Goal: Task Accomplishment & Management: Use online tool/utility

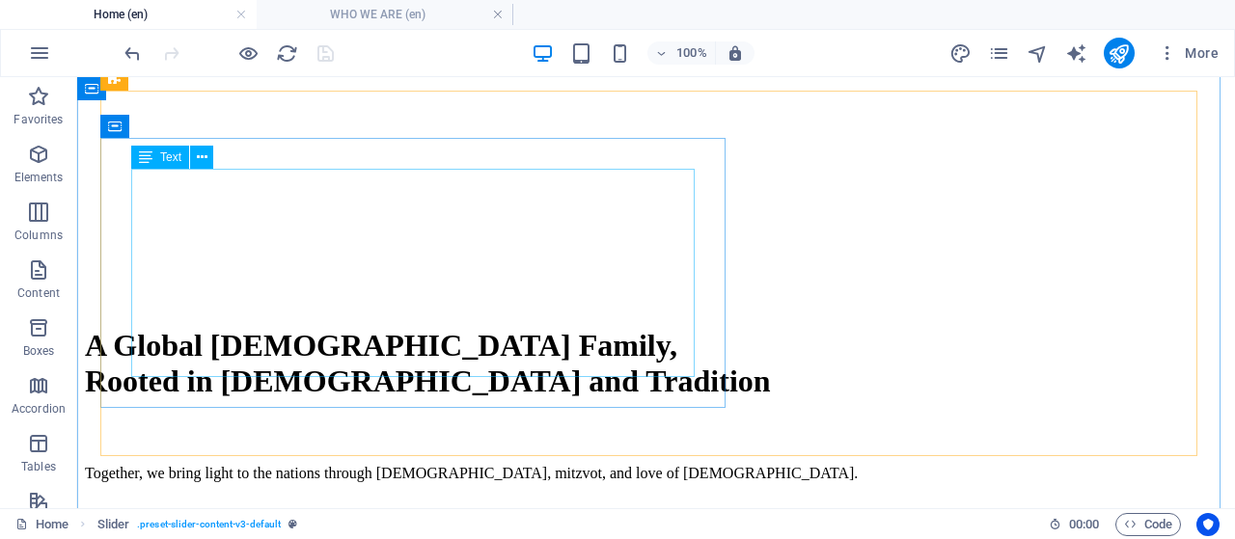
scroll to position [579, 0]
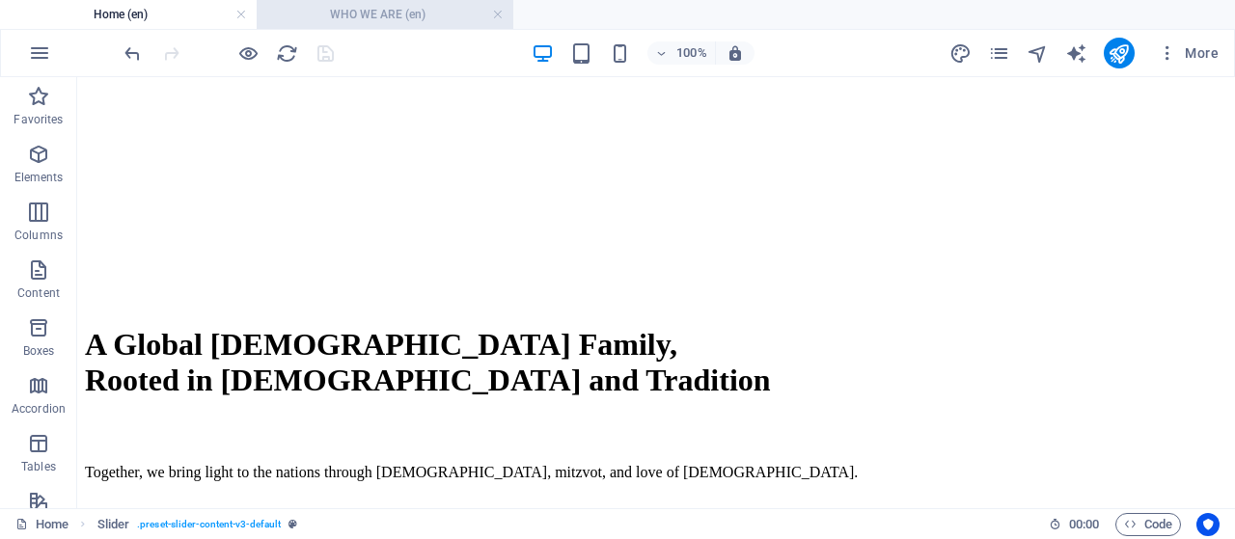
click at [382, 17] on h4 "WHO WE ARE (en)" at bounding box center [385, 14] width 257 height 21
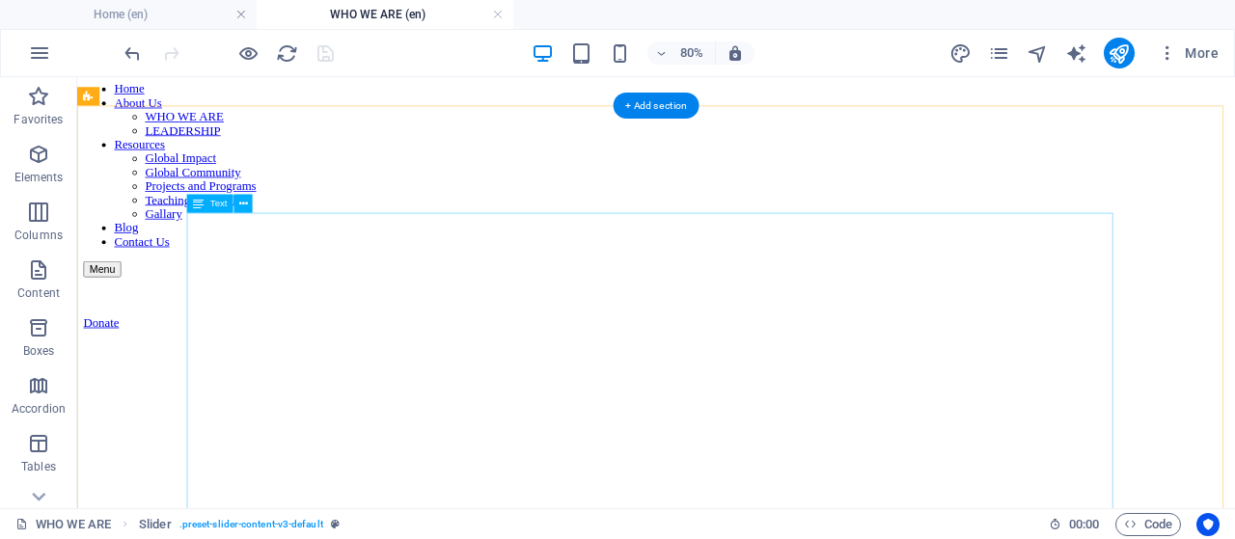
scroll to position [0, 0]
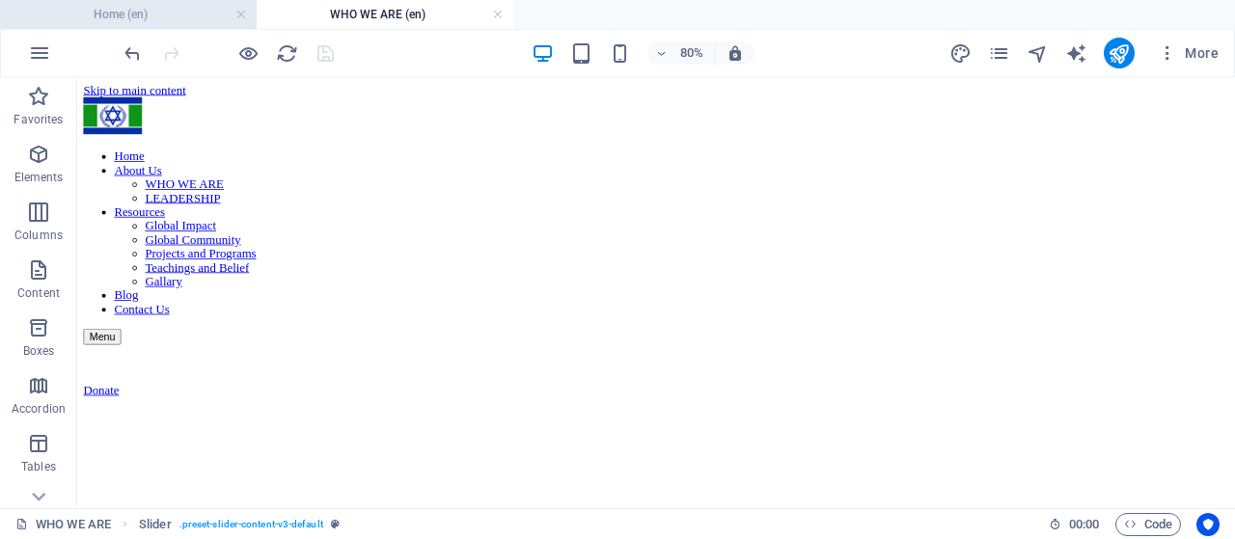
click at [156, 20] on h4 "Home (en)" at bounding box center [128, 14] width 257 height 21
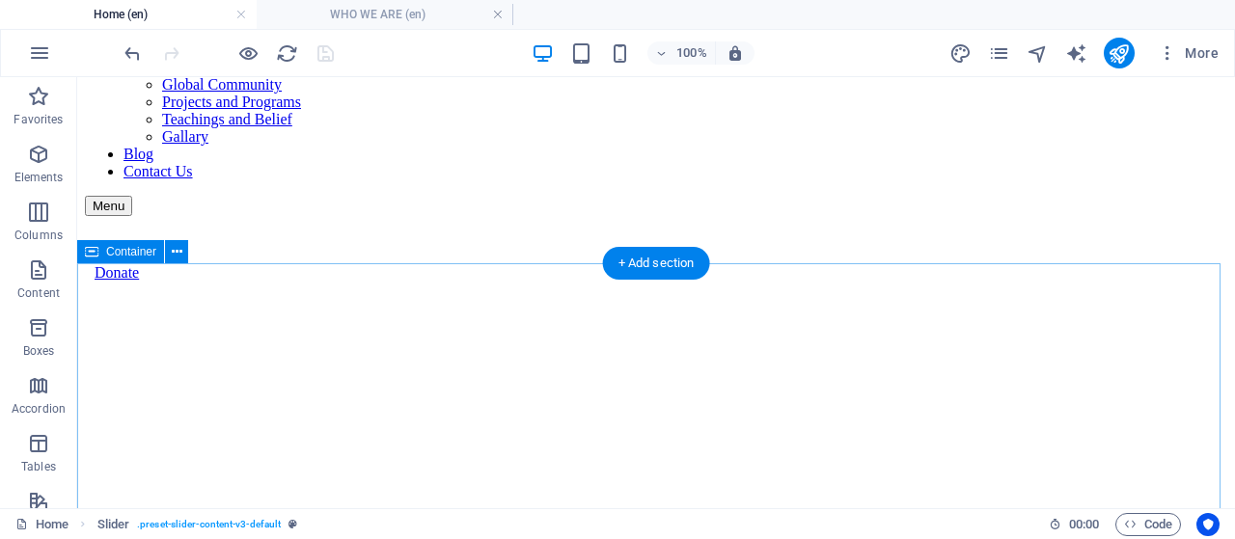
scroll to position [193, 0]
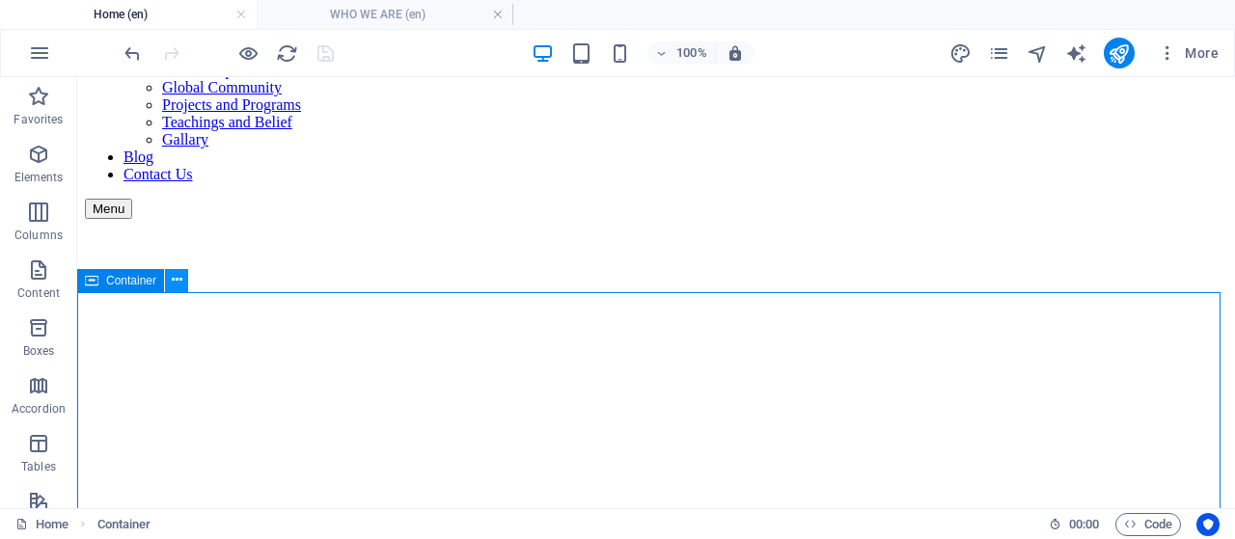
click at [174, 278] on icon at bounding box center [177, 280] width 11 height 20
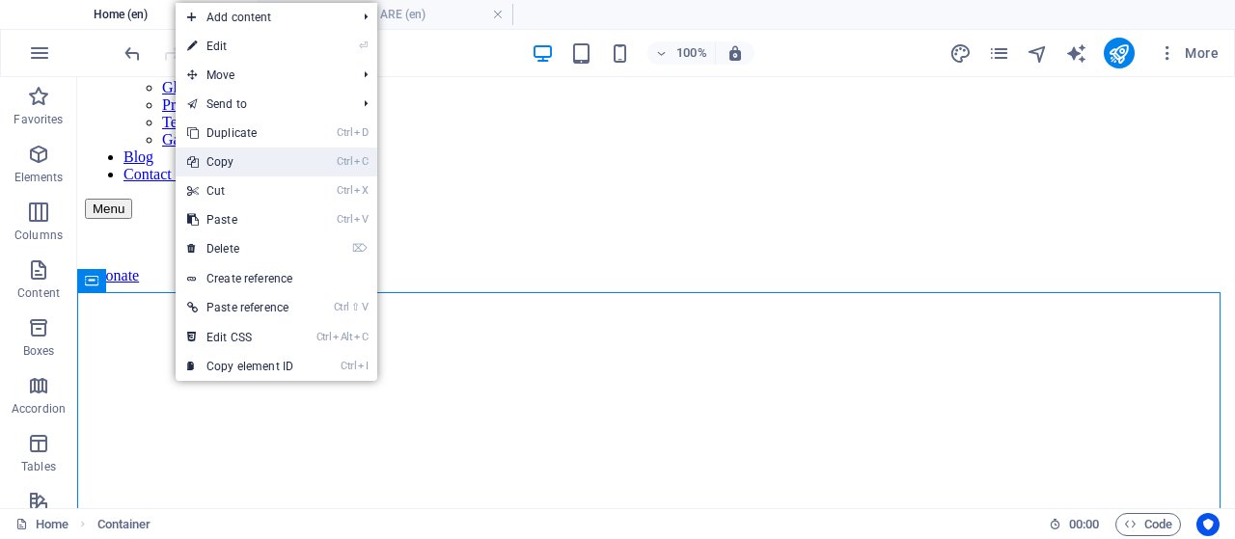
click at [231, 152] on link "Ctrl C Copy" at bounding box center [240, 162] width 129 height 29
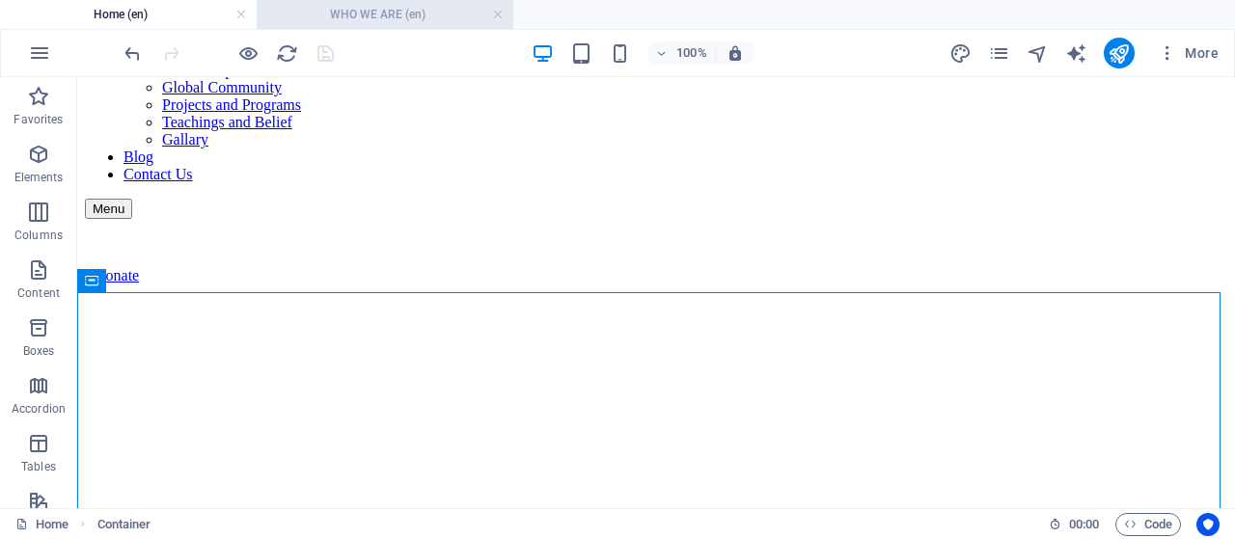
click at [361, 5] on h4 "WHO WE ARE (en)" at bounding box center [385, 14] width 257 height 21
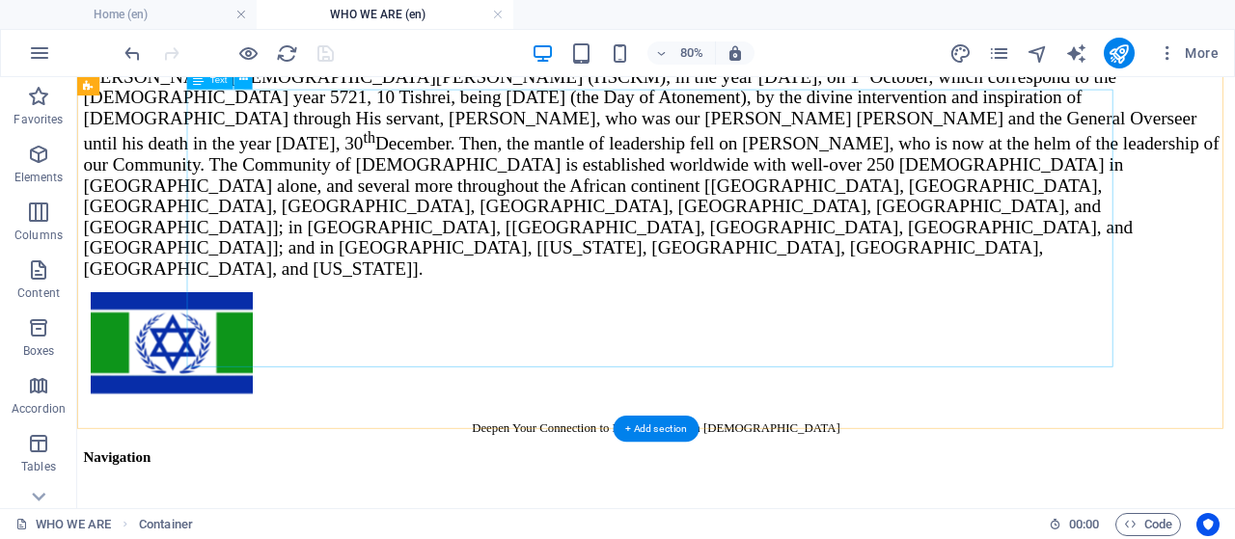
scroll to position [1350, 0]
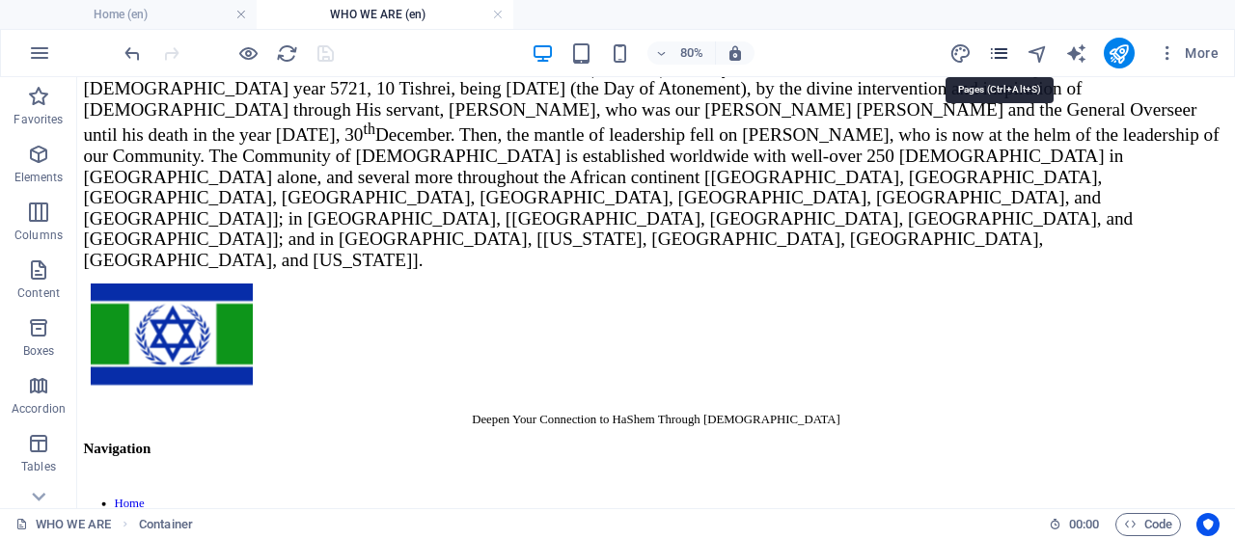
click at [1007, 50] on icon "pages" at bounding box center [999, 53] width 22 height 22
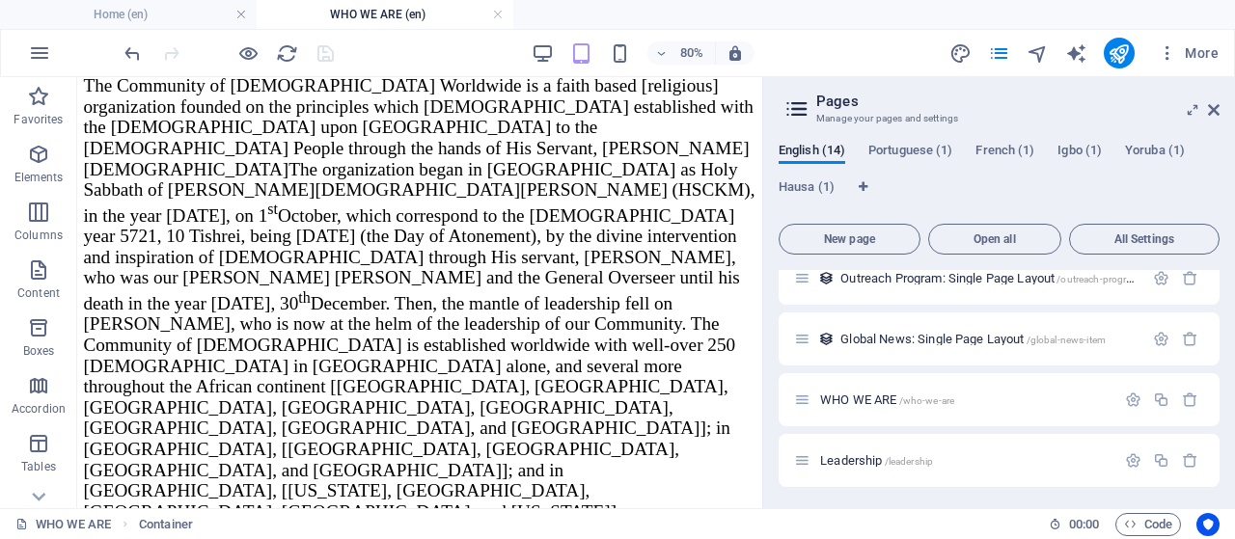
scroll to position [627, 0]
click at [874, 453] on span "Leadership /leadership" at bounding box center [876, 459] width 113 height 14
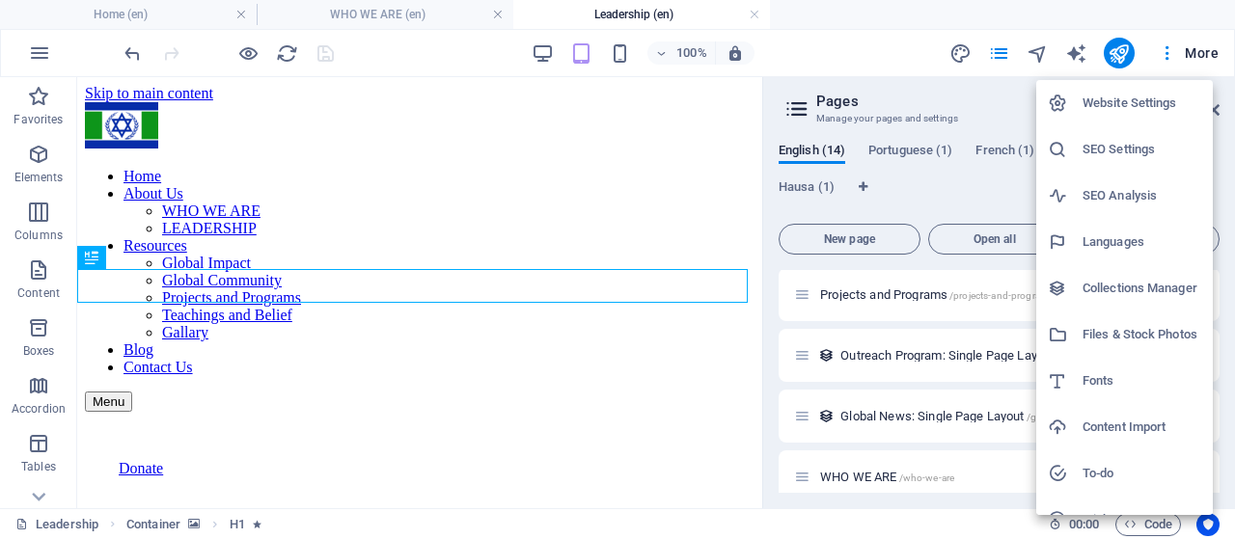
scroll to position [0, 0]
click at [828, 100] on div at bounding box center [617, 269] width 1235 height 539
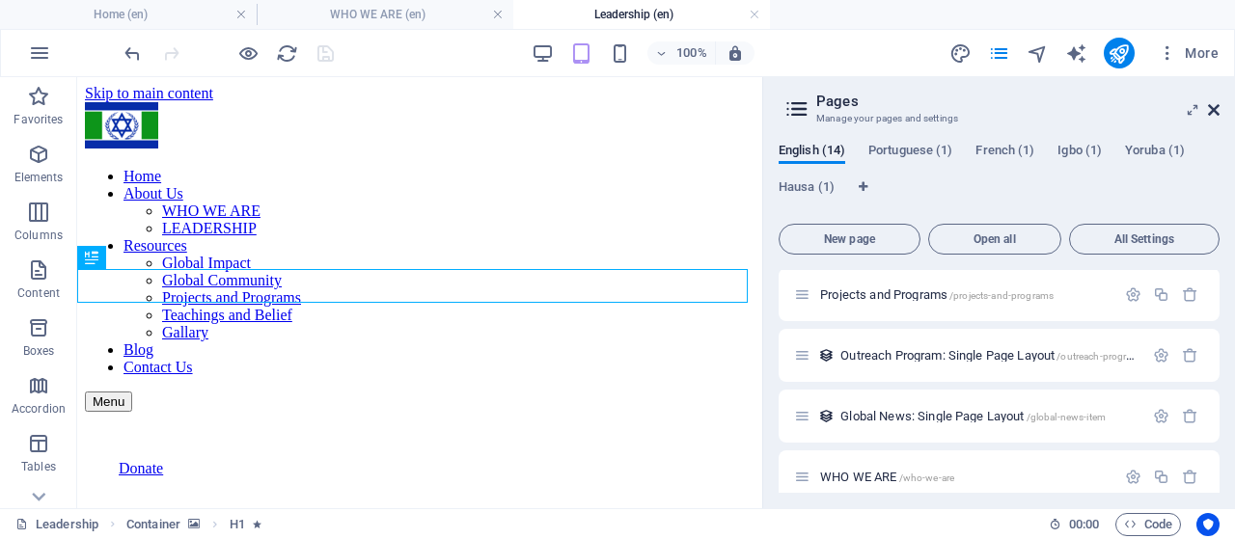
click at [1214, 110] on icon at bounding box center [1214, 109] width 12 height 15
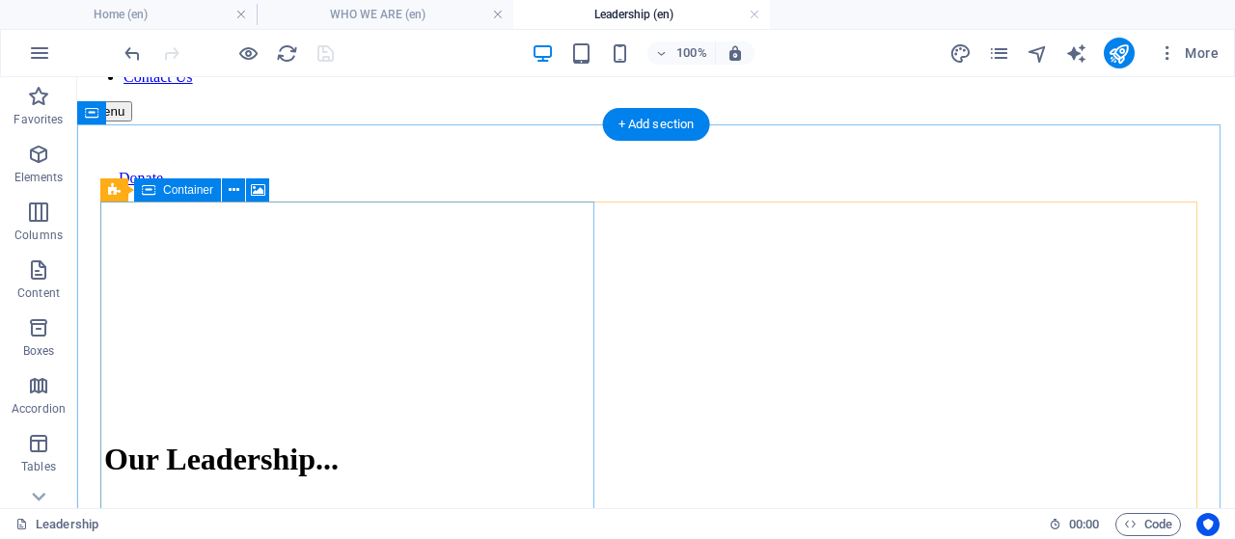
scroll to position [413, 0]
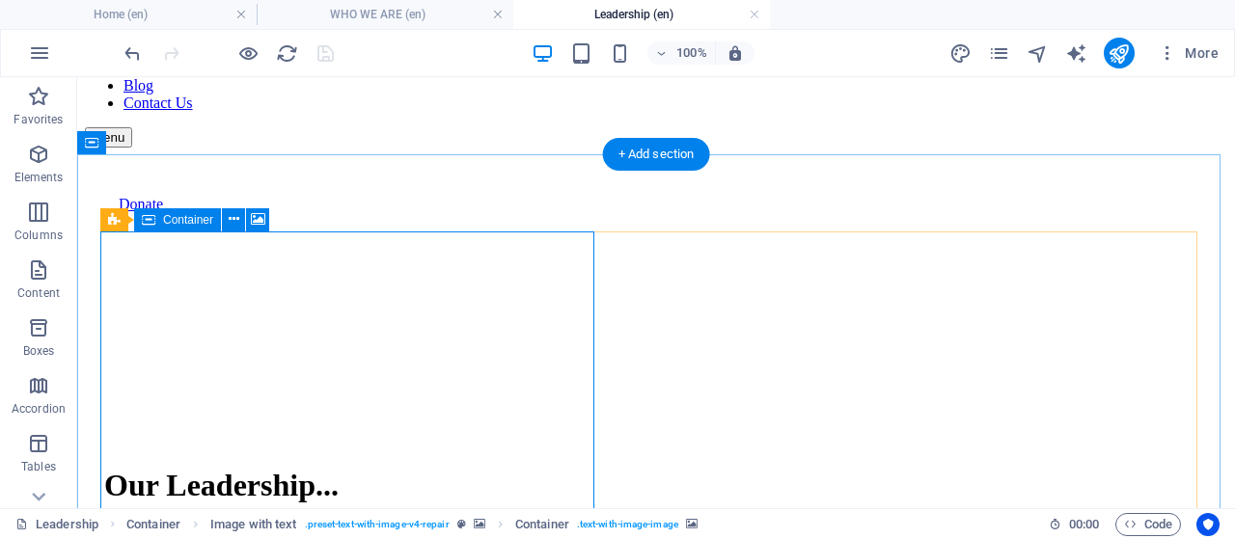
scroll to position [220, 0]
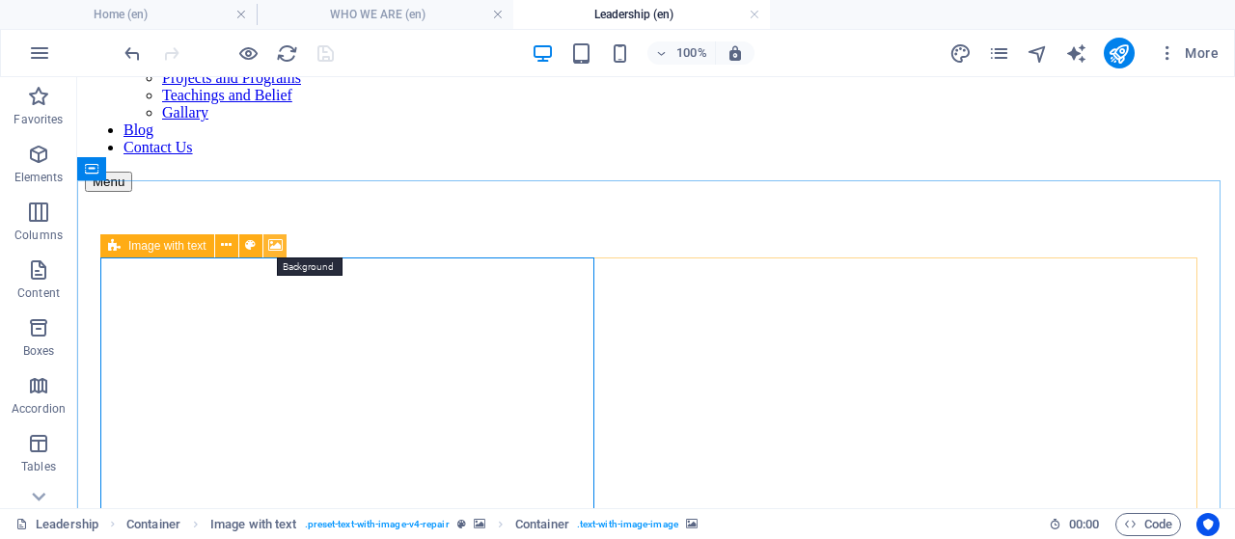
click at [276, 239] on icon at bounding box center [275, 245] width 14 height 20
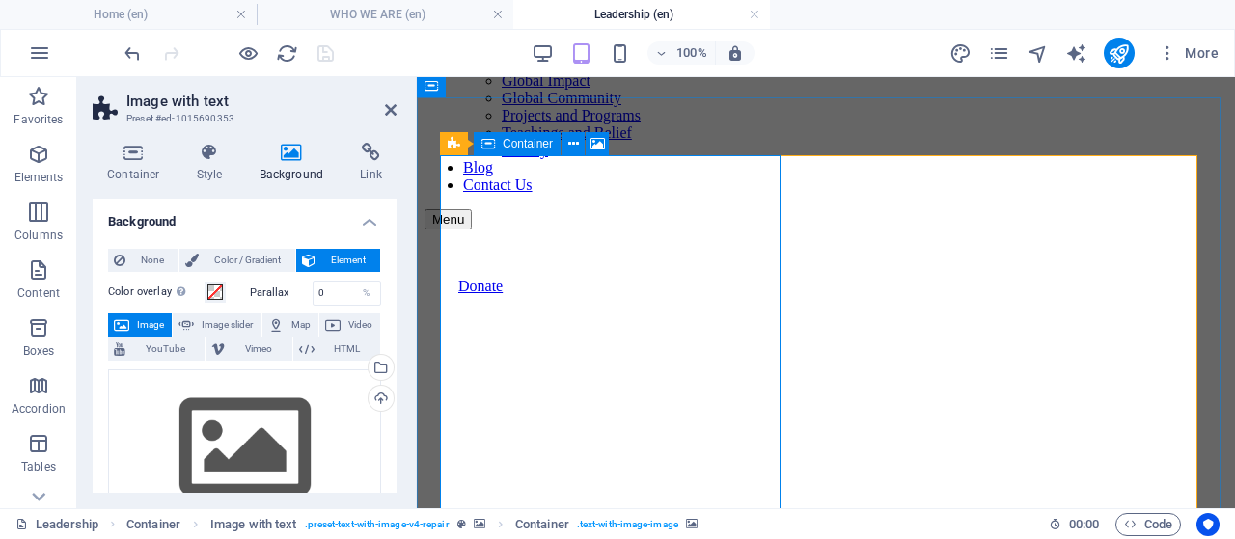
scroll to position [123, 0]
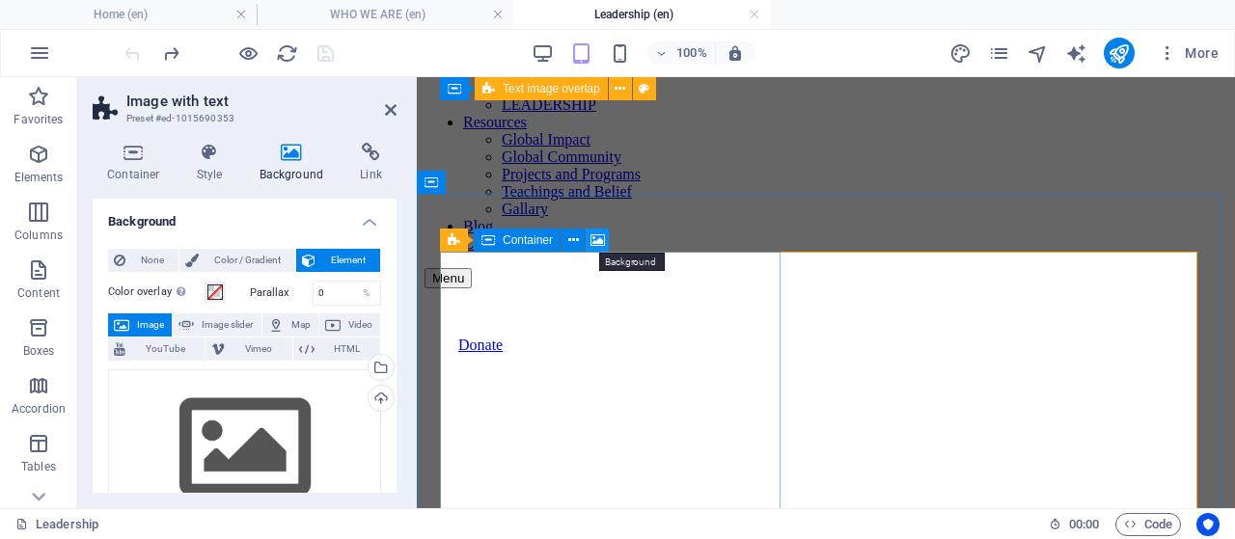
click at [597, 240] on icon at bounding box center [597, 241] width 14 height 20
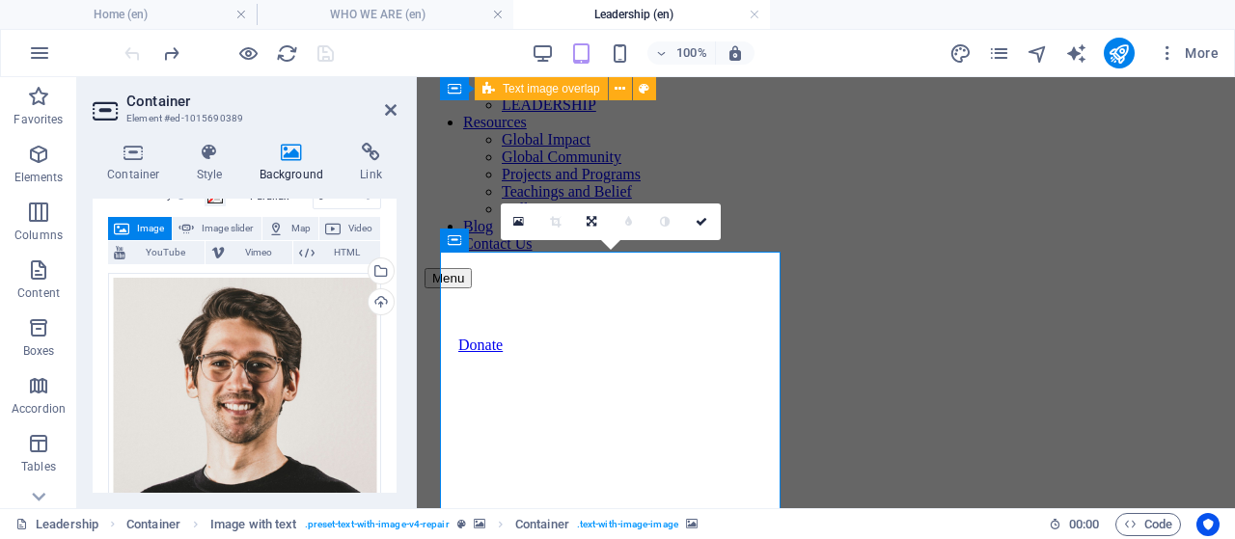
scroll to position [96, 0]
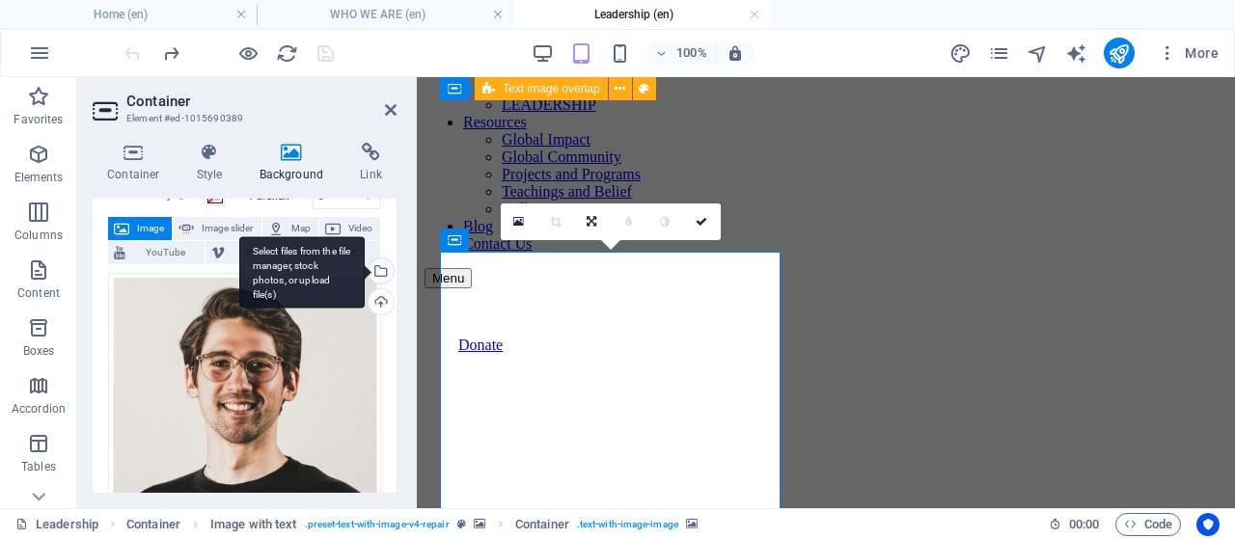
click at [380, 271] on div "Select files from the file manager, stock photos, or upload file(s)" at bounding box center [379, 272] width 29 height 29
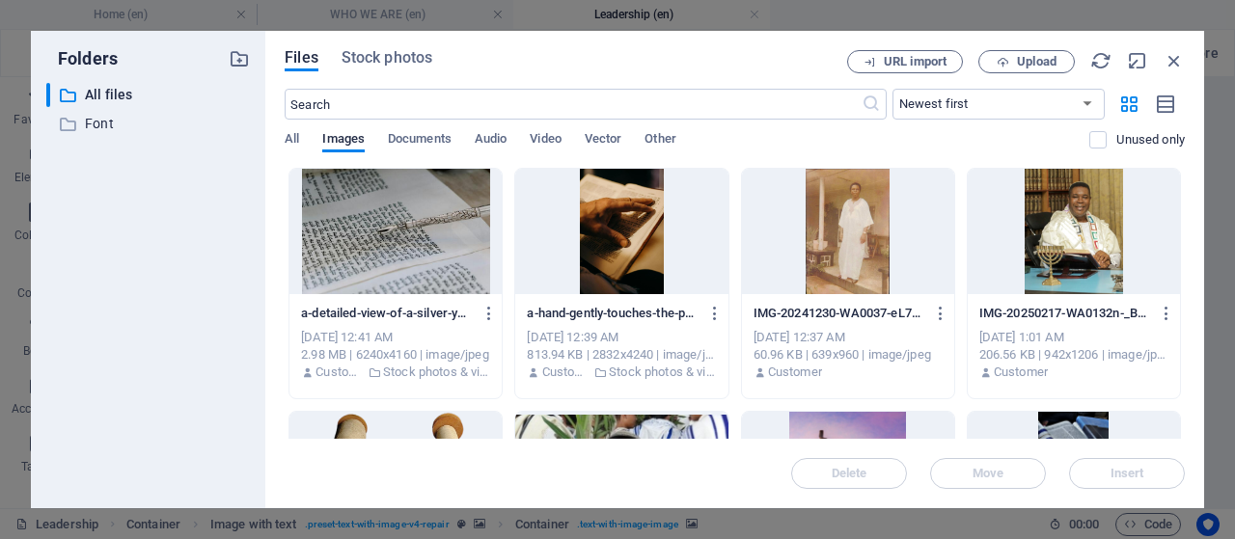
click at [1068, 205] on div at bounding box center [1073, 231] width 212 height 125
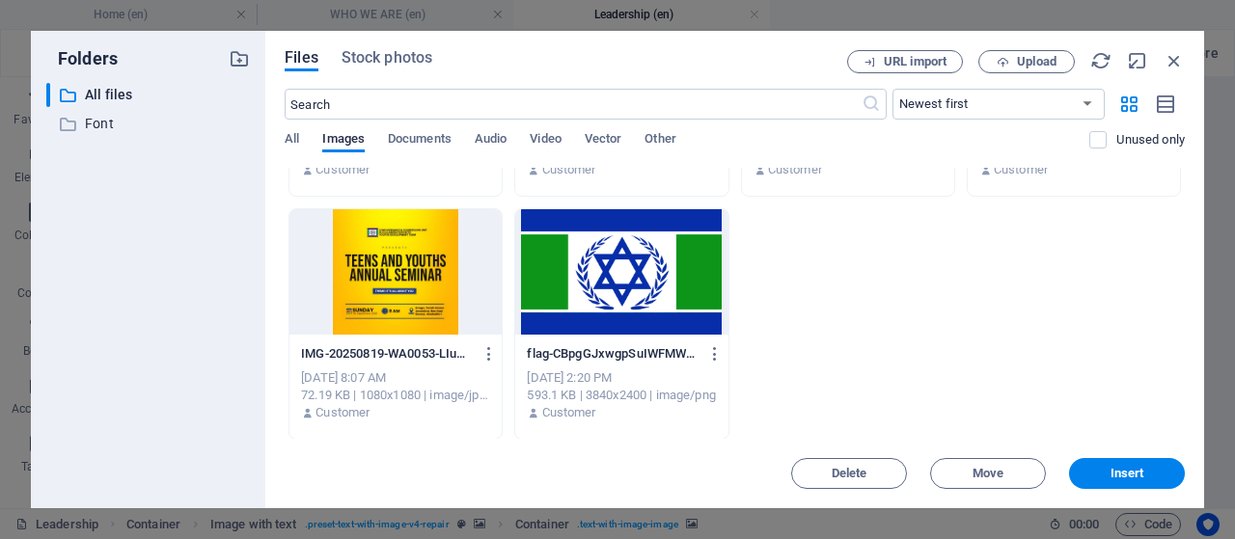
scroll to position [1661, 0]
click at [1103, 464] on button "Insert" at bounding box center [1127, 473] width 116 height 31
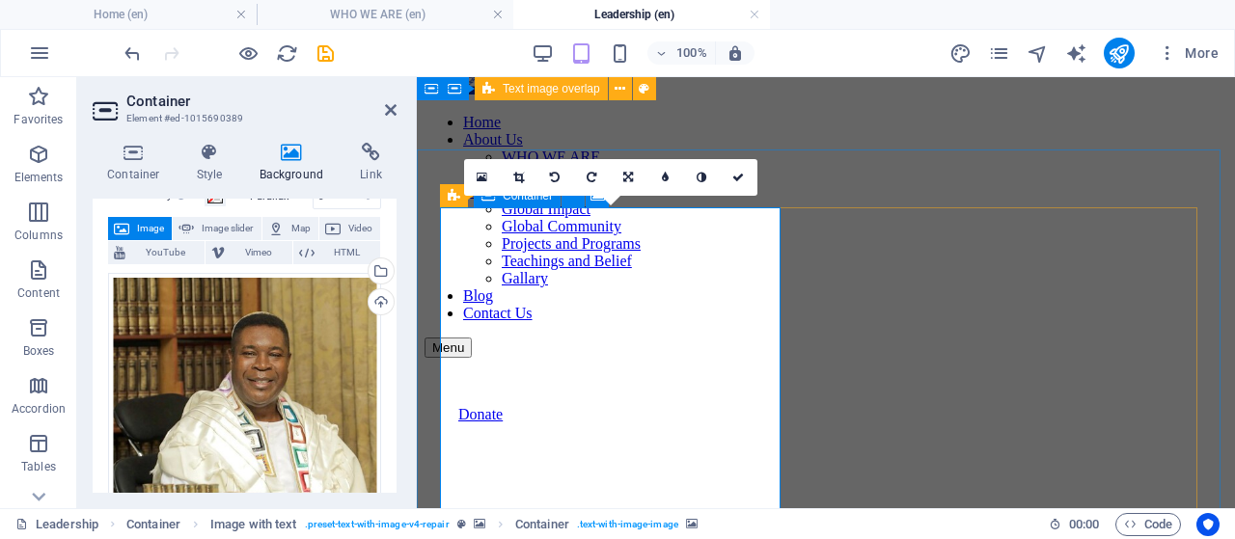
scroll to position [27, 0]
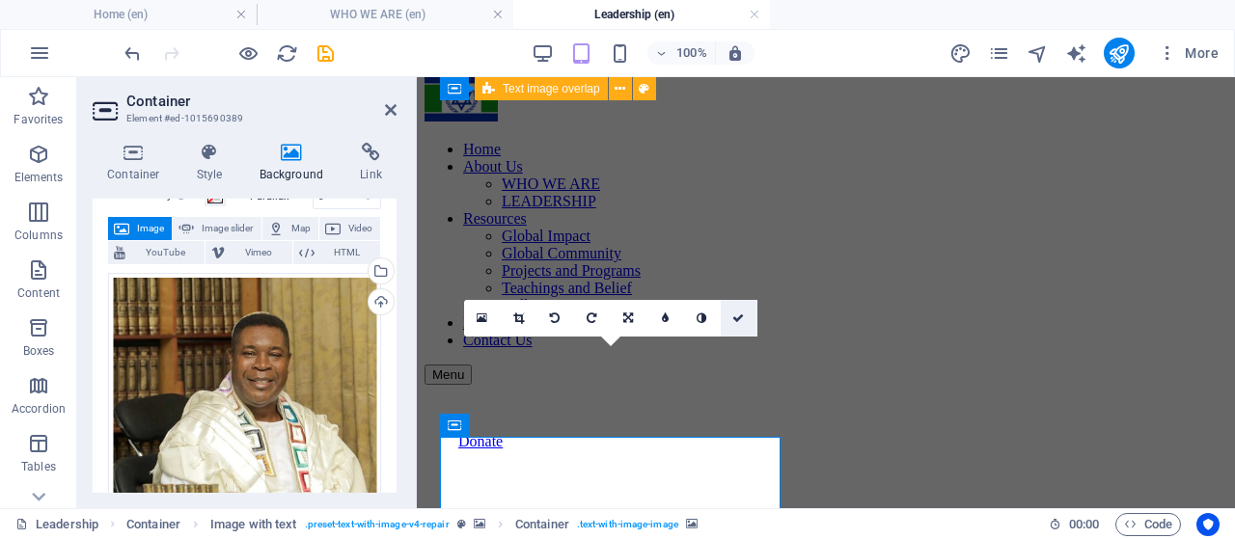
click at [741, 317] on icon at bounding box center [738, 319] width 12 height 12
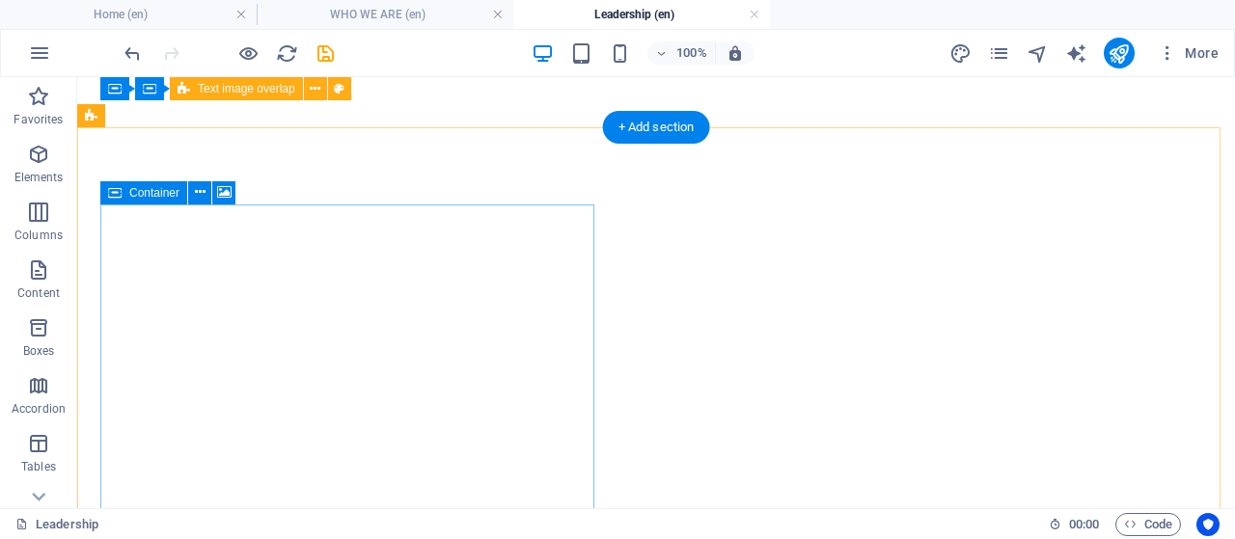
scroll to position [895, 0]
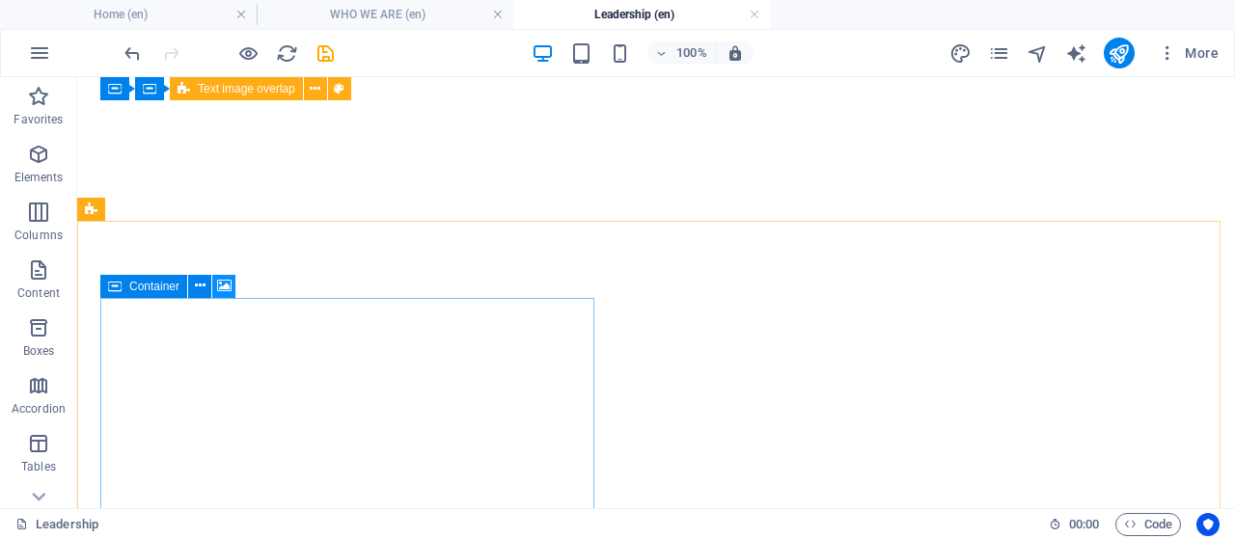
click at [218, 285] on icon at bounding box center [224, 286] width 14 height 20
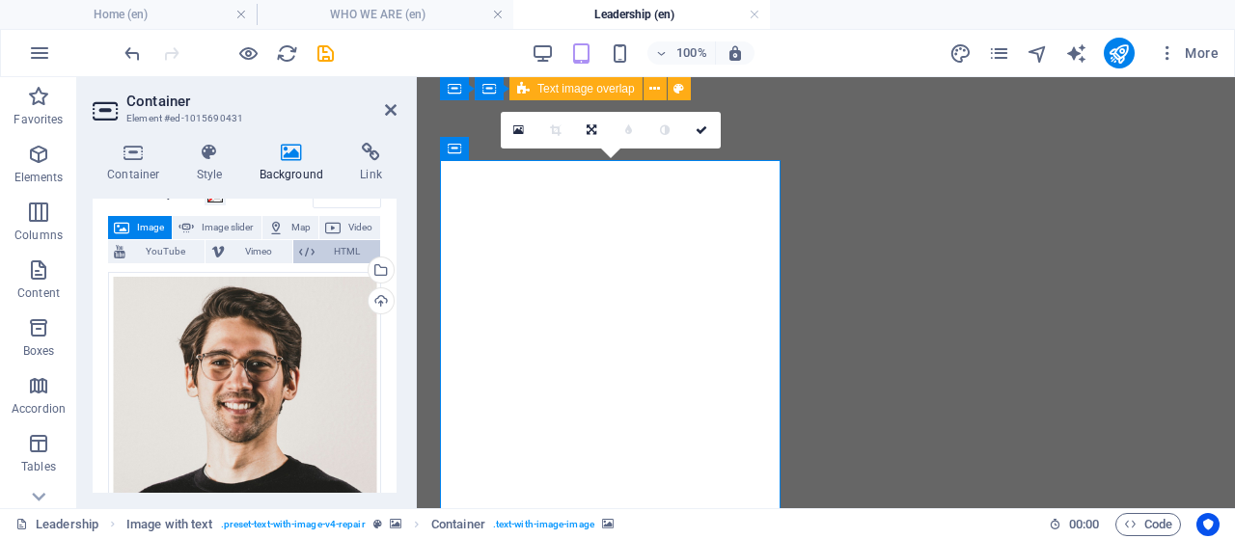
scroll to position [96, 0]
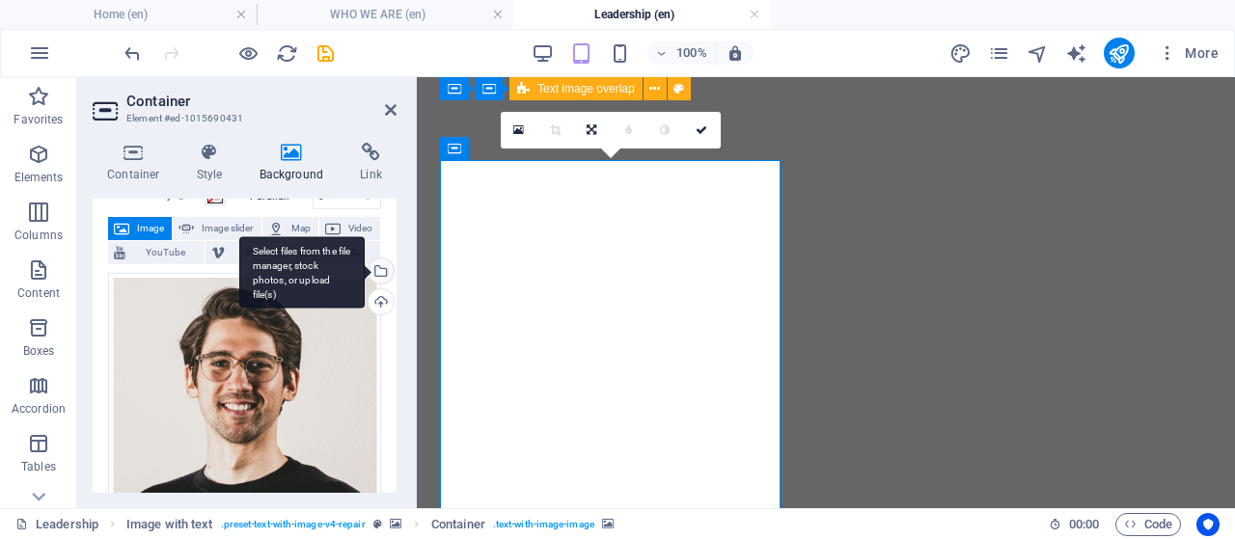
click at [378, 267] on div "Select files from the file manager, stock photos, or upload file(s)" at bounding box center [379, 272] width 29 height 29
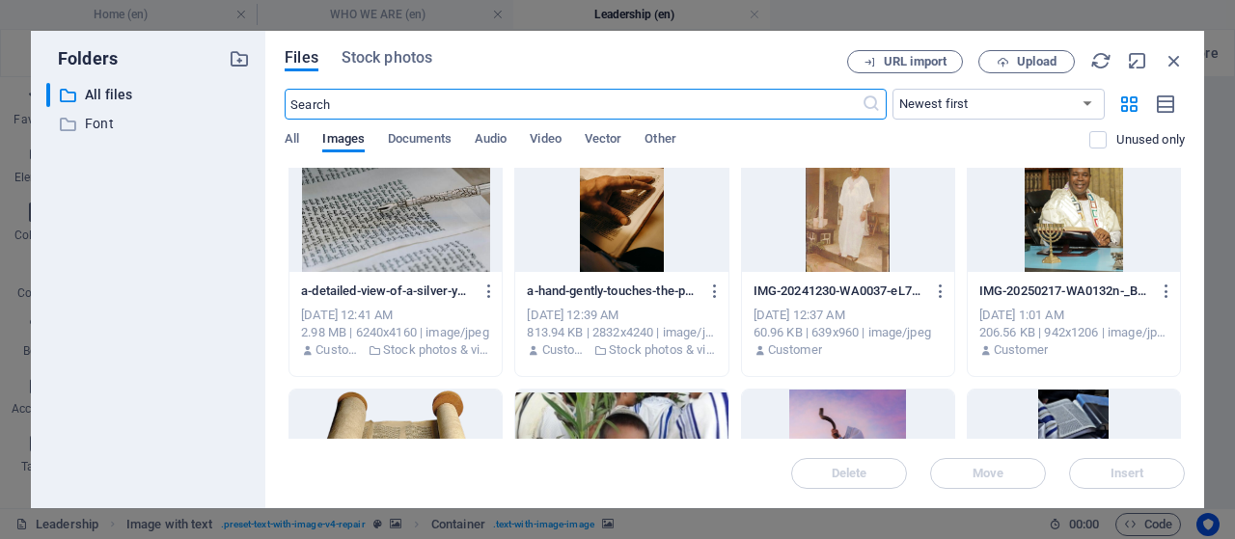
scroll to position [0, 0]
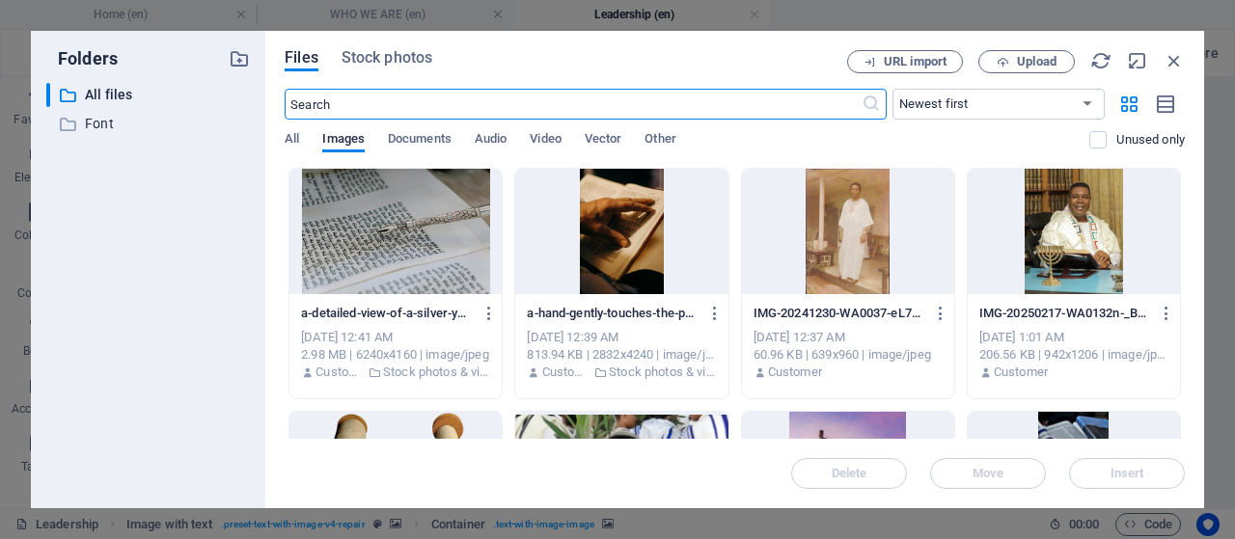
click at [1051, 244] on div at bounding box center [1073, 231] width 212 height 125
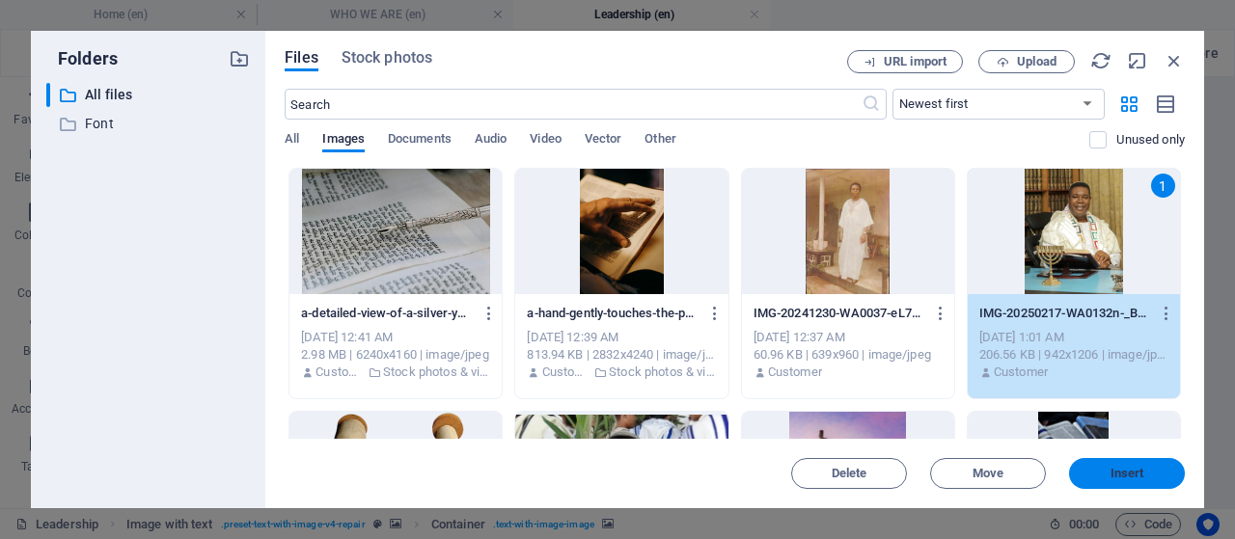
click at [1133, 473] on span "Insert" at bounding box center [1127, 474] width 34 height 12
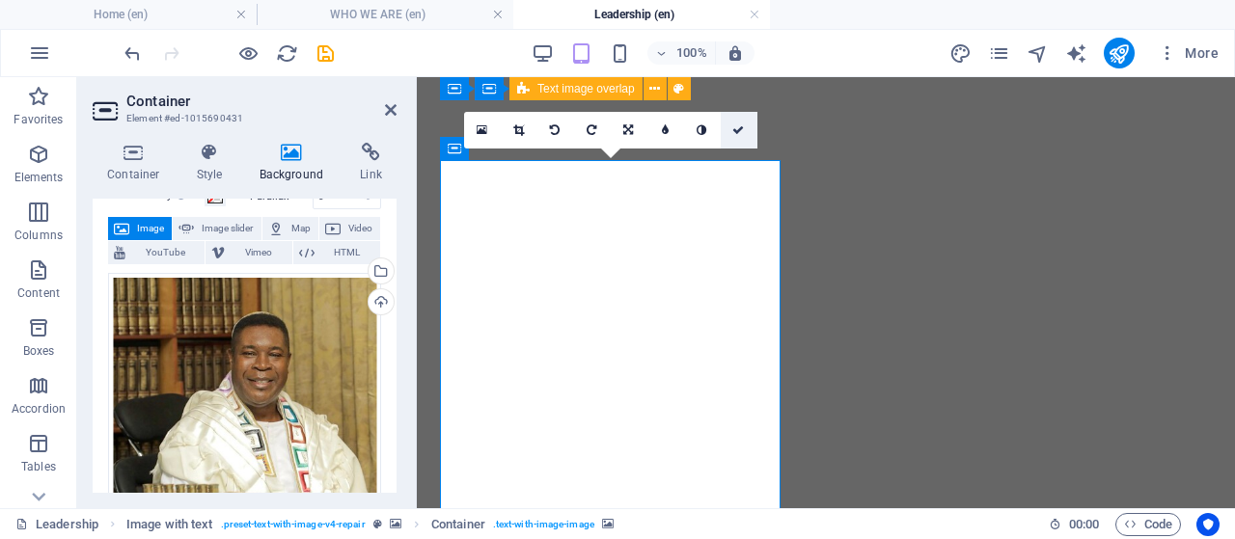
click at [742, 126] on icon at bounding box center [738, 130] width 12 height 12
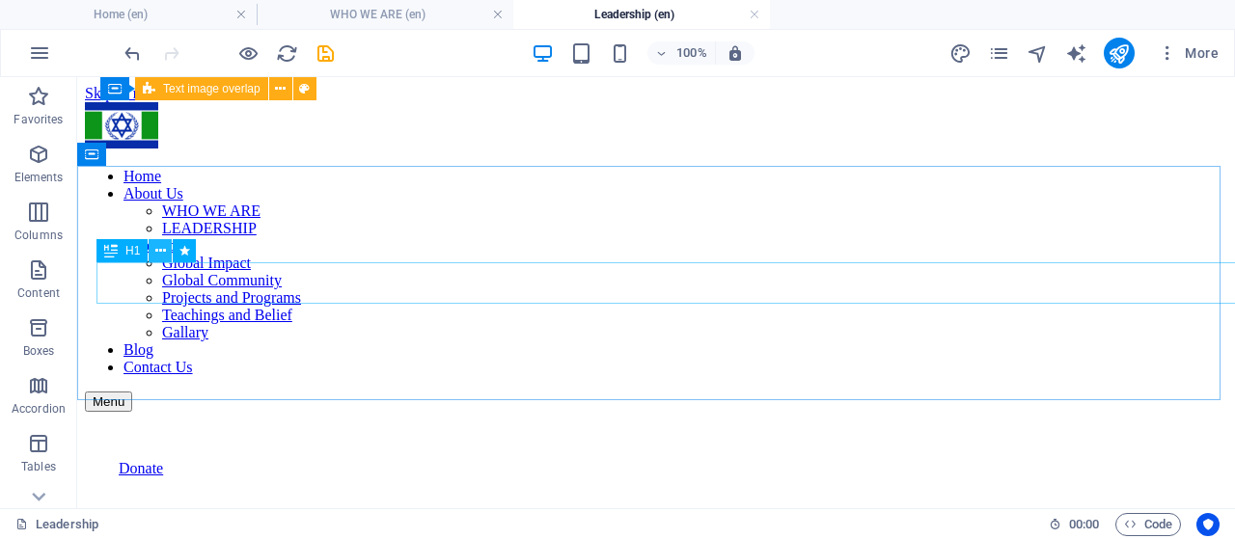
click at [155, 252] on icon at bounding box center [160, 251] width 11 height 20
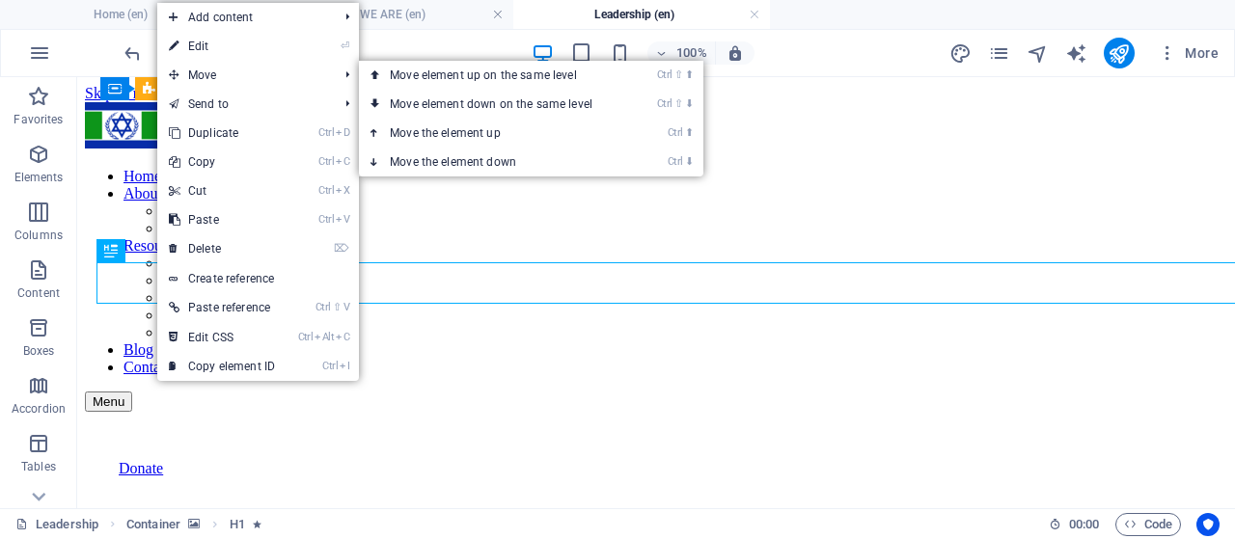
drag, startPoint x: 237, startPoint y: 49, endPoint x: 241, endPoint y: 60, distance: 11.3
click at [237, 49] on link "⏎ Edit" at bounding box center [221, 46] width 129 height 29
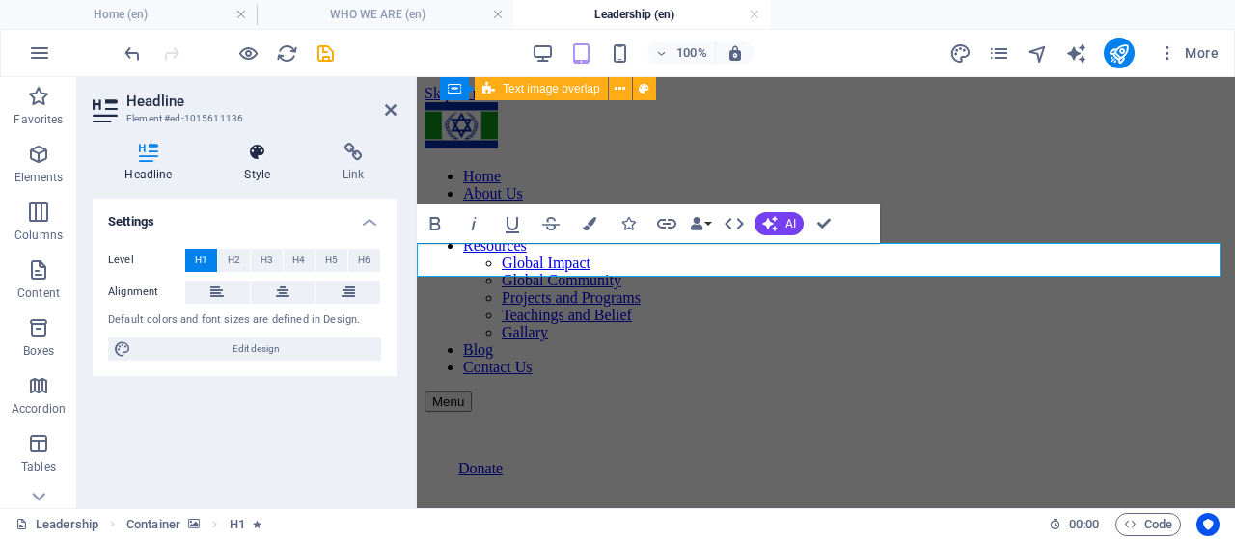
click at [253, 151] on icon at bounding box center [257, 152] width 91 height 19
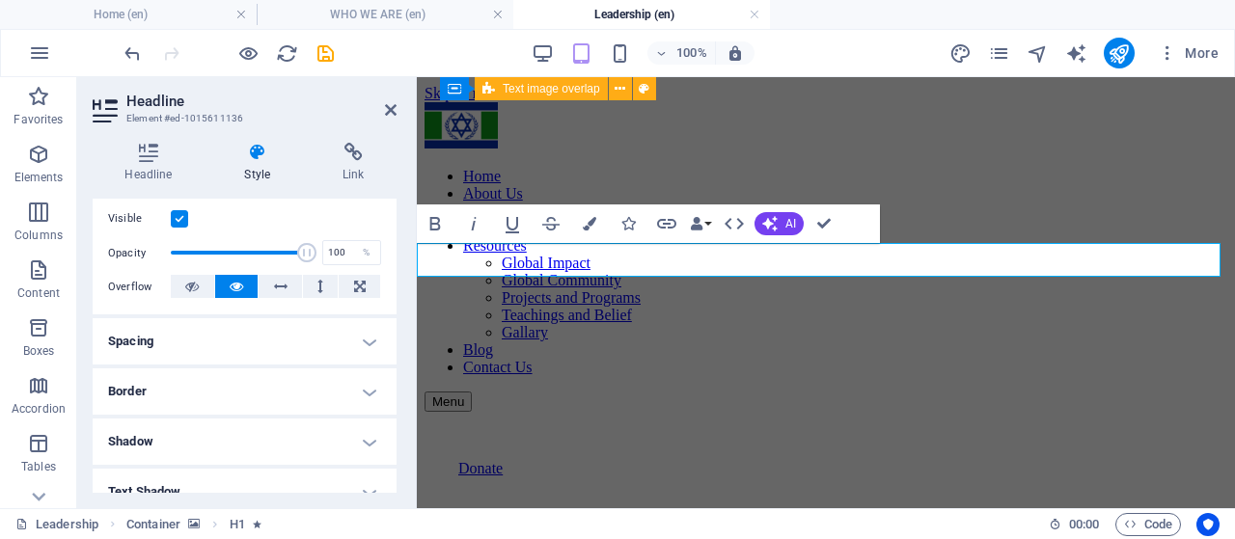
scroll to position [289, 0]
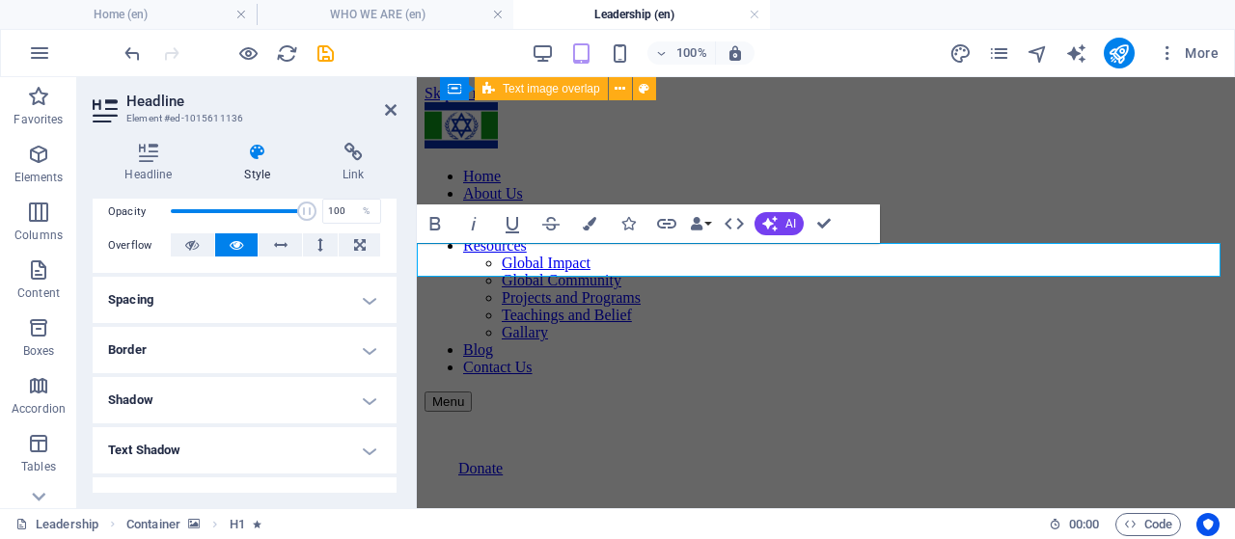
click at [265, 309] on h4 "Spacing" at bounding box center [245, 300] width 304 height 46
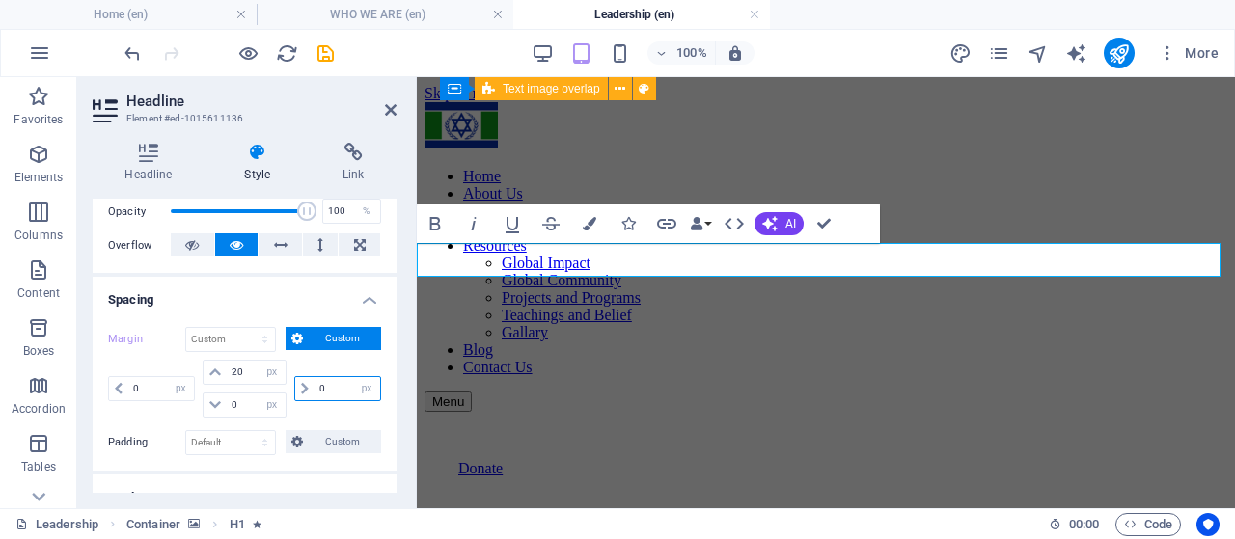
drag, startPoint x: 326, startPoint y: 390, endPoint x: 304, endPoint y: 388, distance: 22.3
click at [304, 388] on div "0 auto px % rem vw vh" at bounding box center [337, 388] width 87 height 25
type input "20"
click at [326, 55] on icon "save" at bounding box center [325, 53] width 22 height 22
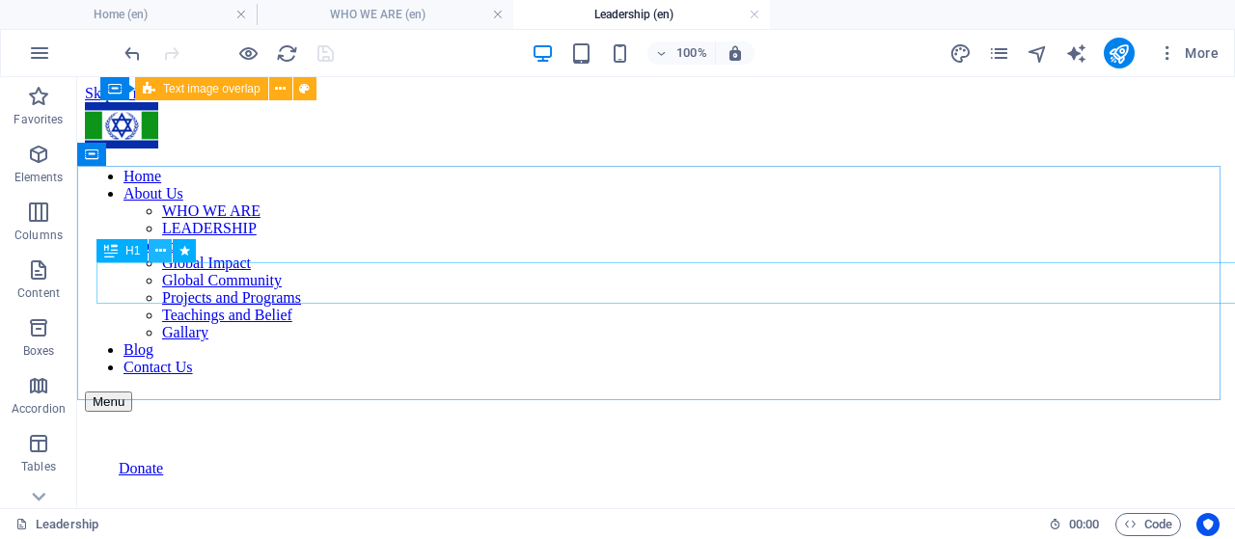
click at [158, 253] on icon at bounding box center [160, 251] width 11 height 20
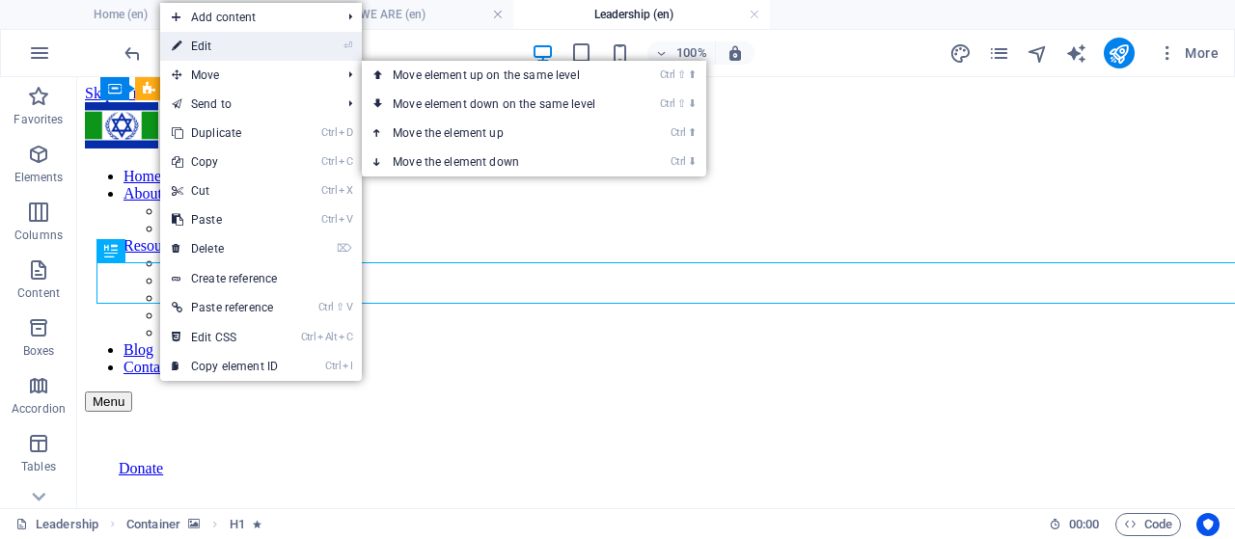
click at [247, 51] on link "⏎ Edit" at bounding box center [224, 46] width 129 height 29
select select "px"
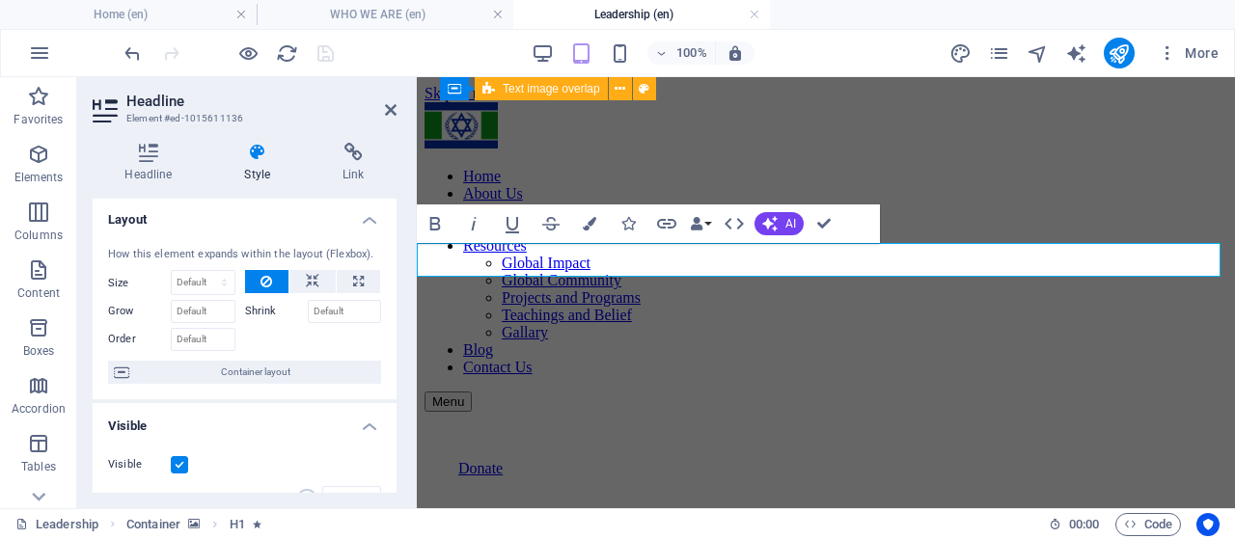
scroll to position [0, 0]
click at [213, 285] on select "Default auto px % 1/1 1/2 1/3 1/4 1/5 1/6 1/7 1/8 1/9 1/10" at bounding box center [203, 284] width 63 height 23
select select "px"
click at [205, 273] on select "Default auto px % 1/1 1/2 1/3 1/4 1/5 1/6 1/7 1/8 1/9 1/10" at bounding box center [203, 284] width 63 height 23
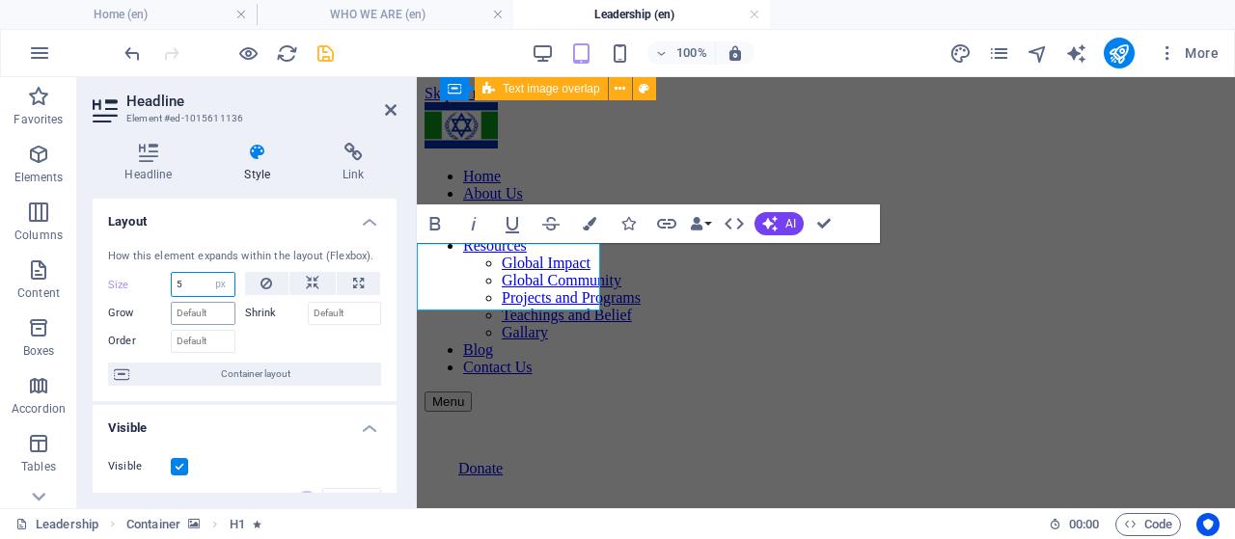
type input "50"
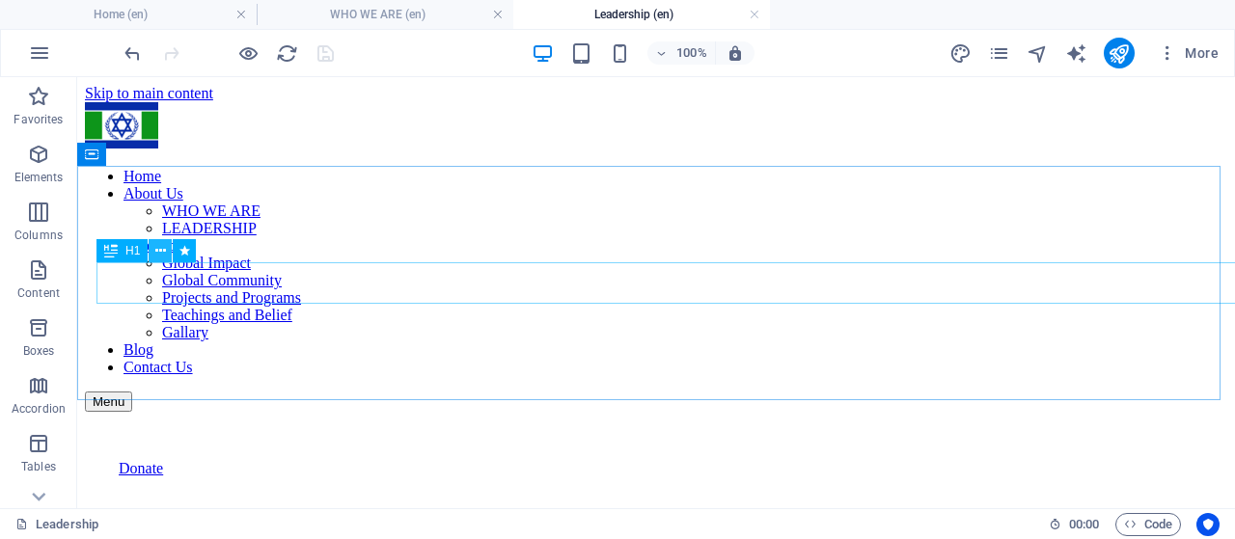
click at [152, 252] on button at bounding box center [160, 250] width 23 height 23
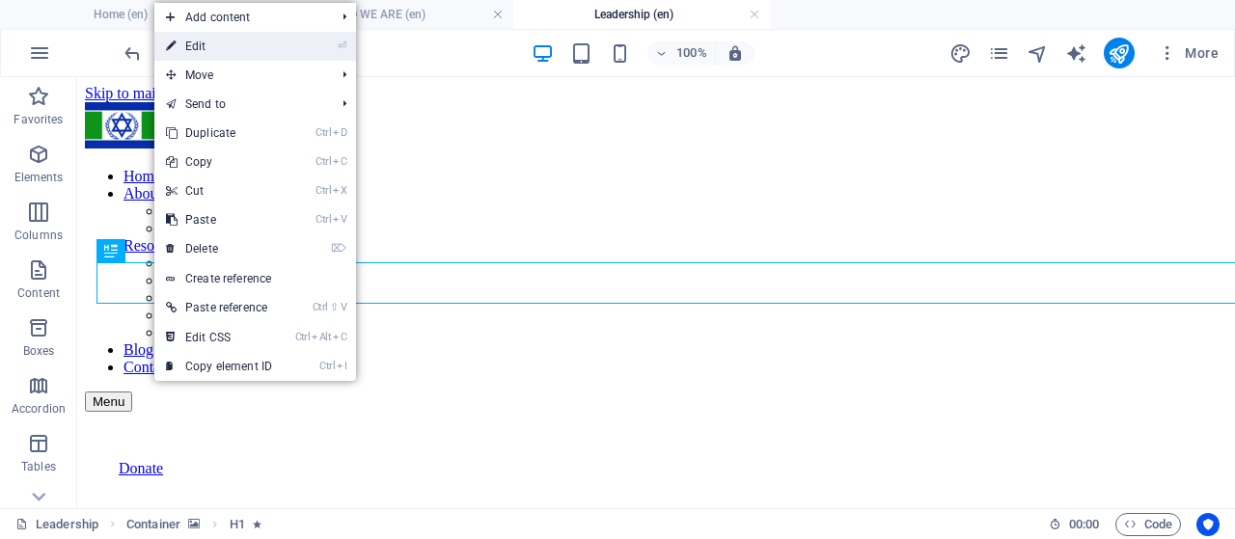
click at [223, 55] on link "⏎ Edit" at bounding box center [218, 46] width 129 height 29
select select "px"
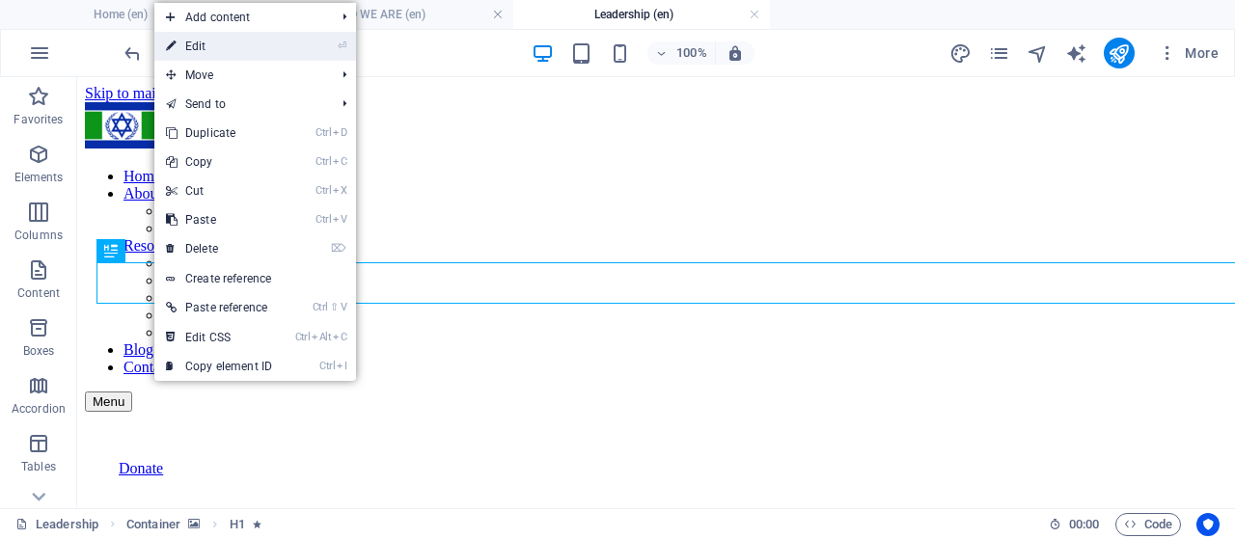
select select "px"
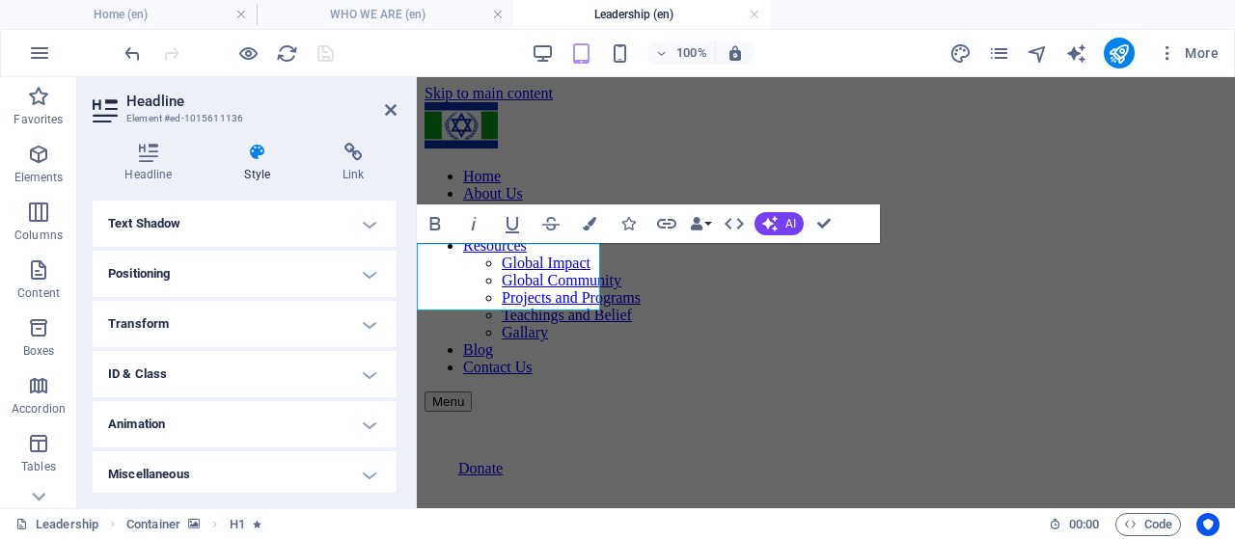
scroll to position [665, 0]
click at [365, 414] on h4 "Animation" at bounding box center [245, 423] width 304 height 46
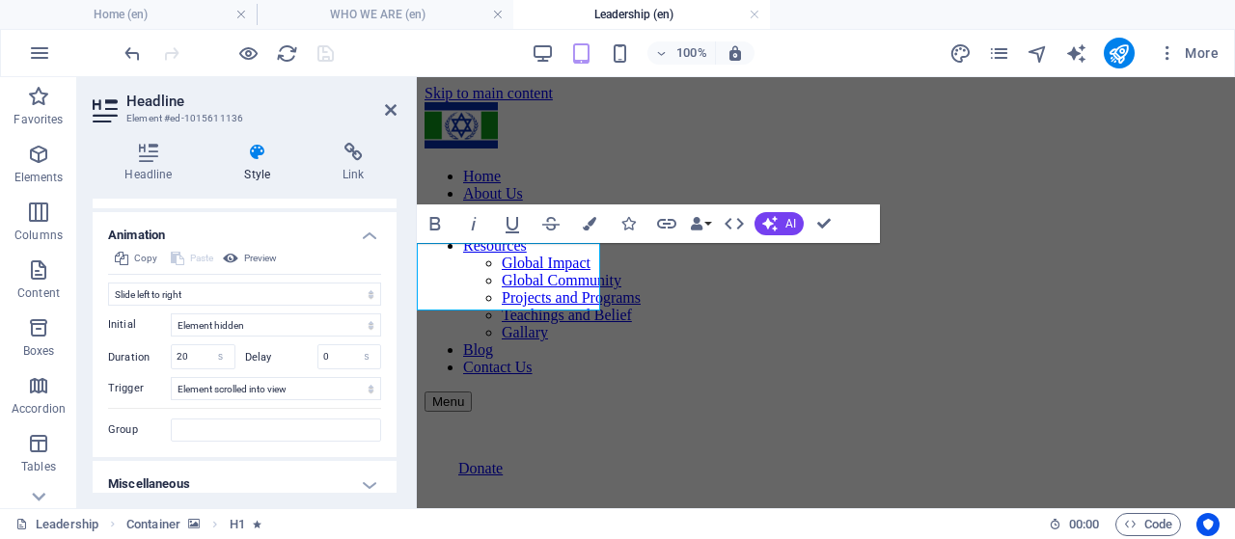
scroll to position [857, 0]
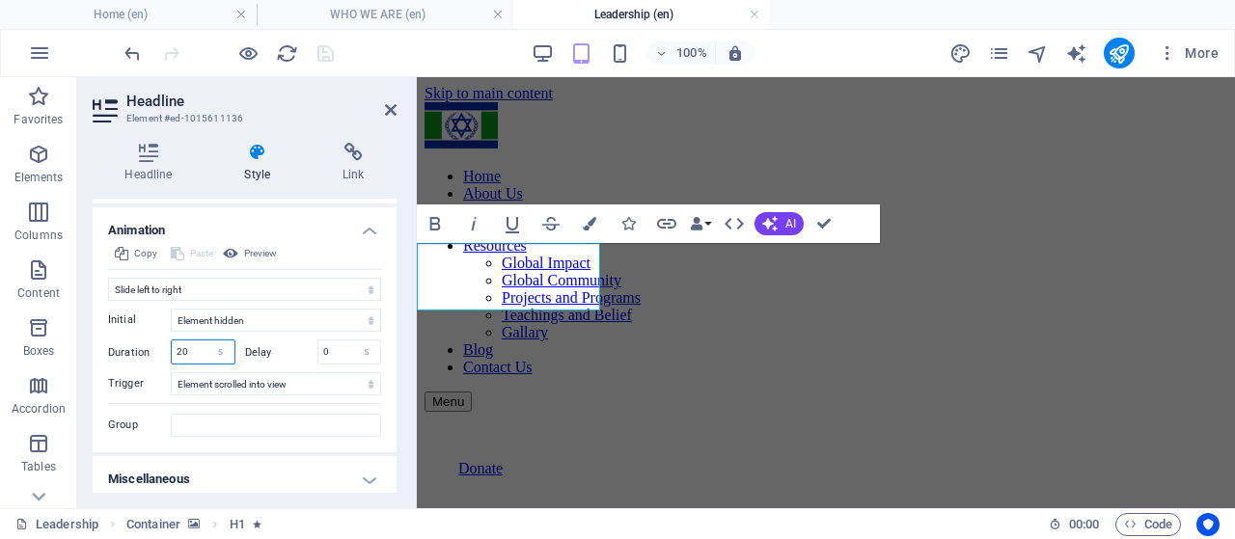
drag, startPoint x: 189, startPoint y: 346, endPoint x: 142, endPoint y: 348, distance: 47.3
click at [142, 348] on div "Duration 20 s ms" at bounding box center [171, 352] width 127 height 25
type input "5"
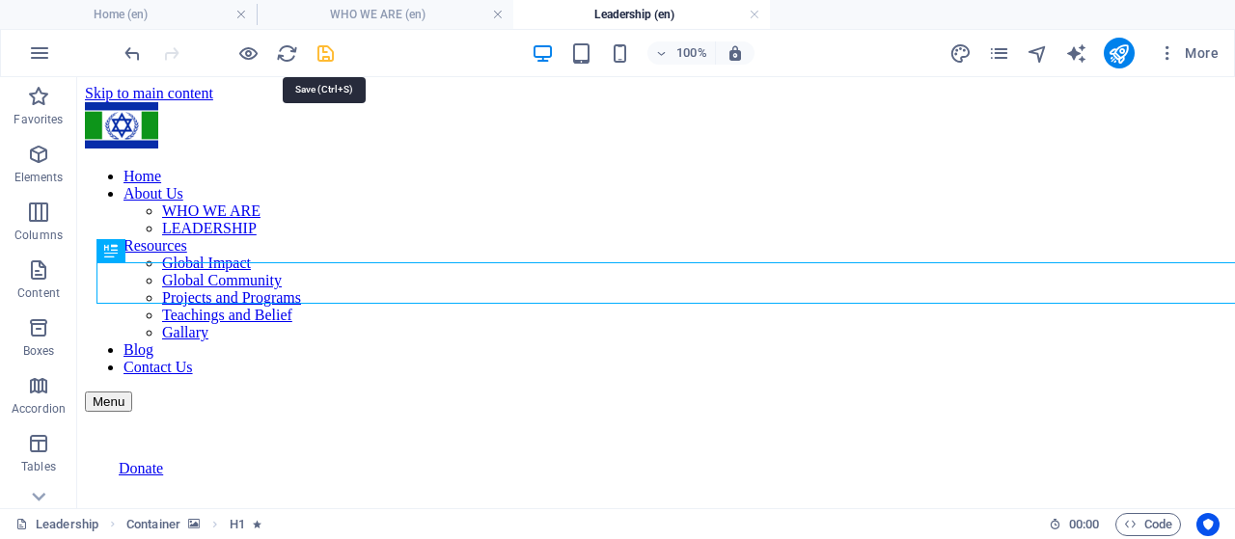
click at [320, 51] on icon "save" at bounding box center [325, 53] width 22 height 22
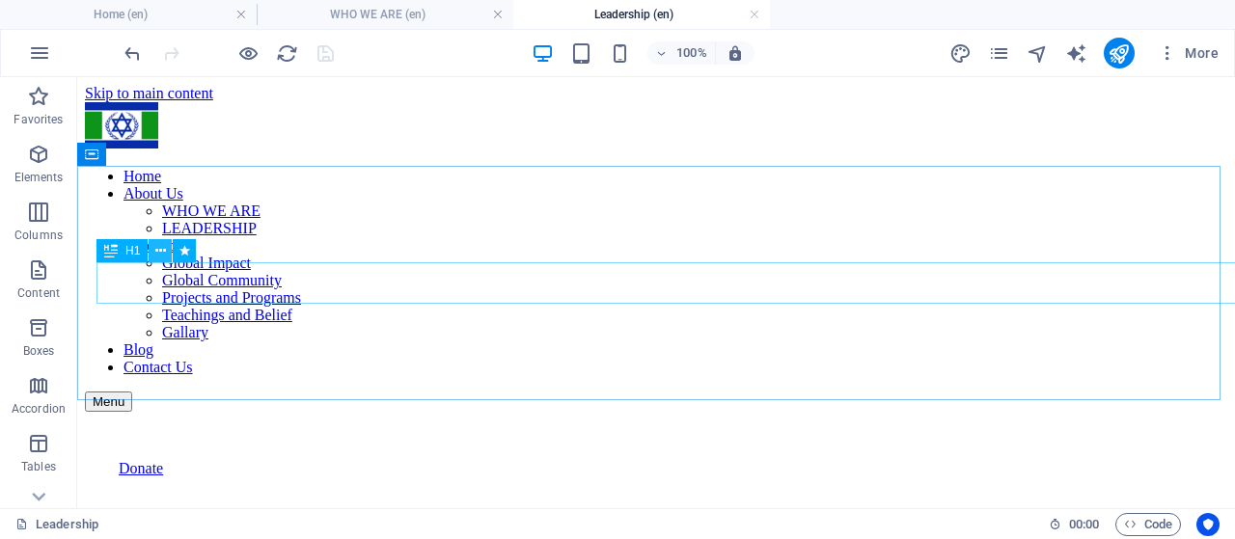
click at [159, 250] on icon at bounding box center [160, 251] width 11 height 20
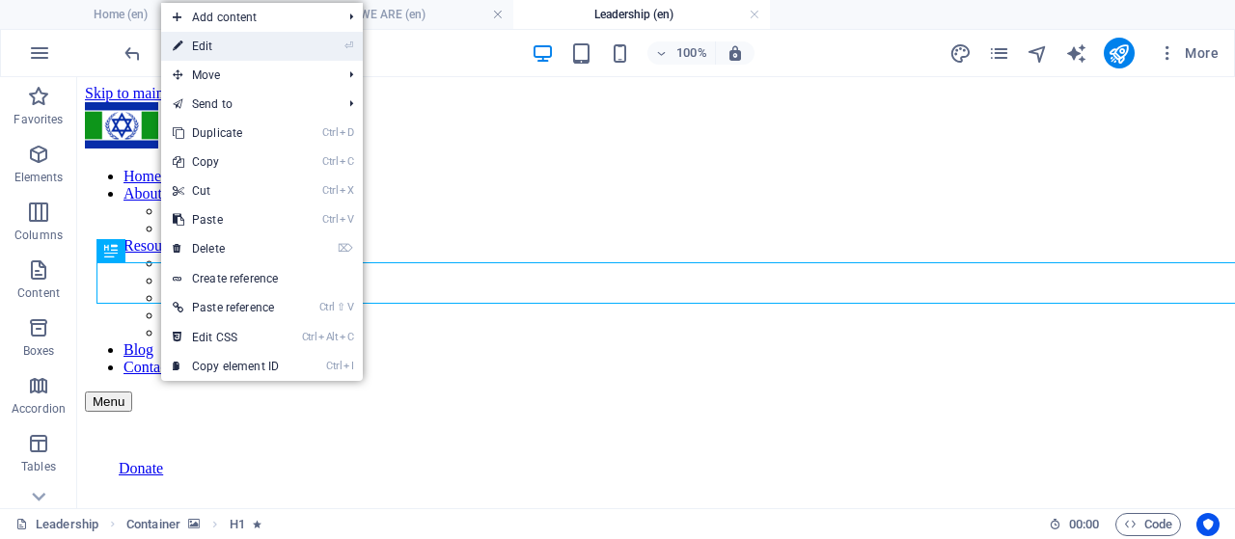
click at [217, 45] on link "⏎ Edit" at bounding box center [225, 46] width 129 height 29
select select "px"
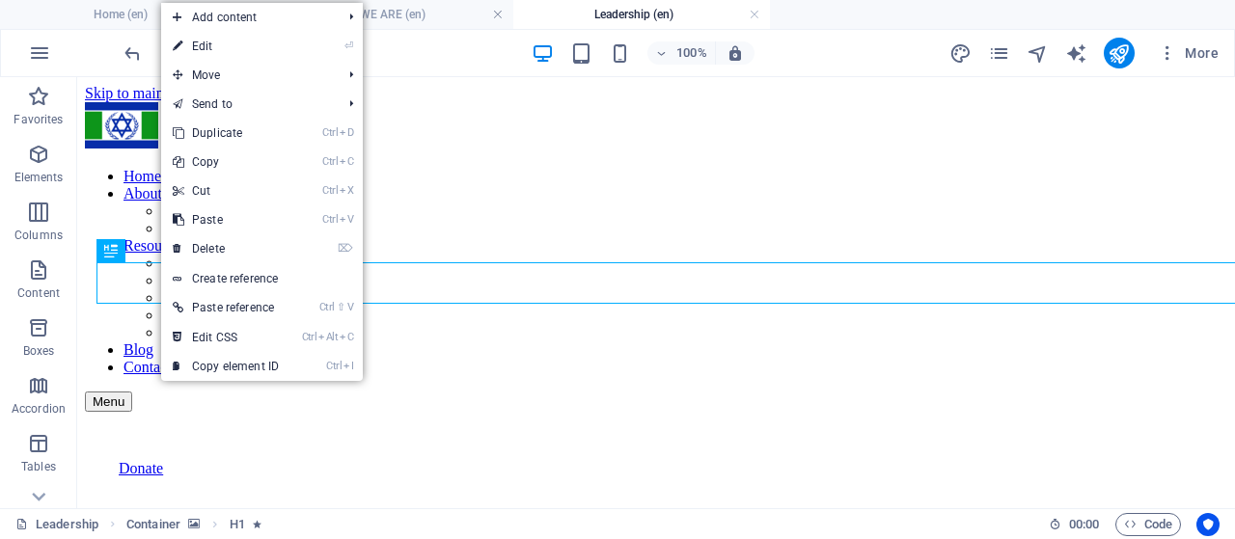
select select "px"
select select "move-left-to-right"
select select "s"
select select "scroll"
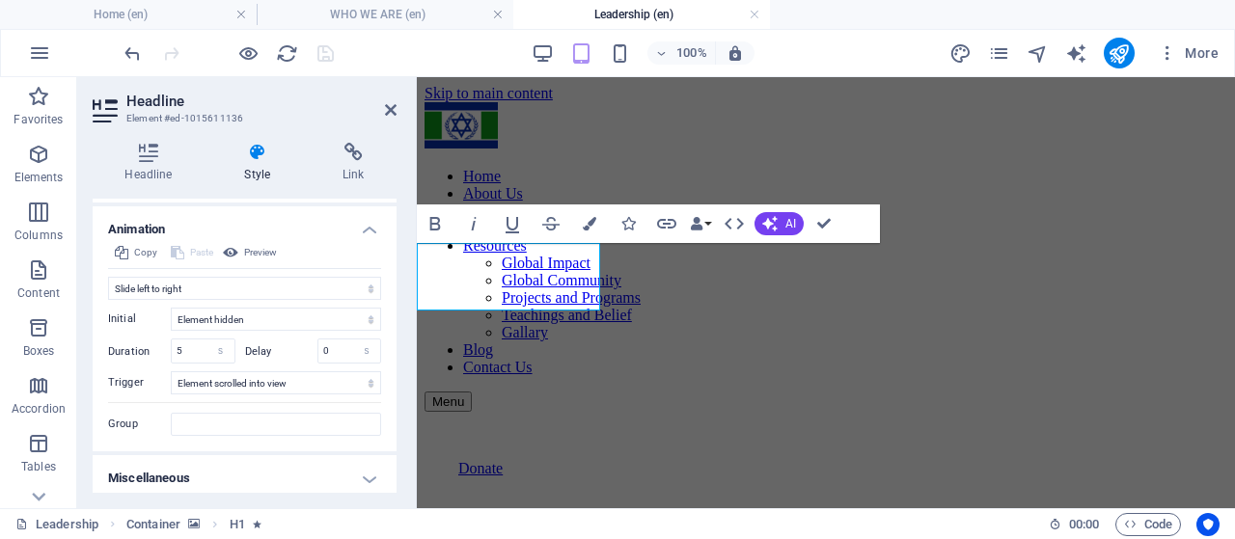
scroll to position [862, 0]
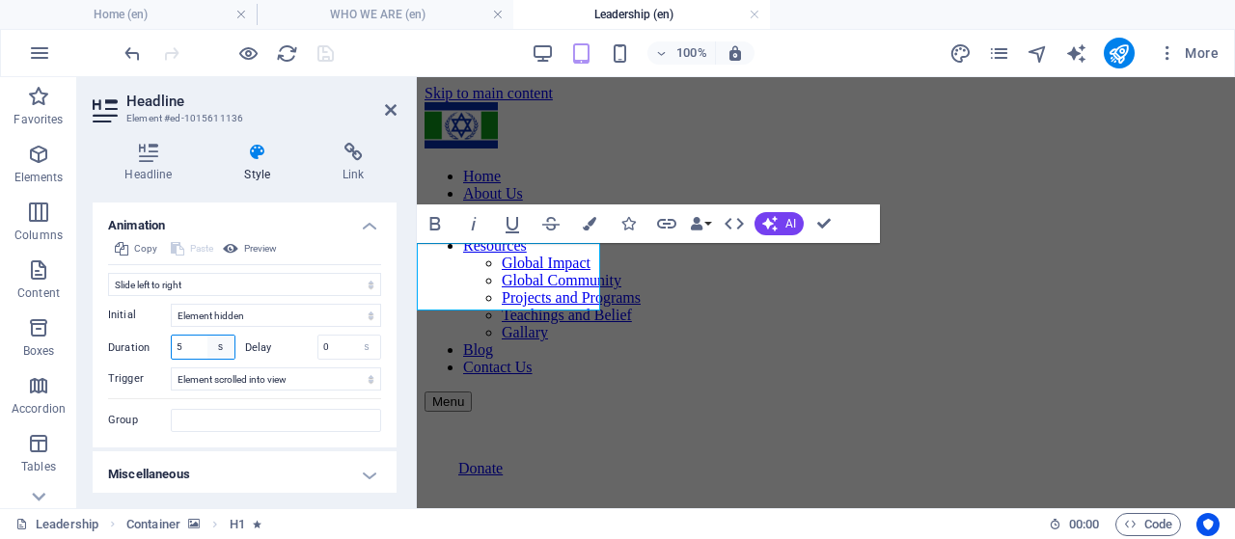
click at [220, 345] on select "s ms" at bounding box center [220, 347] width 27 height 23
click at [197, 343] on input "5" at bounding box center [203, 347] width 63 height 23
drag, startPoint x: 197, startPoint y: 343, endPoint x: 164, endPoint y: 346, distance: 32.9
click at [164, 346] on div "Duration 5 s ms" at bounding box center [171, 347] width 127 height 25
drag, startPoint x: 186, startPoint y: 346, endPoint x: 170, endPoint y: 344, distance: 16.5
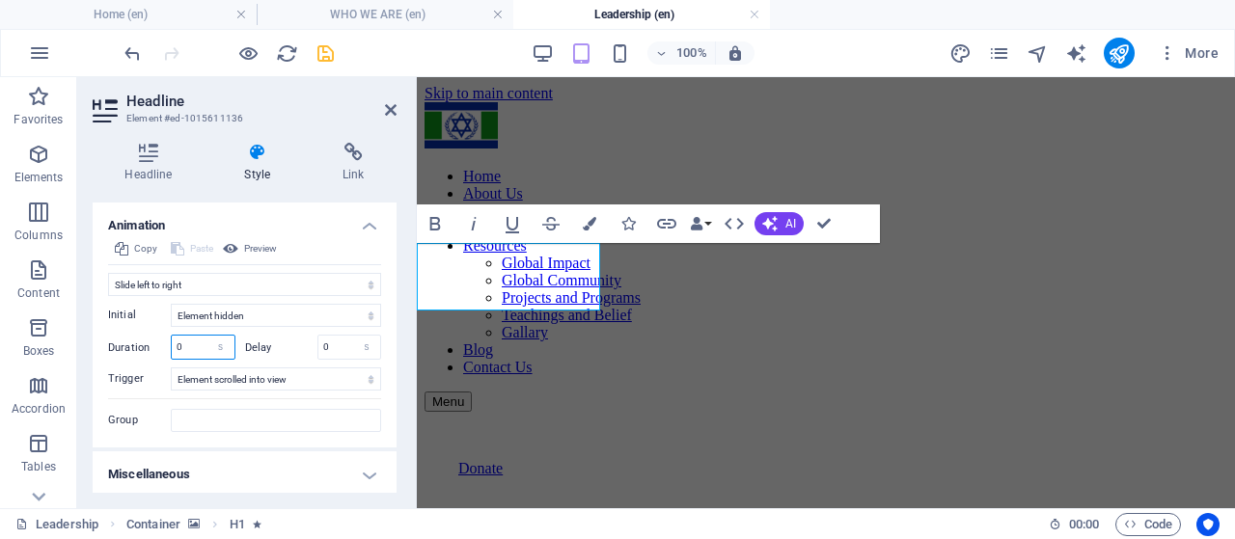
click at [171, 344] on div "0 s ms" at bounding box center [203, 347] width 65 height 25
type input "2"
click at [222, 342] on select "s ms" at bounding box center [220, 347] width 27 height 23
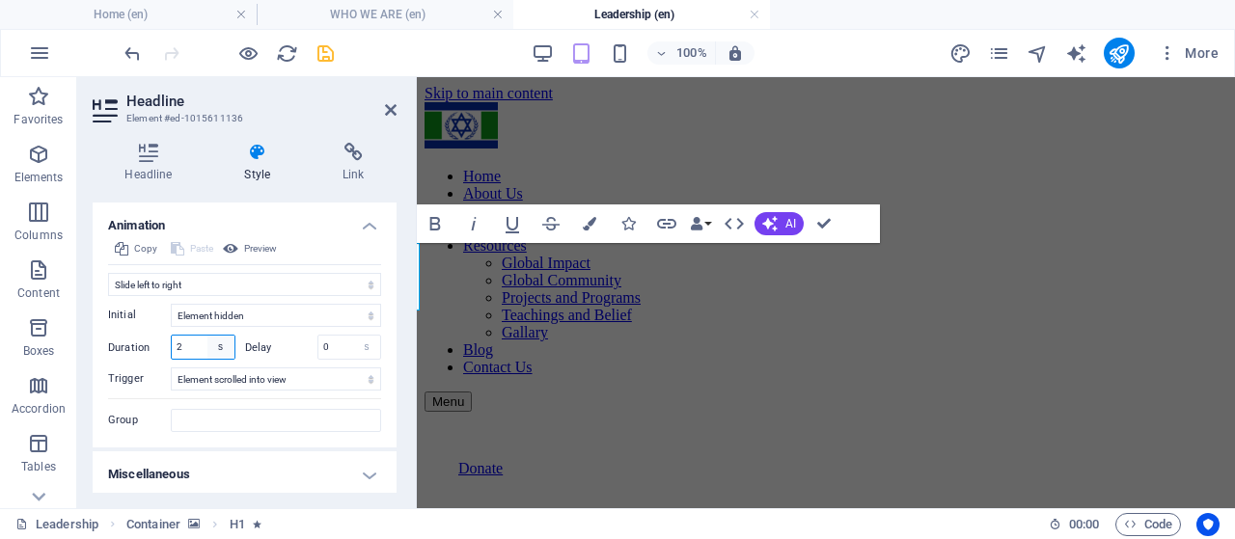
select select "ms"
click at [207, 336] on select "s ms" at bounding box center [220, 347] width 27 height 23
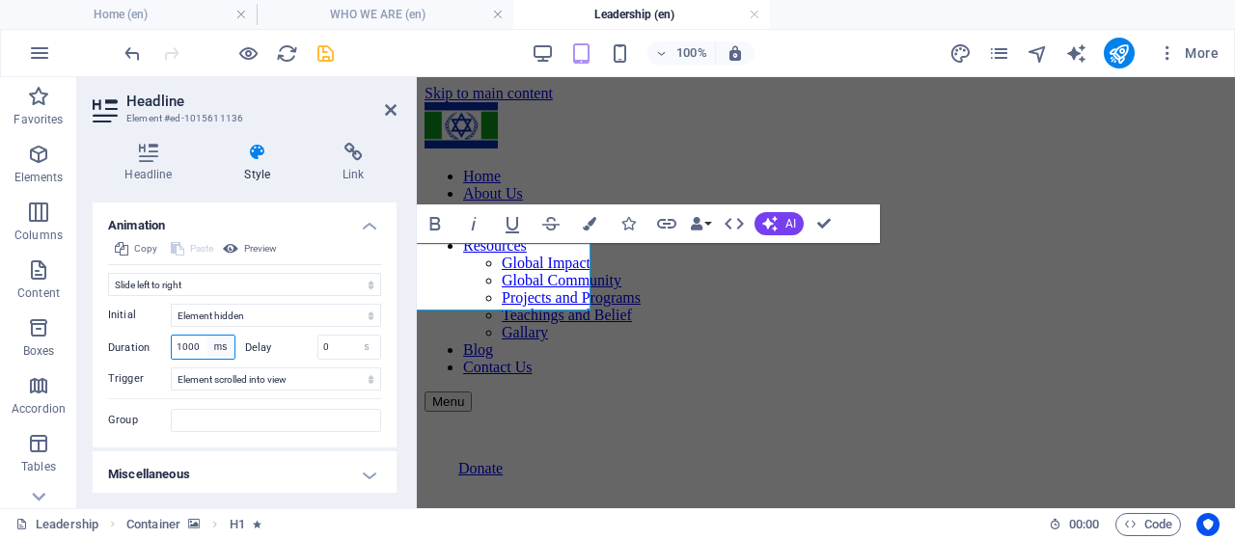
type input "1000"
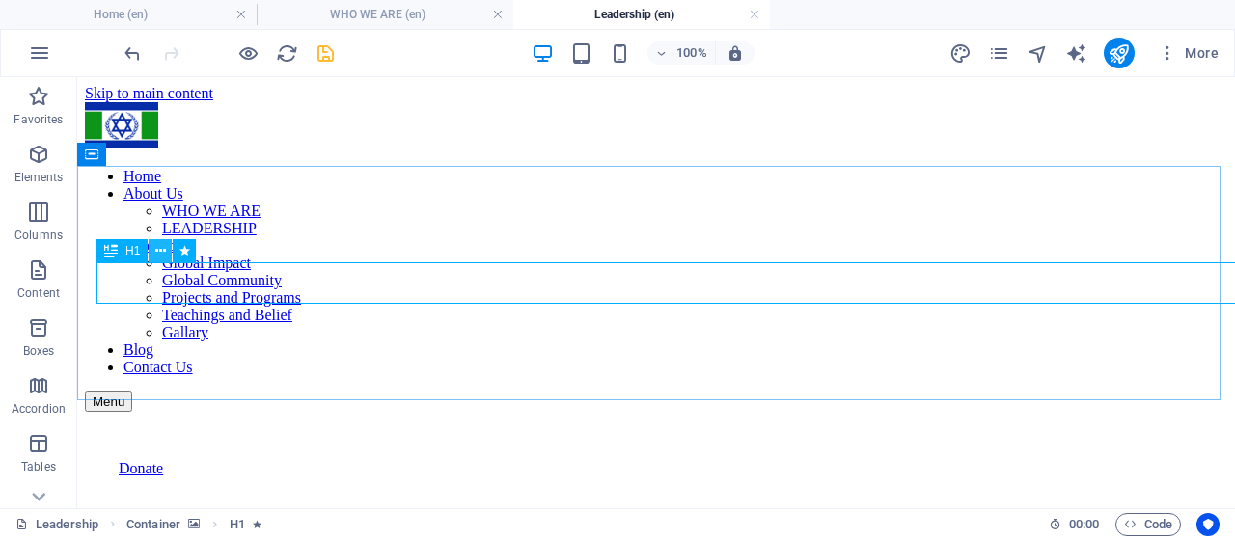
click at [162, 252] on icon at bounding box center [160, 251] width 11 height 20
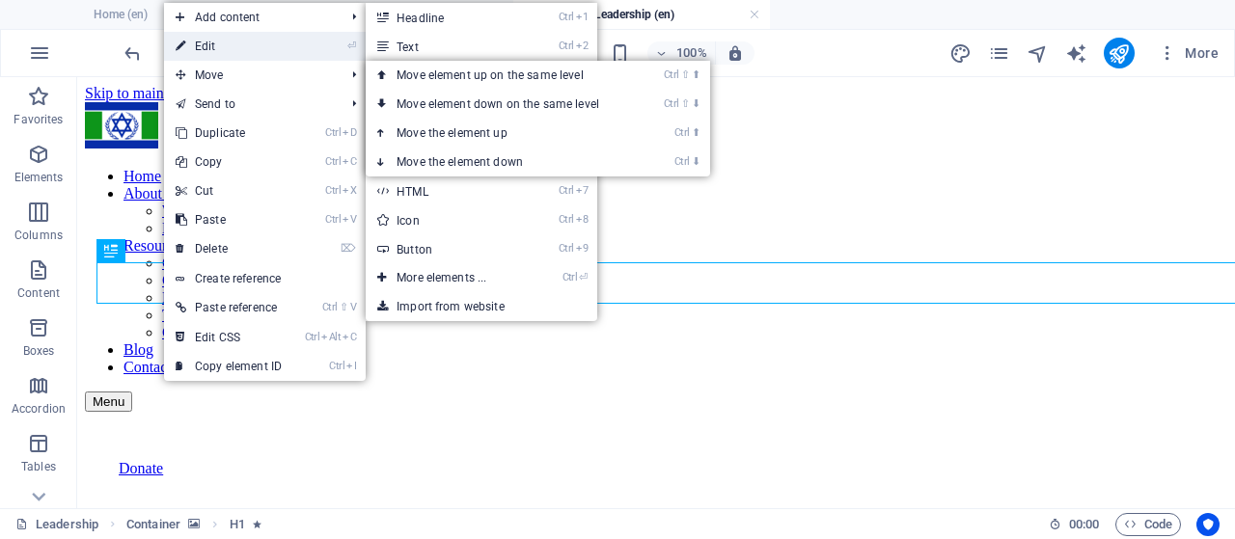
click at [220, 49] on link "⏎ Edit" at bounding box center [228, 46] width 129 height 29
select select "px"
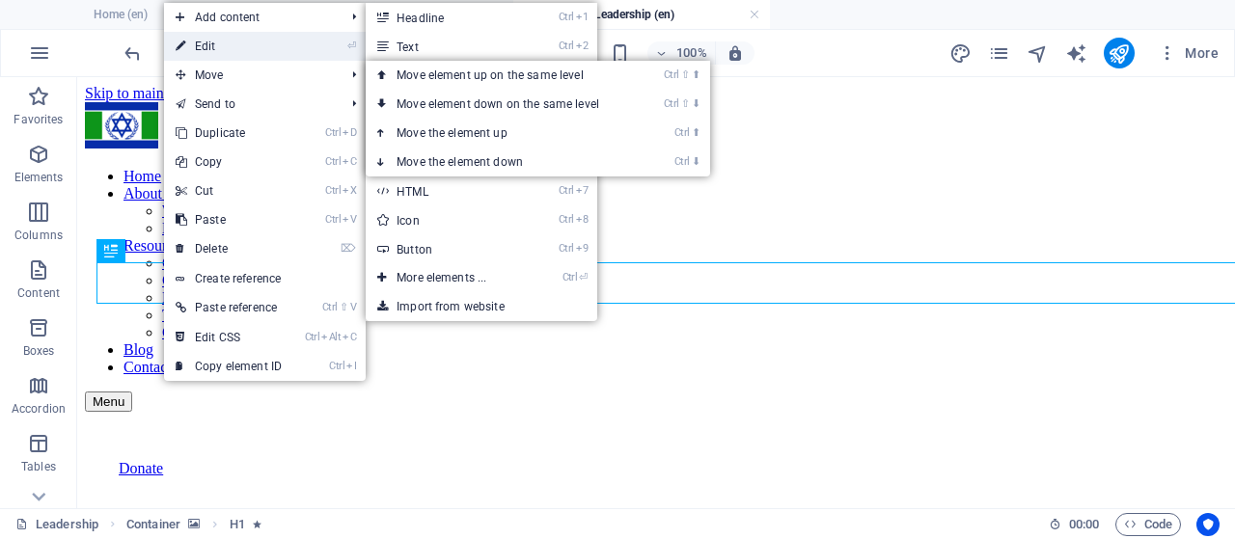
select select "px"
select select "move-left-to-right"
select select "ms"
select select "s"
select select "scroll"
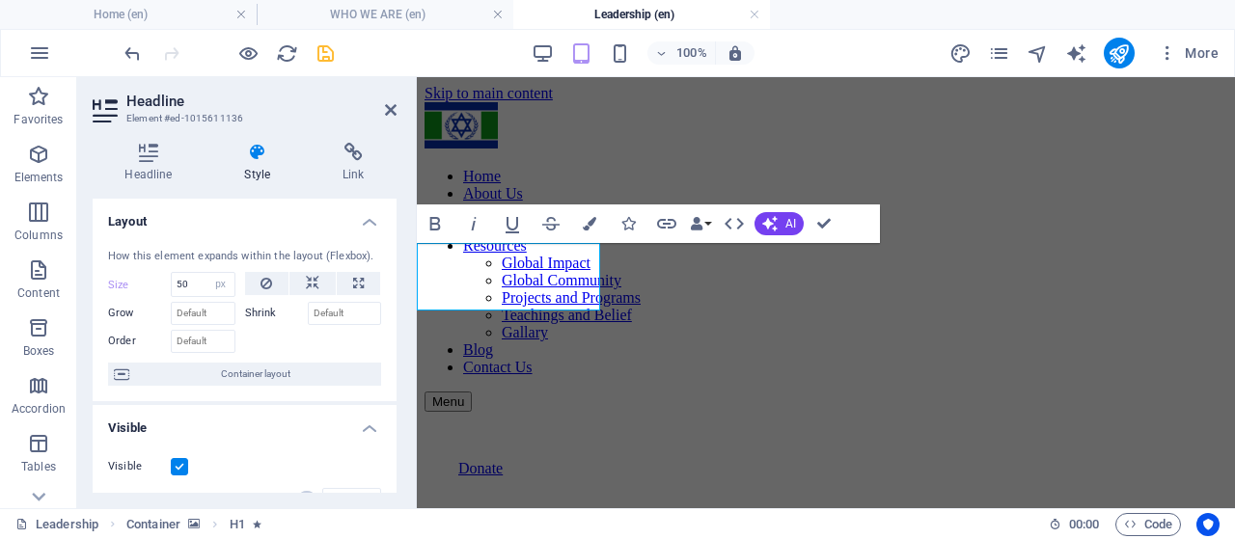
click at [360, 227] on h4 "Layout" at bounding box center [245, 216] width 304 height 35
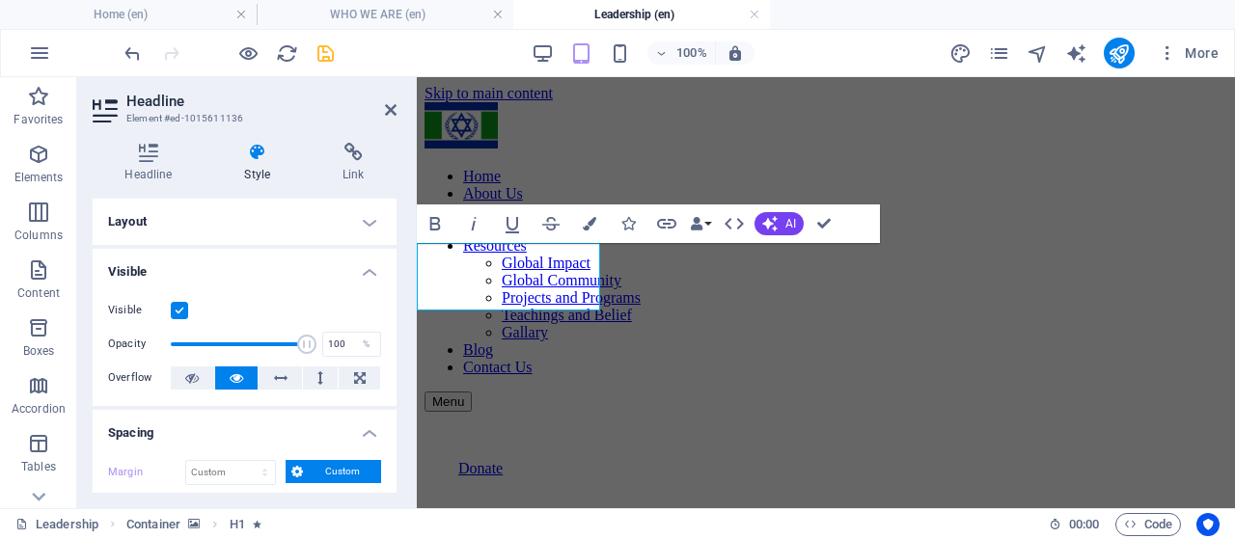
click at [366, 273] on h4 "Visible" at bounding box center [245, 266] width 304 height 35
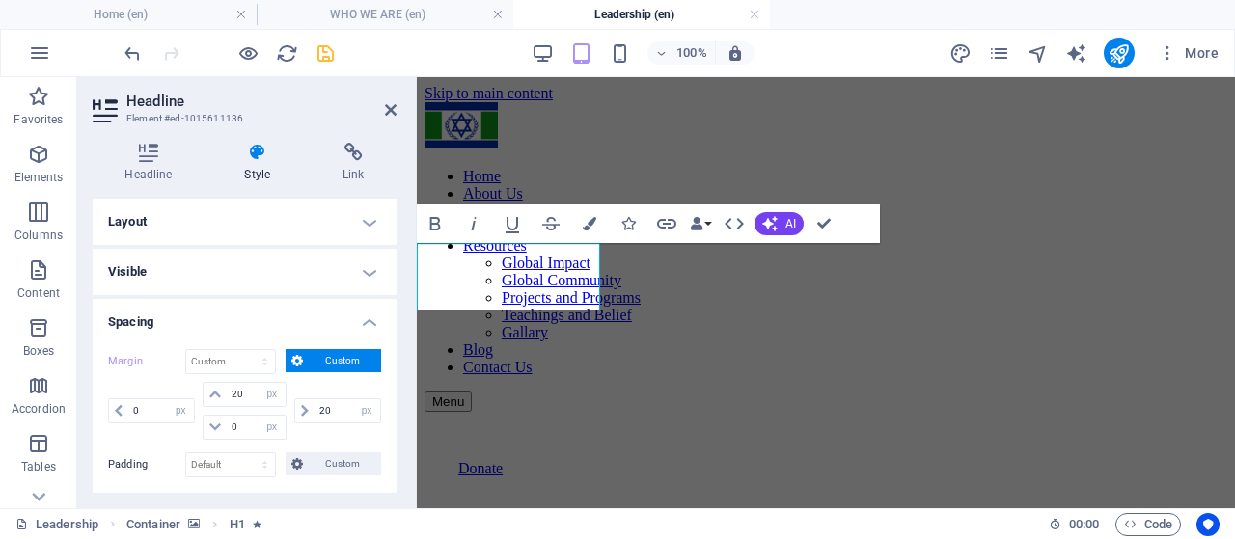
click at [363, 323] on h4 "Spacing" at bounding box center [245, 316] width 304 height 35
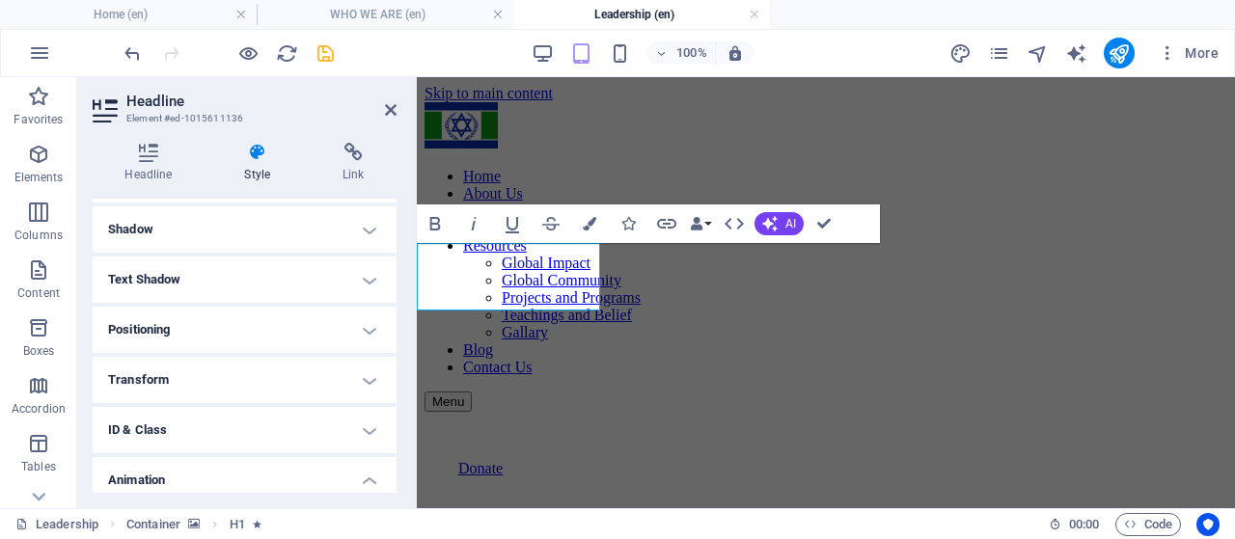
scroll to position [386, 0]
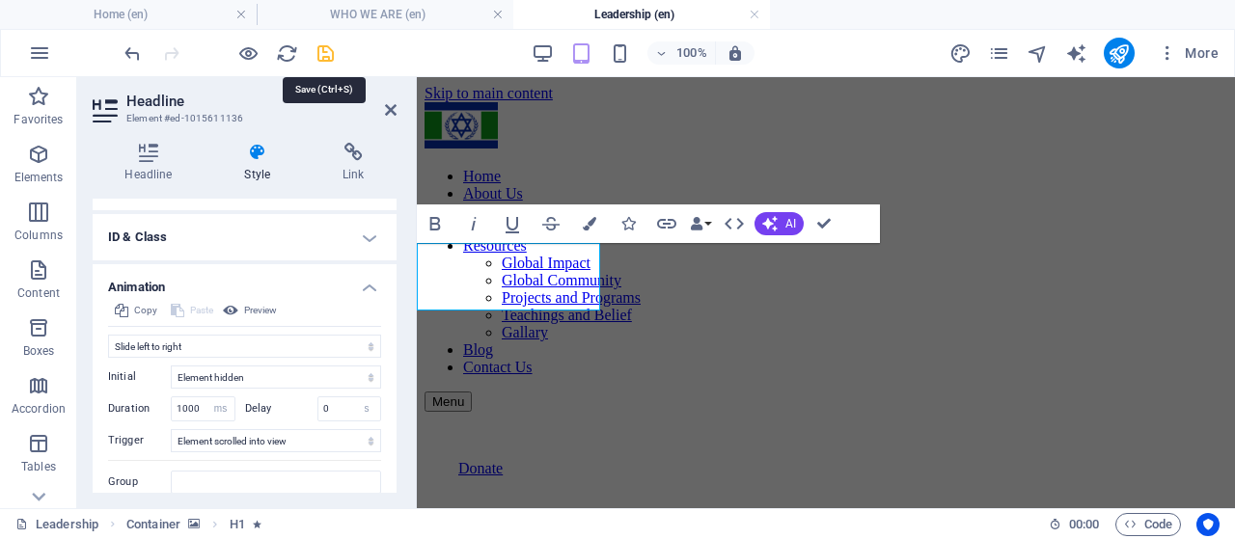
click at [320, 51] on icon "save" at bounding box center [325, 53] width 22 height 22
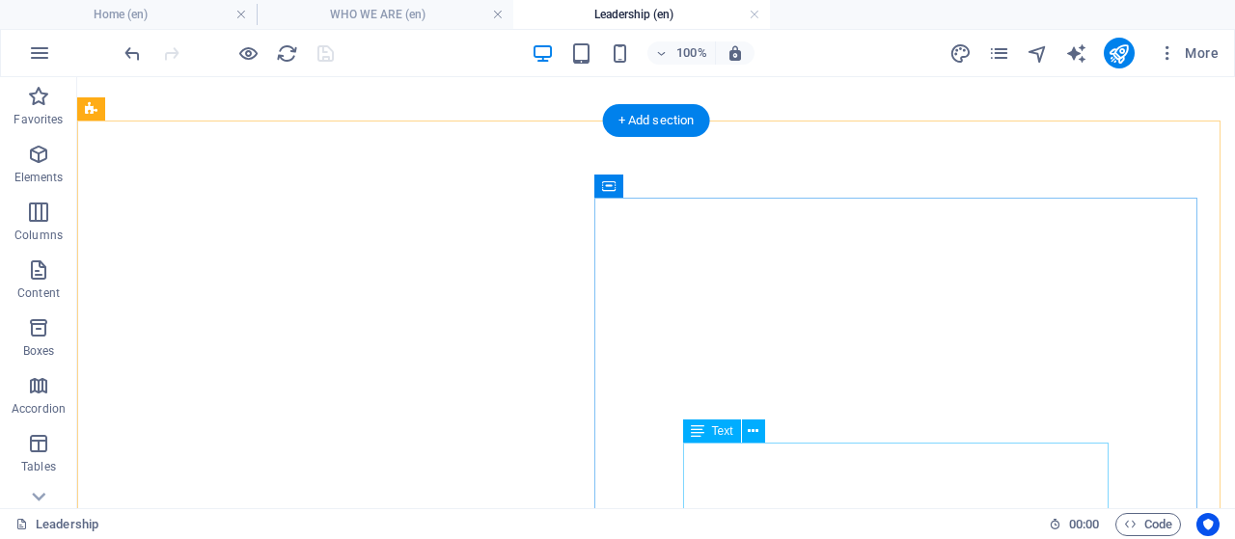
scroll to position [1254, 0]
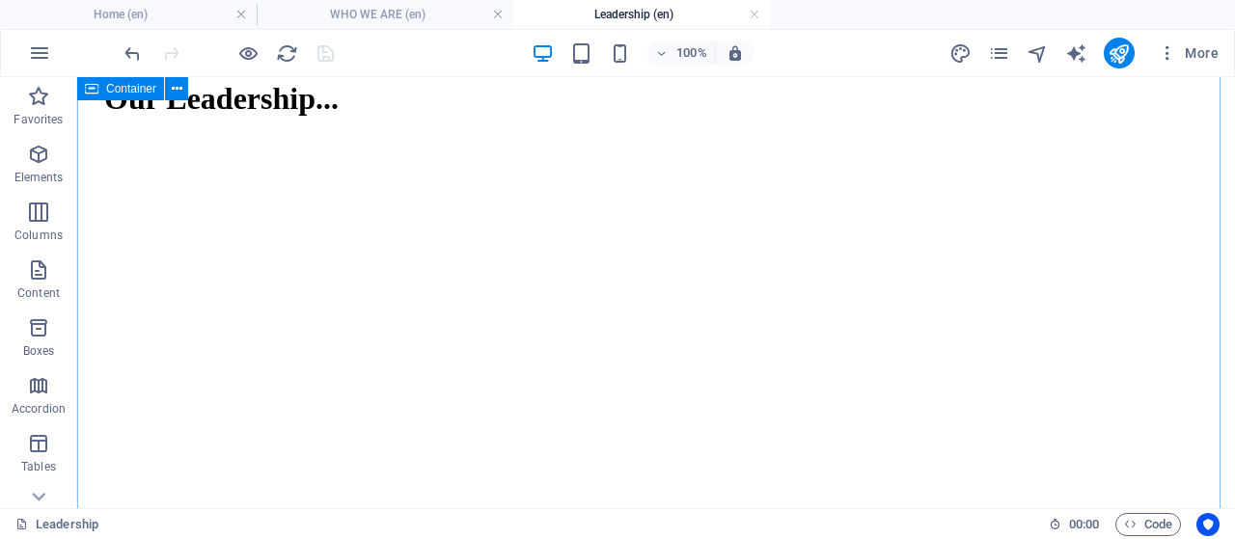
scroll to position [957, 0]
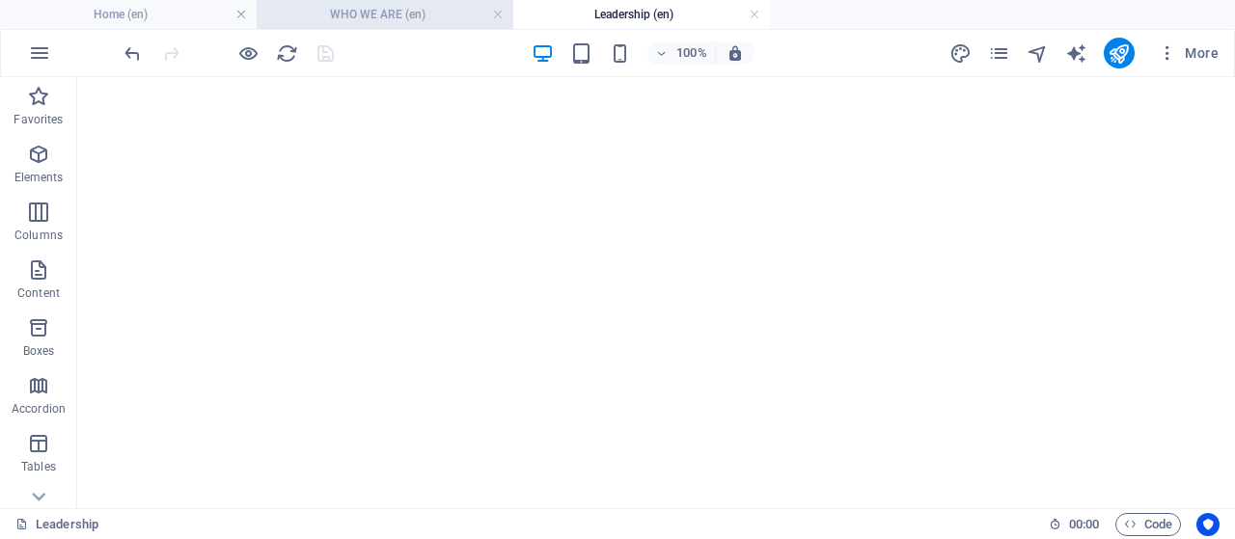
click at [372, 18] on h4 "WHO WE ARE (en)" at bounding box center [385, 14] width 257 height 21
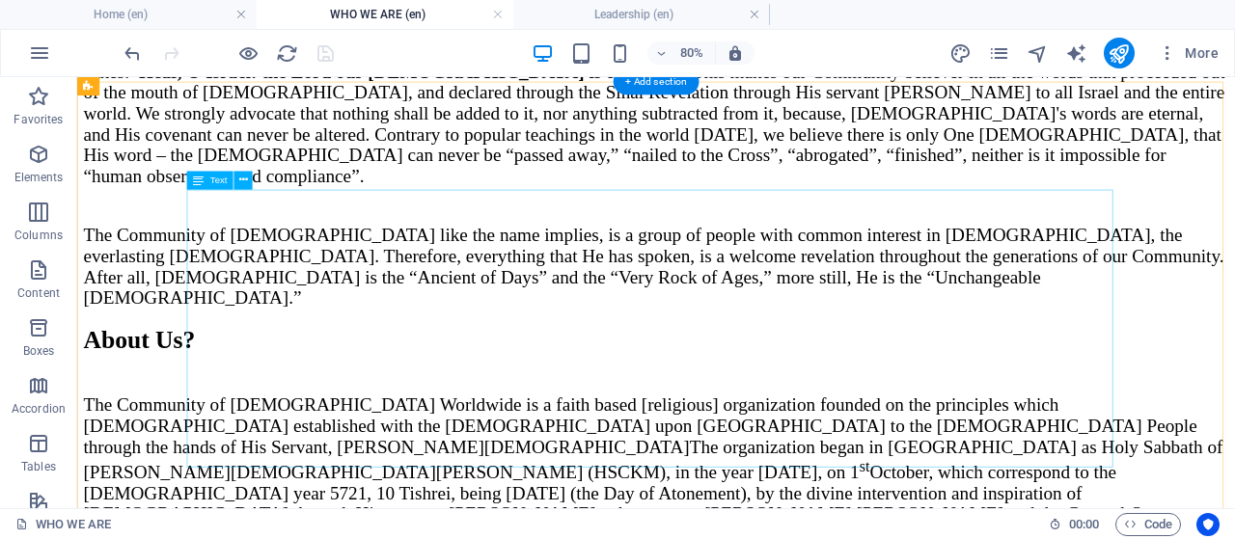
scroll to position [533, 0]
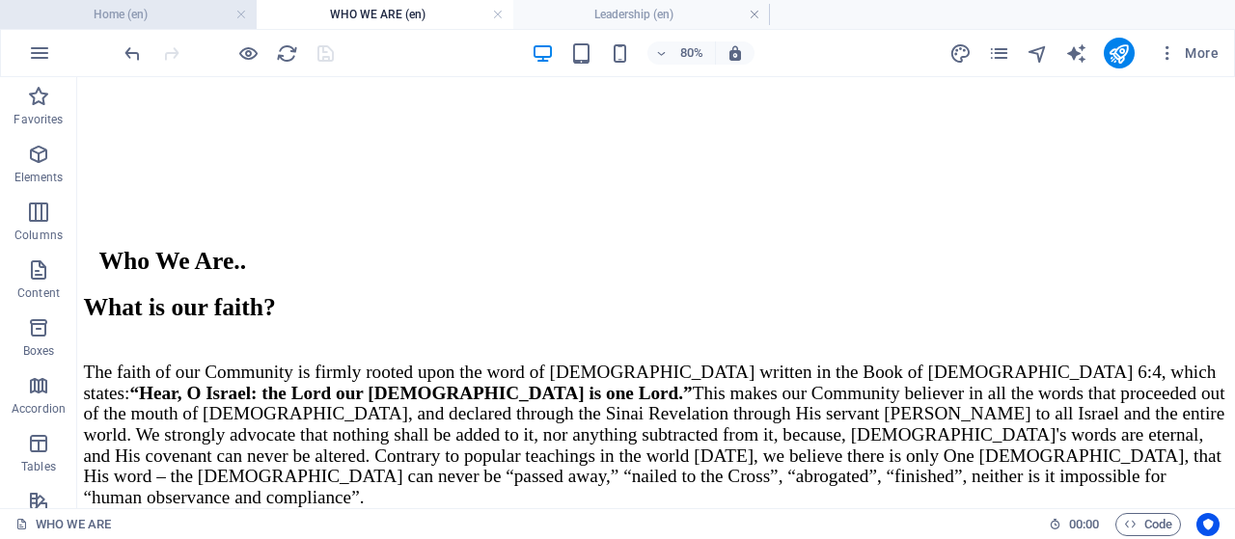
click at [159, 22] on h4 "Home (en)" at bounding box center [128, 14] width 257 height 21
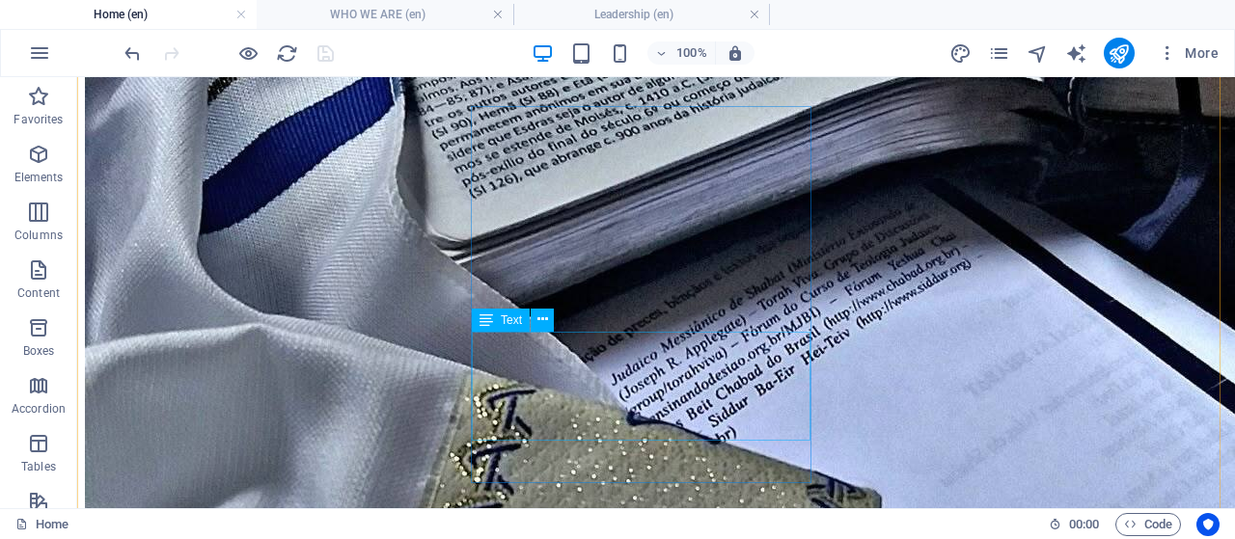
scroll to position [2701, 0]
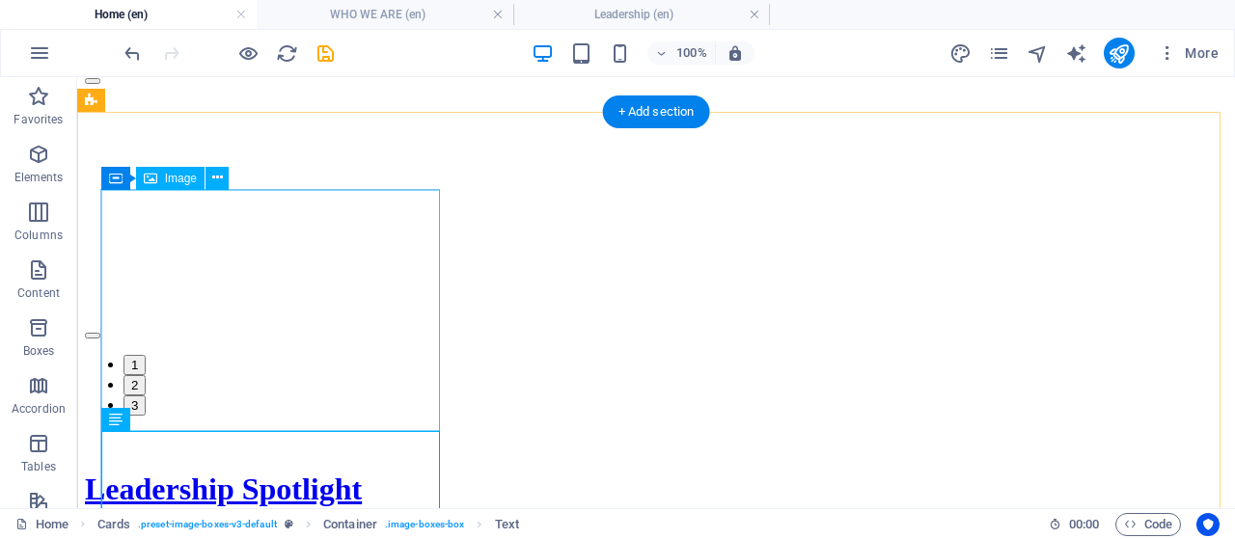
scroll to position [2534, 0]
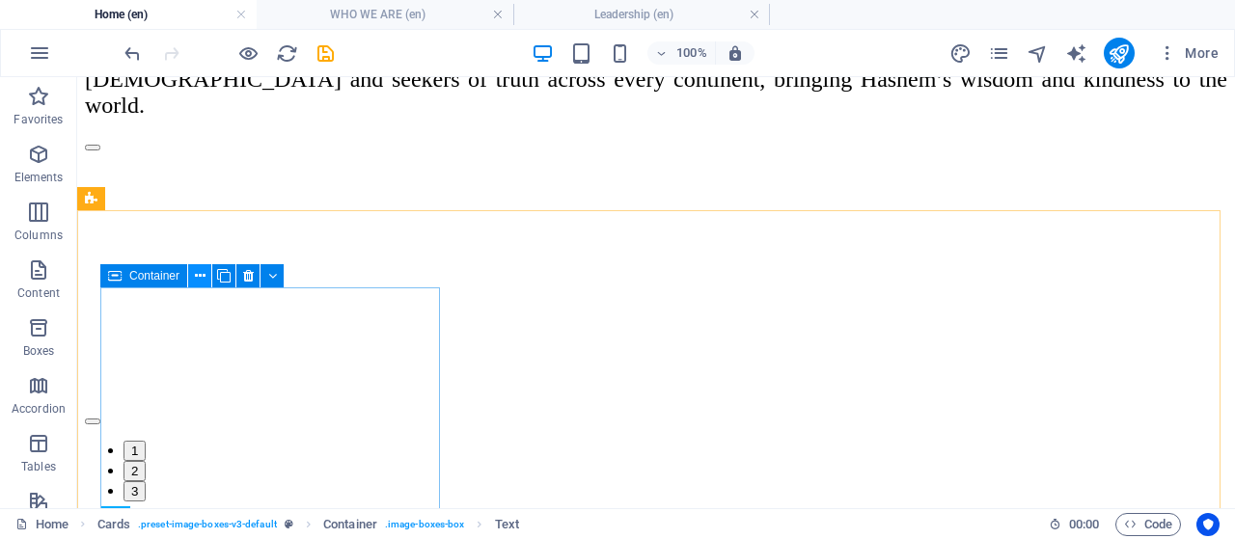
click at [198, 276] on icon at bounding box center [200, 276] width 11 height 20
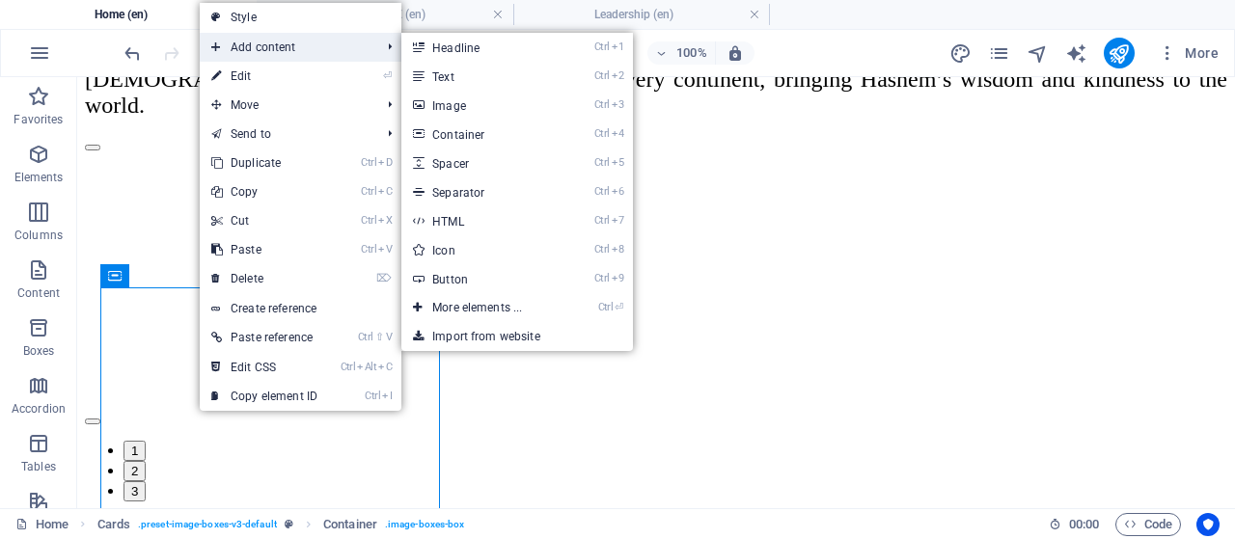
click at [264, 52] on span "Add content" at bounding box center [286, 47] width 173 height 29
click at [478, 45] on link "Ctrl 1 Headline" at bounding box center [480, 47] width 159 height 29
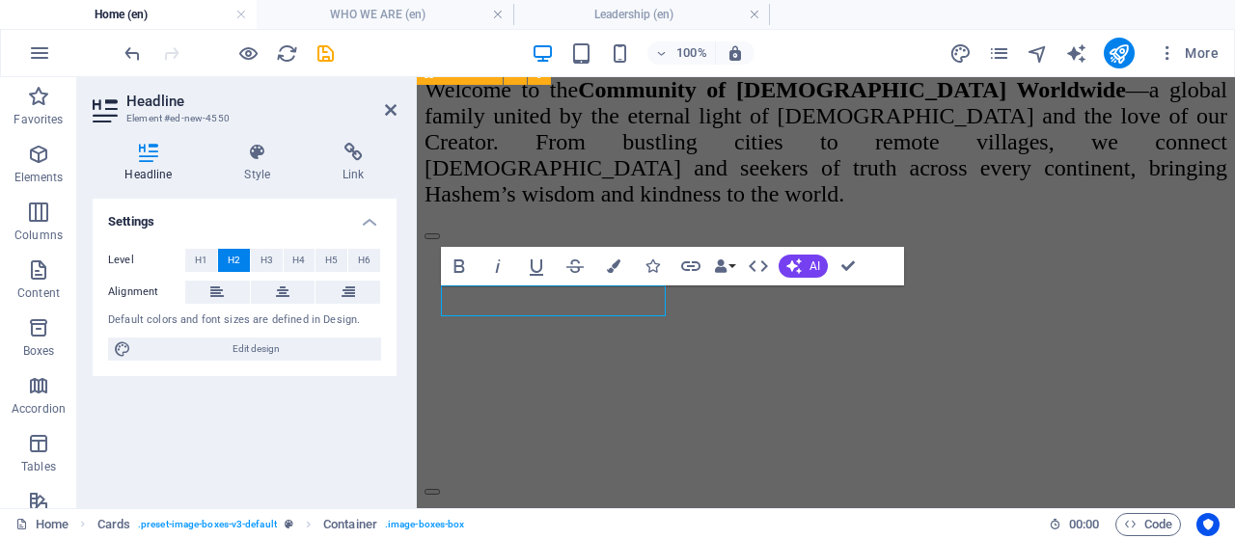
scroll to position [2268, 0]
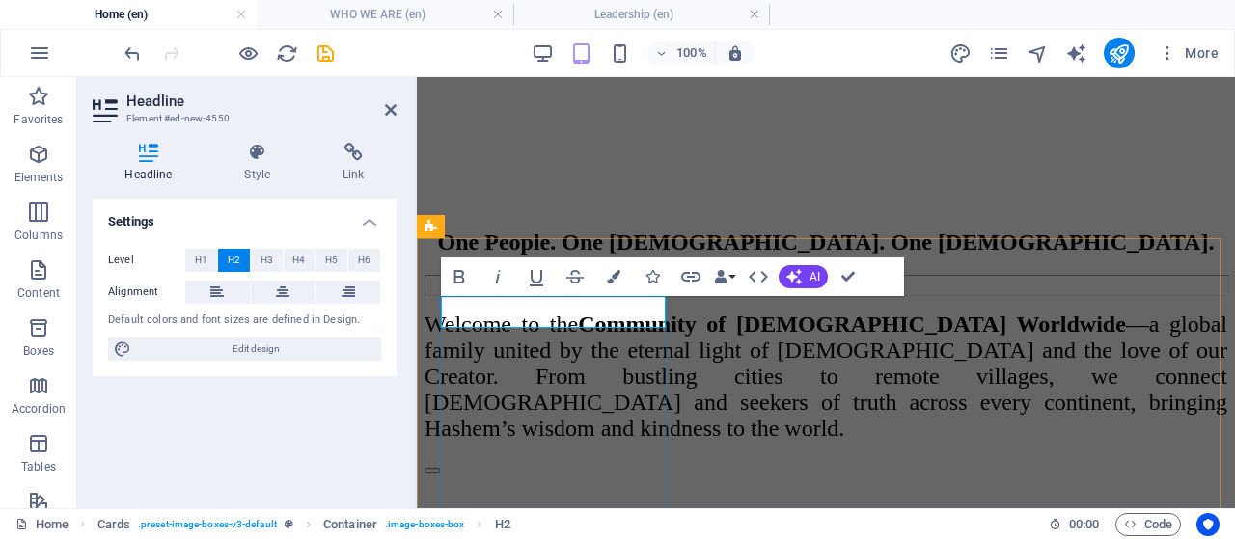
drag, startPoint x: 620, startPoint y: 308, endPoint x: 462, endPoint y: 318, distance: 158.5
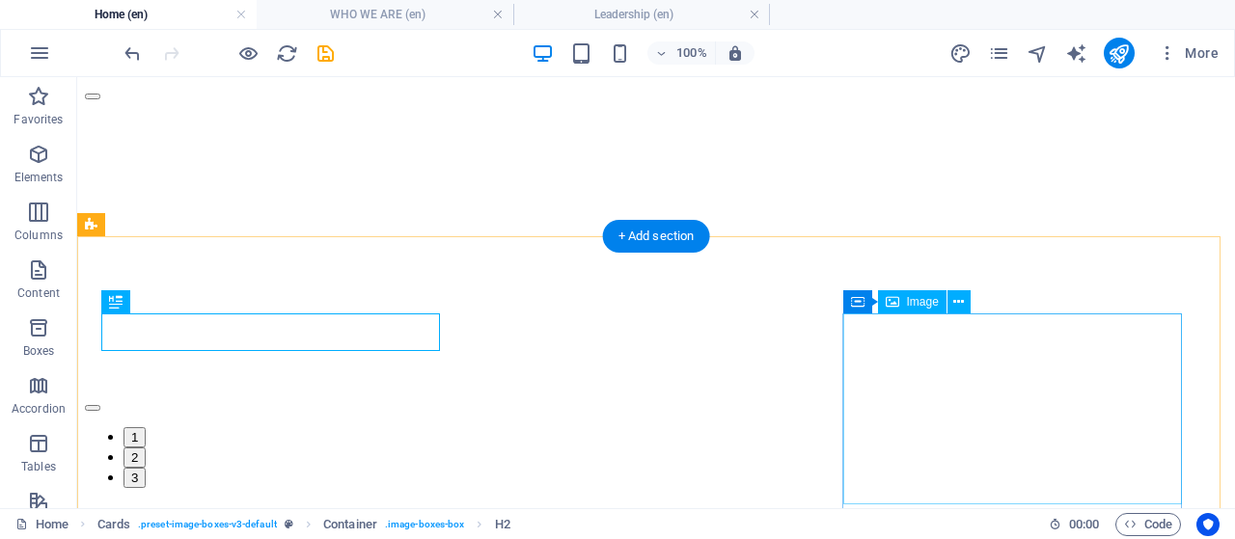
scroll to position [2545, 0]
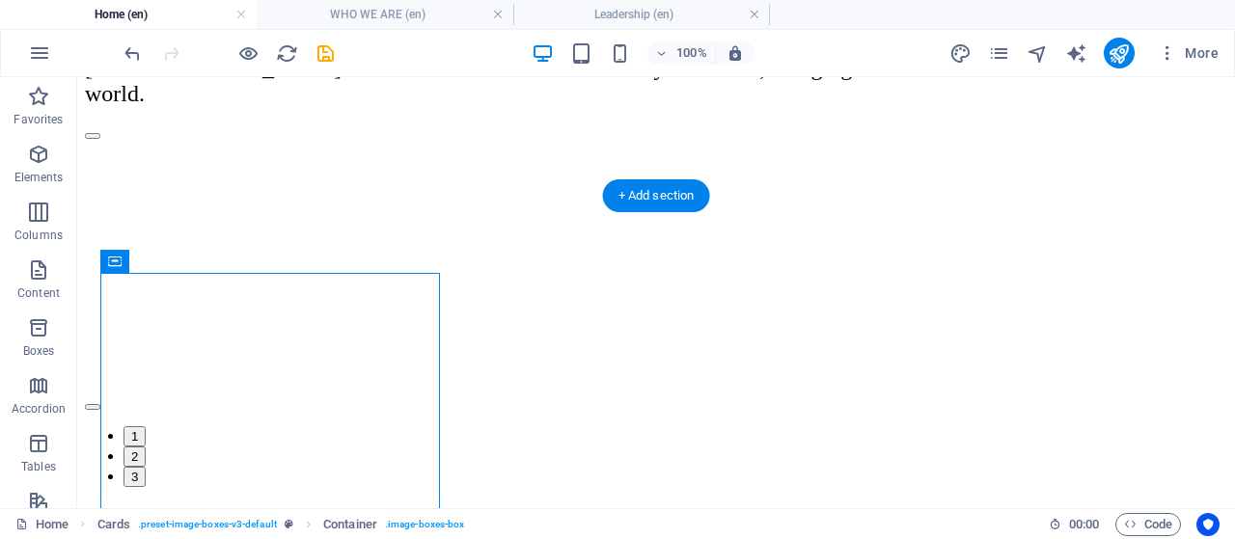
drag, startPoint x: 205, startPoint y: 337, endPoint x: 137, endPoint y: 299, distance: 78.1
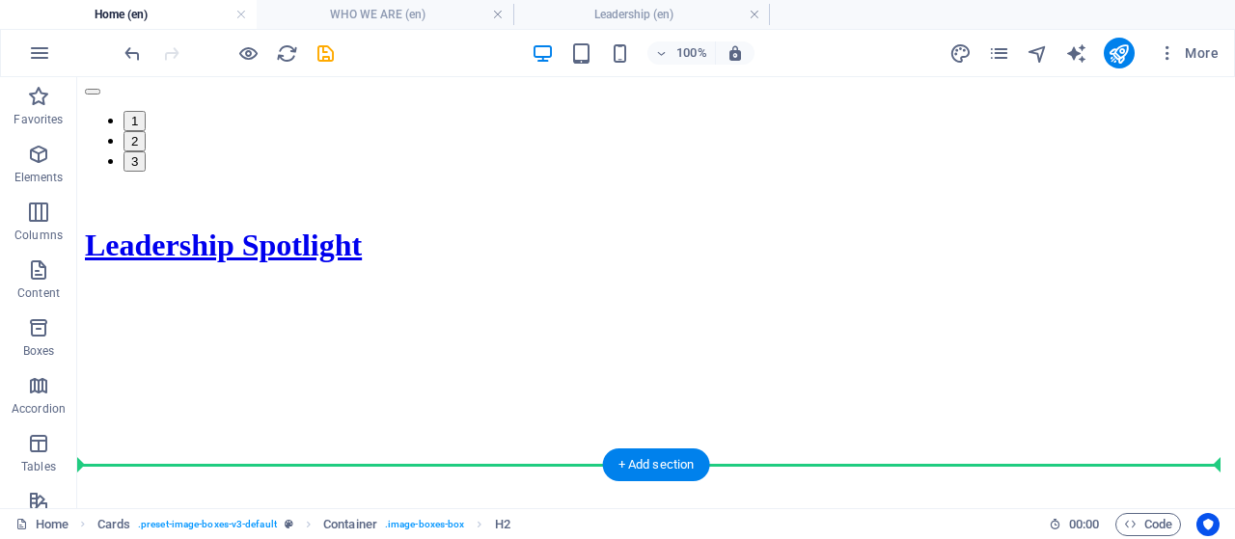
scroll to position [2826, 0]
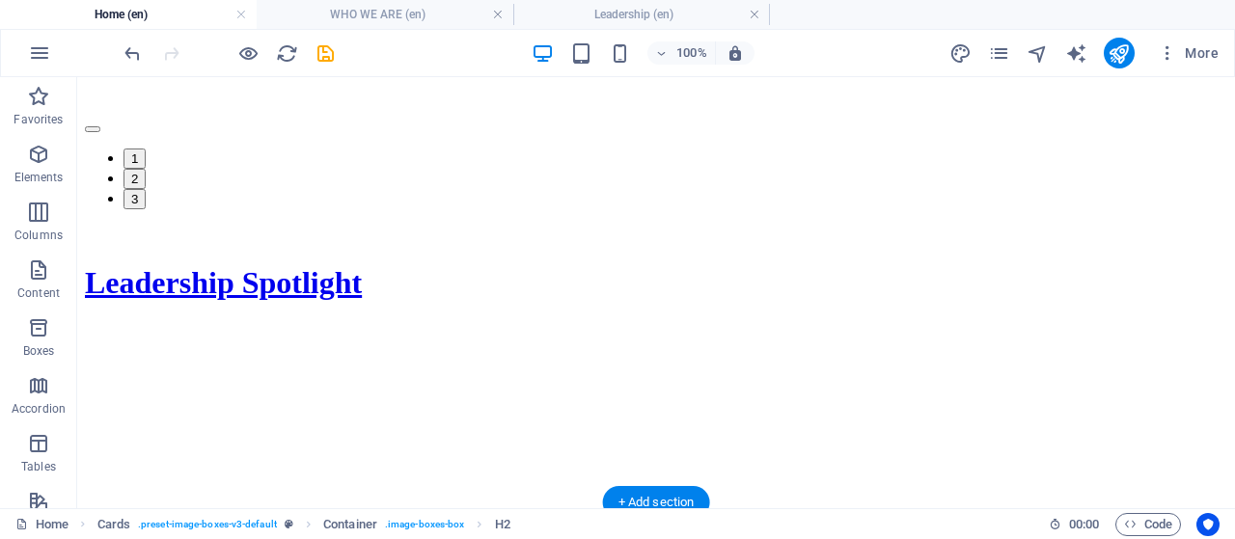
drag, startPoint x: 258, startPoint y: 339, endPoint x: 231, endPoint y: 261, distance: 81.8
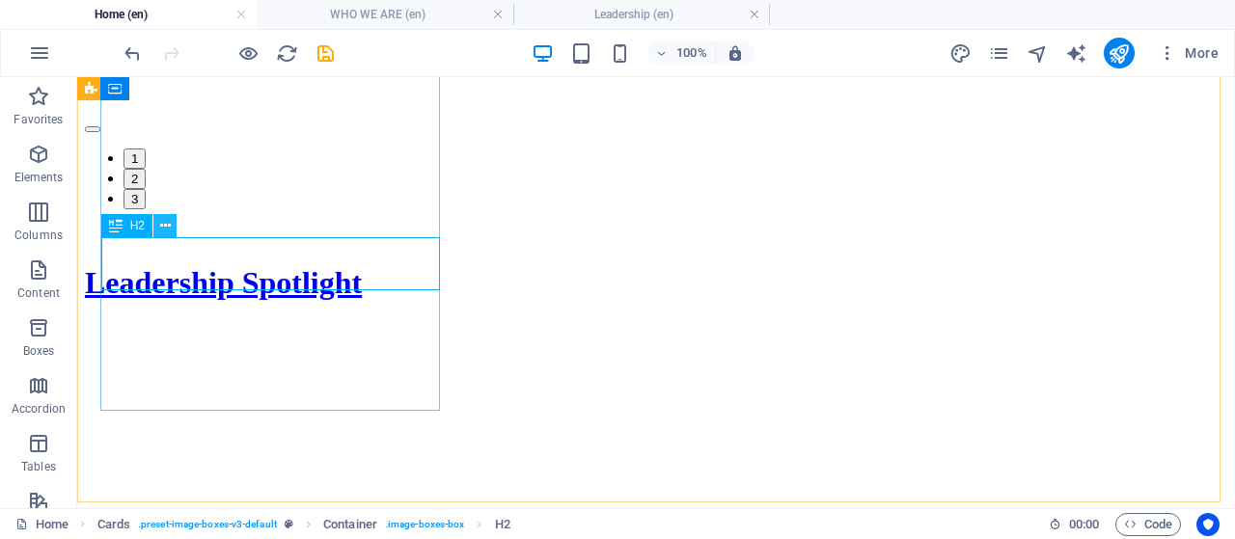
click at [166, 231] on icon at bounding box center [165, 226] width 11 height 20
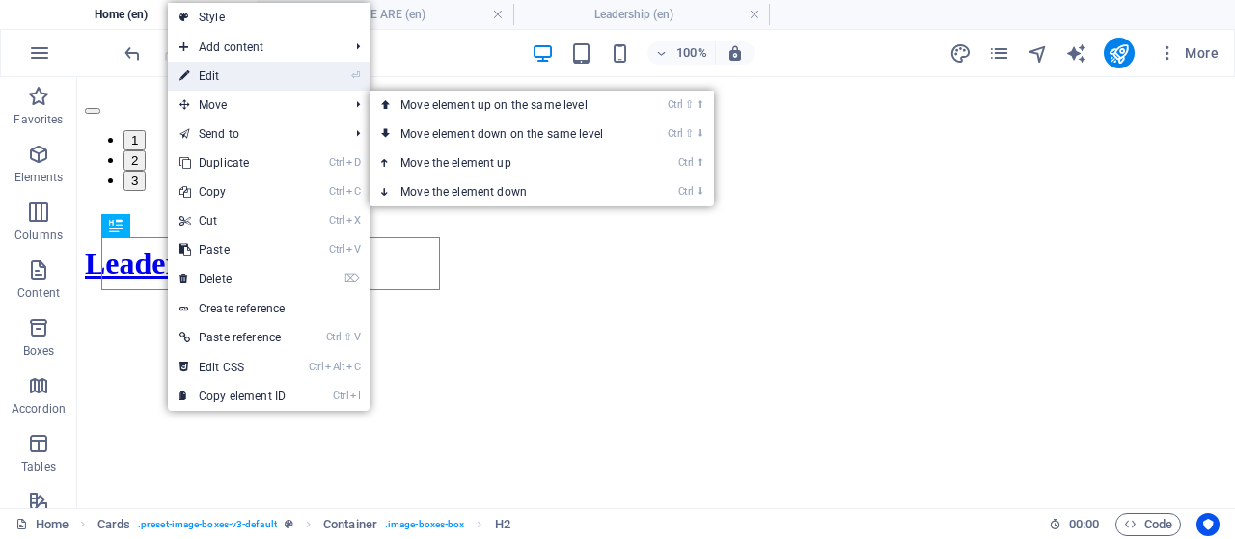
click at [235, 82] on link "⏎ Edit" at bounding box center [232, 76] width 129 height 29
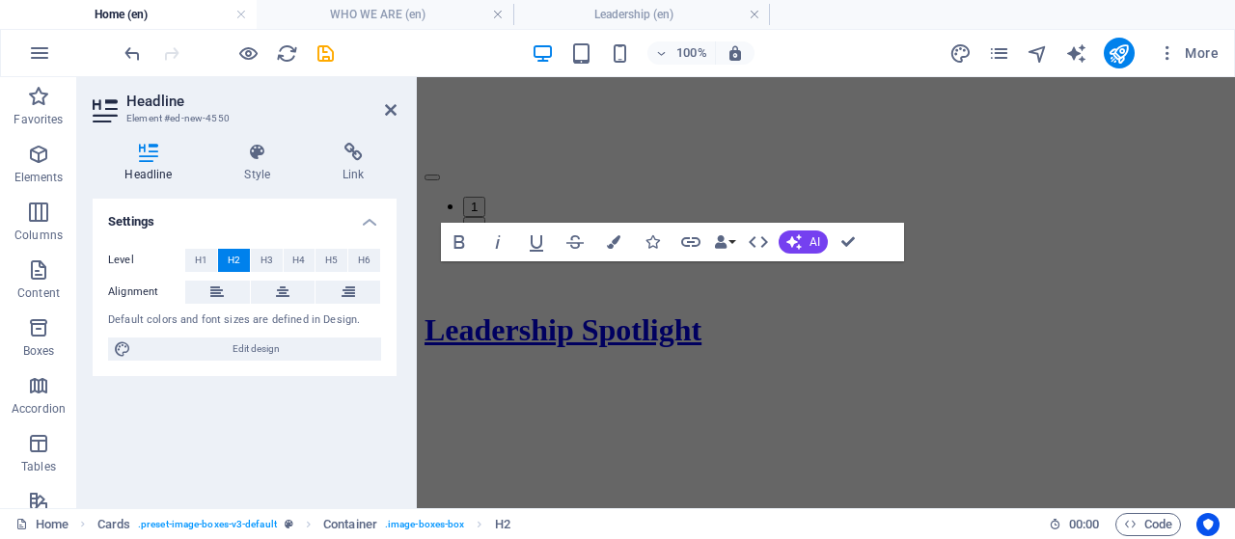
scroll to position [2463, 0]
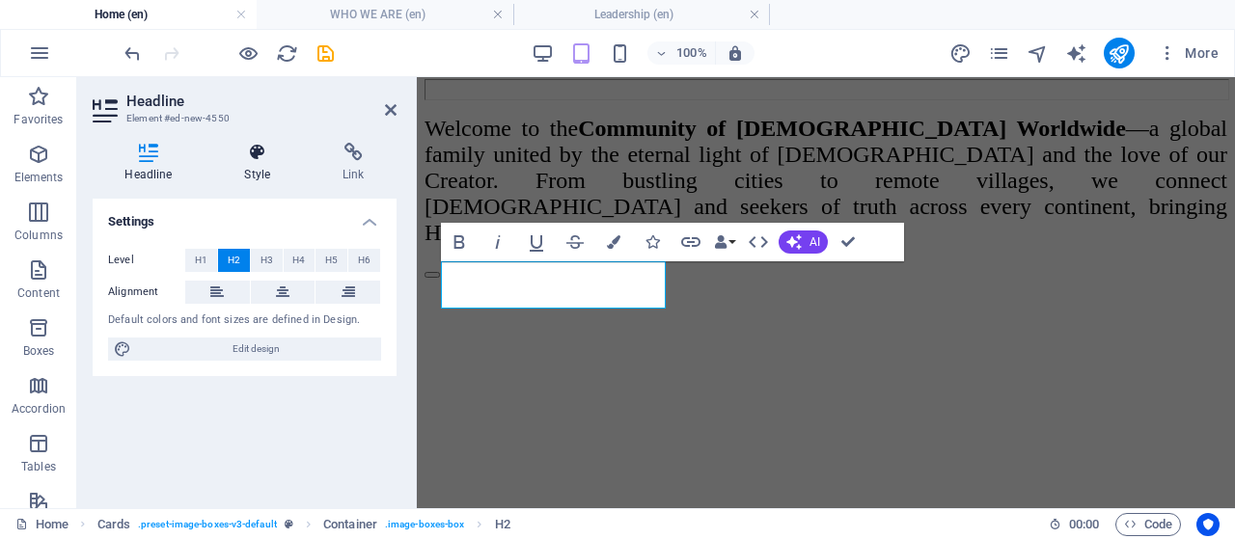
click at [266, 154] on icon at bounding box center [257, 152] width 91 height 19
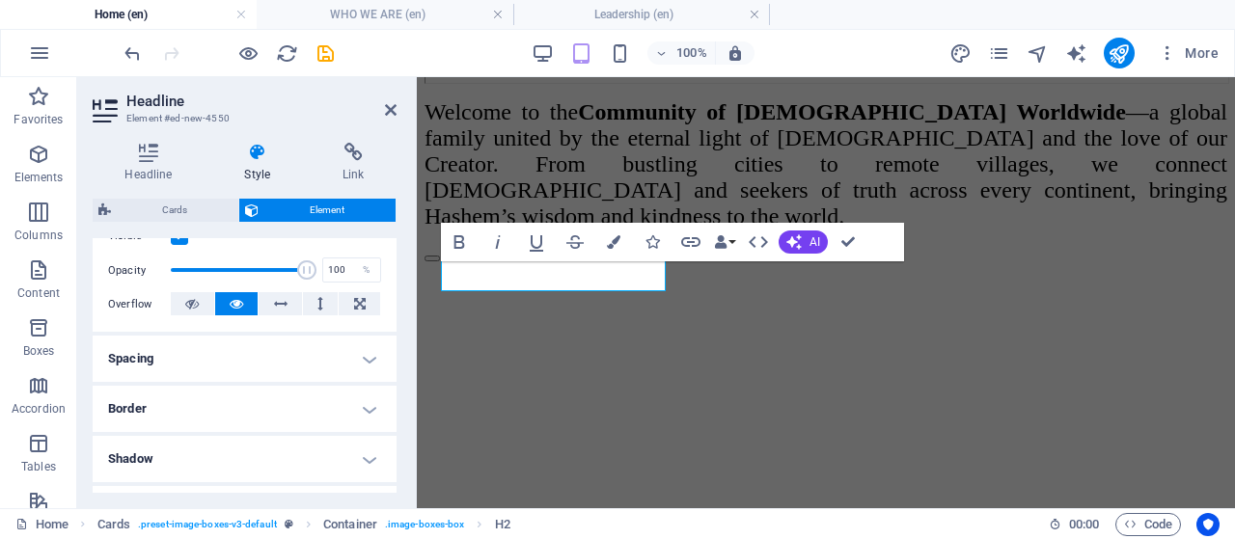
scroll to position [2481, 0]
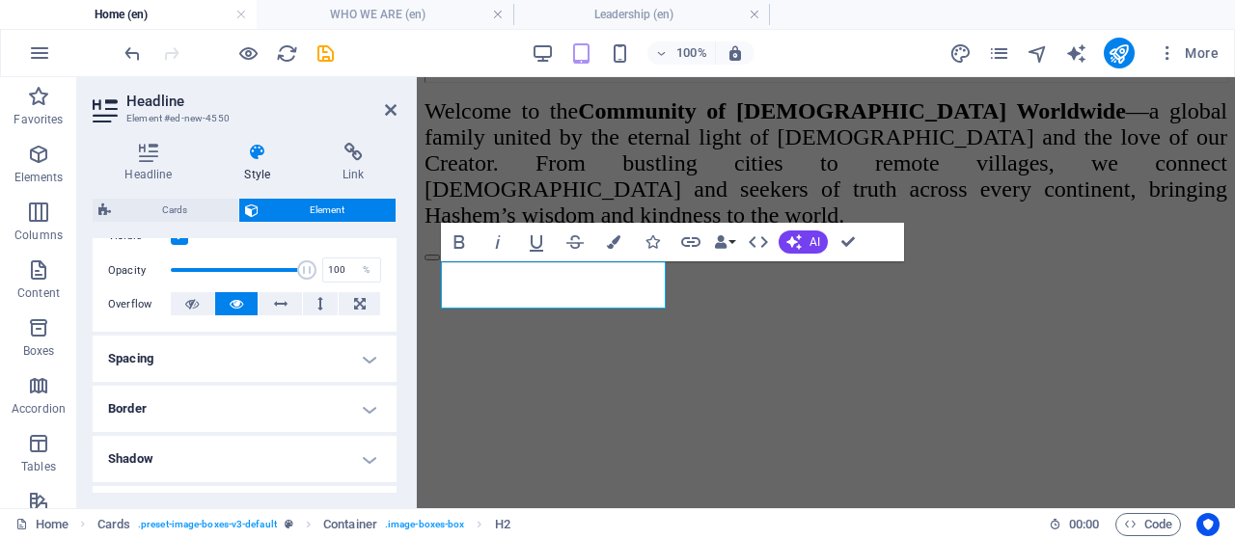
click at [362, 353] on h4 "Spacing" at bounding box center [245, 359] width 304 height 46
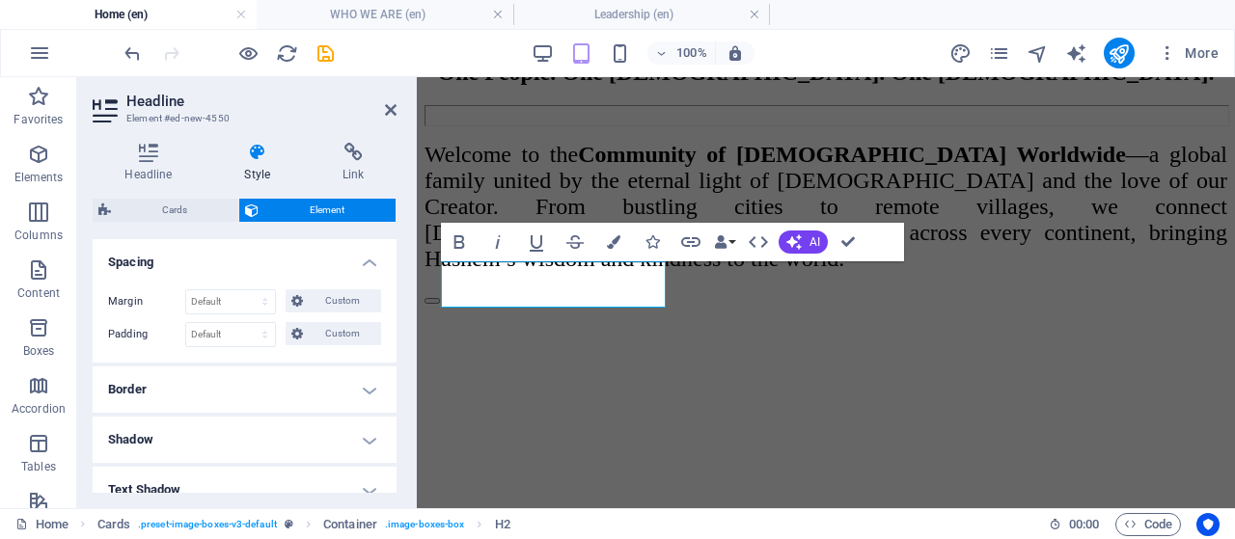
scroll to position [463, 0]
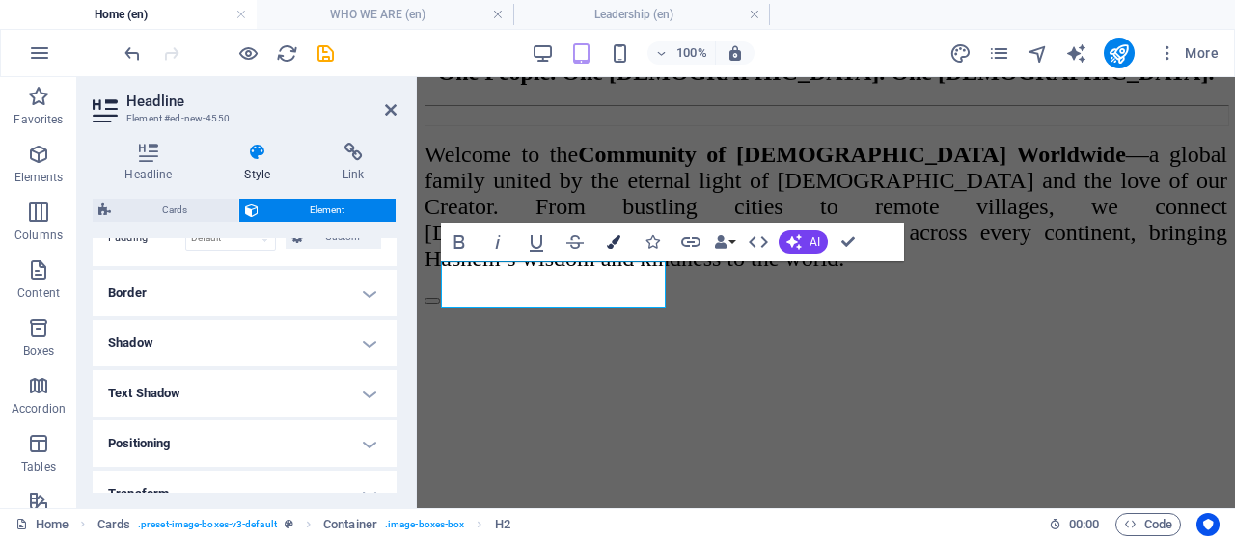
click at [610, 245] on icon "button" at bounding box center [614, 242] width 14 height 14
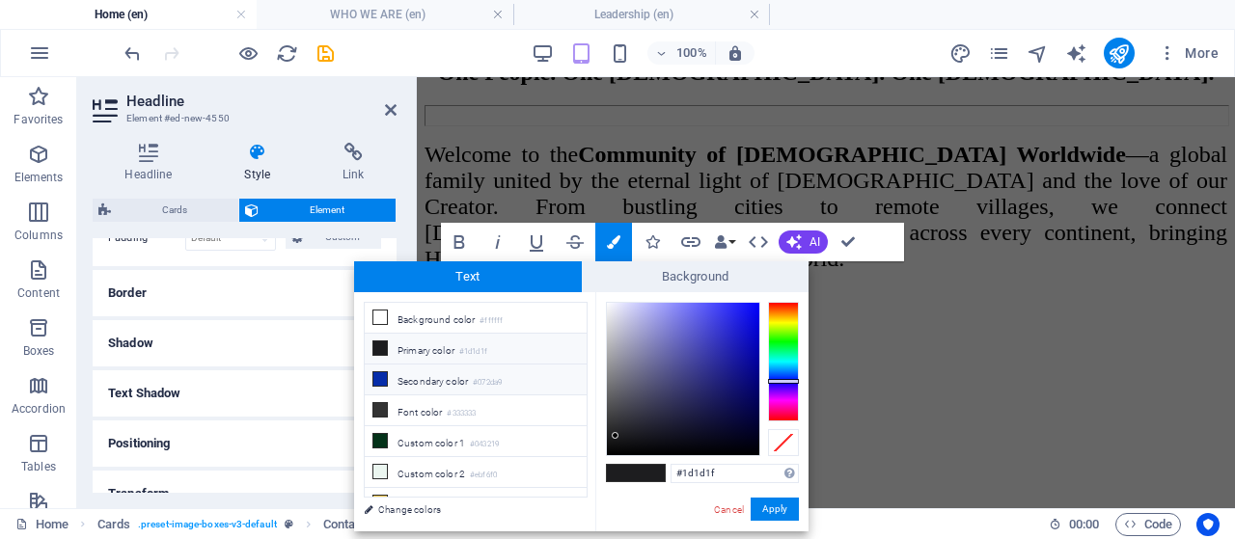
click at [403, 375] on li "Secondary color #072da9" at bounding box center [476, 380] width 222 height 31
type input "#072da9"
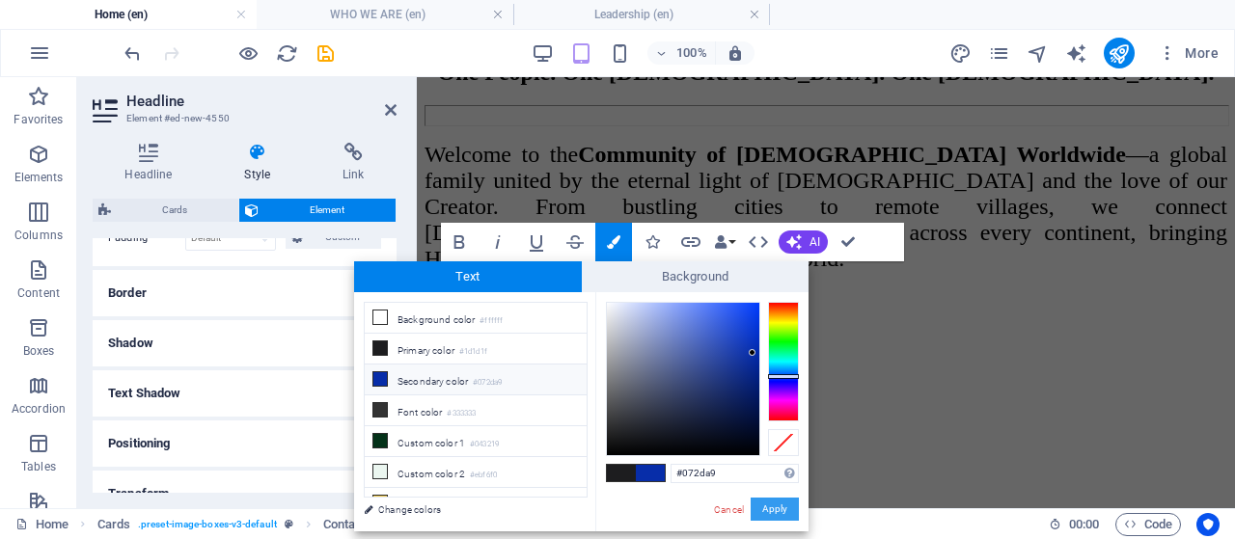
click at [774, 505] on button "Apply" at bounding box center [774, 509] width 48 height 23
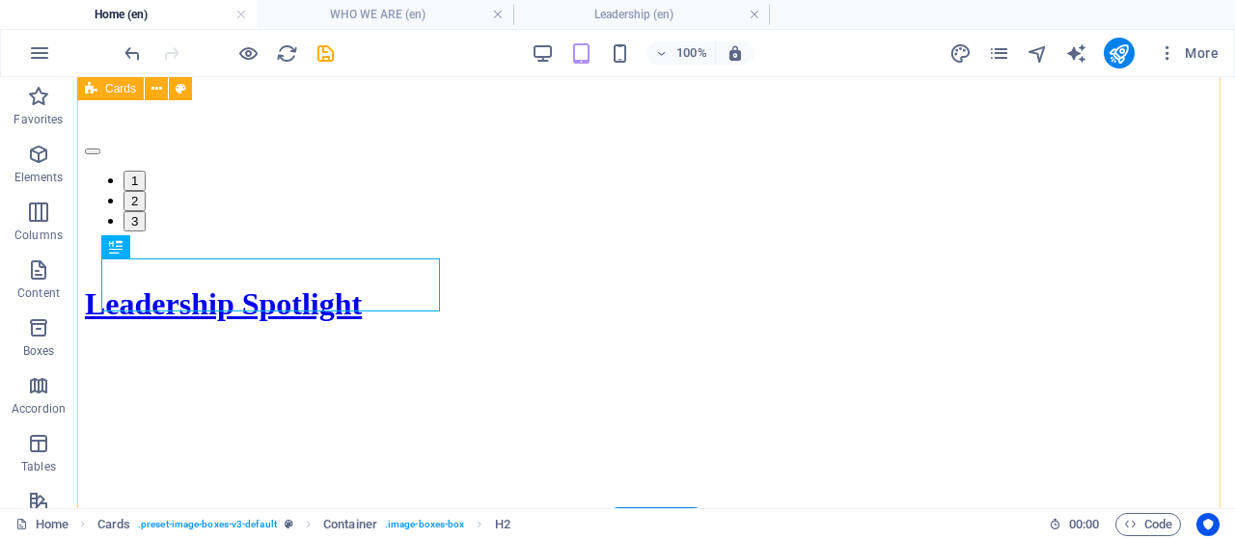
scroll to position [2802, 0]
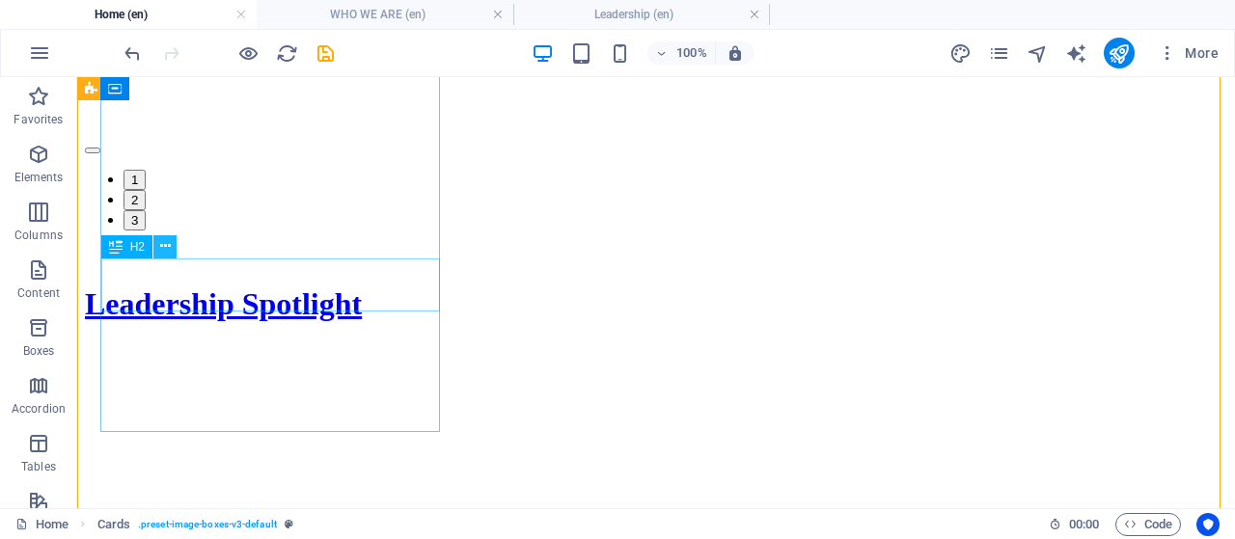
click at [162, 243] on icon at bounding box center [165, 246] width 11 height 20
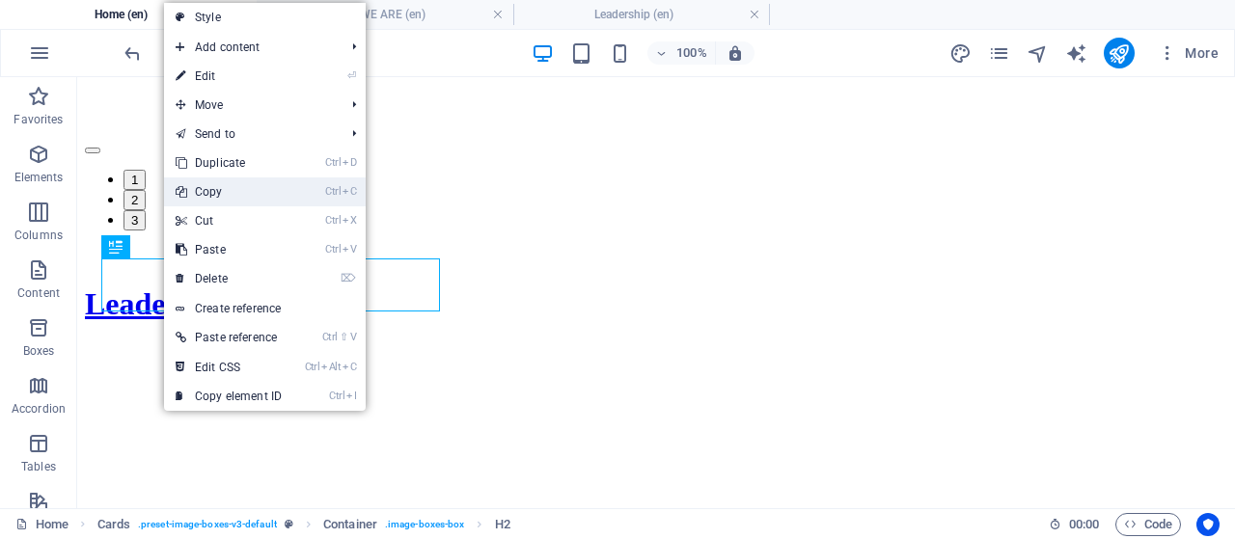
click at [226, 189] on link "Ctrl C Copy" at bounding box center [228, 191] width 129 height 29
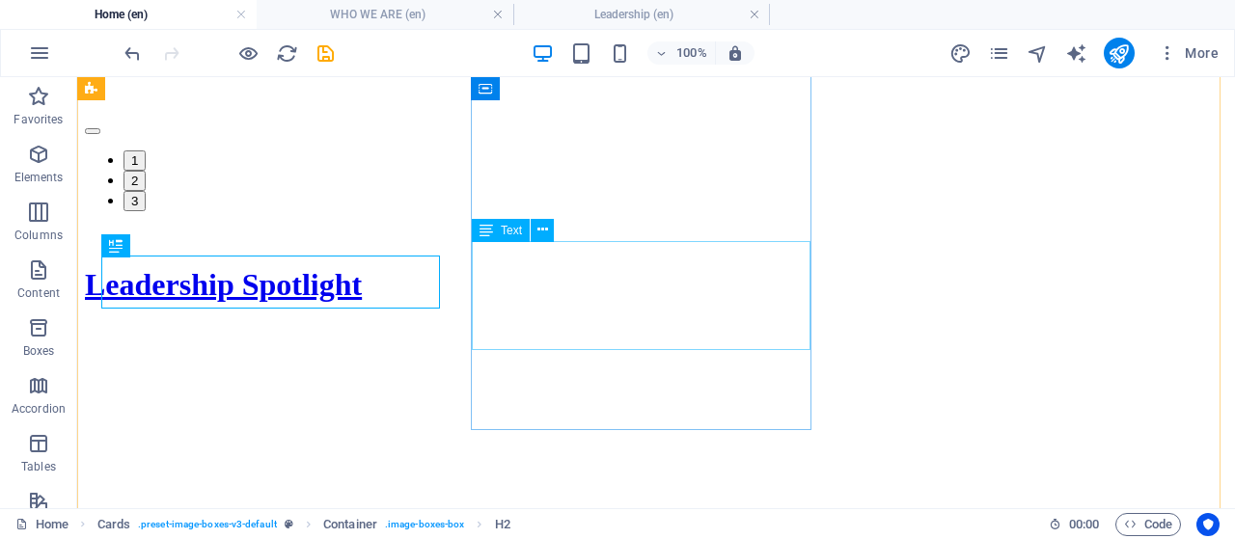
scroll to position [2805, 0]
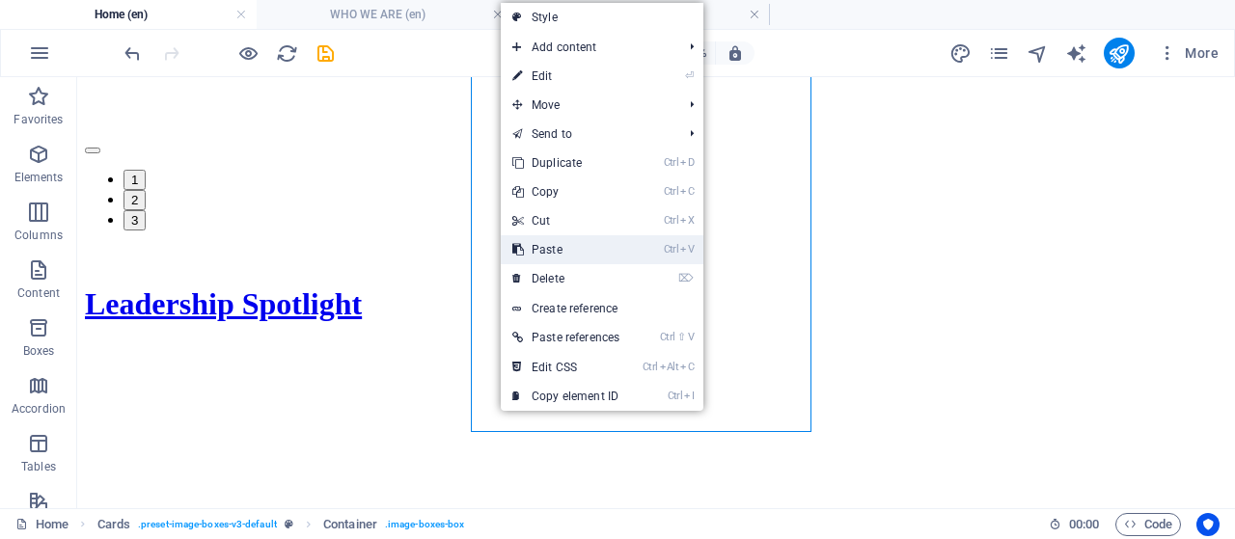
click at [539, 251] on link "Ctrl V Paste" at bounding box center [566, 249] width 130 height 29
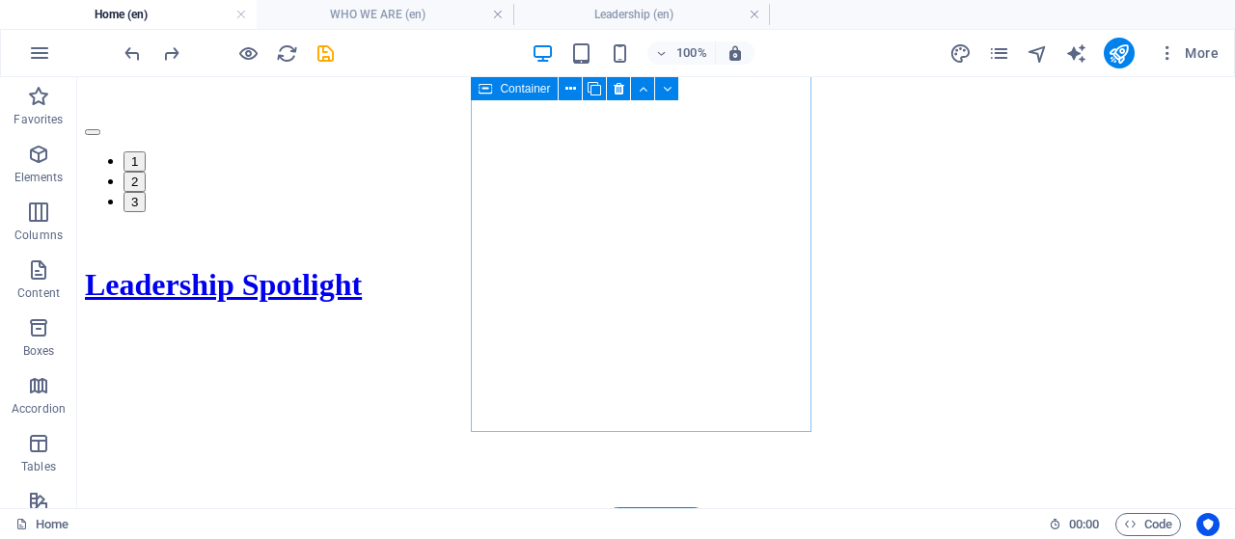
scroll to position [2612, 0]
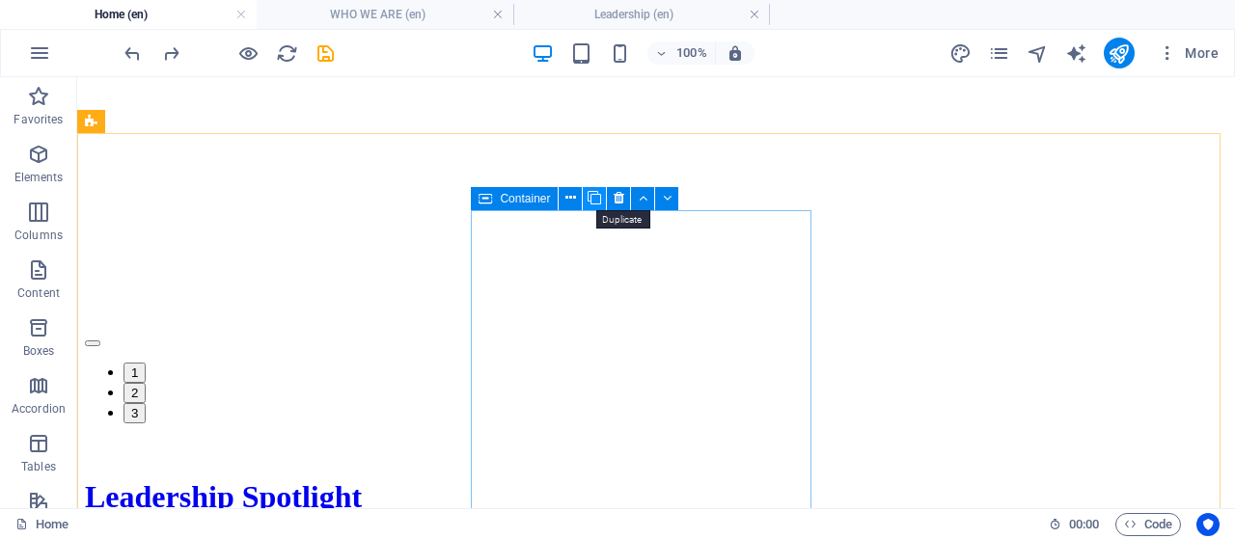
click at [589, 200] on icon at bounding box center [594, 198] width 14 height 20
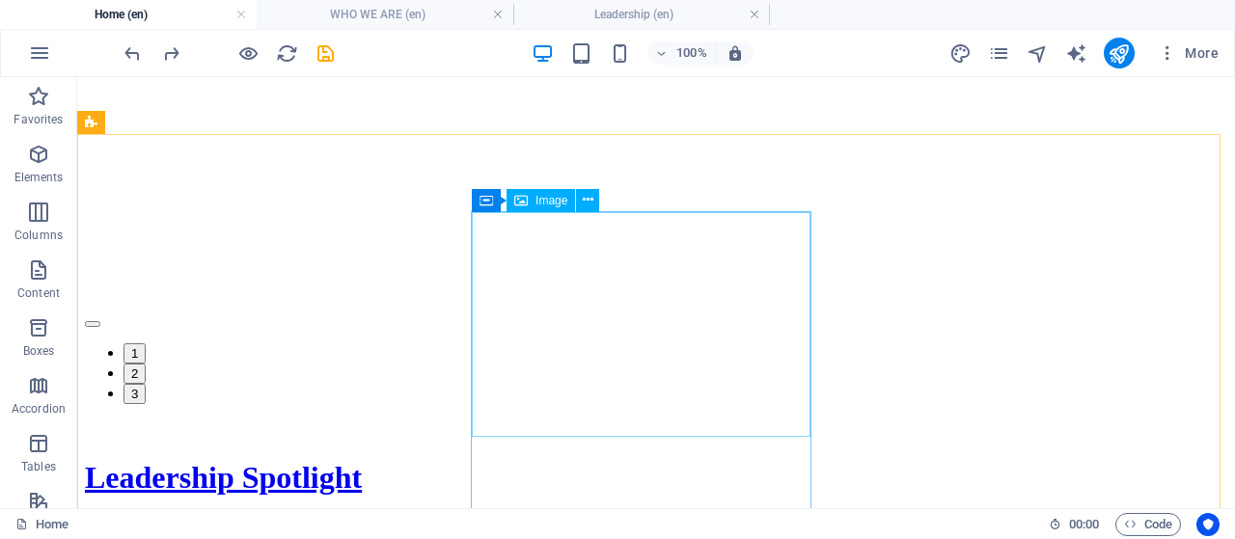
scroll to position [2609, 0]
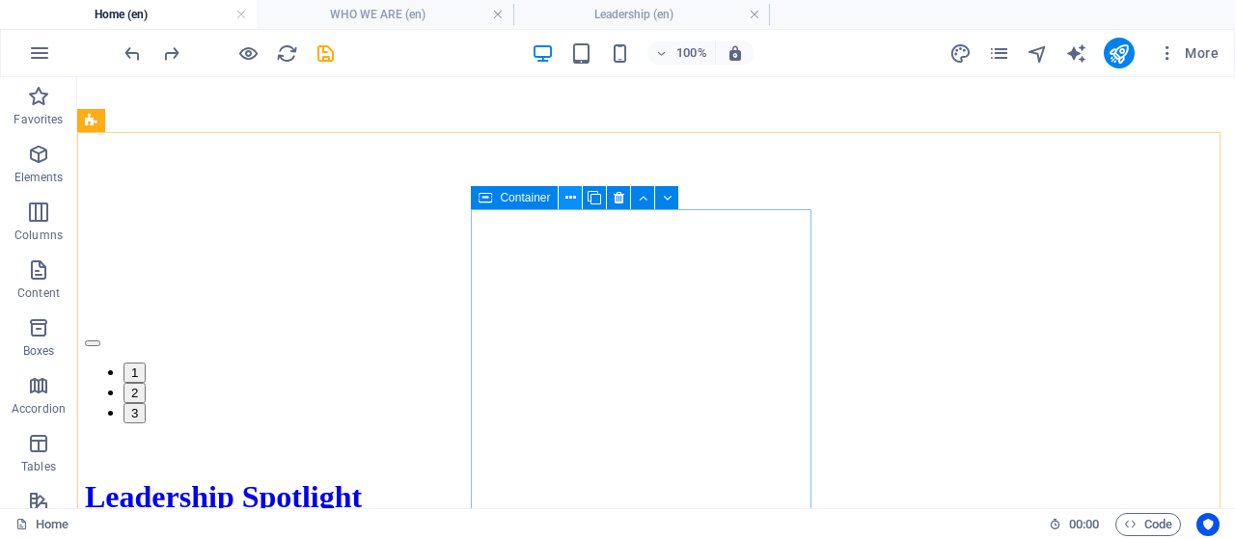
click at [569, 202] on icon at bounding box center [570, 198] width 11 height 20
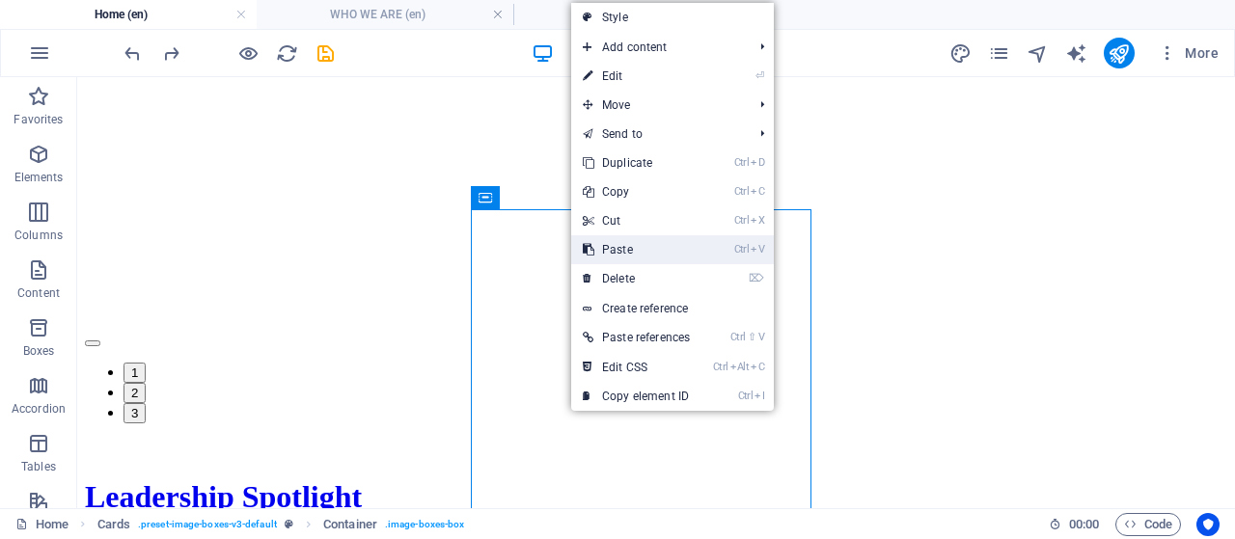
click at [612, 244] on link "Ctrl V Paste" at bounding box center [636, 249] width 130 height 29
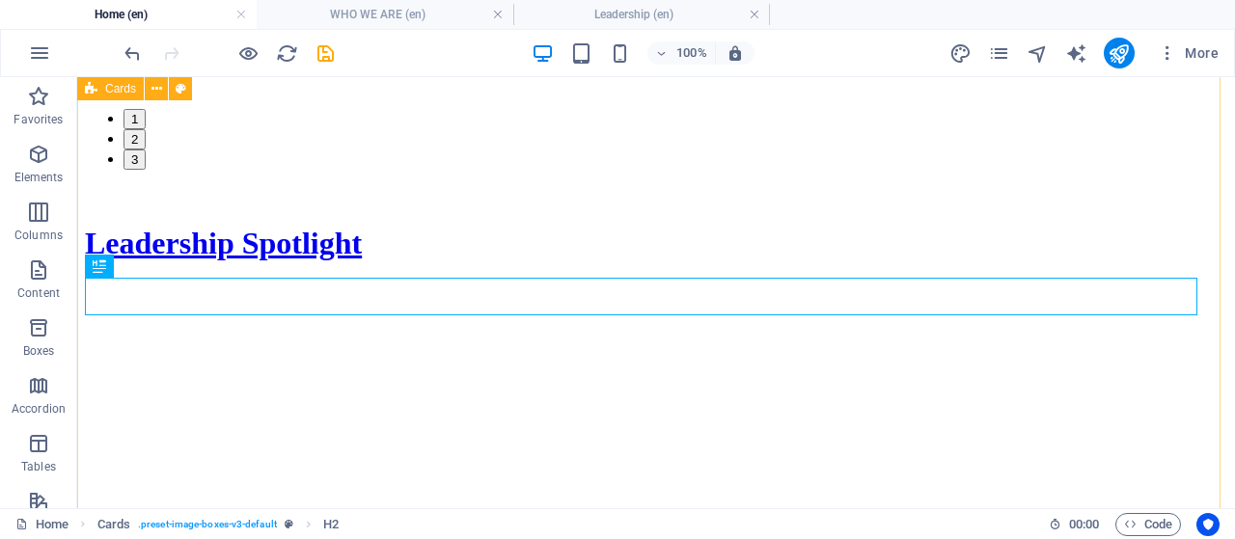
scroll to position [2975, 0]
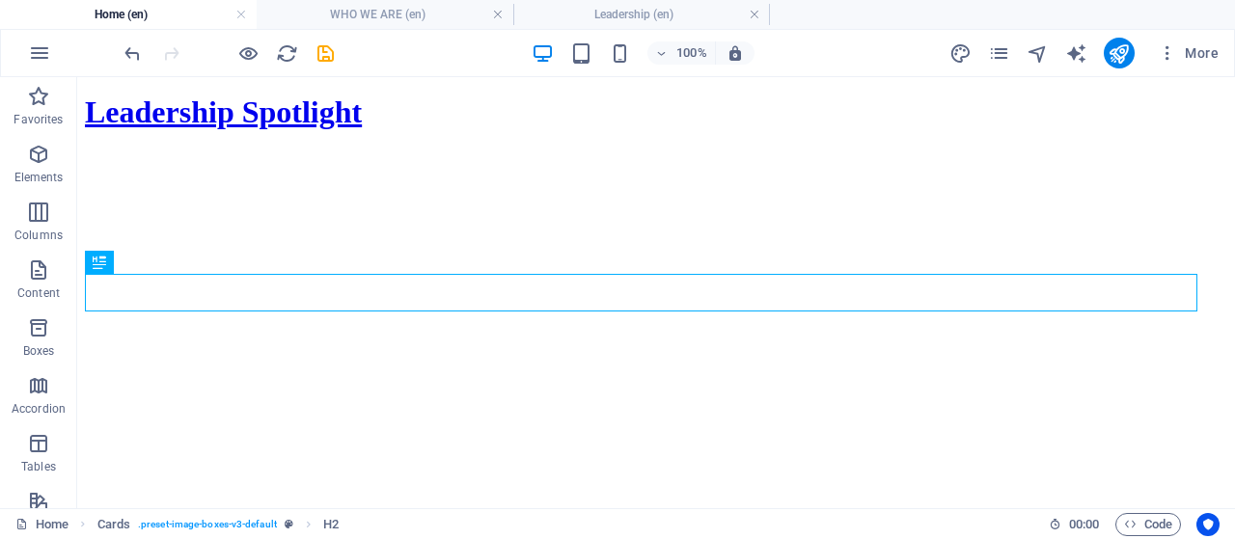
drag, startPoint x: 197, startPoint y: 339, endPoint x: 585, endPoint y: 194, distance: 413.9
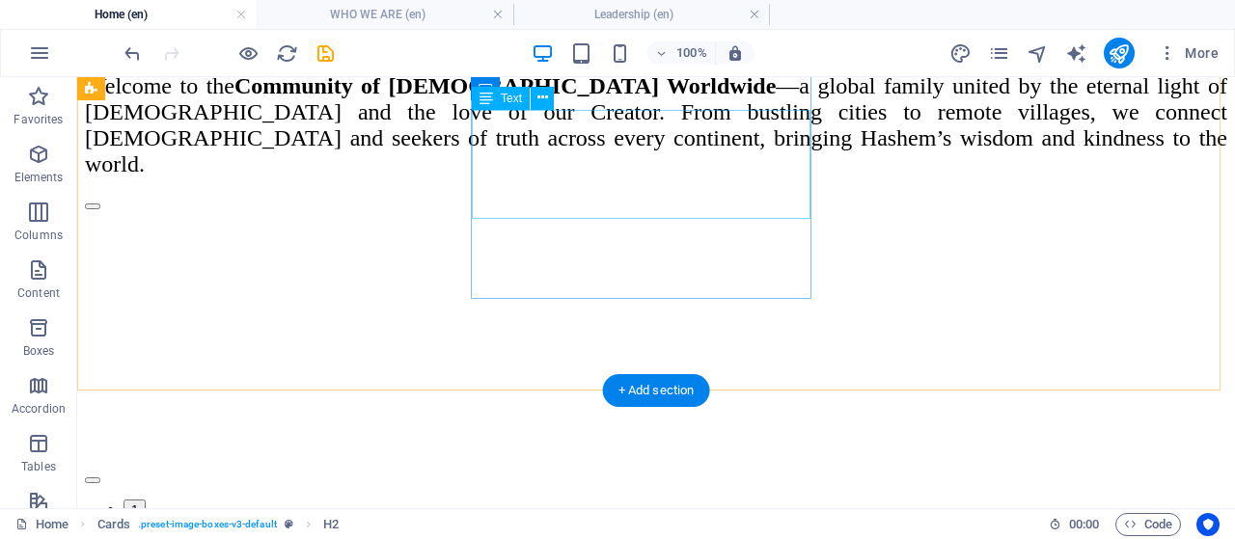
scroll to position [2470, 0]
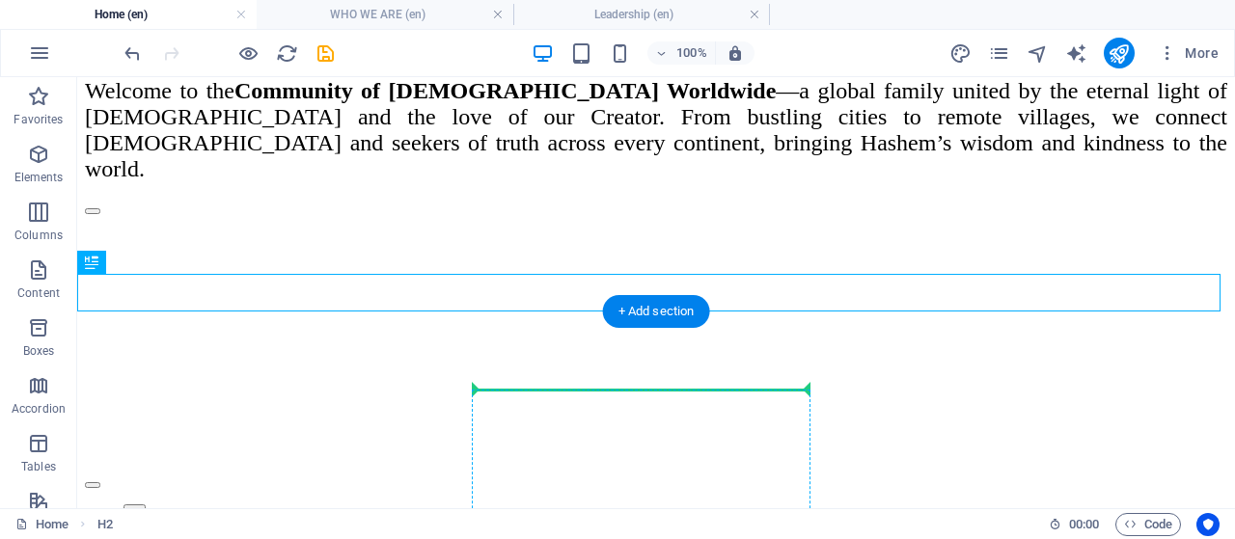
drag, startPoint x: 349, startPoint y: 346, endPoint x: 543, endPoint y: 437, distance: 214.0
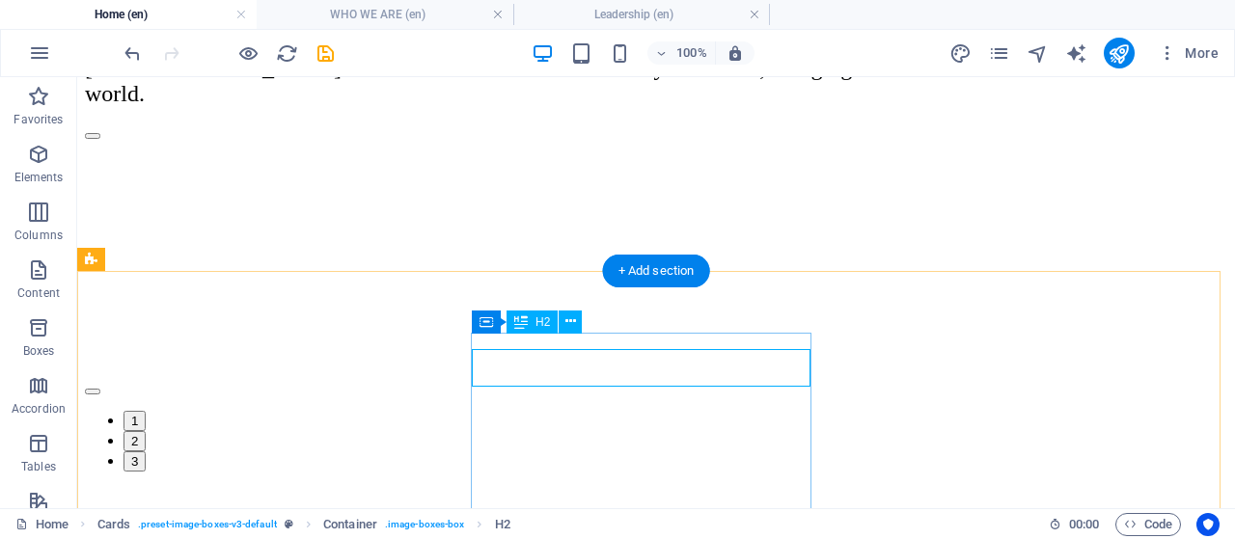
scroll to position [2567, 0]
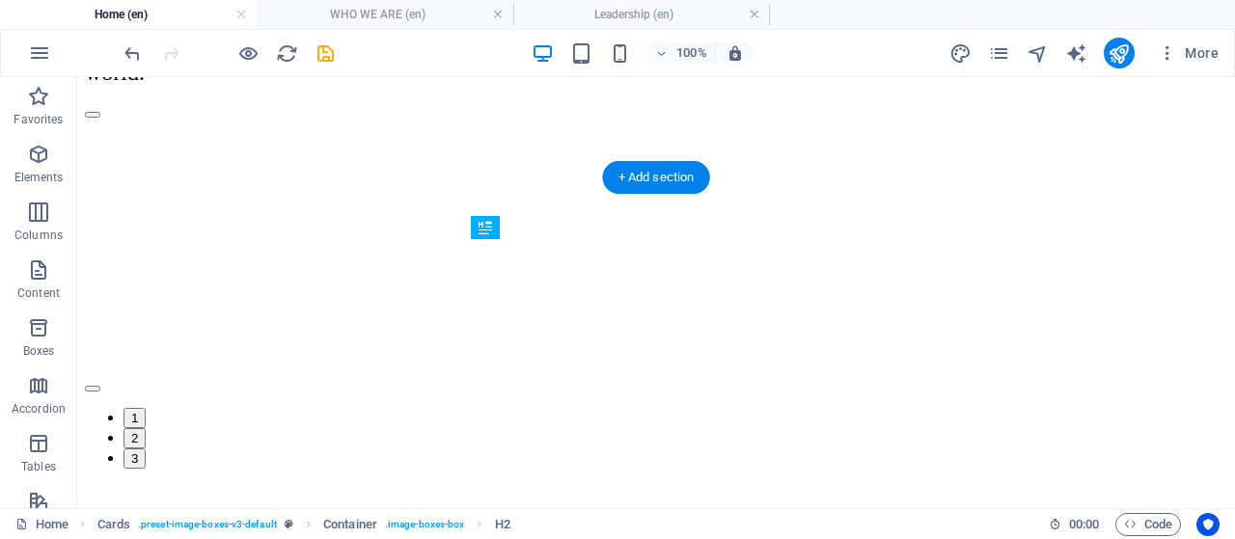
drag, startPoint x: 617, startPoint y: 306, endPoint x: 548, endPoint y: 317, distance: 70.4
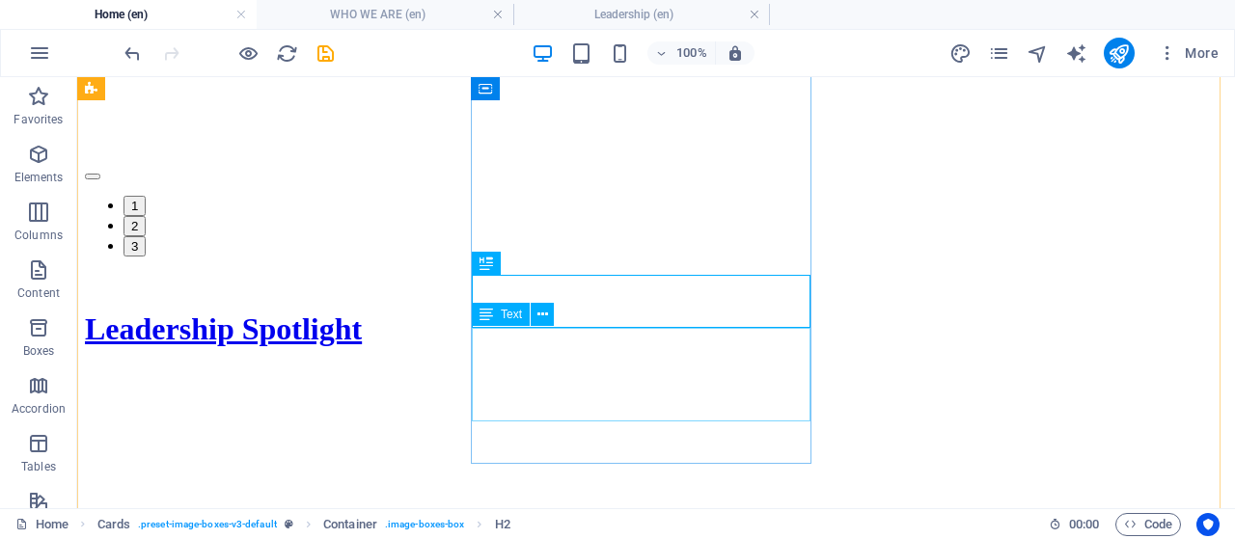
scroll to position [2757, 0]
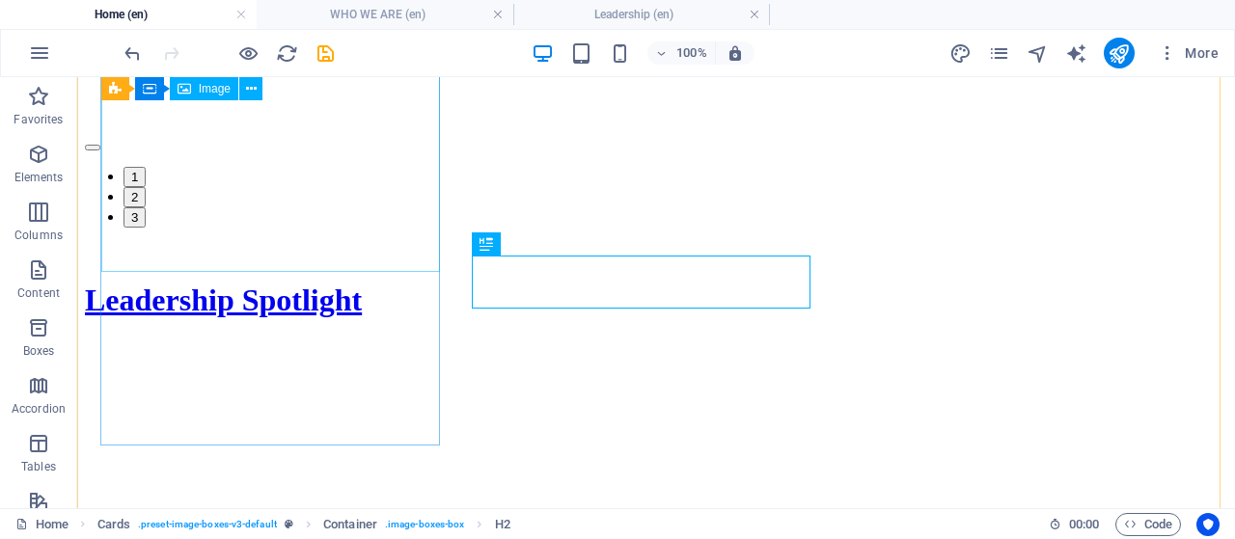
scroll to position [2789, 0]
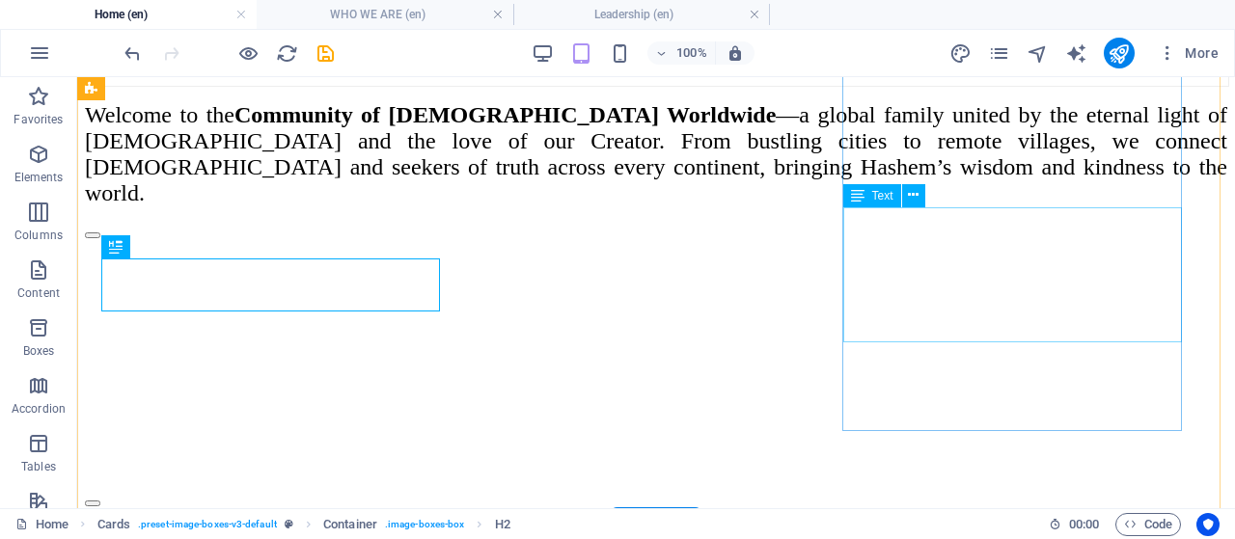
scroll to position [2805, 0]
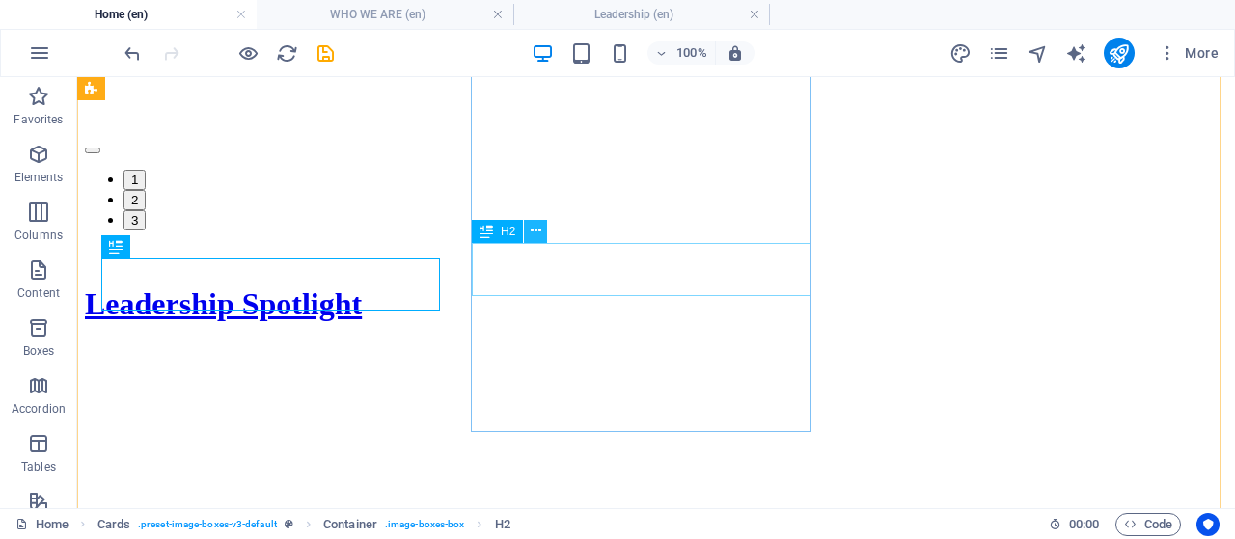
click at [534, 236] on icon at bounding box center [535, 231] width 11 height 20
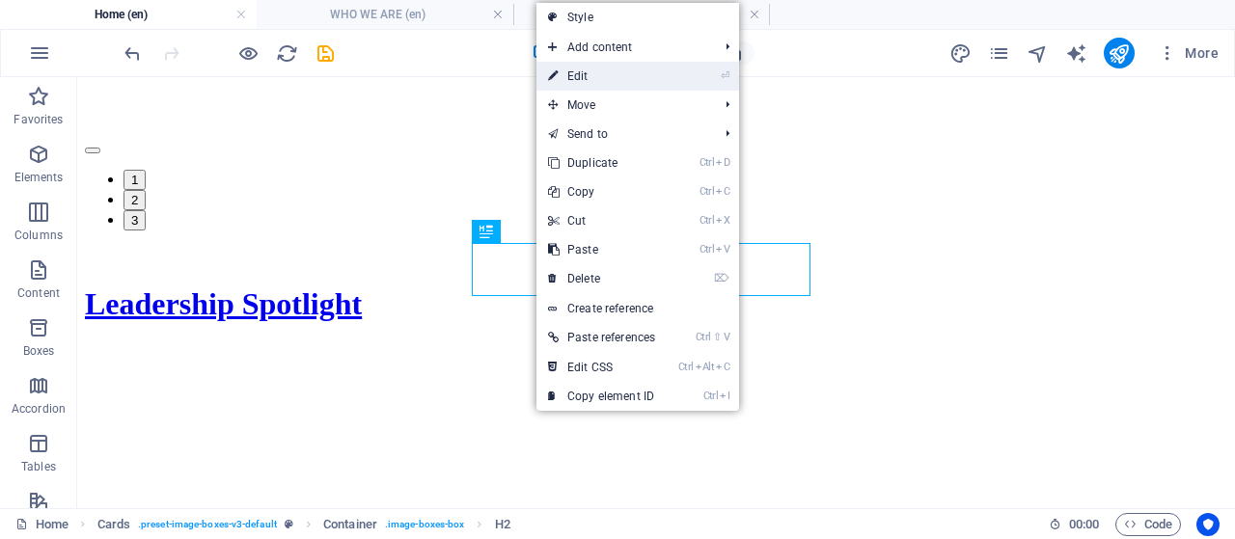
click at [608, 81] on link "⏎ Edit" at bounding box center [601, 76] width 130 height 29
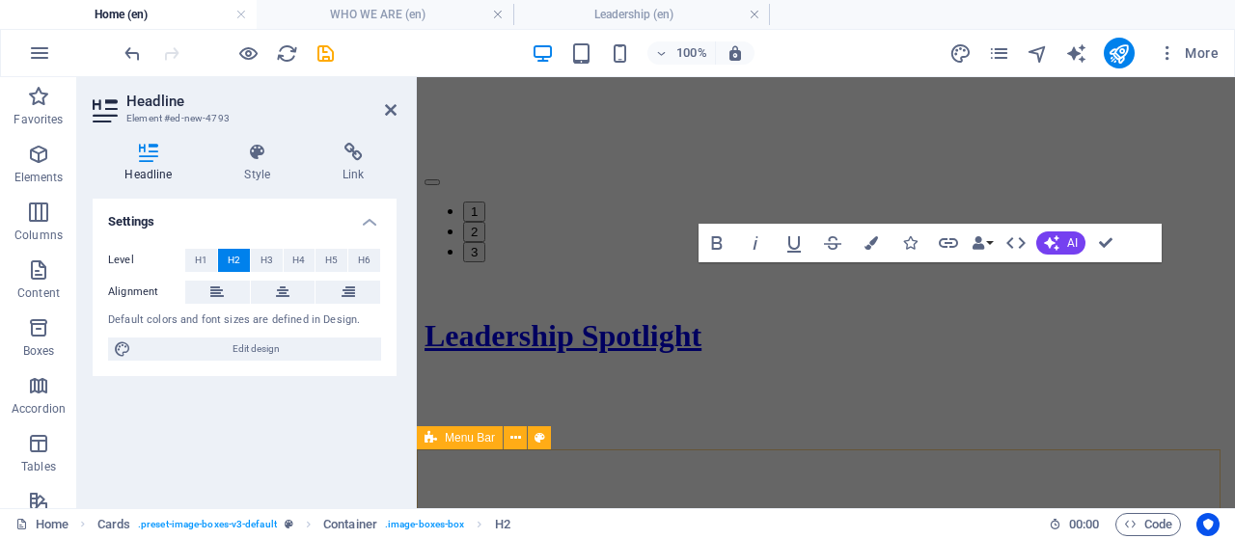
scroll to position [2426, 0]
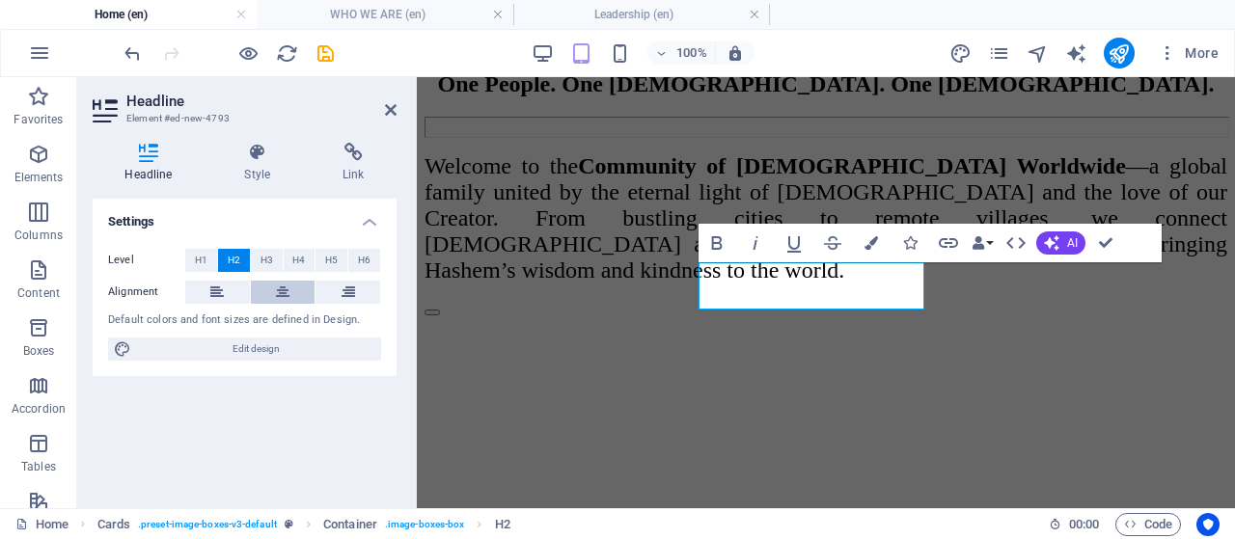
click at [280, 285] on icon at bounding box center [283, 292] width 14 height 23
drag, startPoint x: 1111, startPoint y: 244, endPoint x: 1034, endPoint y: 168, distance: 108.4
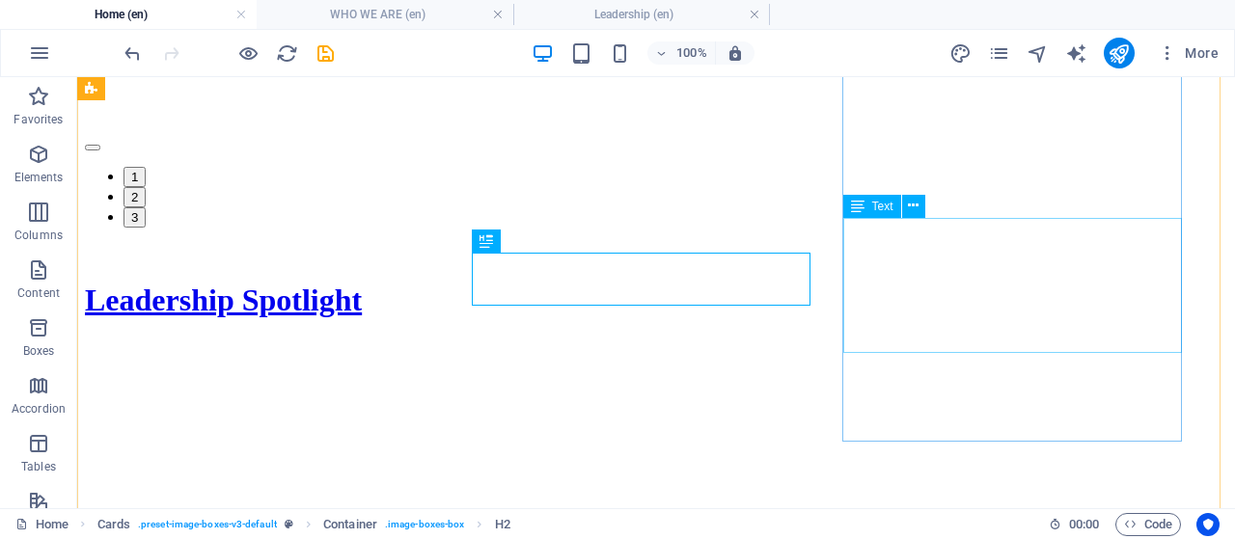
scroll to position [2788, 0]
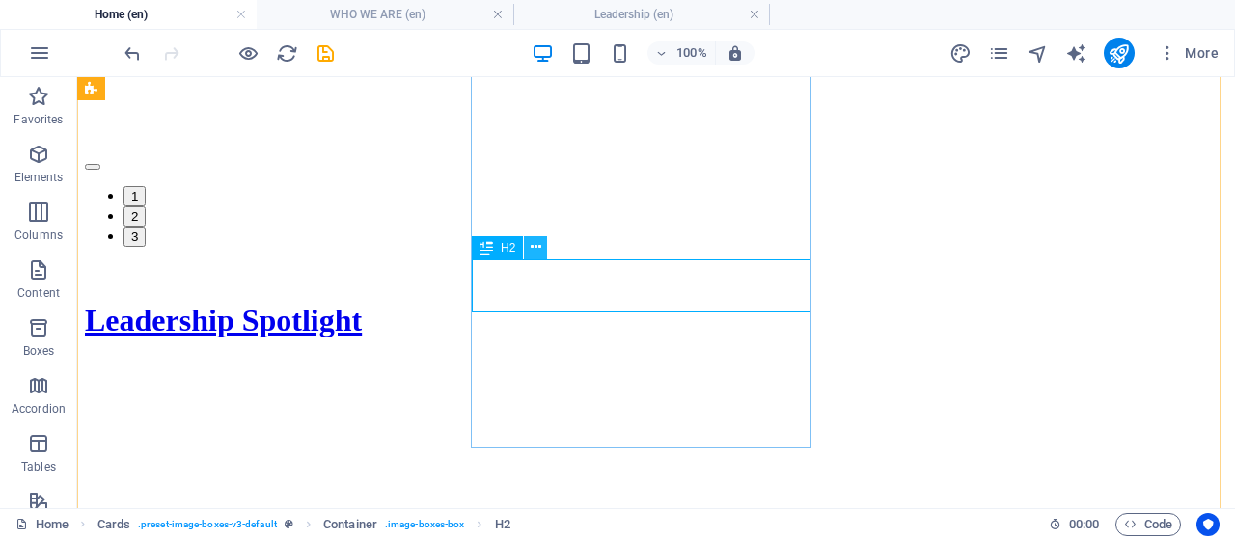
click at [532, 248] on icon at bounding box center [535, 247] width 11 height 20
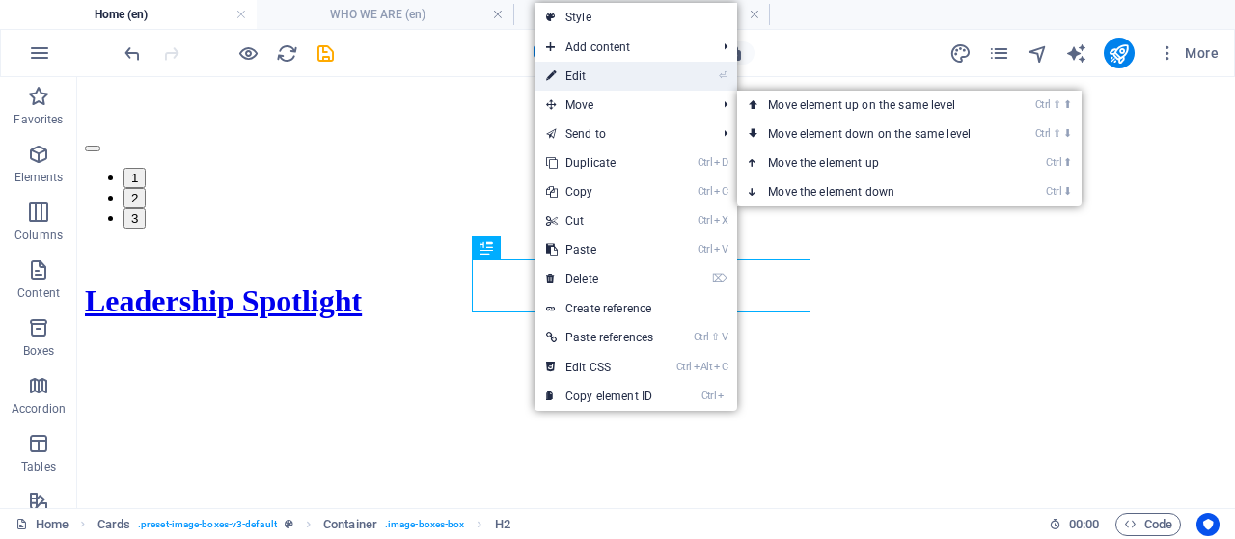
click at [588, 81] on link "⏎ Edit" at bounding box center [599, 76] width 130 height 29
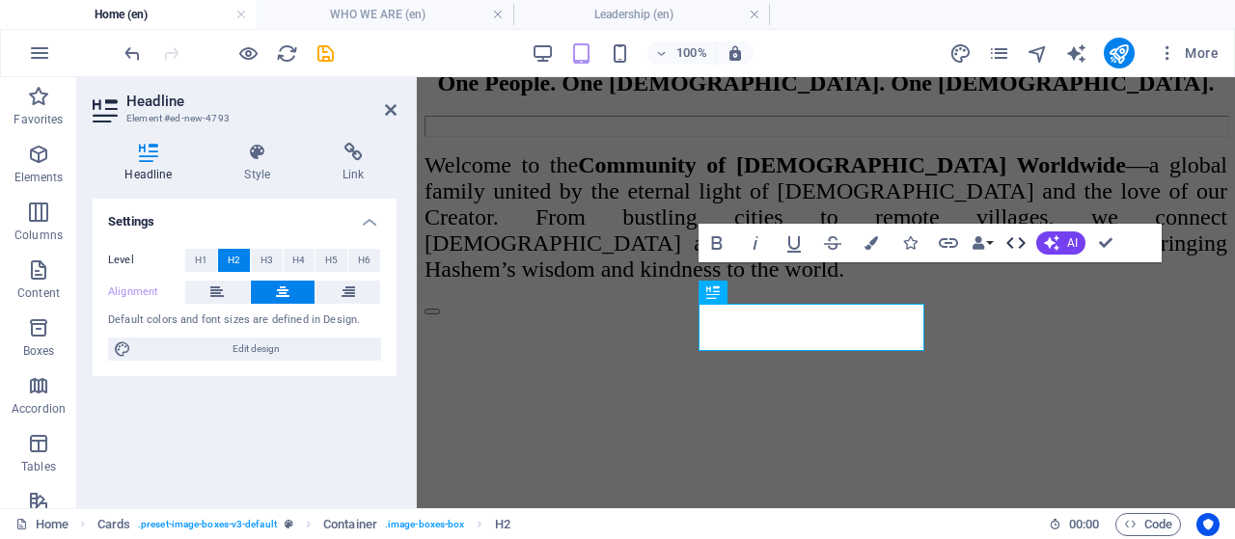
scroll to position [2426, 0]
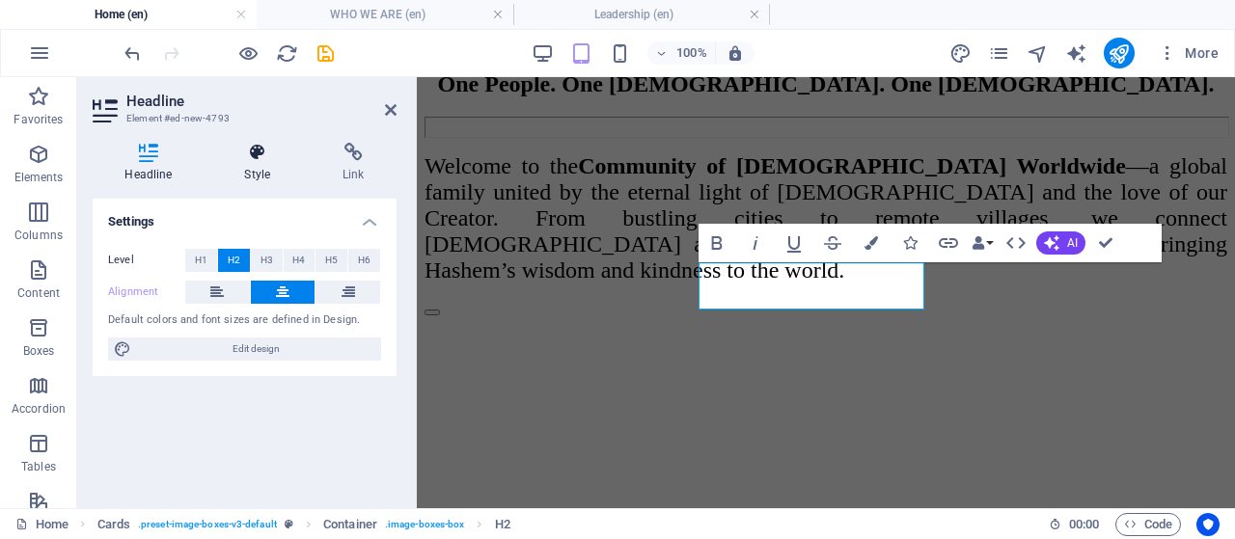
click at [240, 155] on icon at bounding box center [257, 152] width 91 height 19
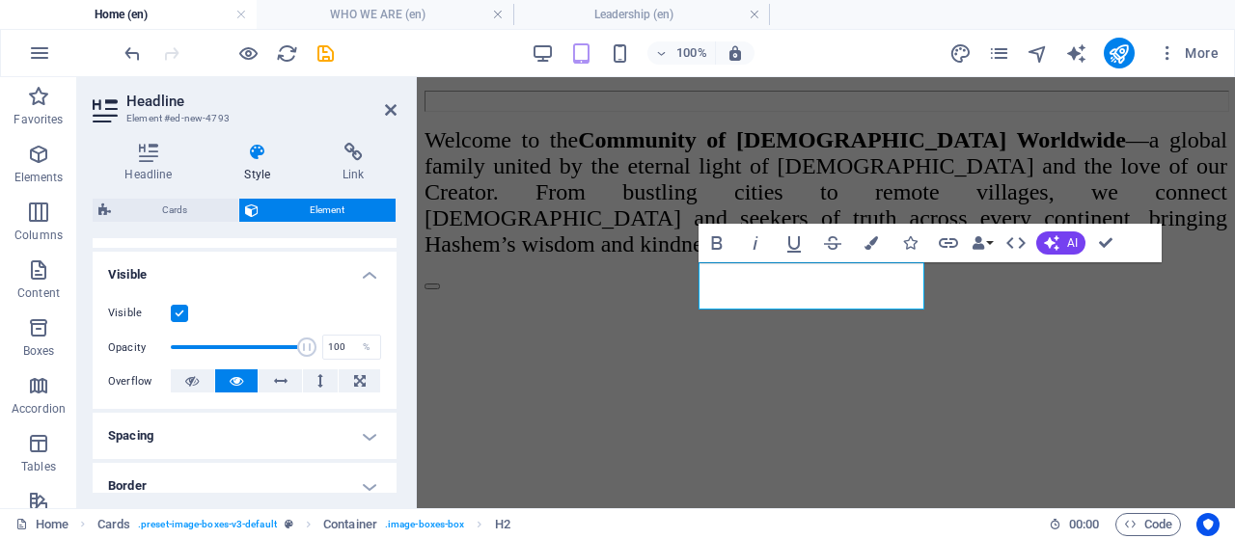
scroll to position [0, 0]
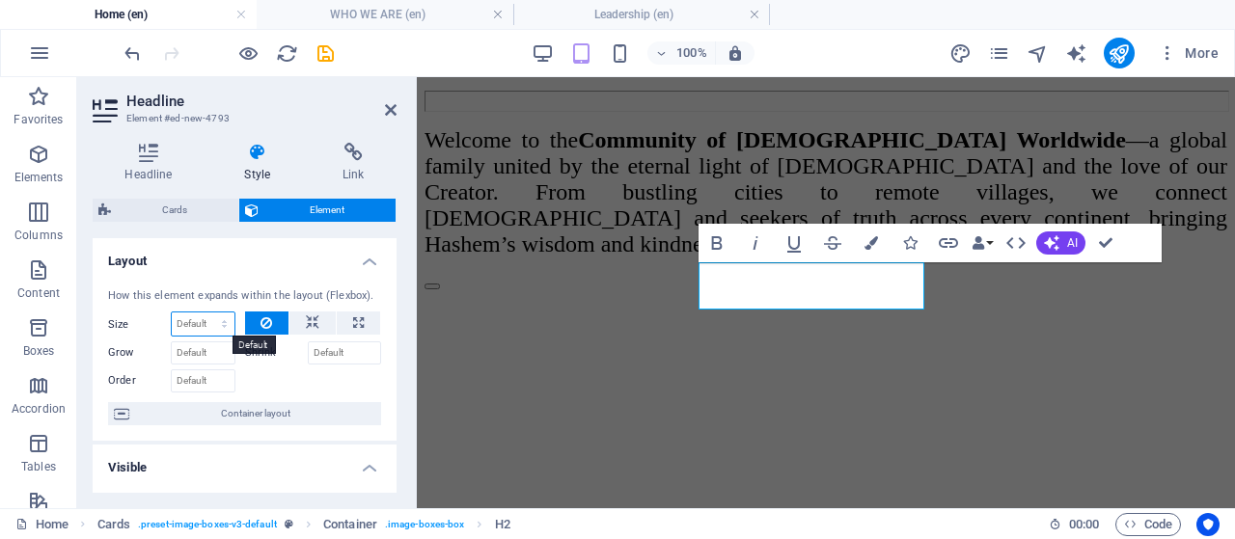
click at [220, 322] on select "Default auto px % 1/1 1/2 1/3 1/4 1/5 1/6 1/7 1/8 1/9 1/10" at bounding box center [203, 324] width 63 height 23
select select "1/1"
click at [205, 313] on select "Default auto px % 1/1 1/2 1/3 1/4 1/5 1/6 1/7 1/8 1/9 1/10" at bounding box center [203, 324] width 63 height 23
type input "100"
select select "%"
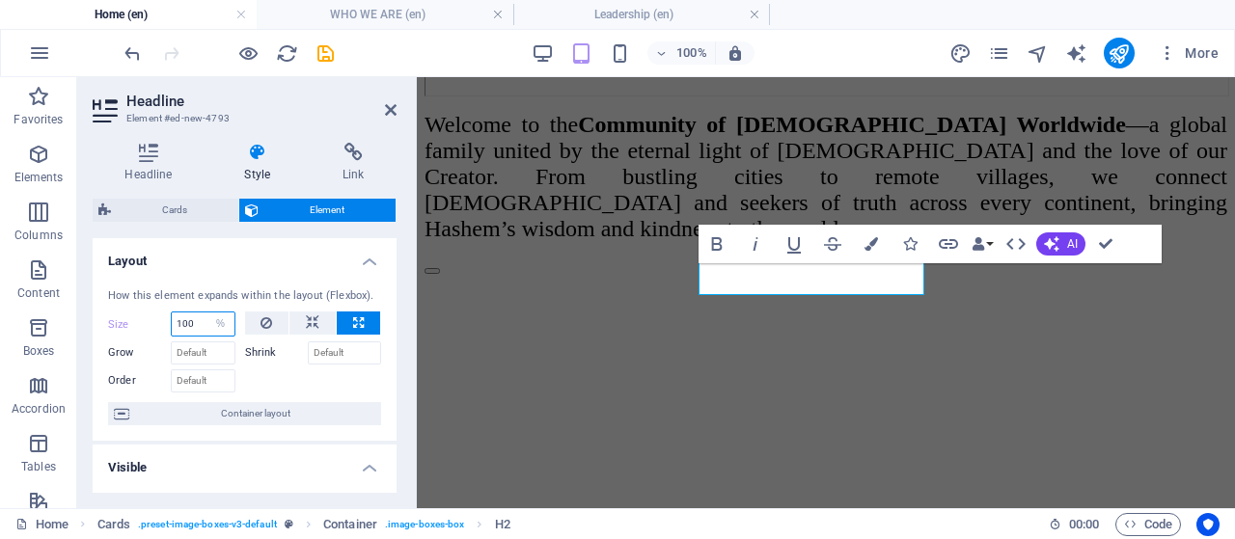
scroll to position [2469, 0]
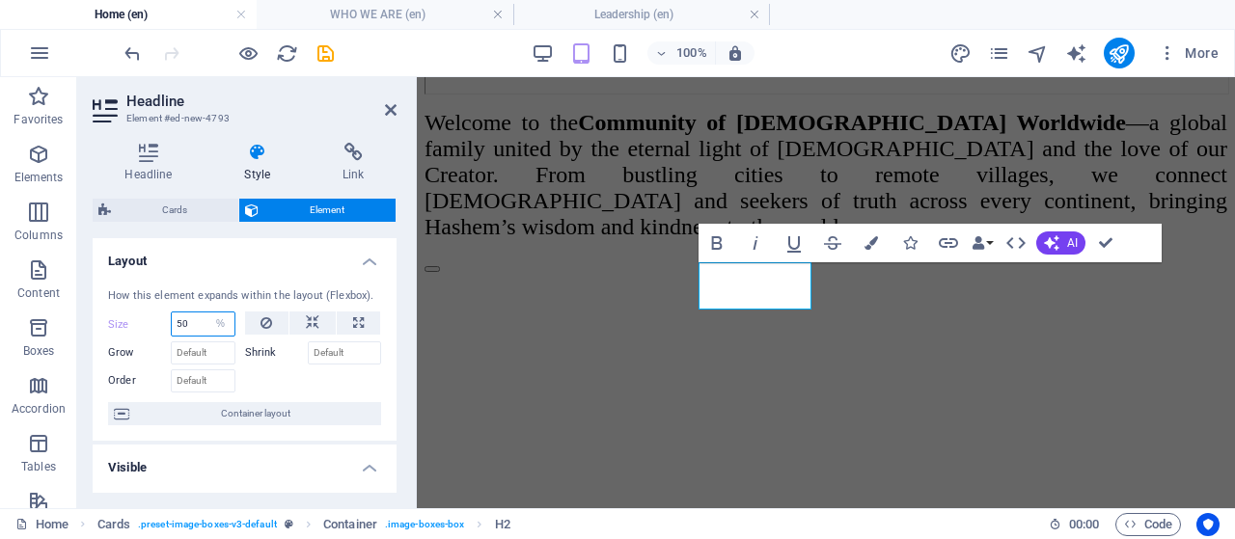
type input "50"
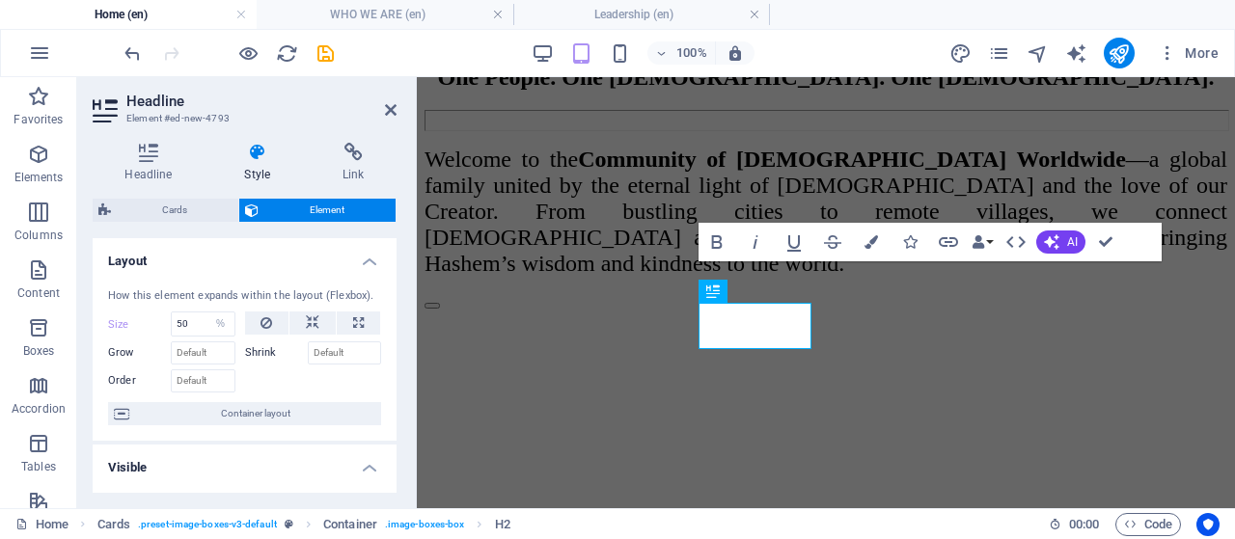
scroll to position [2426, 0]
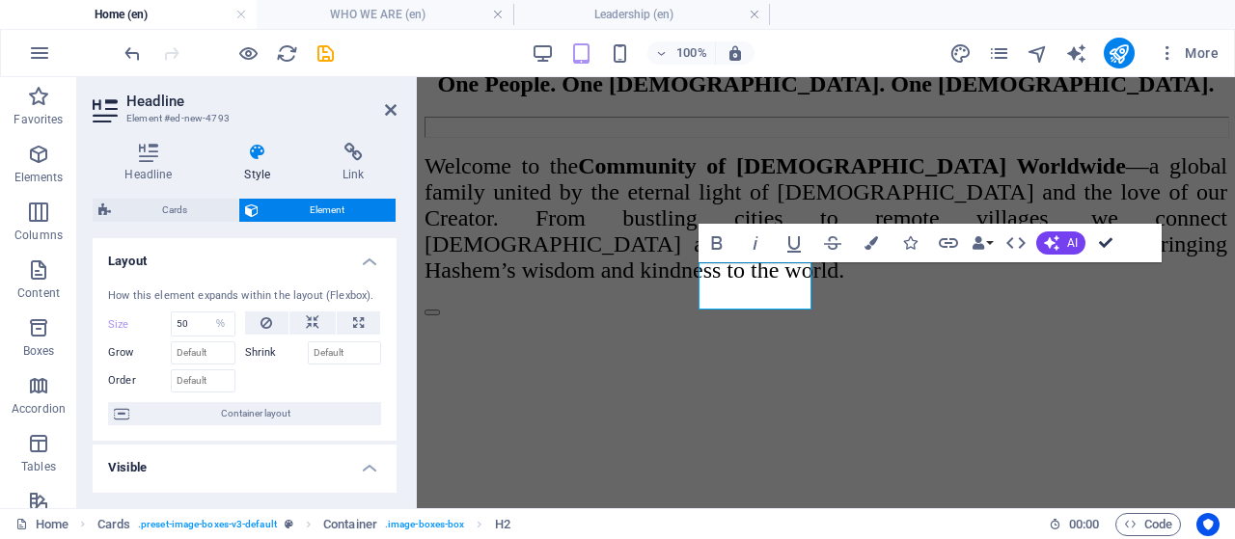
drag, startPoint x: 1109, startPoint y: 233, endPoint x: 1022, endPoint y: 163, distance: 111.8
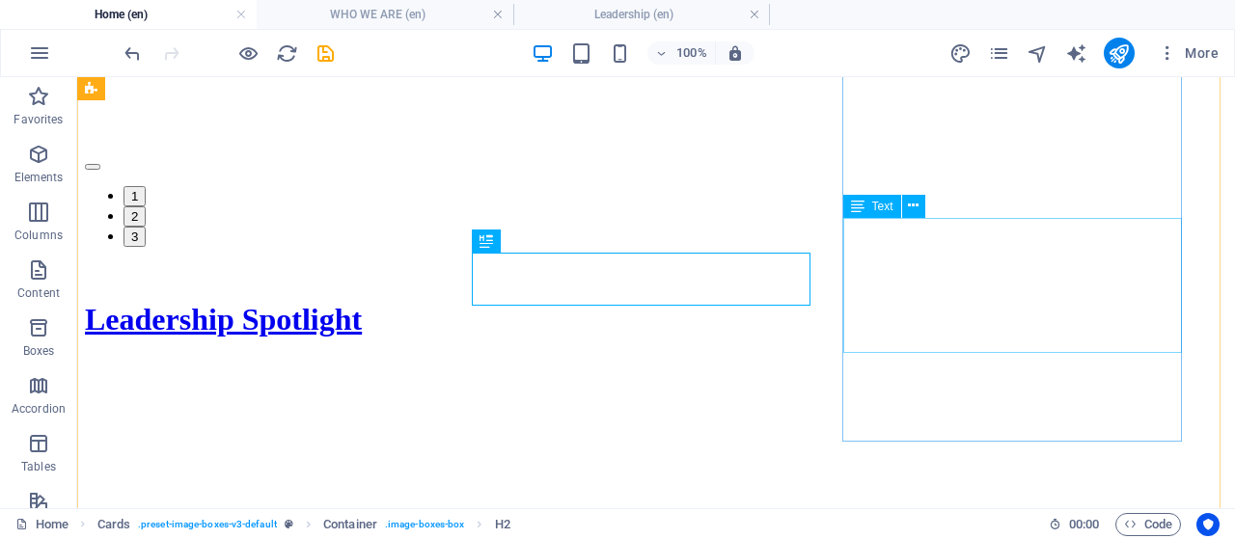
scroll to position [2788, 0]
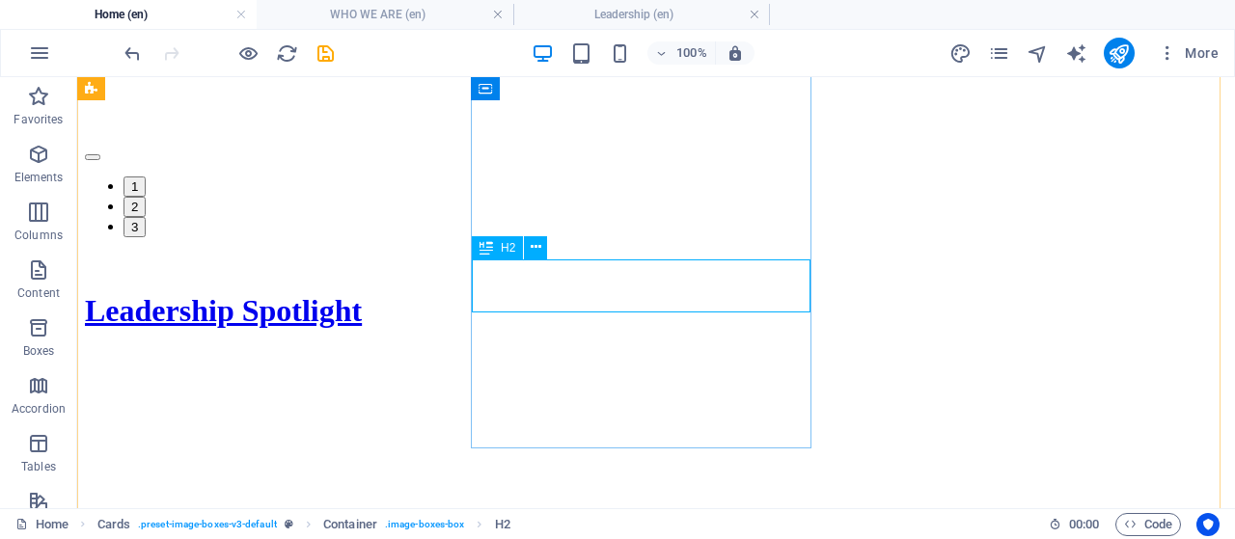
scroll to position [2426, 0]
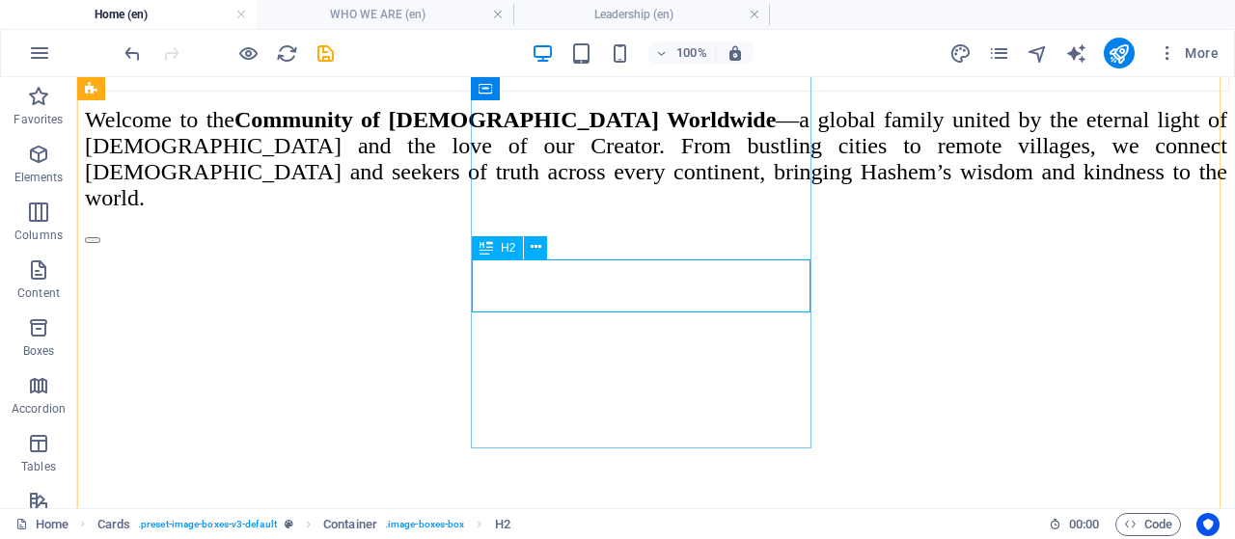
select select "%"
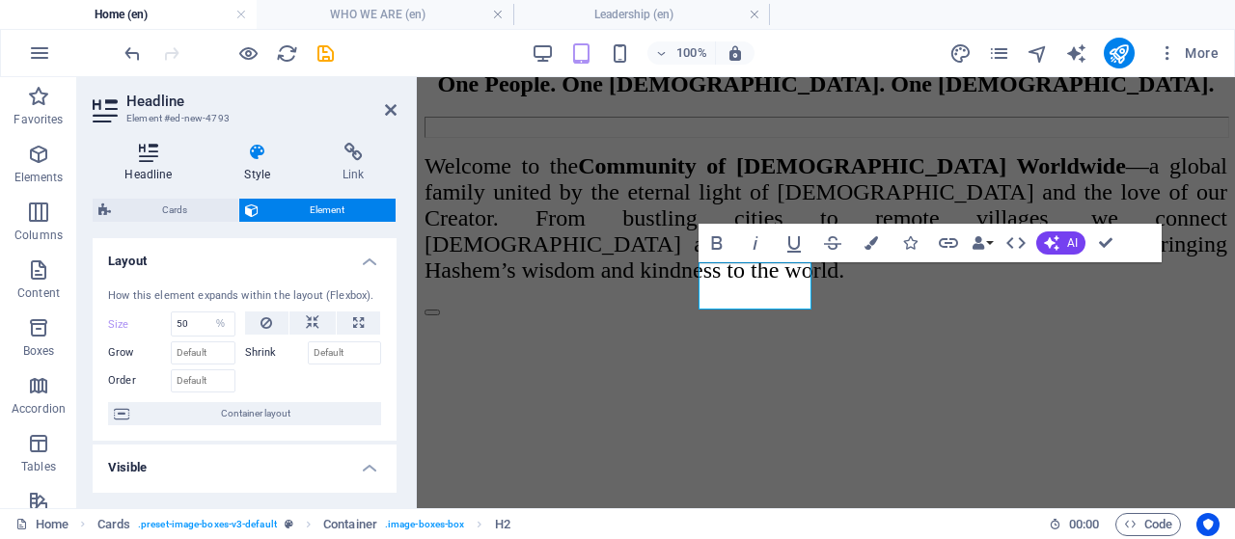
click at [151, 153] on icon at bounding box center [149, 152] width 112 height 19
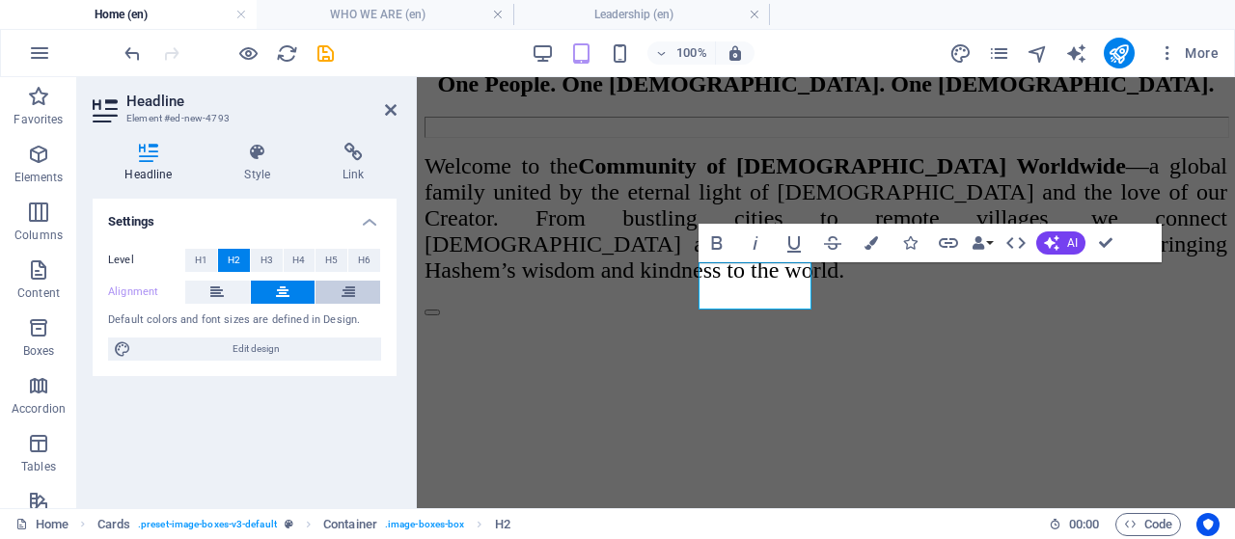
click at [338, 294] on button at bounding box center [347, 292] width 65 height 23
click at [275, 294] on button at bounding box center [283, 292] width 65 height 23
click at [242, 296] on button at bounding box center [217, 292] width 65 height 23
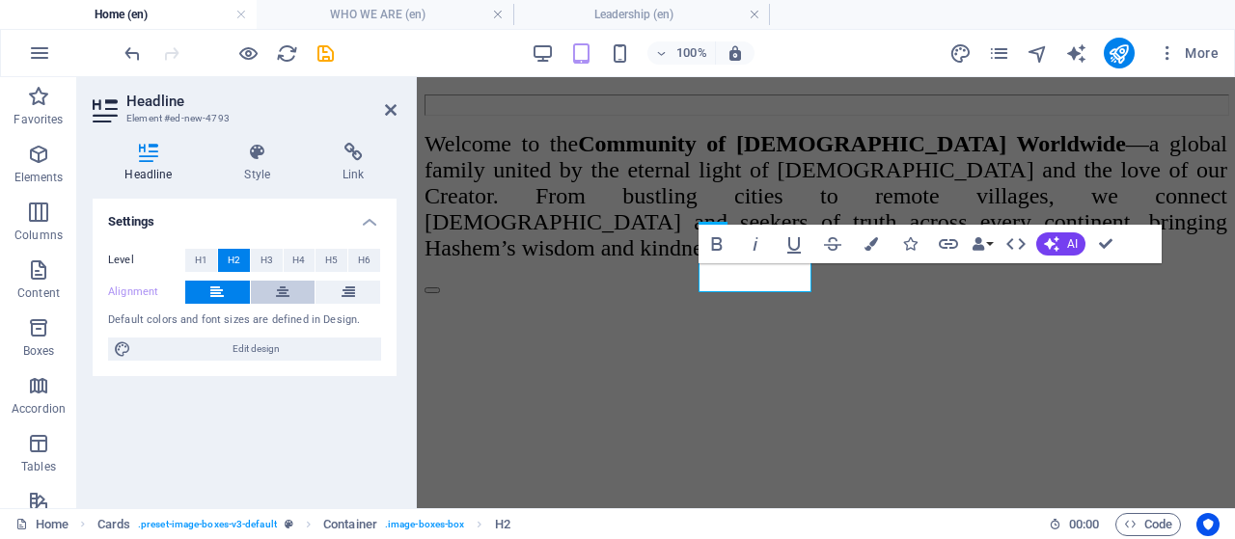
scroll to position [2452, 0]
click at [287, 293] on icon at bounding box center [283, 292] width 14 height 23
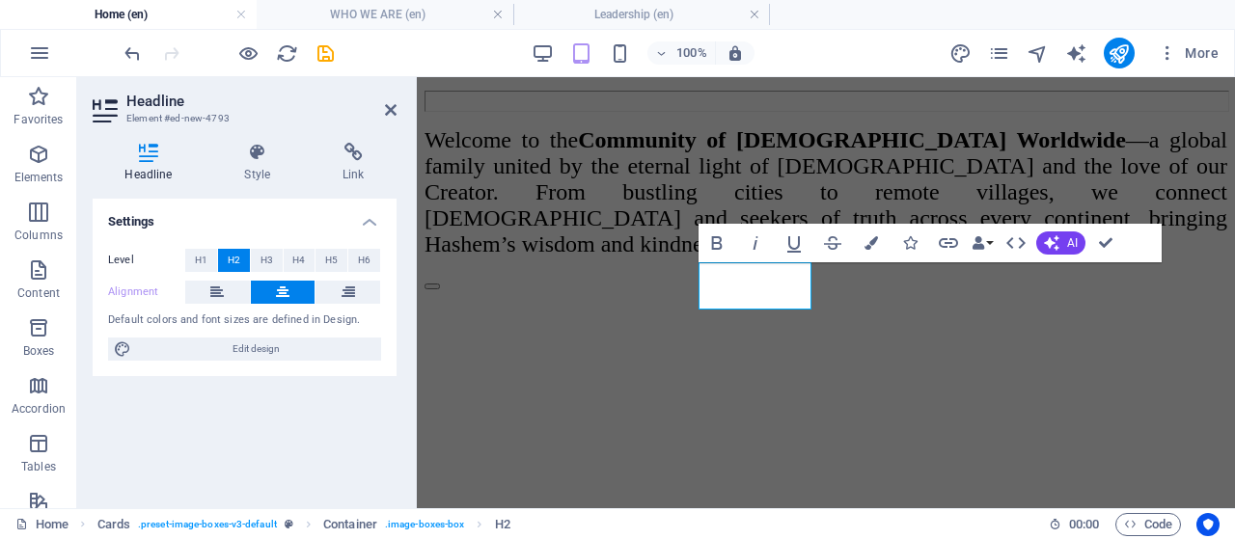
drag, startPoint x: 250, startPoint y: 159, endPoint x: 214, endPoint y: 224, distance: 73.8
click at [250, 159] on icon at bounding box center [257, 152] width 91 height 19
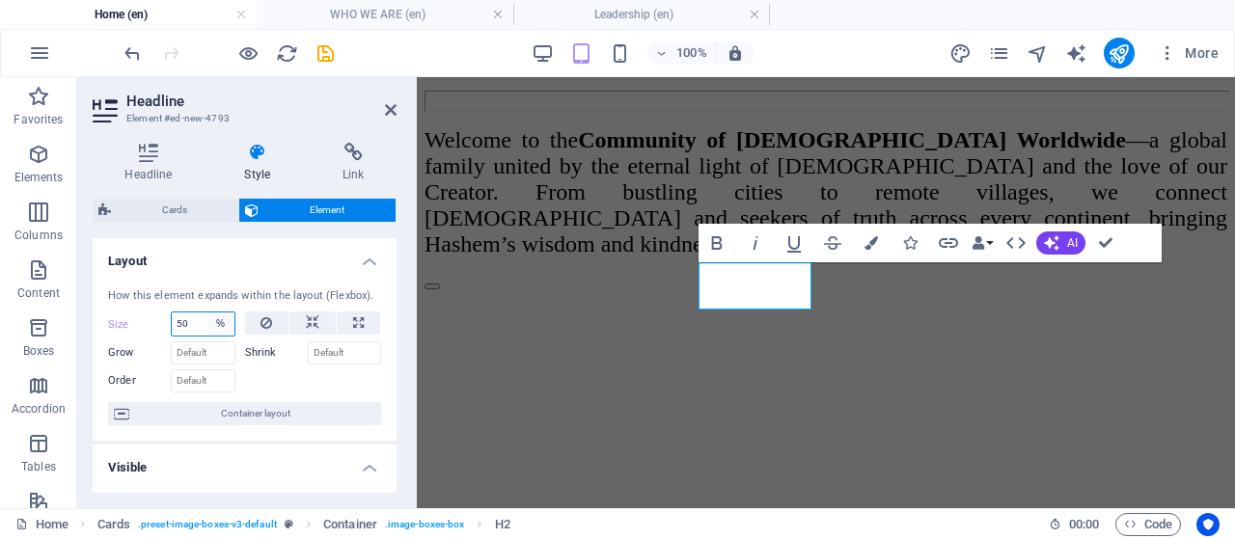
click at [221, 317] on select "Default auto px % 1/1 1/2 1/3 1/4 1/5 1/6 1/7 1/8 1/9 1/10" at bounding box center [220, 324] width 27 height 23
click at [195, 323] on input "50" at bounding box center [203, 324] width 63 height 23
drag, startPoint x: 196, startPoint y: 323, endPoint x: 152, endPoint y: 322, distance: 43.4
click at [152, 322] on div "Size 50 Default auto px % 1/1 1/2 1/3 1/4 1/5 1/6 1/7 1/8 1/9 1/10" at bounding box center [171, 324] width 127 height 25
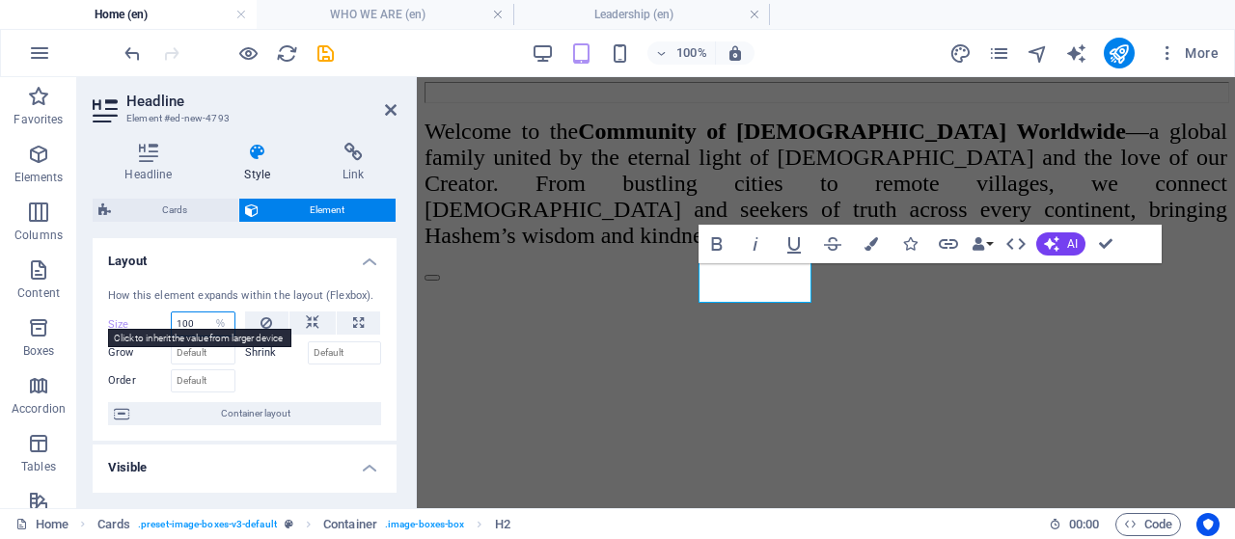
type input "100"
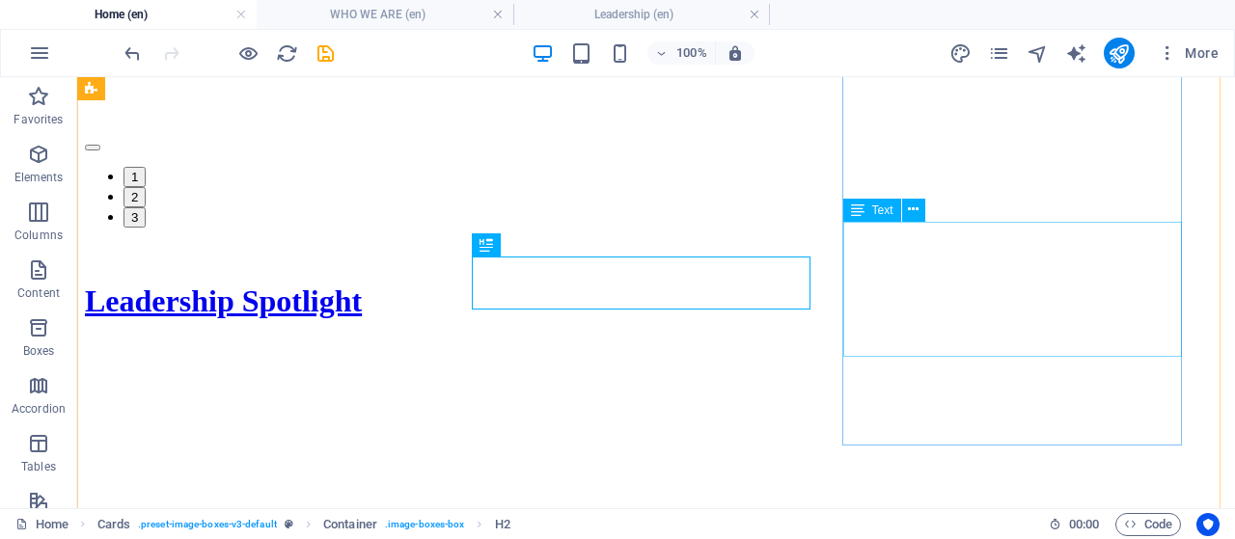
scroll to position [2789, 0]
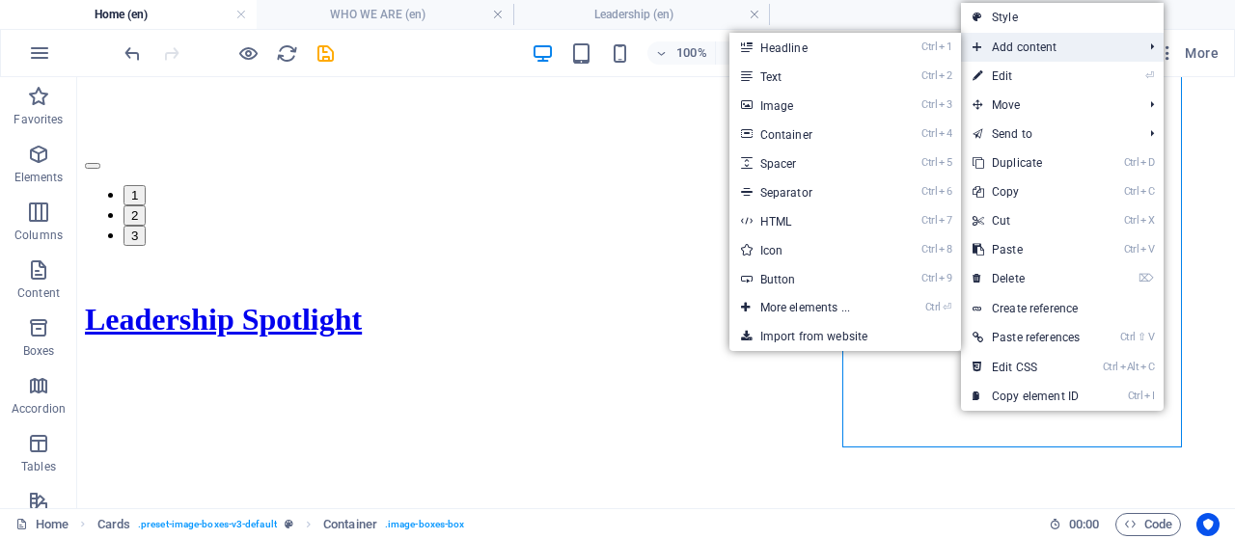
click at [1011, 47] on span "Add content" at bounding box center [1048, 47] width 174 height 29
drag, startPoint x: 867, startPoint y: 53, endPoint x: 556, endPoint y: 71, distance: 312.1
click at [867, 53] on link "Ctrl 1 Headline" at bounding box center [808, 47] width 159 height 29
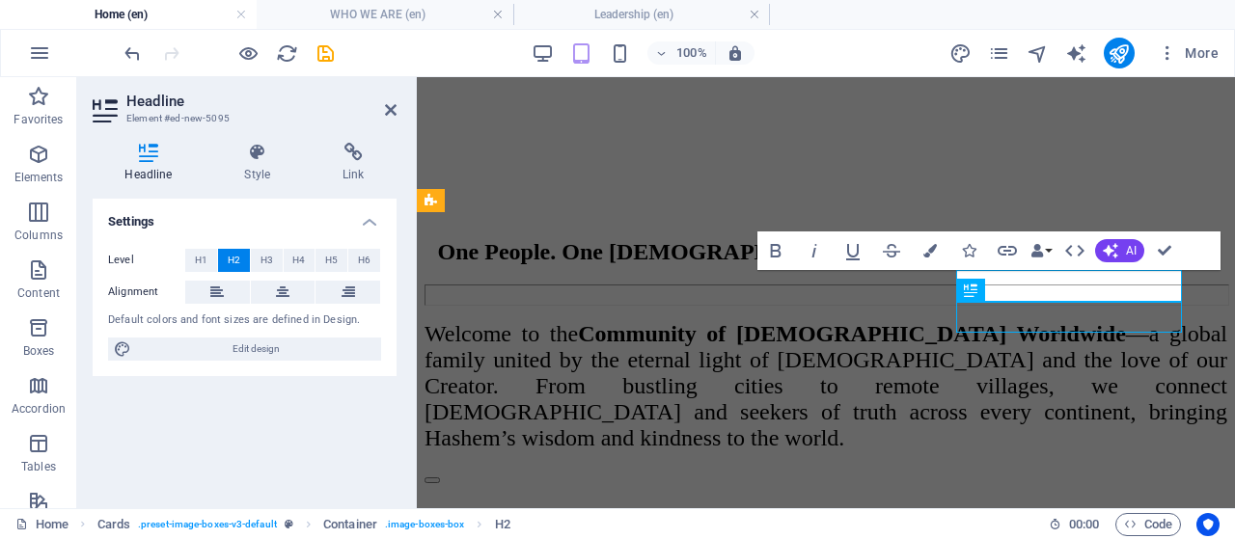
scroll to position [2585, 0]
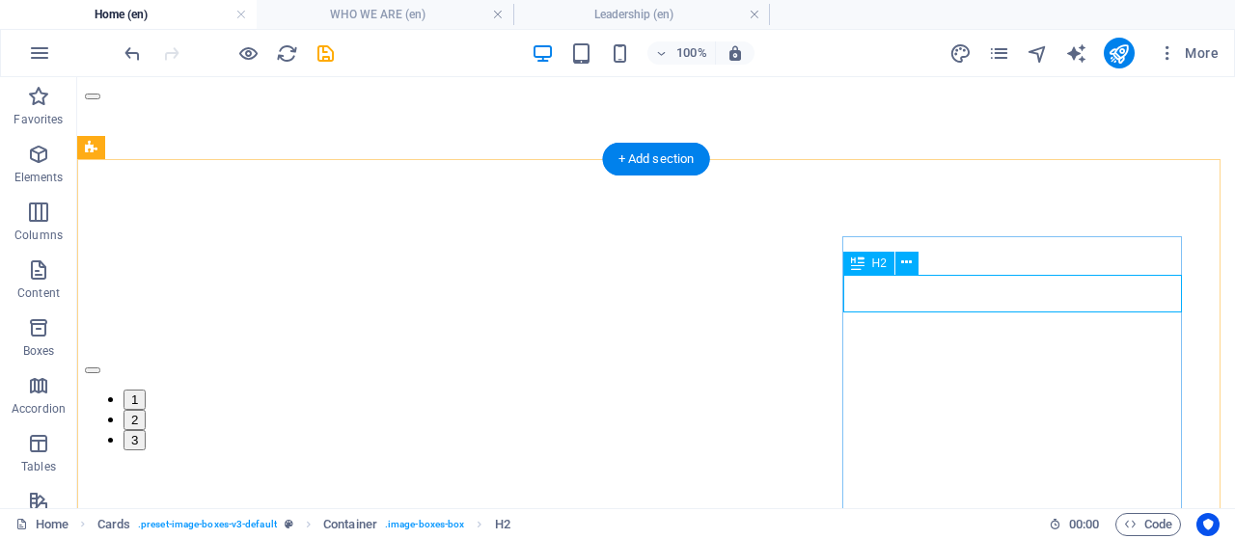
click at [907, 261] on icon at bounding box center [906, 263] width 11 height 20
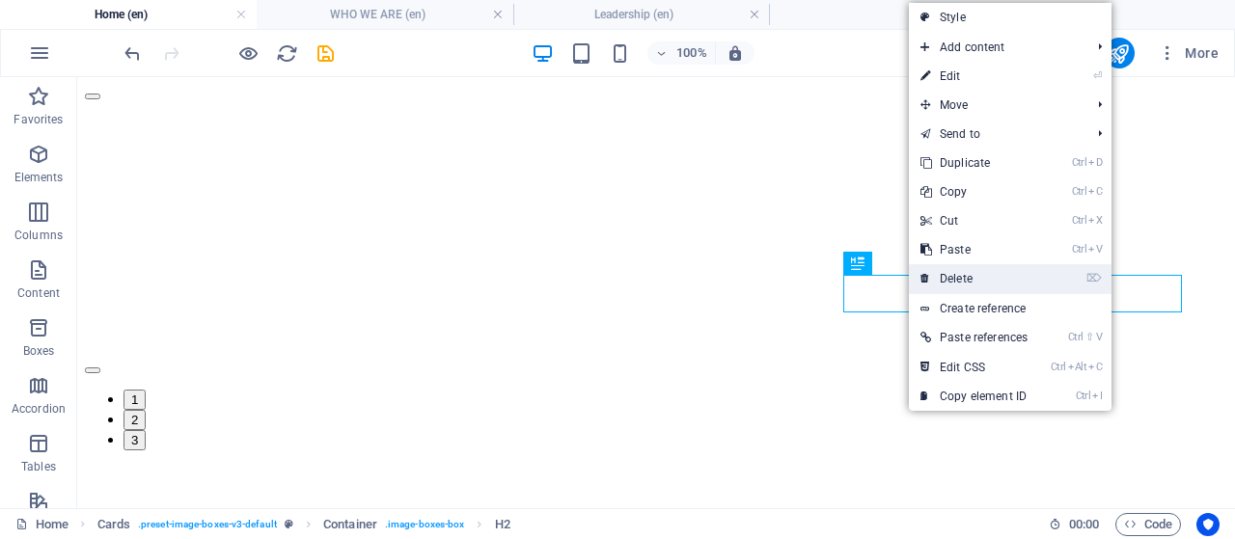
click at [941, 279] on link "⌦ Delete" at bounding box center [974, 278] width 130 height 29
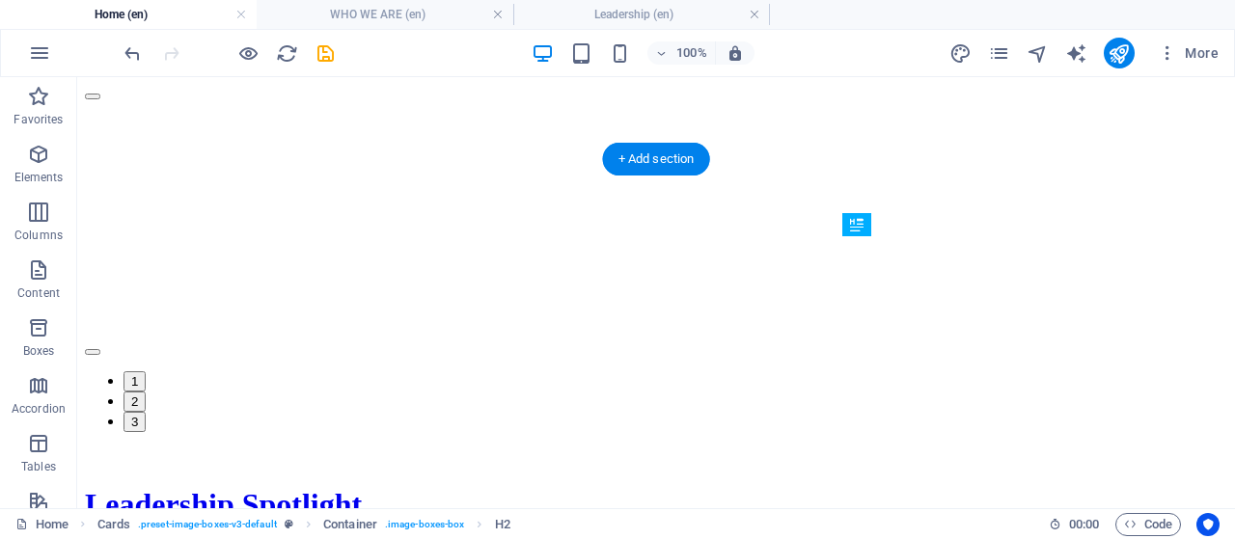
drag, startPoint x: 986, startPoint y: 301, endPoint x: 963, endPoint y: 432, distance: 133.2
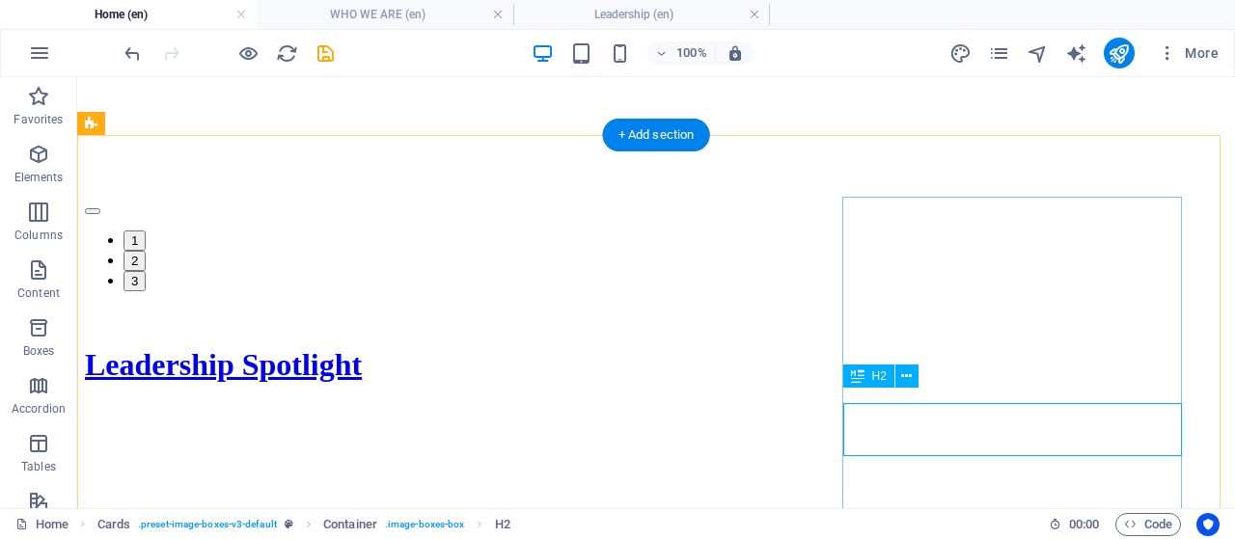
scroll to position [2778, 0]
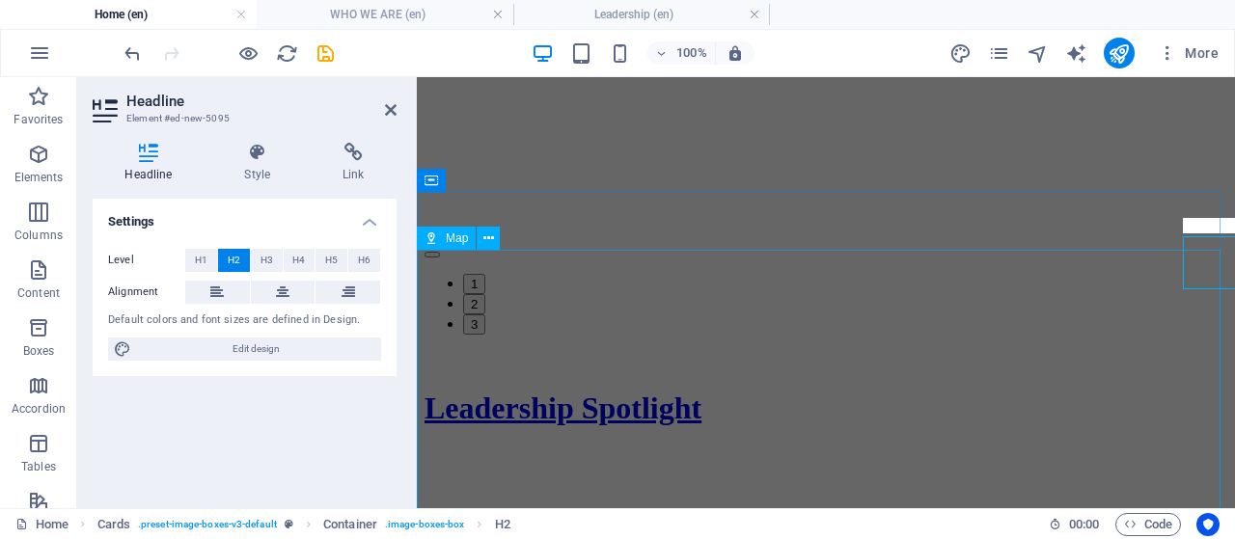
scroll to position [2431, 0]
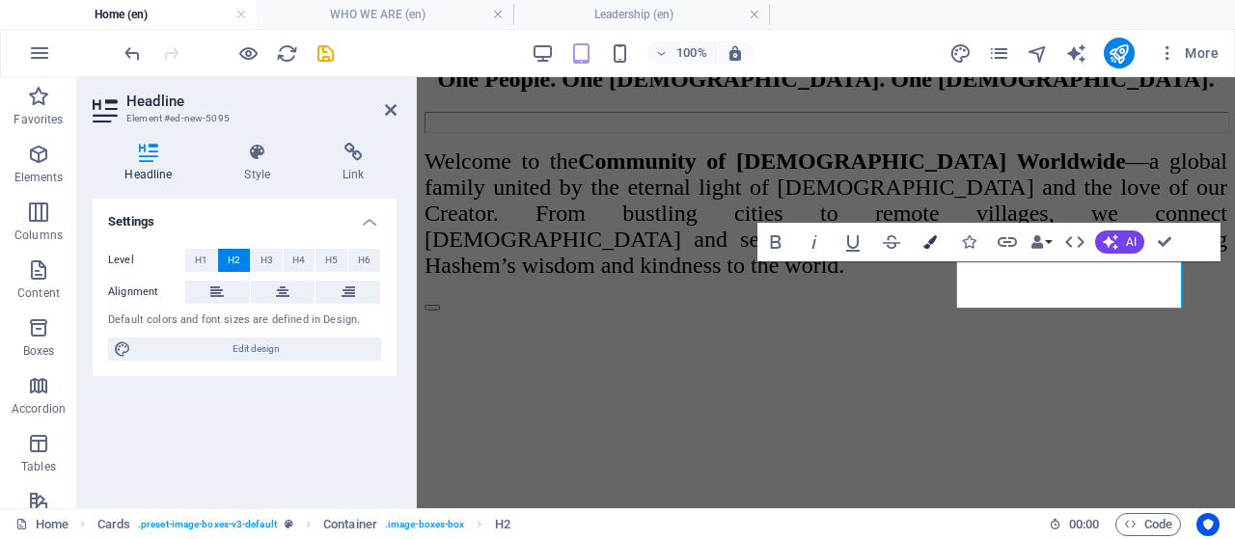
click at [923, 239] on icon "button" at bounding box center [930, 242] width 14 height 14
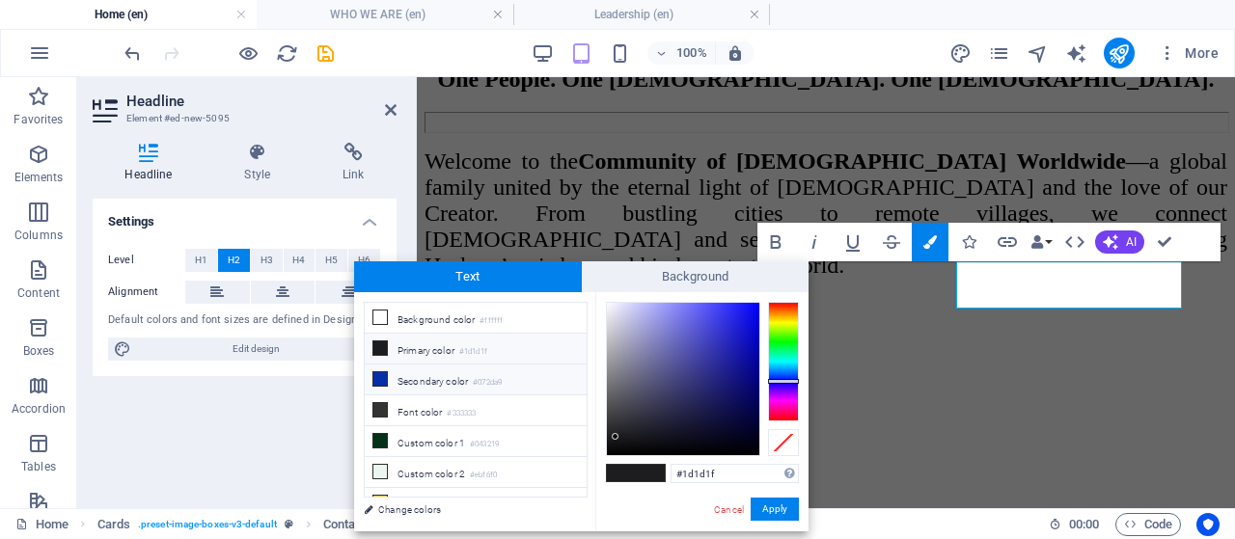
click at [439, 369] on li "Secondary color #072da9" at bounding box center [476, 380] width 222 height 31
type input "#072da9"
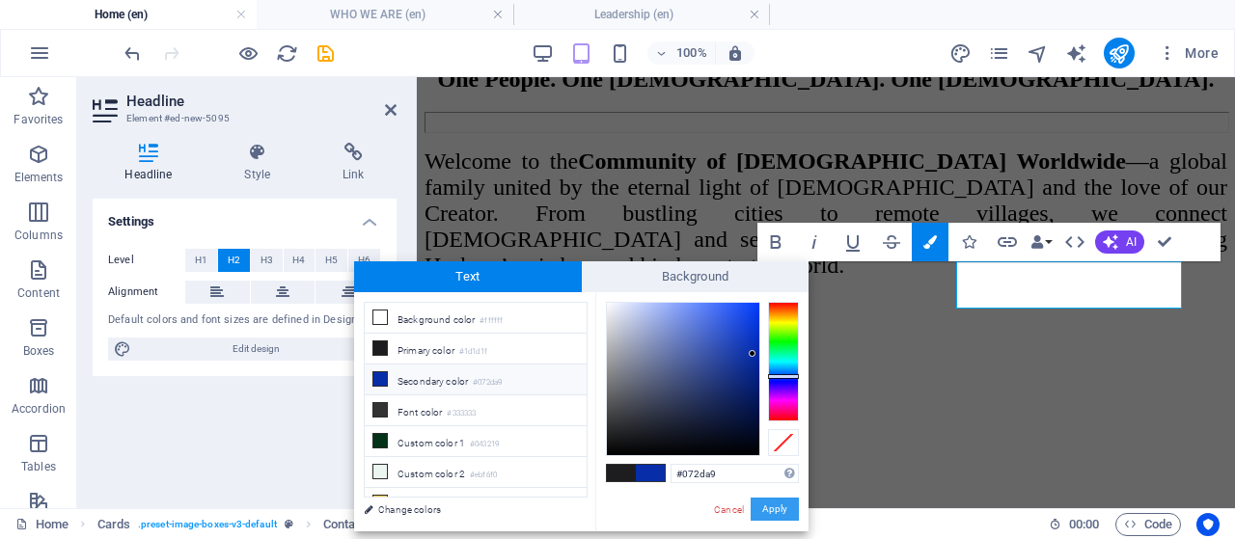
click at [779, 503] on button "Apply" at bounding box center [774, 509] width 48 height 23
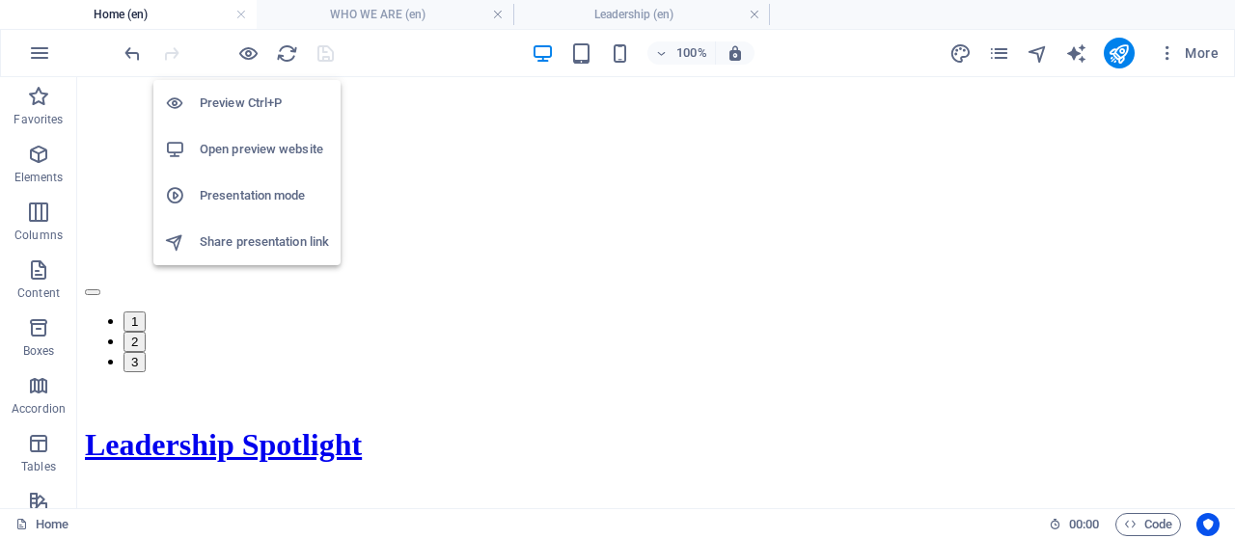
scroll to position [2641, 0]
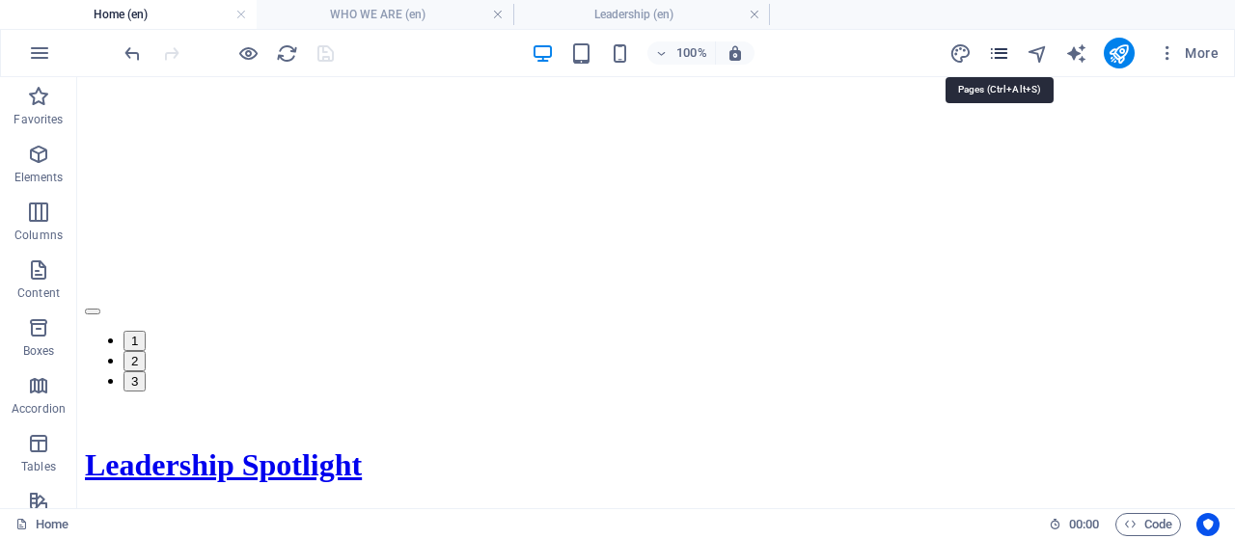
click at [992, 53] on icon "pages" at bounding box center [999, 53] width 22 height 22
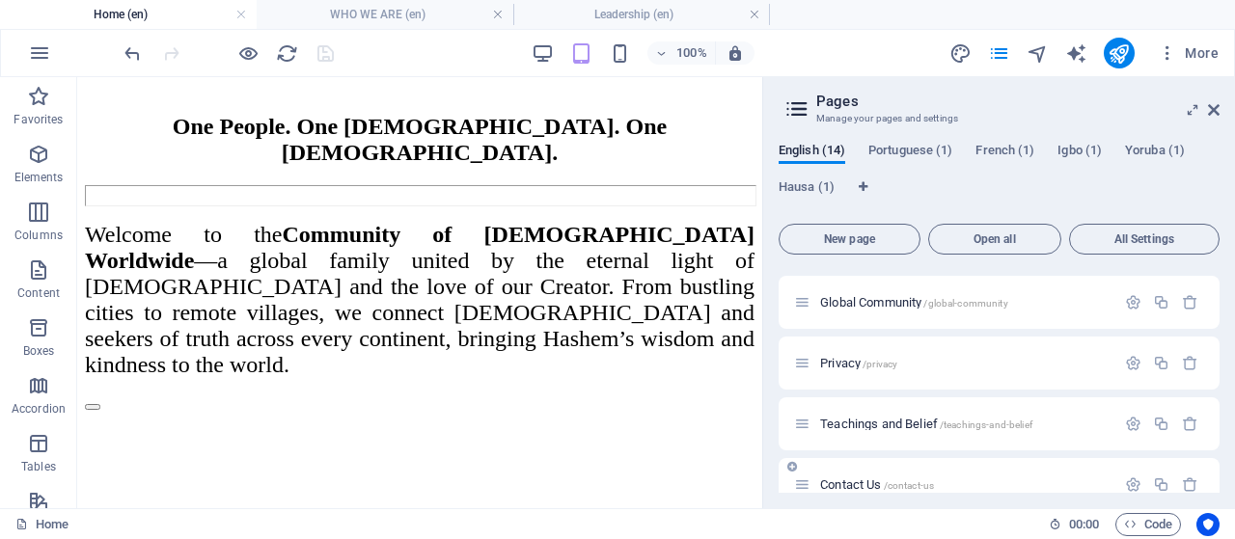
scroll to position [193, 0]
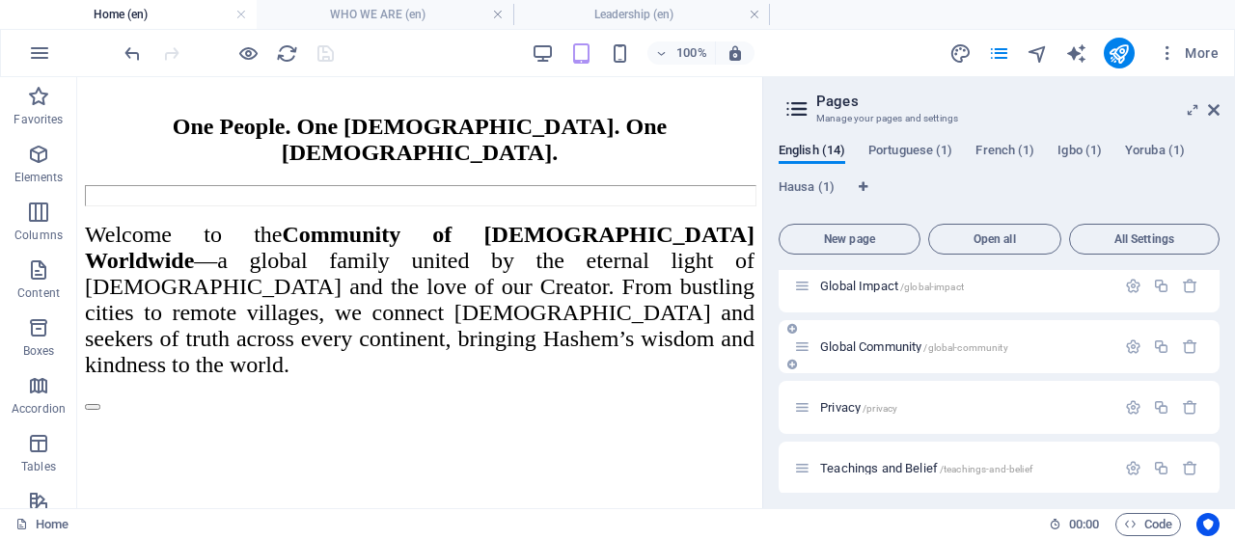
click at [806, 342] on icon at bounding box center [802, 347] width 16 height 16
click at [882, 345] on span "Global Community /global-community" at bounding box center [914, 347] width 188 height 14
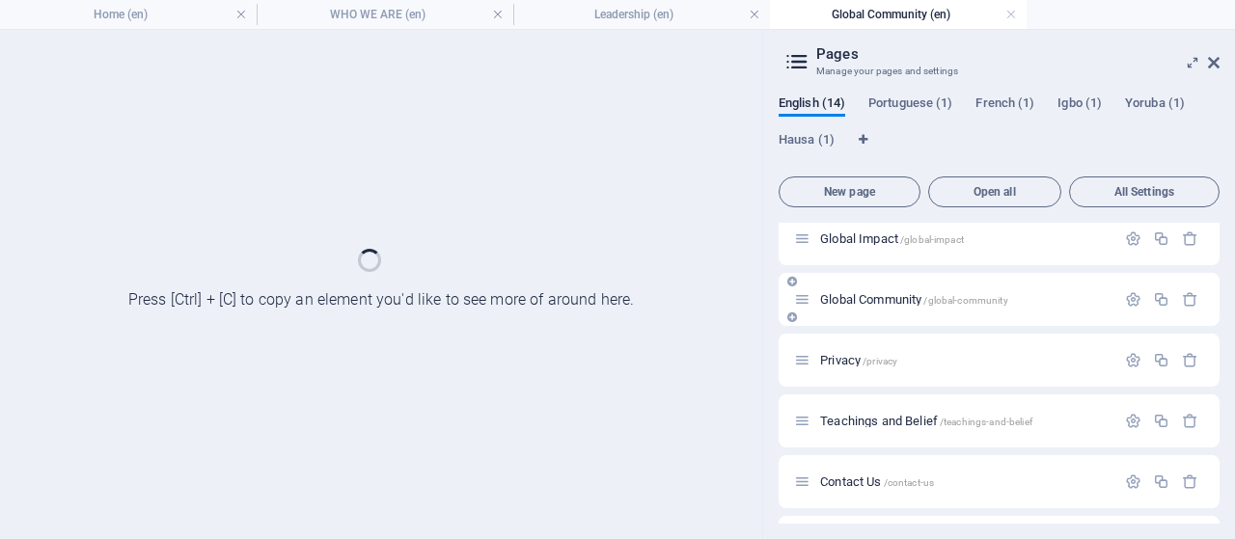
click at [882, 345] on div "Privacy /privacy" at bounding box center [998, 360] width 441 height 53
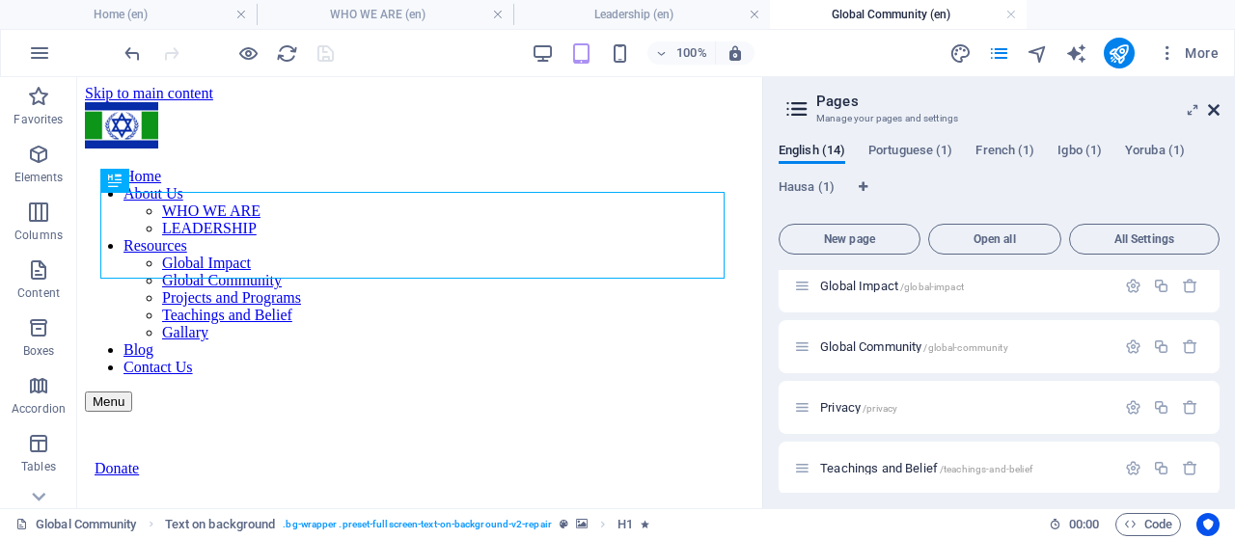
click at [1213, 109] on icon at bounding box center [1214, 109] width 12 height 15
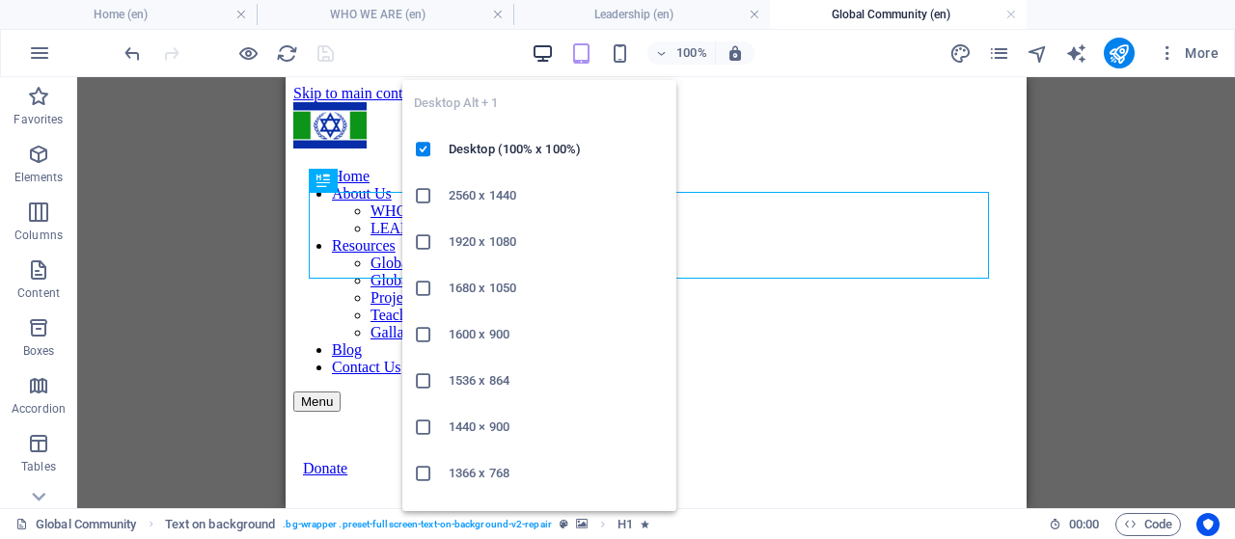
click at [538, 50] on icon "button" at bounding box center [542, 53] width 22 height 22
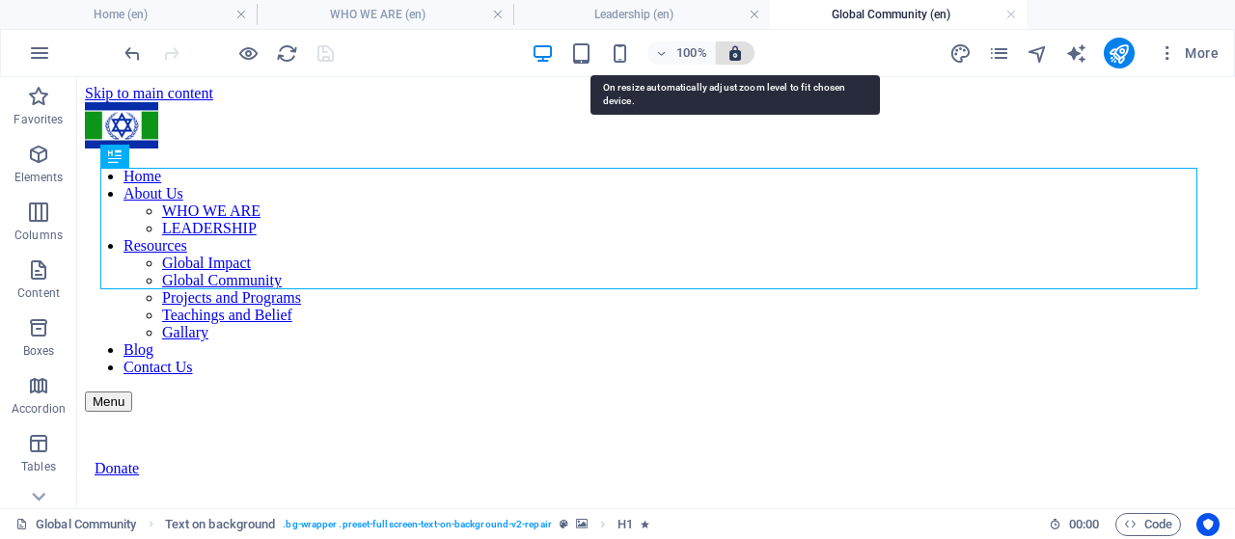
click at [735, 51] on icon "button" at bounding box center [734, 52] width 17 height 17
click at [738, 57] on icon "button" at bounding box center [734, 52] width 17 height 17
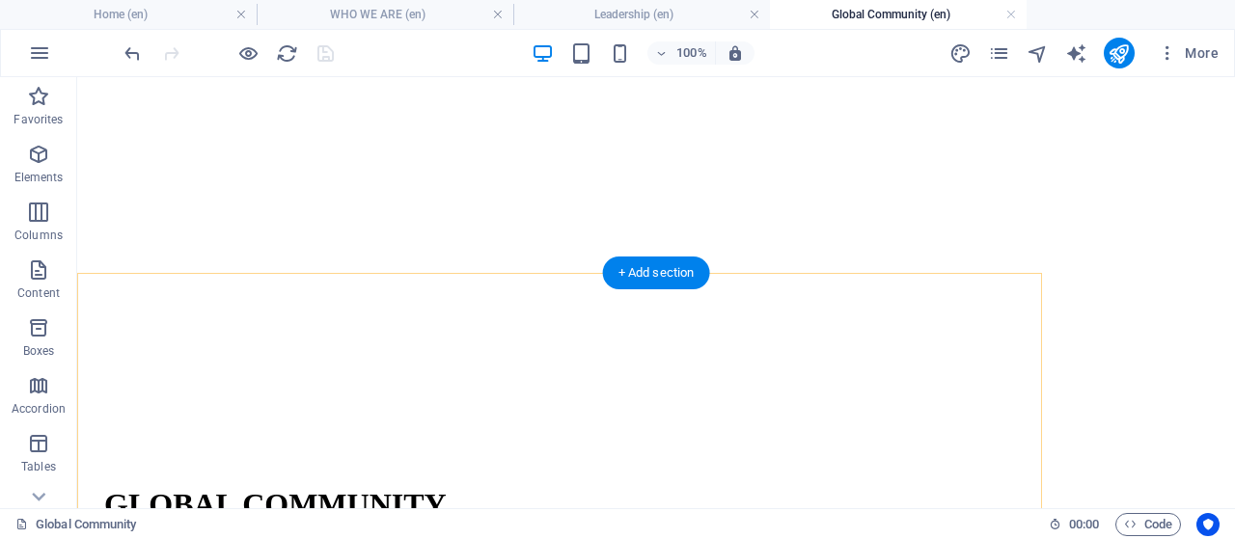
scroll to position [482, 0]
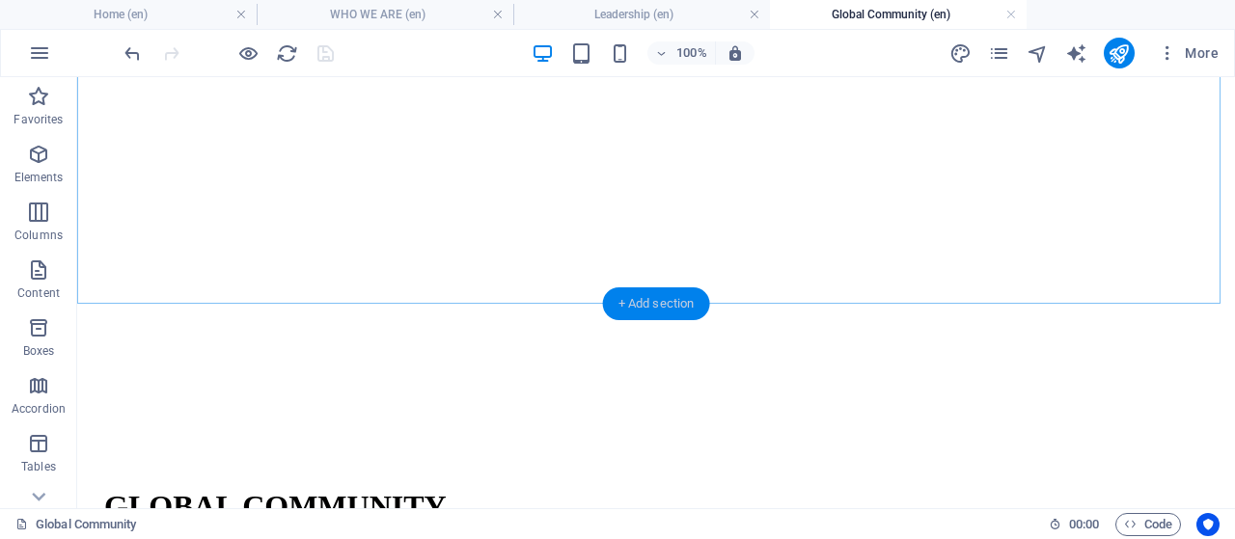
drag, startPoint x: 668, startPoint y: 295, endPoint x: 253, endPoint y: 259, distance: 417.2
click at [668, 295] on div "+ Add section" at bounding box center [656, 303] width 107 height 33
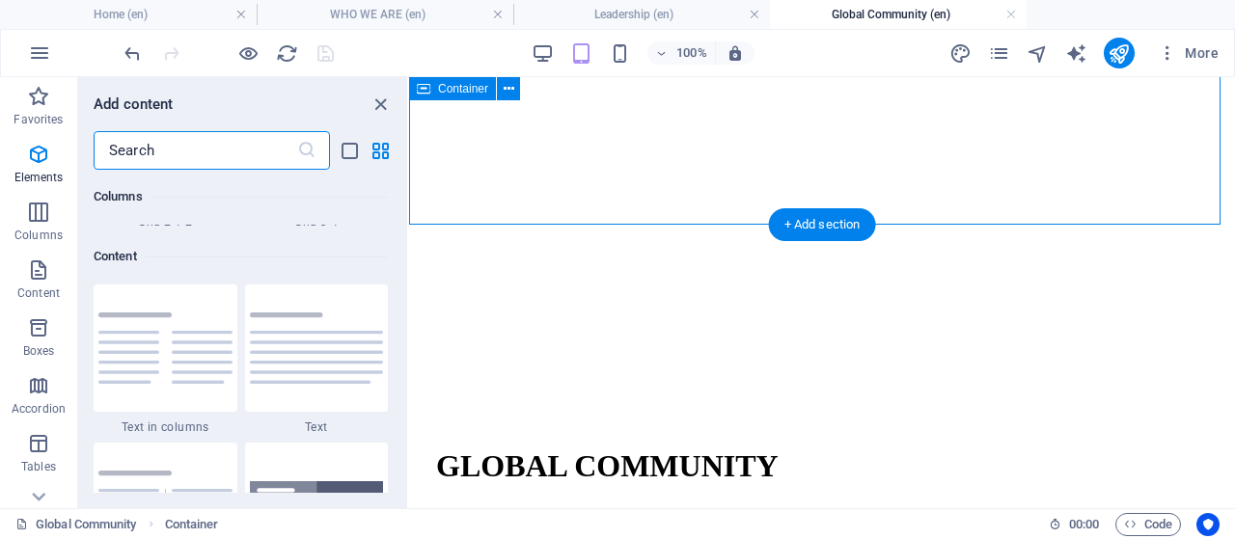
scroll to position [3375, 0]
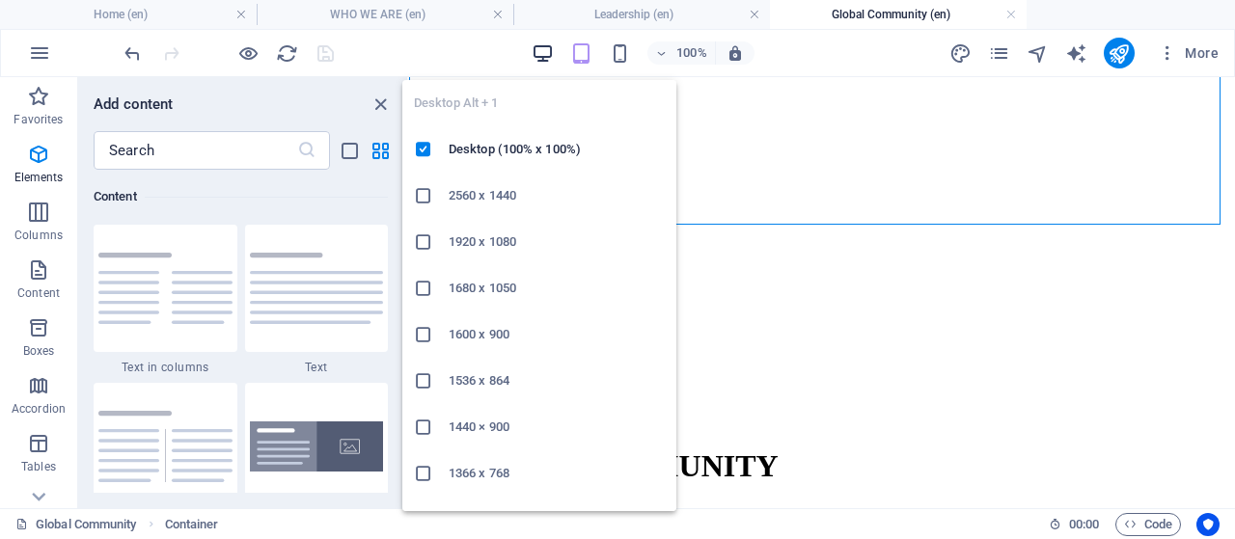
click at [542, 57] on icon "button" at bounding box center [542, 53] width 22 height 22
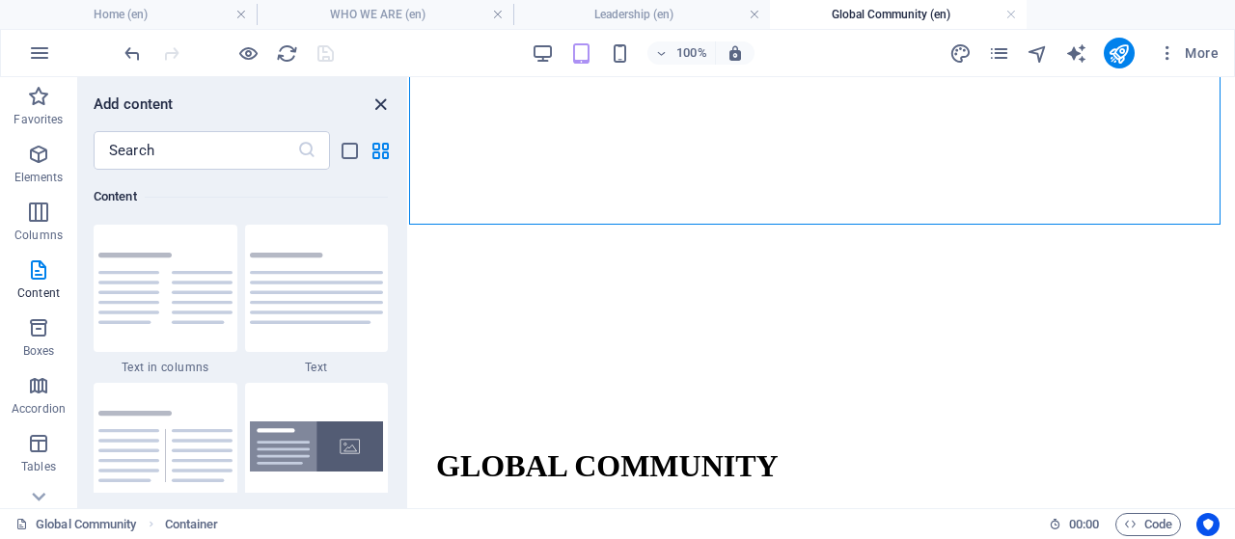
click at [382, 103] on icon "close panel" at bounding box center [380, 105] width 22 height 22
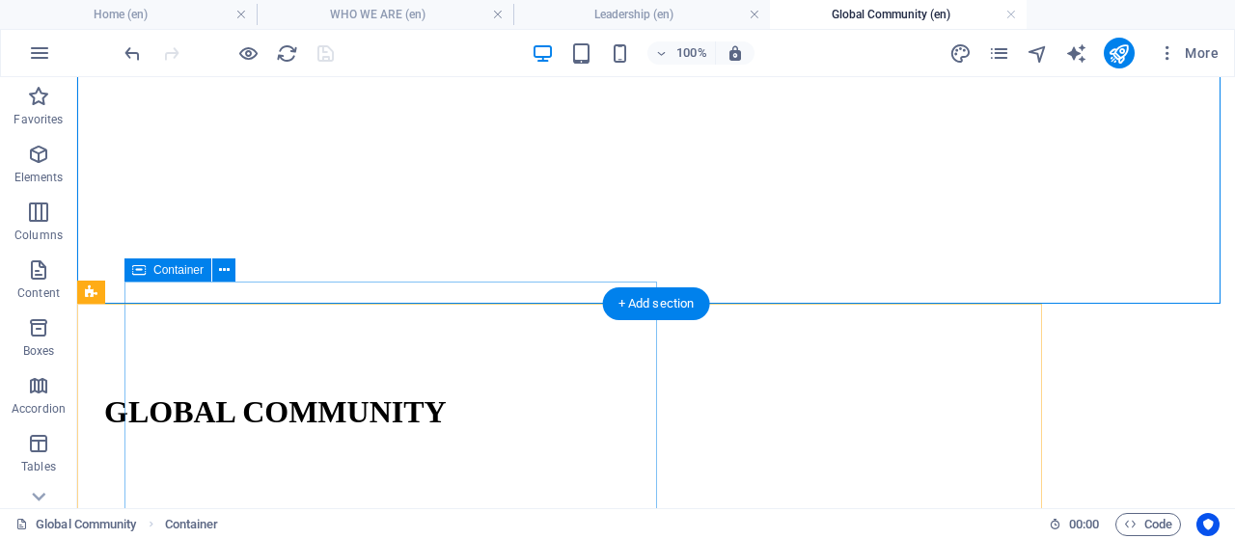
scroll to position [579, 0]
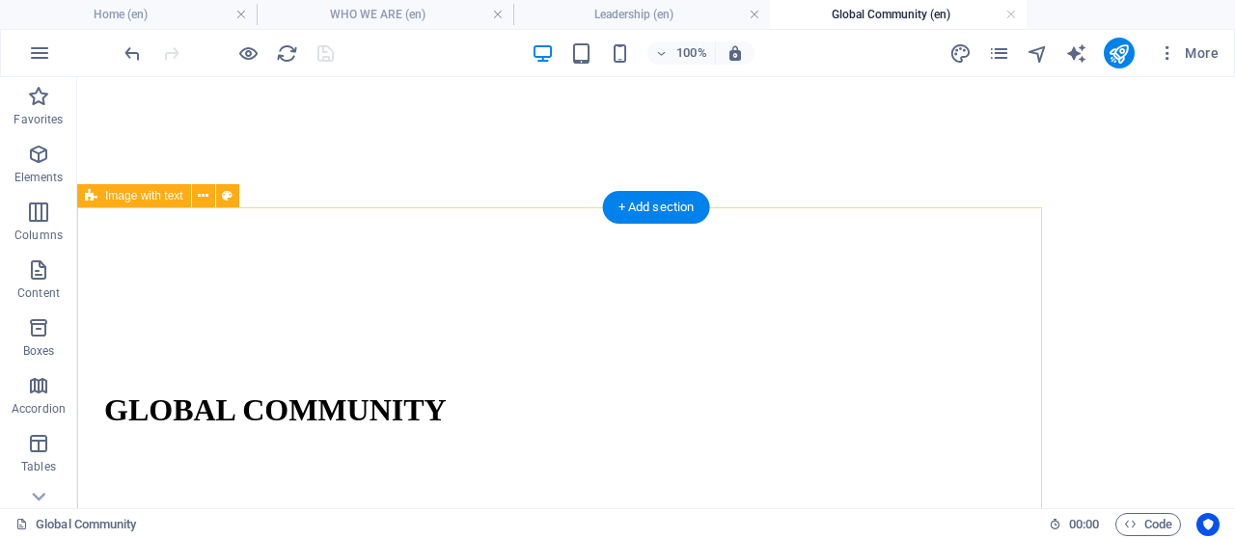
drag, startPoint x: 91, startPoint y: 336, endPoint x: 91, endPoint y: 309, distance: 27.0
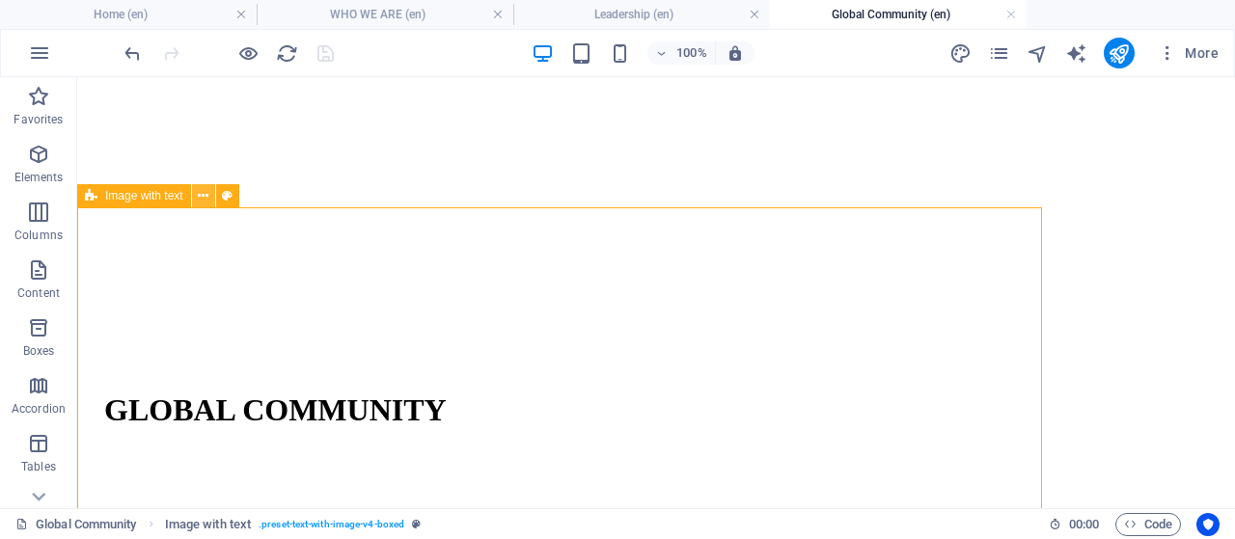
click at [206, 200] on icon at bounding box center [203, 196] width 11 height 20
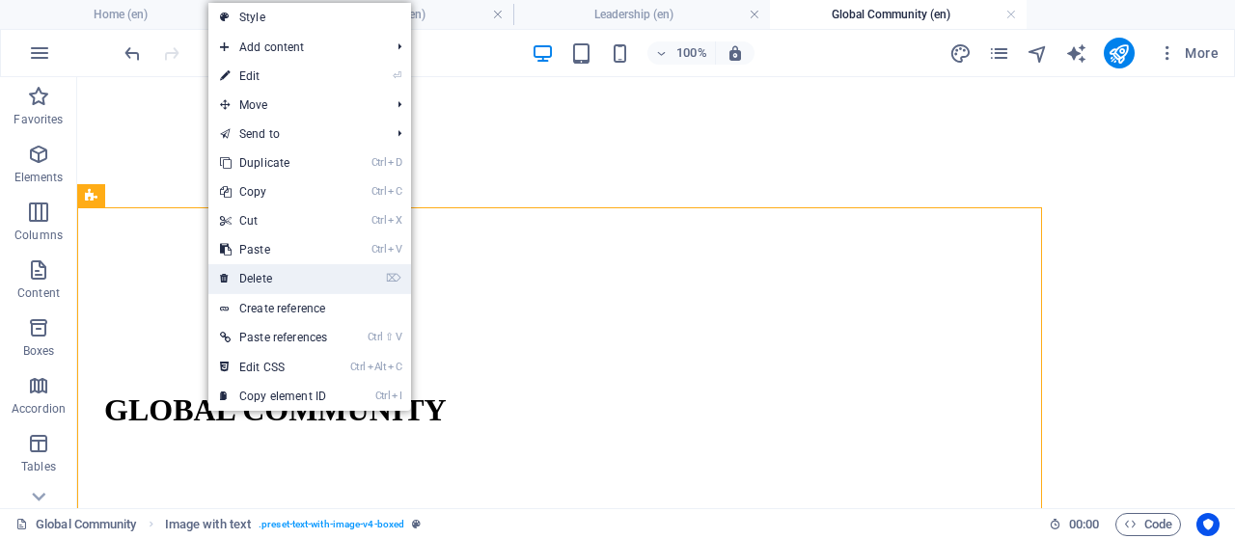
click at [270, 277] on link "⌦ Delete" at bounding box center [273, 278] width 130 height 29
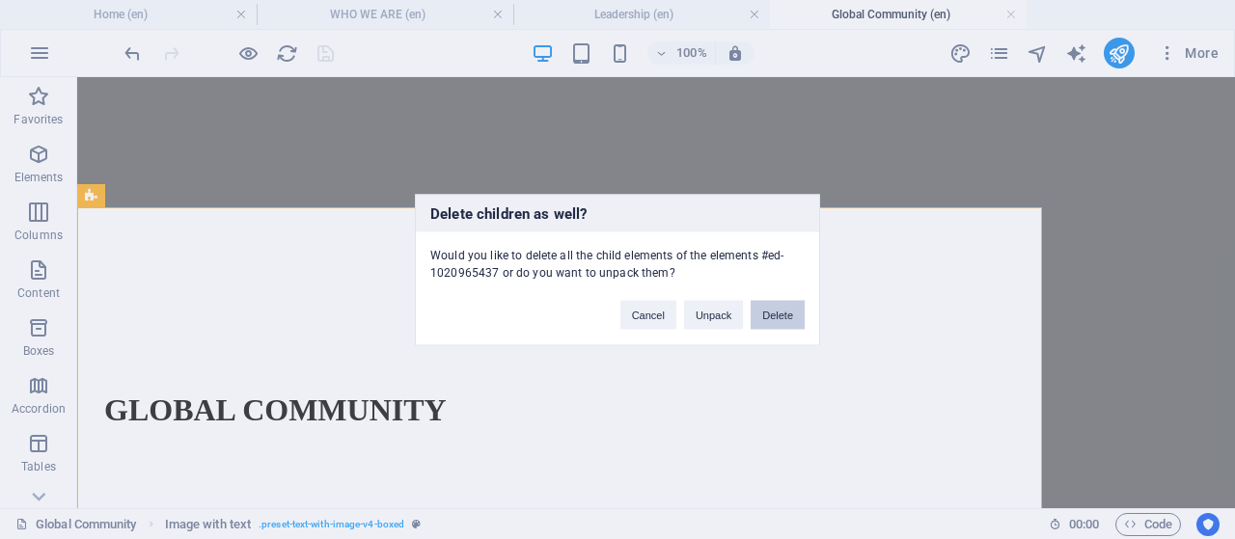
click at [770, 310] on button "Delete" at bounding box center [777, 314] width 54 height 29
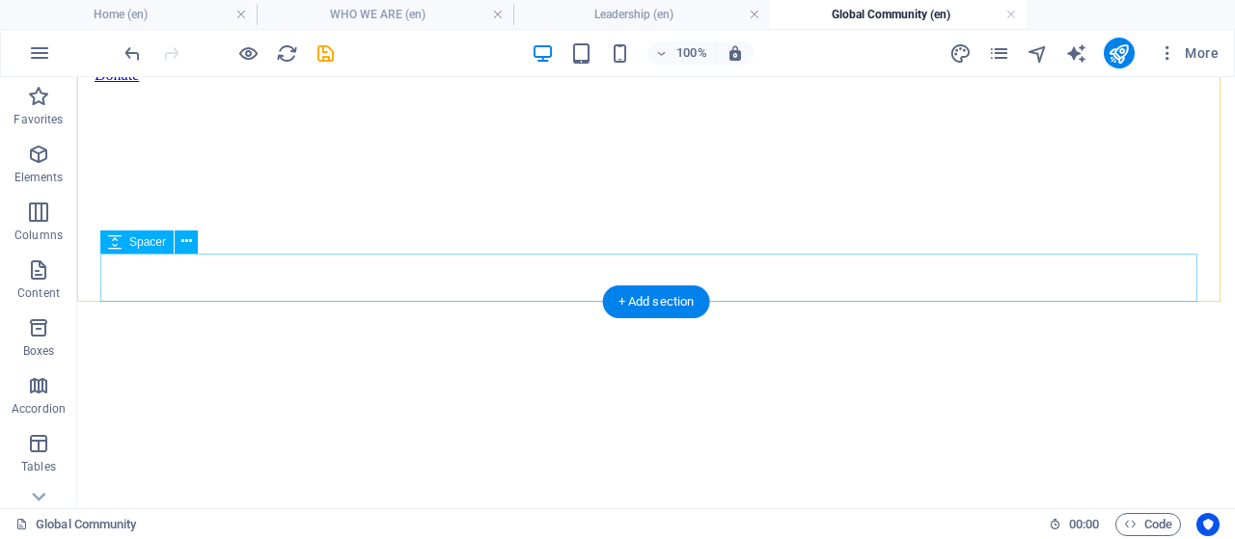
scroll to position [193, 0]
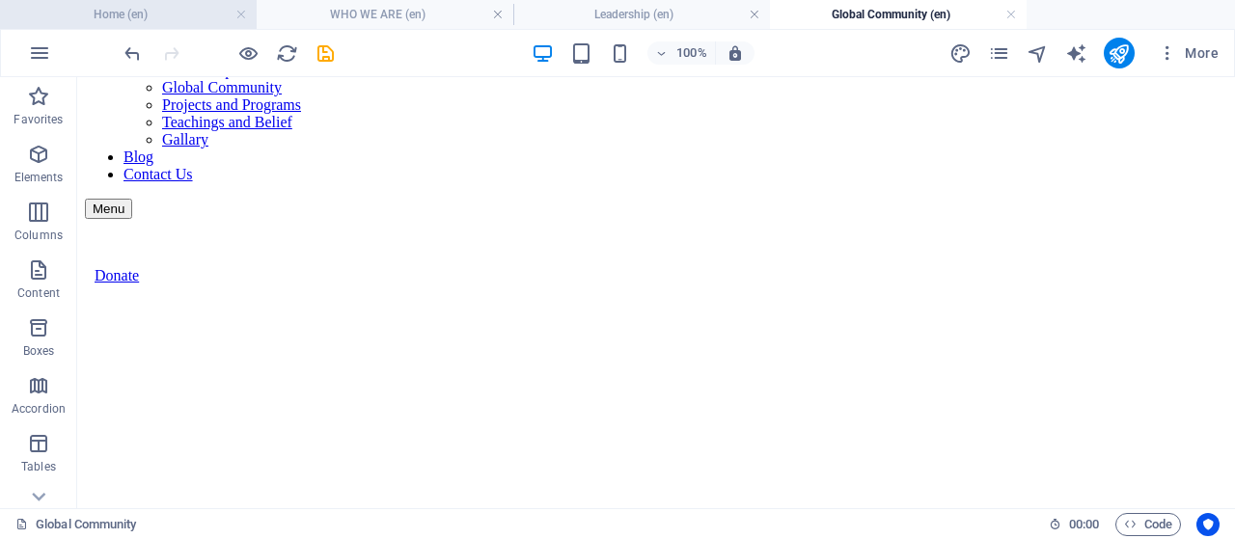
click at [94, 15] on h4 "Home (en)" at bounding box center [128, 14] width 257 height 21
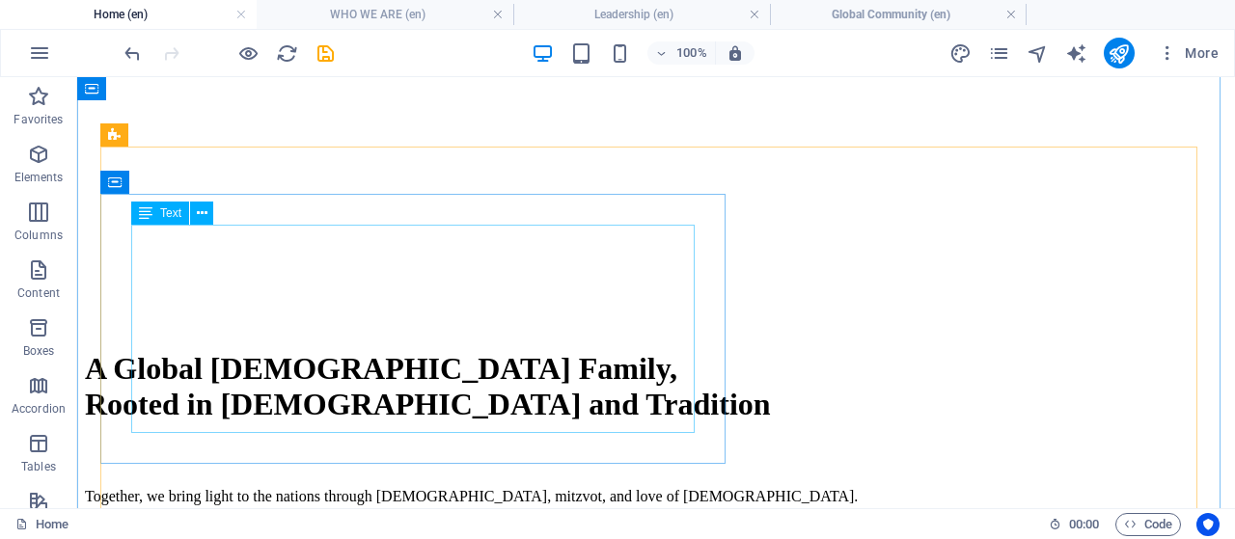
scroll to position [169, 0]
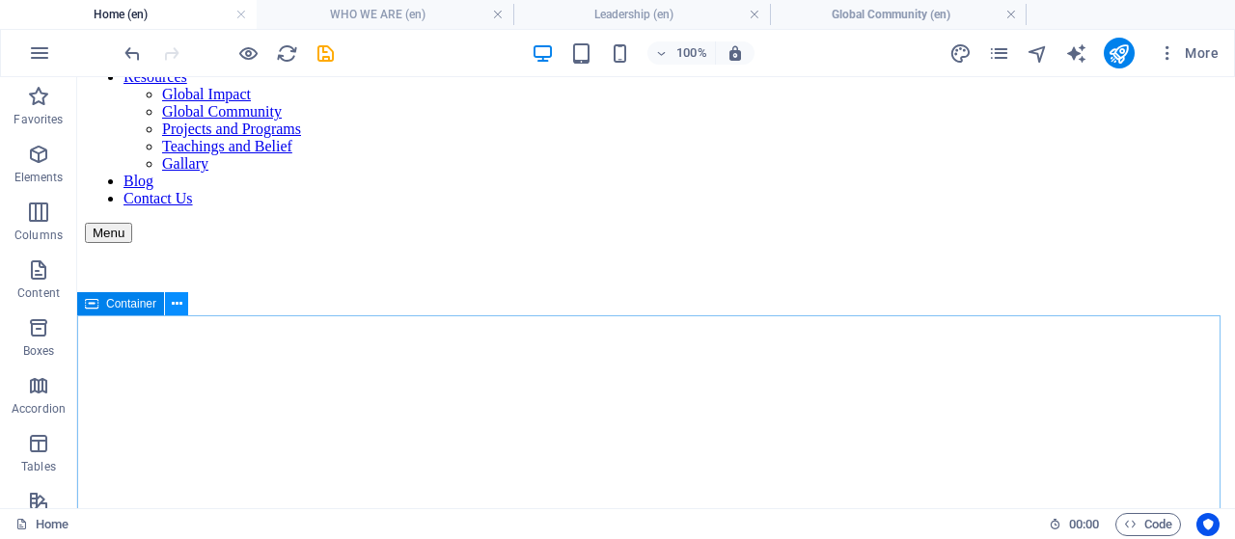
click at [172, 308] on icon at bounding box center [177, 304] width 11 height 20
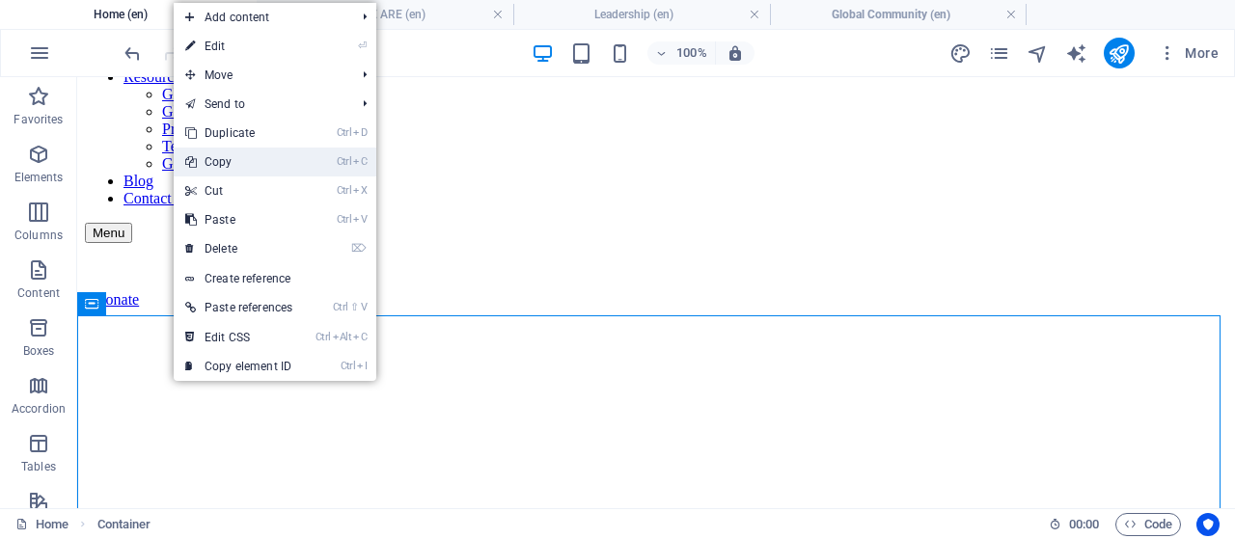
click at [236, 160] on link "Ctrl C Copy" at bounding box center [239, 162] width 130 height 29
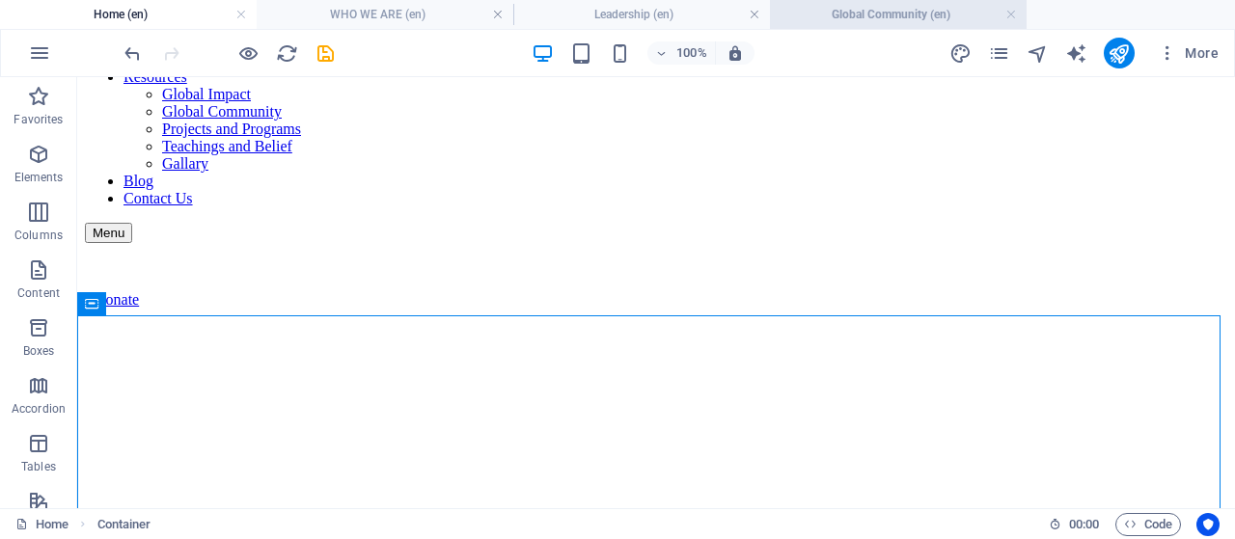
click at [897, 26] on li "Global Community (en)" at bounding box center [898, 14] width 257 height 29
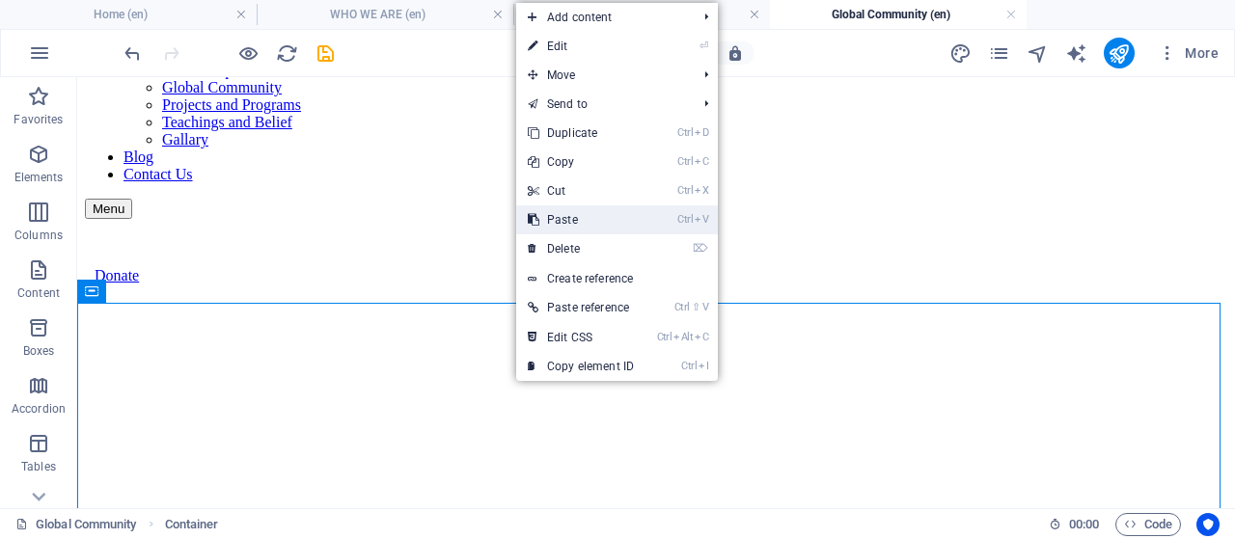
click at [577, 221] on link "Ctrl V Paste" at bounding box center [580, 219] width 129 height 29
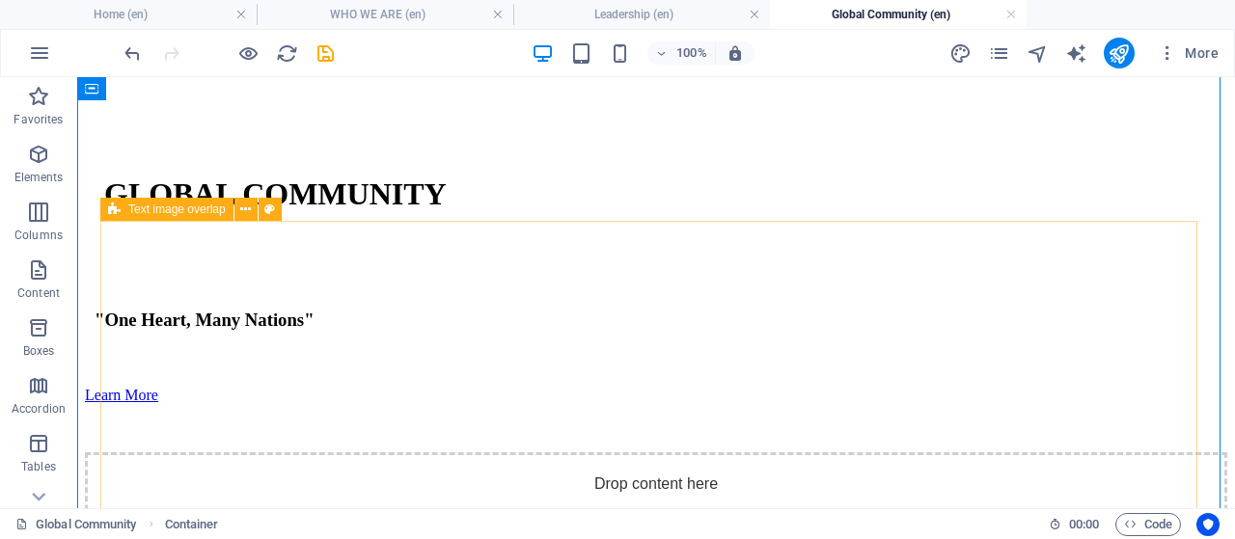
scroll to position [806, 0]
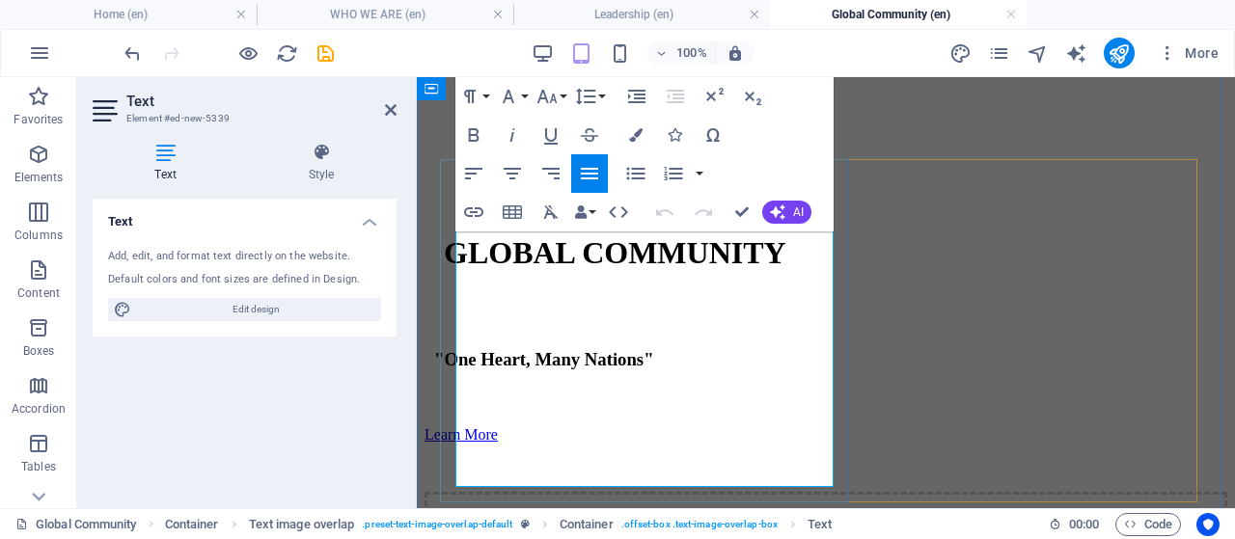
scroll to position [714, 0]
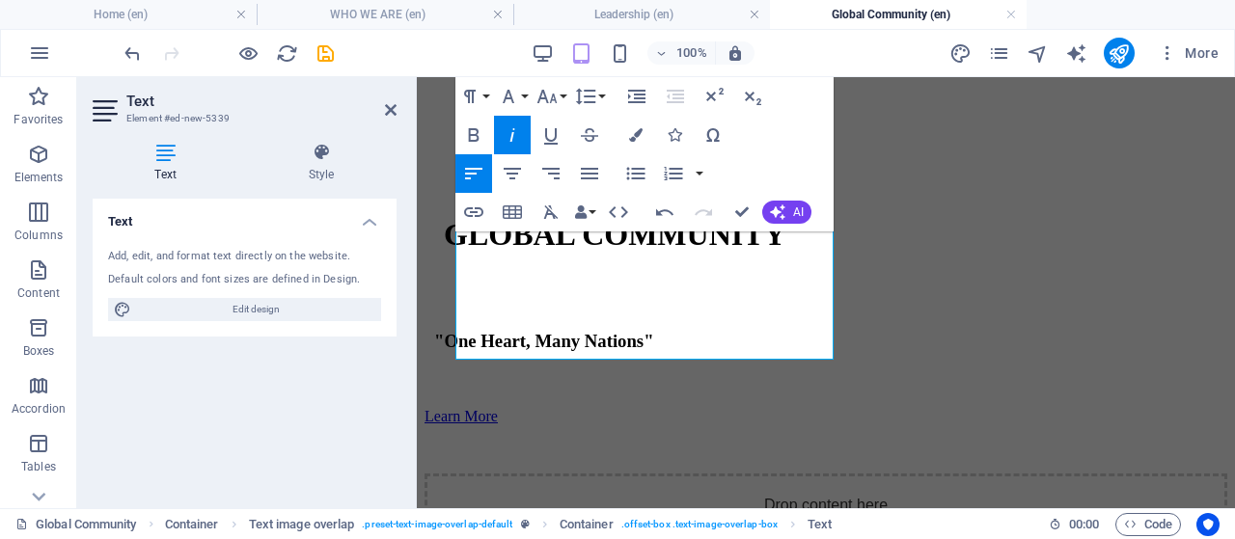
drag, startPoint x: 620, startPoint y: 353, endPoint x: 412, endPoint y: 167, distance: 279.4
click at [515, 92] on icon "button" at bounding box center [508, 96] width 23 height 23
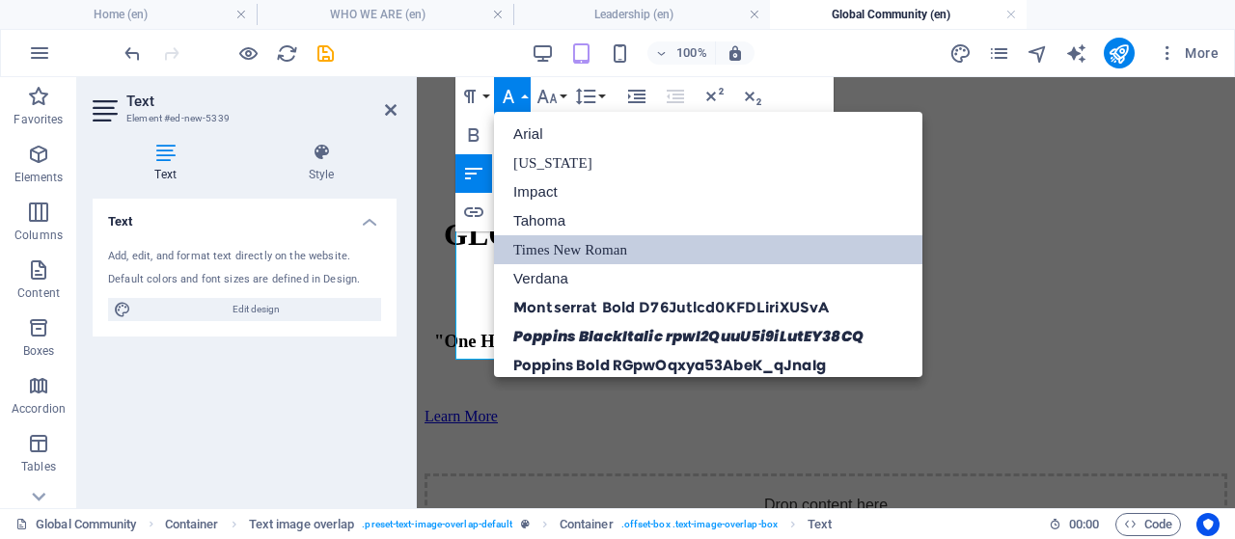
click at [577, 248] on link "Times New Roman" at bounding box center [708, 249] width 428 height 29
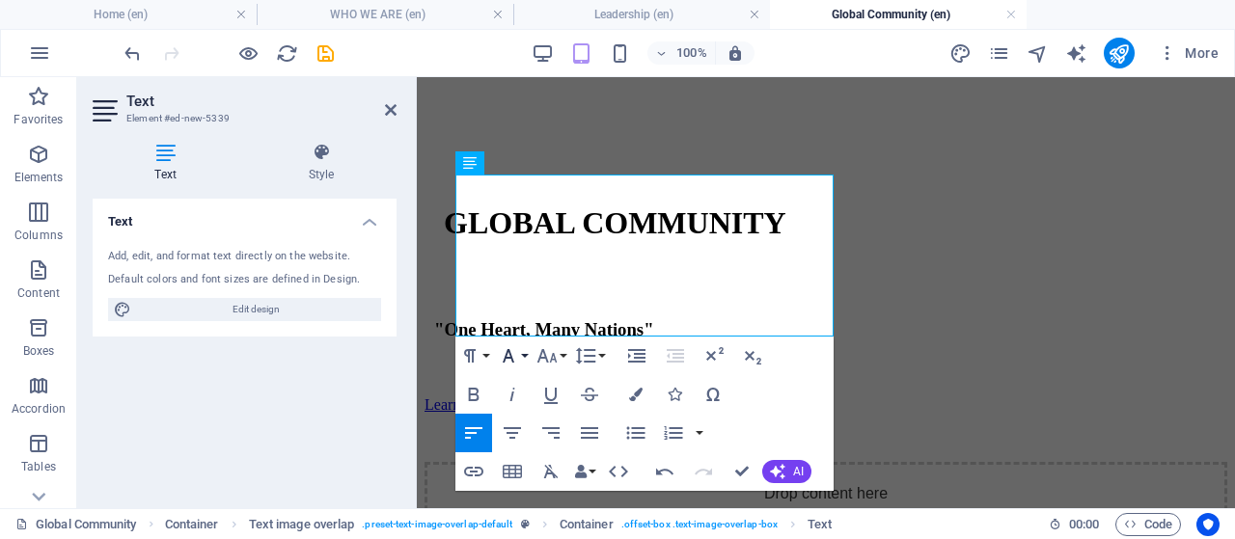
click at [519, 355] on icon "button" at bounding box center [508, 355] width 23 height 23
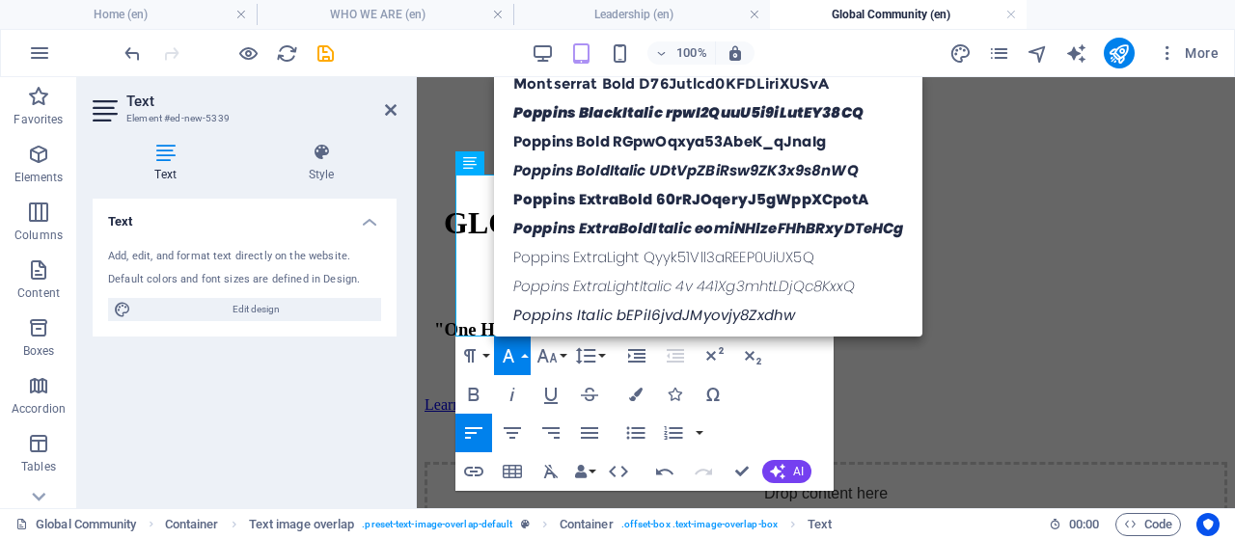
scroll to position [0, 0]
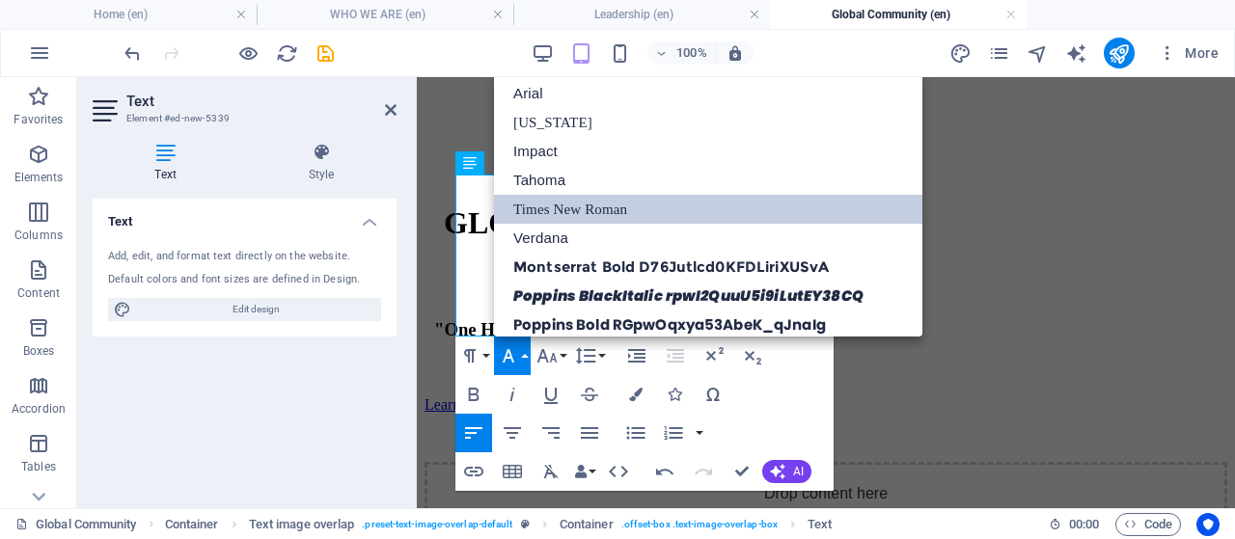
click at [580, 199] on link "Times New Roman" at bounding box center [708, 209] width 428 height 29
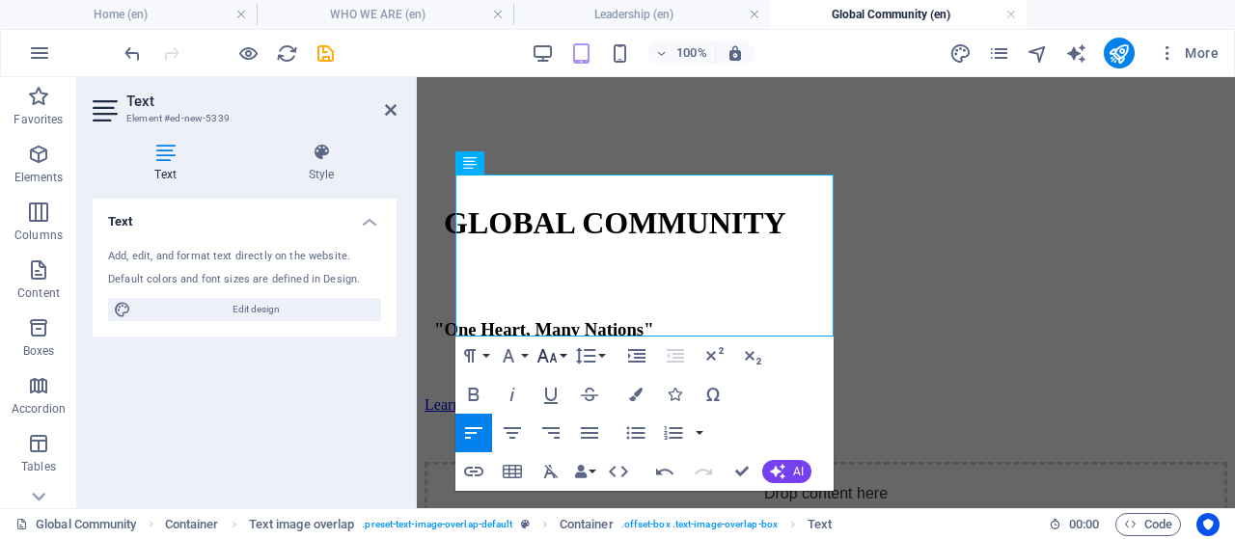
click at [549, 362] on icon "button" at bounding box center [546, 355] width 23 height 23
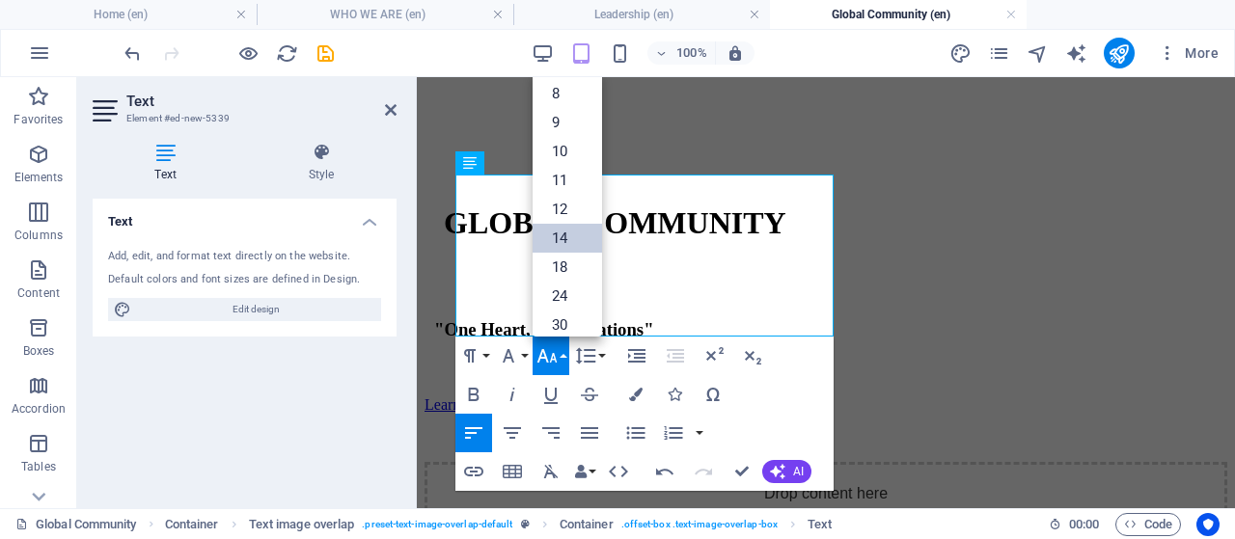
click at [573, 252] on link "14" at bounding box center [566, 238] width 69 height 29
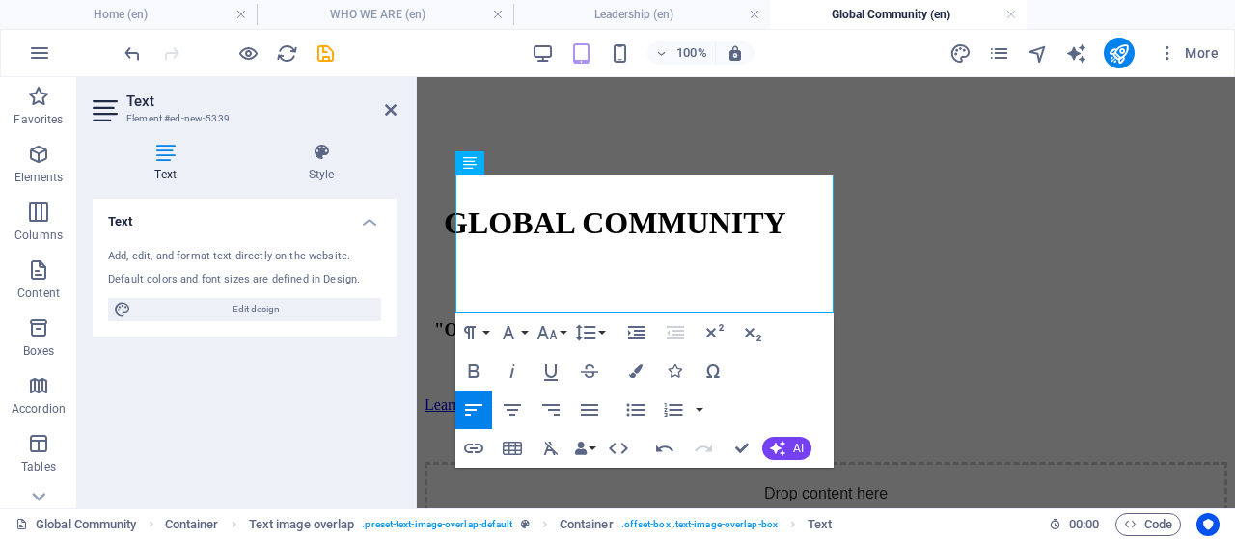
scroll to position [737, 0]
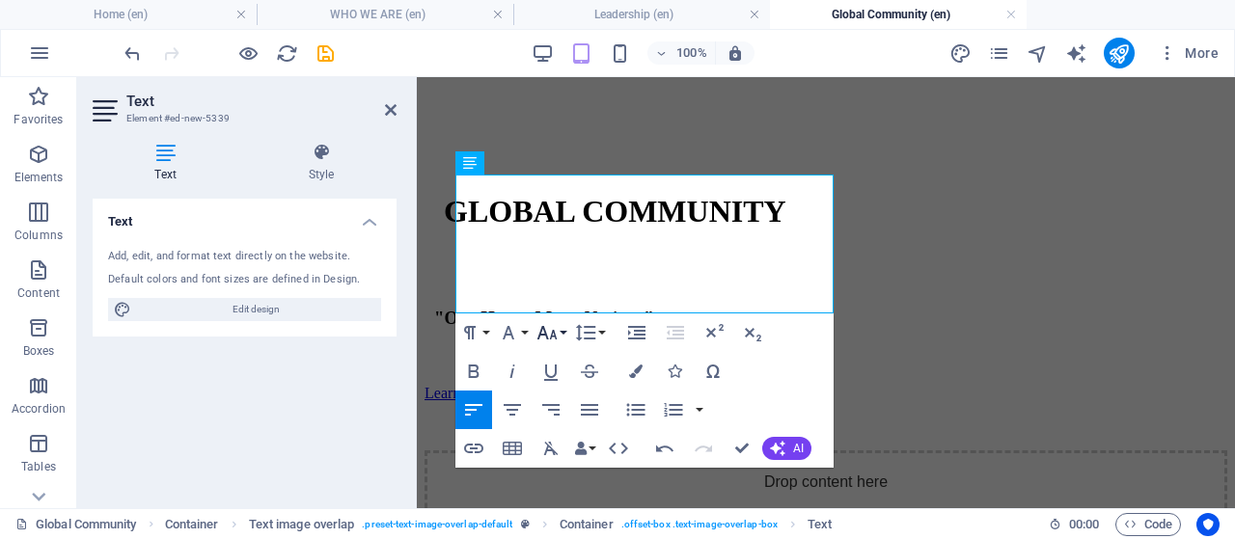
click at [550, 329] on icon "button" at bounding box center [546, 332] width 23 height 23
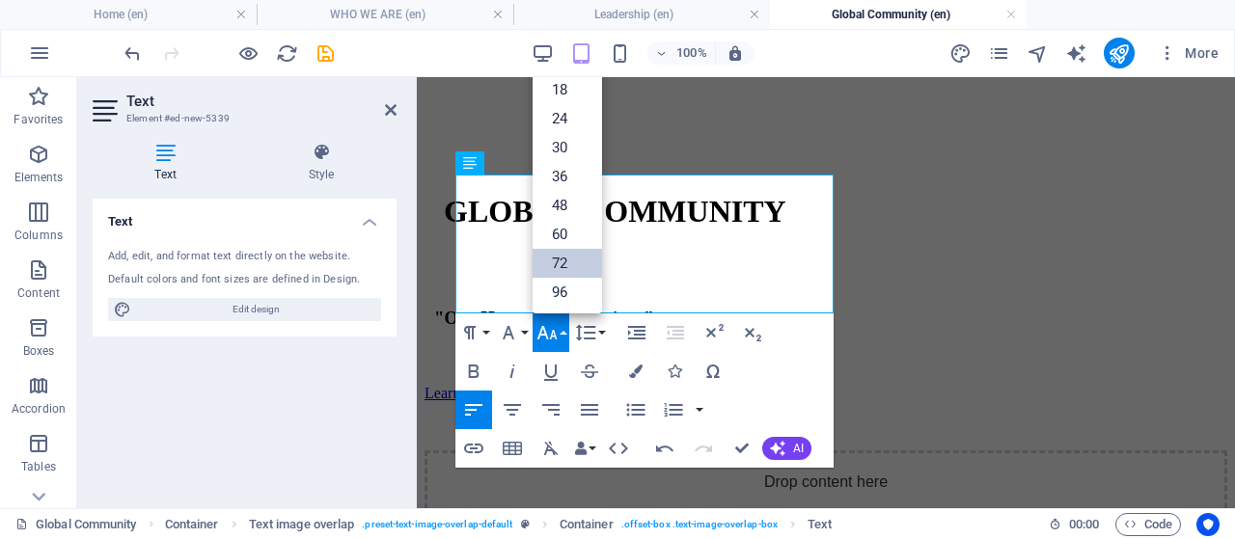
scroll to position [154, 0]
click at [560, 115] on link "24" at bounding box center [566, 118] width 69 height 29
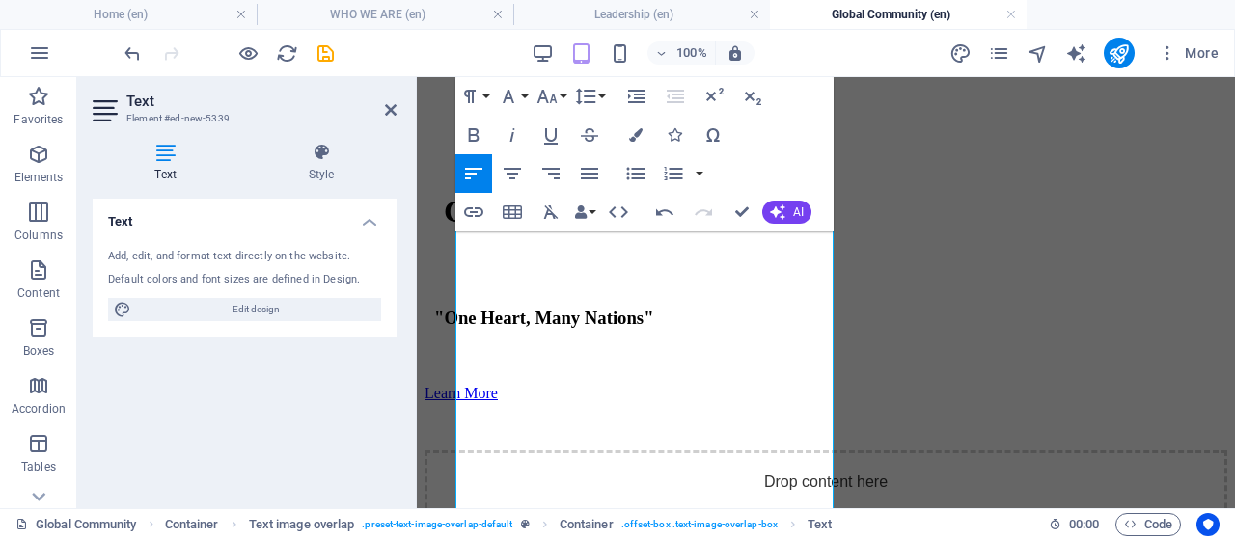
scroll to position [695, 0]
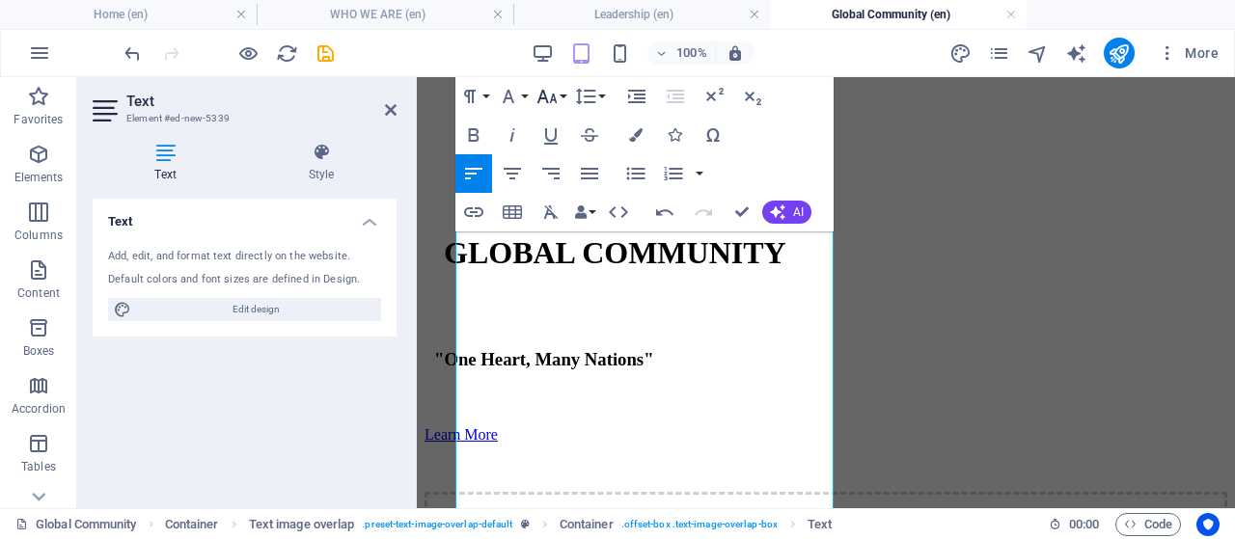
click at [547, 95] on icon "button" at bounding box center [546, 96] width 23 height 23
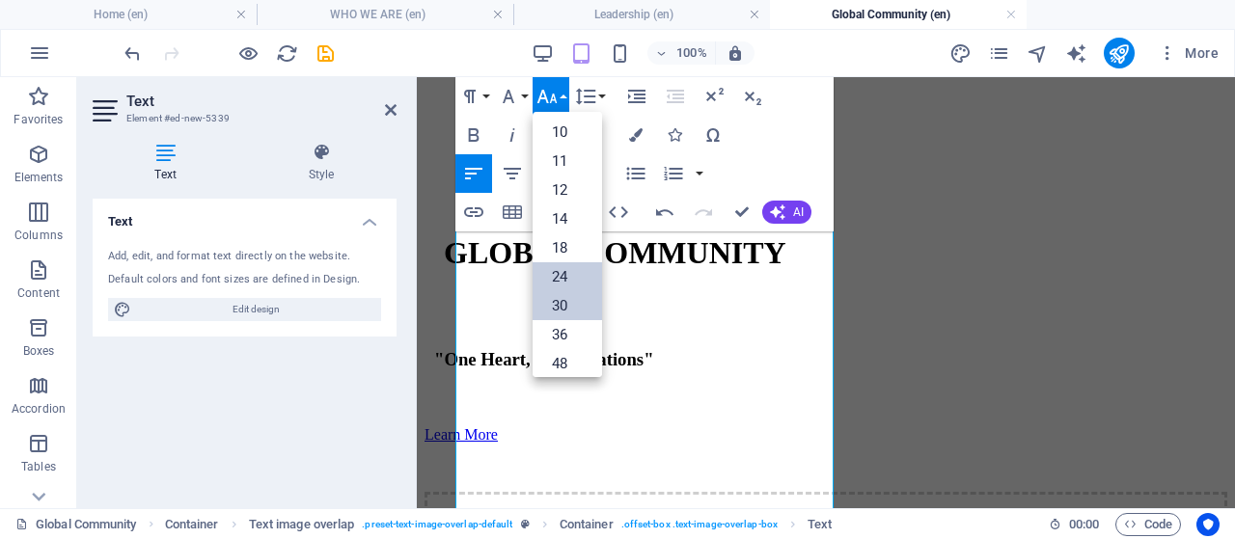
scroll to position [58, 0]
click at [571, 254] on link "18" at bounding box center [566, 249] width 69 height 29
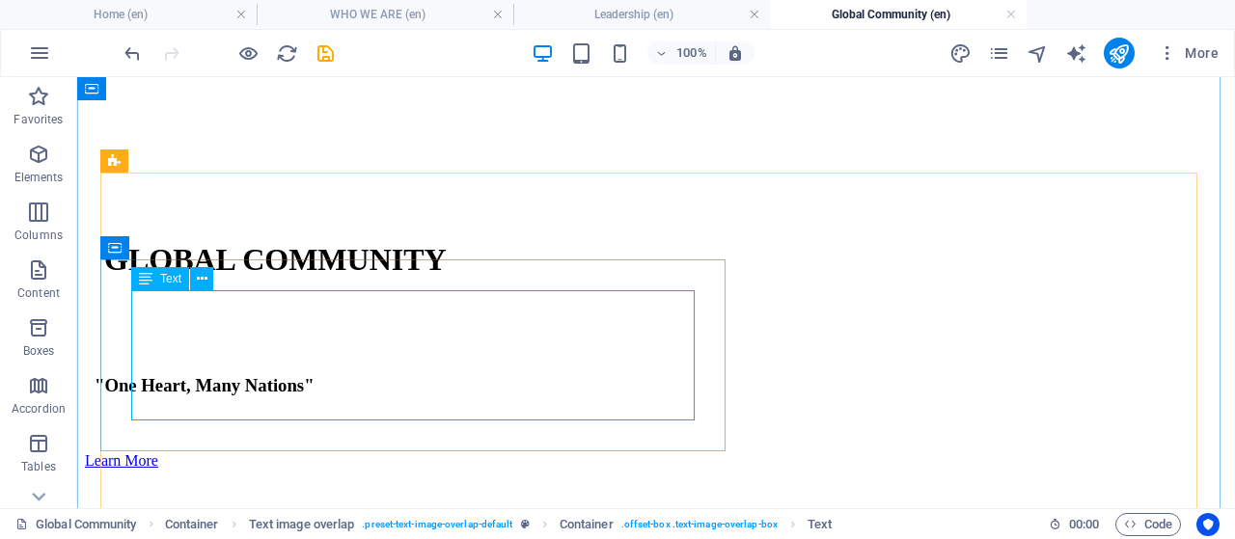
scroll to position [702, 0]
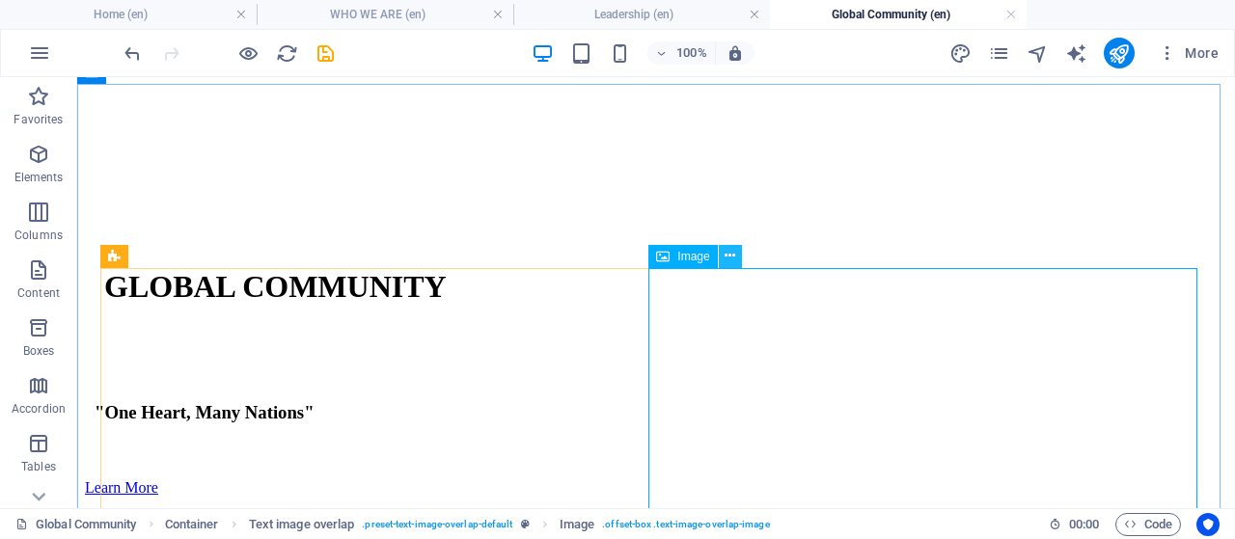
click at [729, 256] on icon at bounding box center [729, 256] width 11 height 20
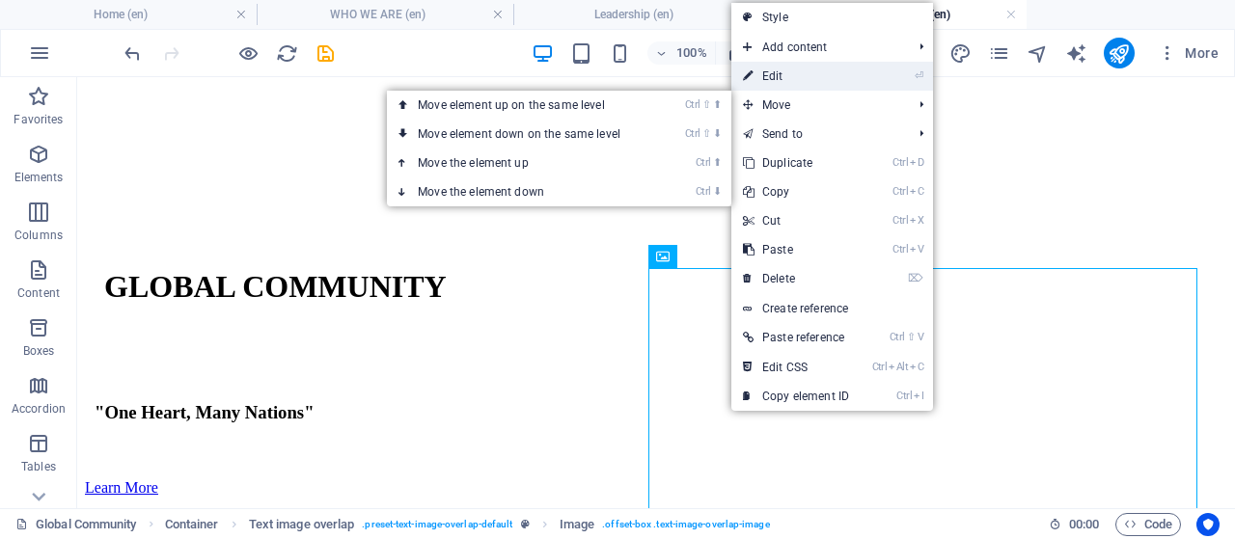
click at [779, 80] on link "⏎ Edit" at bounding box center [795, 76] width 129 height 29
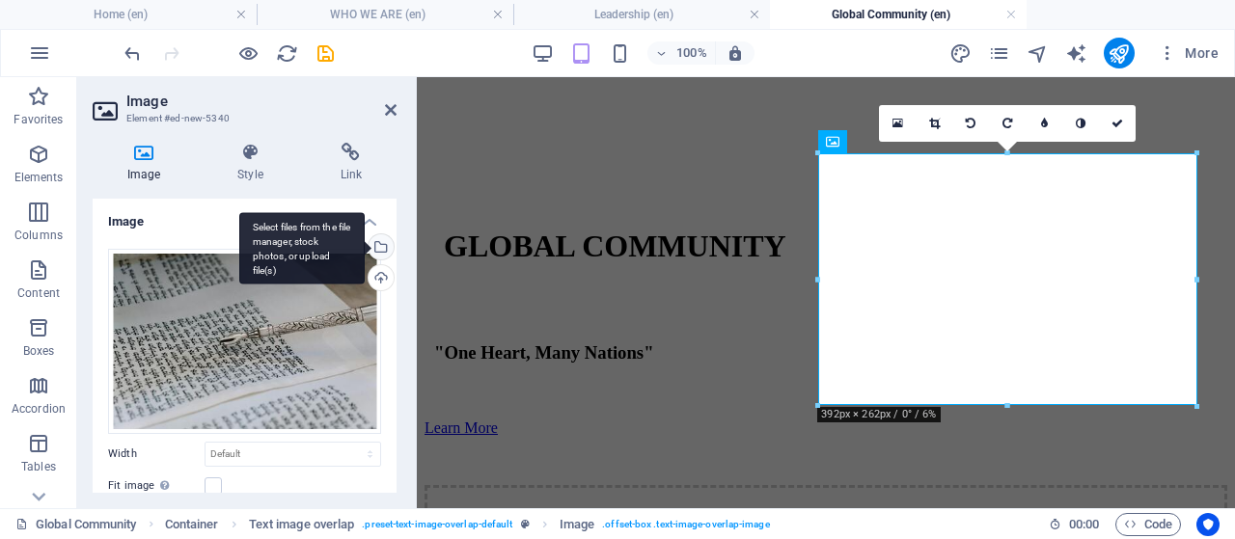
click at [377, 251] on div "Select files from the file manager, stock photos, or upload file(s)" at bounding box center [379, 248] width 29 height 29
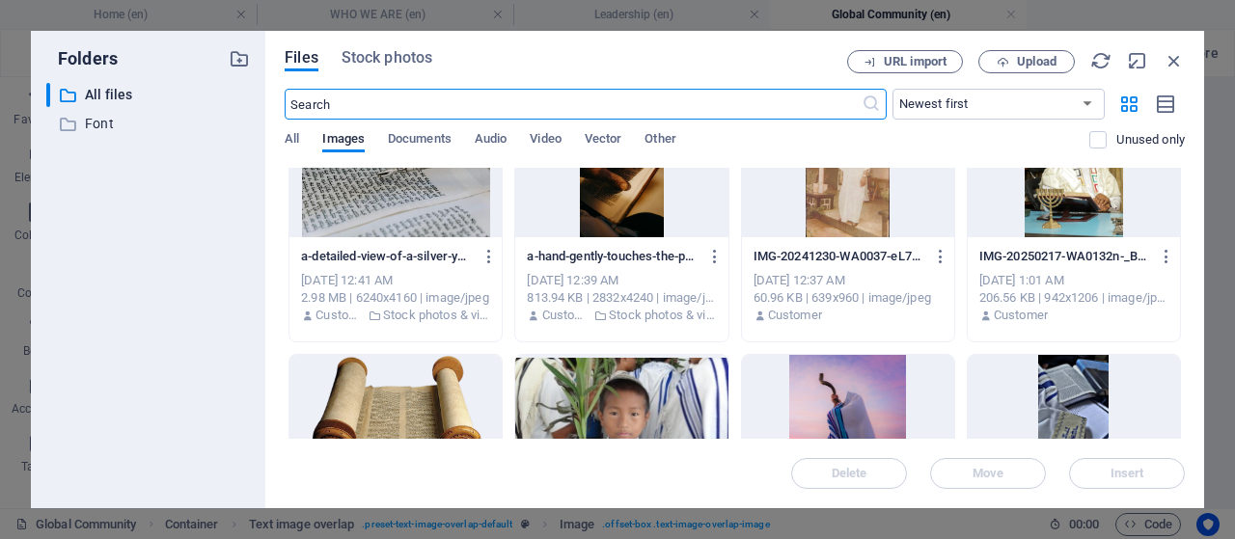
scroll to position [0, 0]
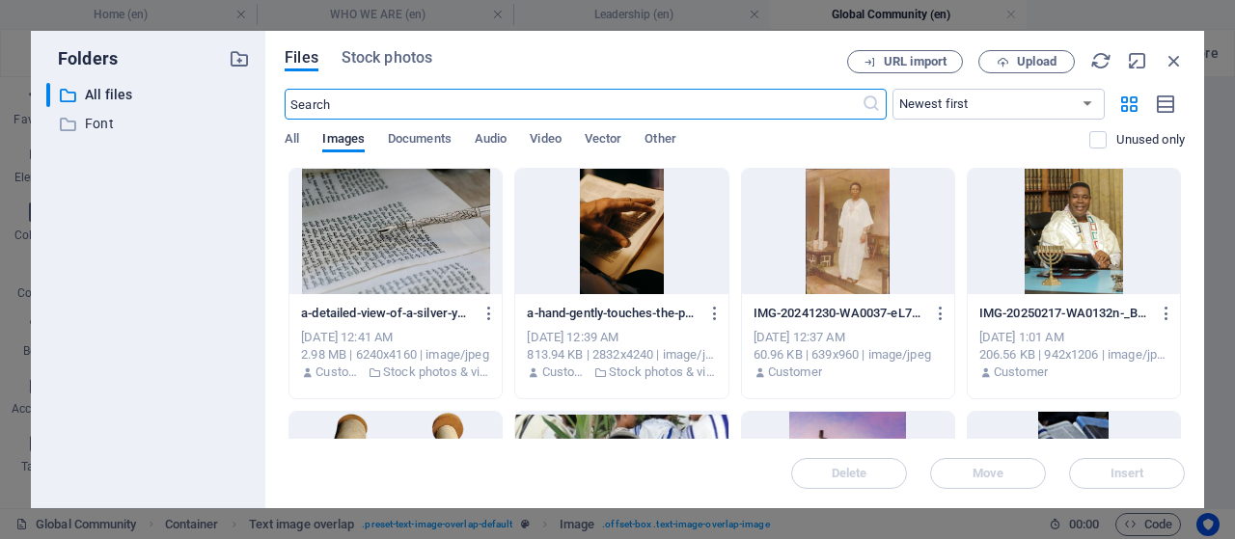
click at [1040, 244] on div at bounding box center [1073, 231] width 212 height 125
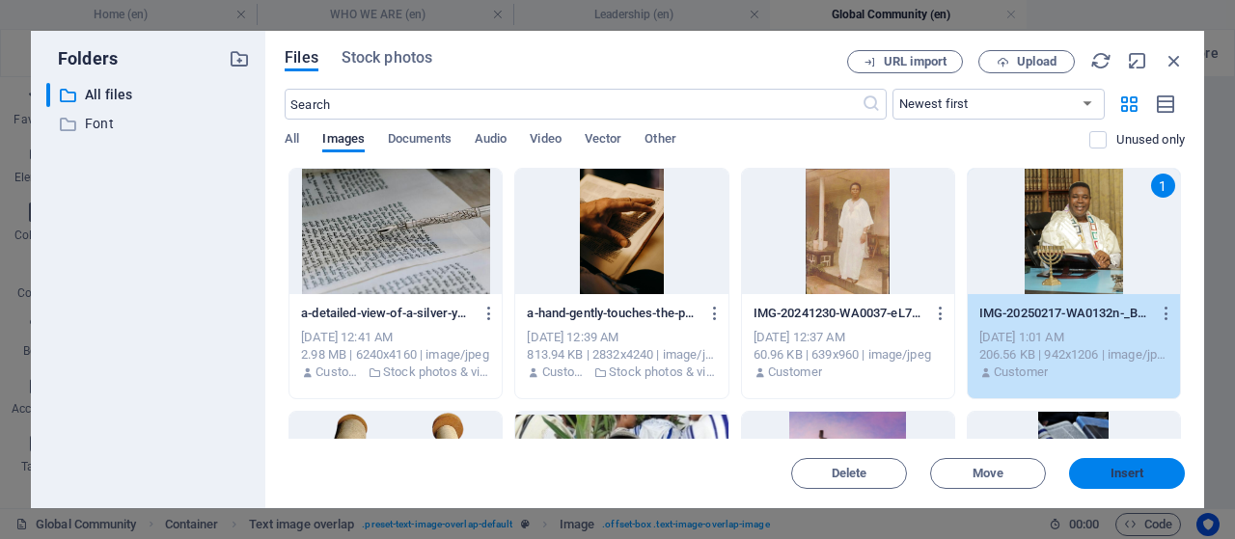
click at [1117, 469] on span "Insert" at bounding box center [1127, 474] width 34 height 12
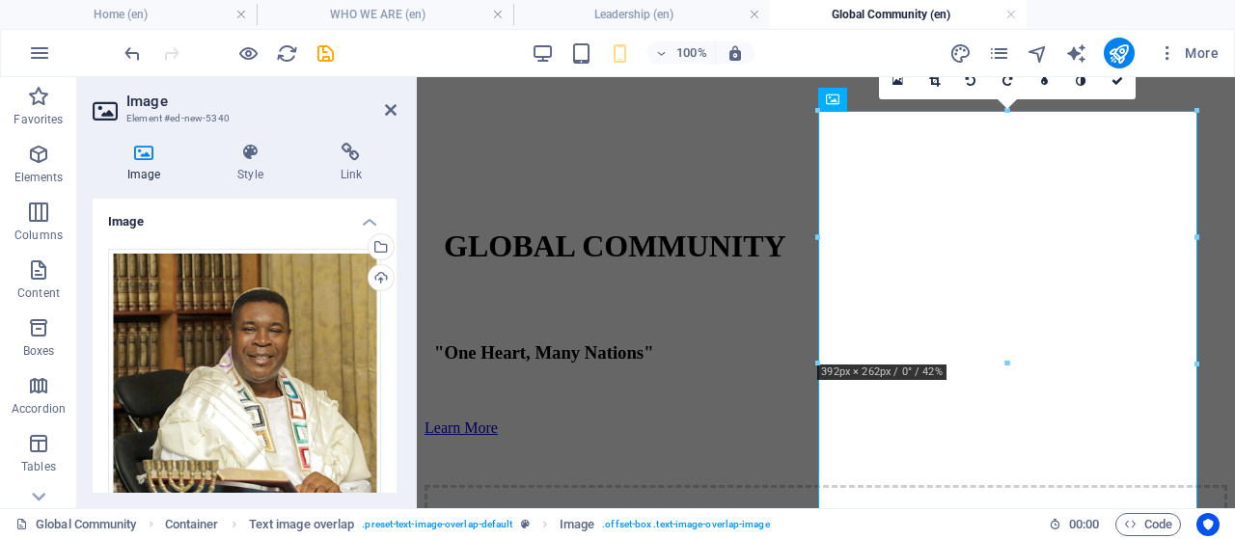
scroll to position [745, 0]
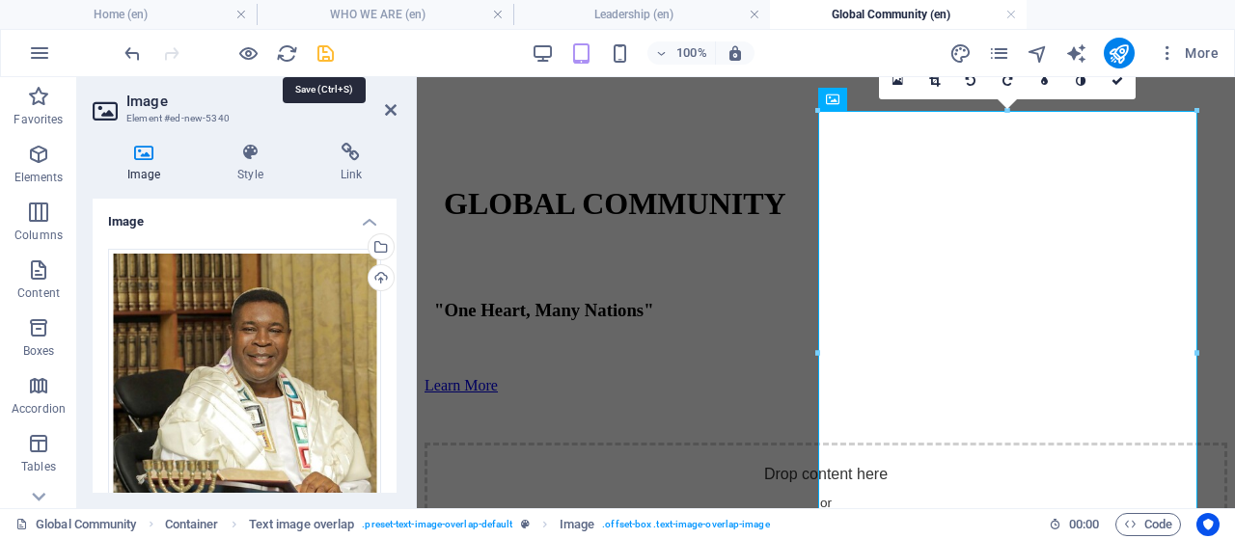
click at [320, 43] on icon "save" at bounding box center [325, 53] width 22 height 22
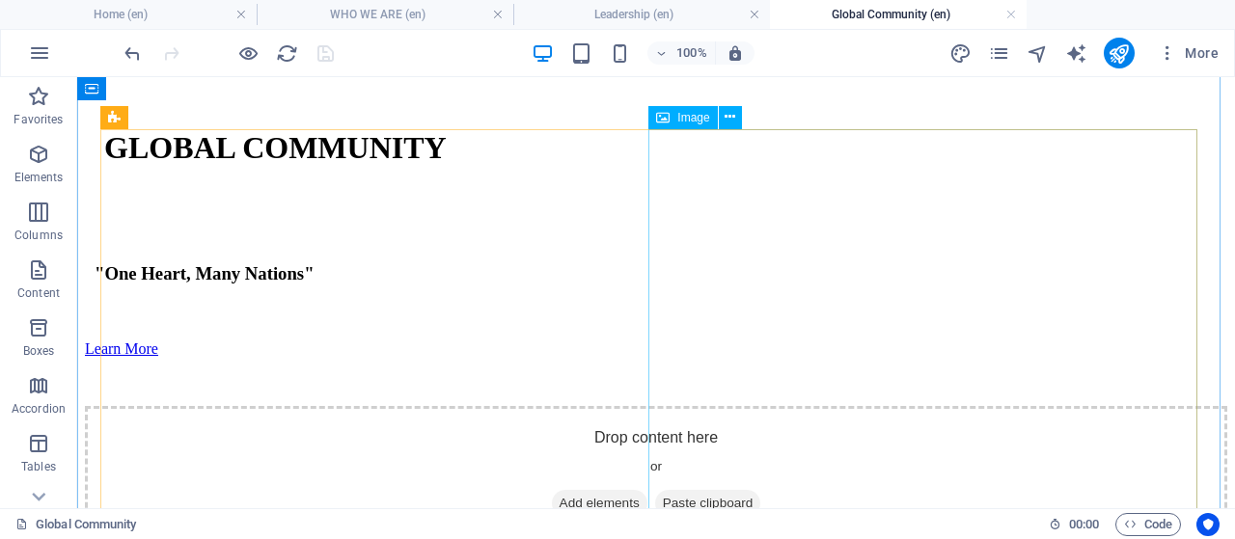
scroll to position [648, 0]
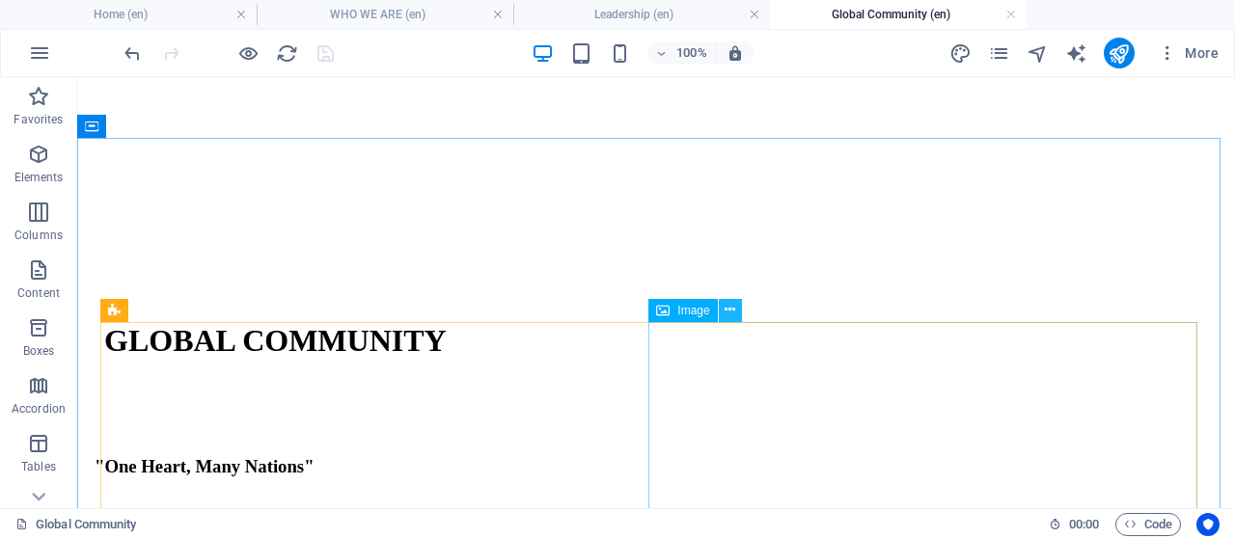
click at [727, 311] on icon at bounding box center [729, 310] width 11 height 20
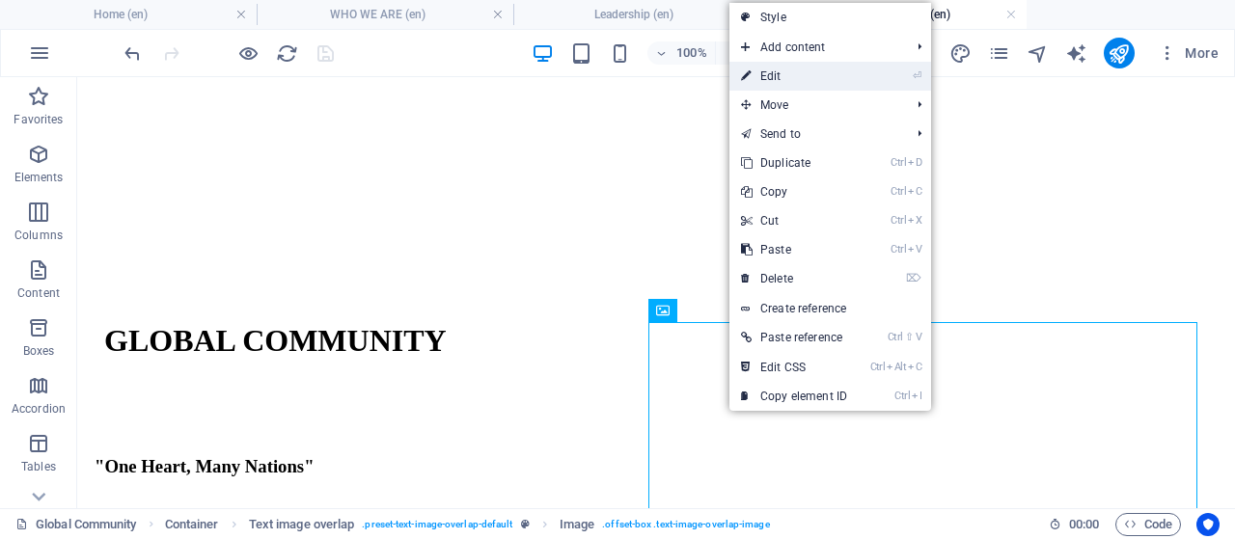
drag, startPoint x: 779, startPoint y: 79, endPoint x: 281, endPoint y: 131, distance: 501.4
click at [779, 79] on link "⏎ Edit" at bounding box center [793, 76] width 129 height 29
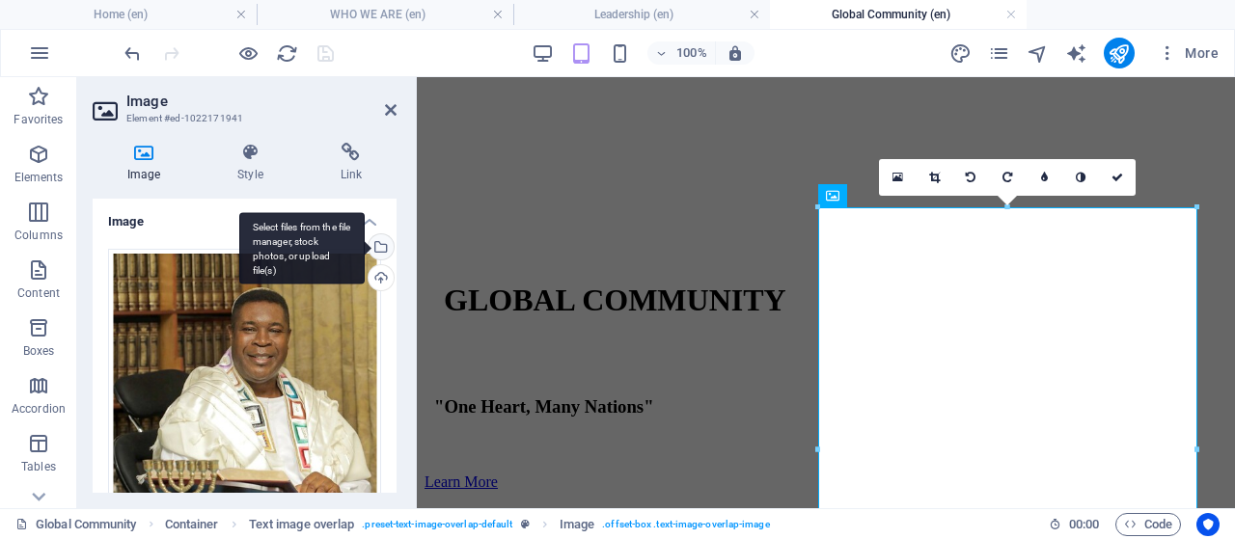
click at [377, 242] on div "Select files from the file manager, stock photos, or upload file(s)" at bounding box center [379, 248] width 29 height 29
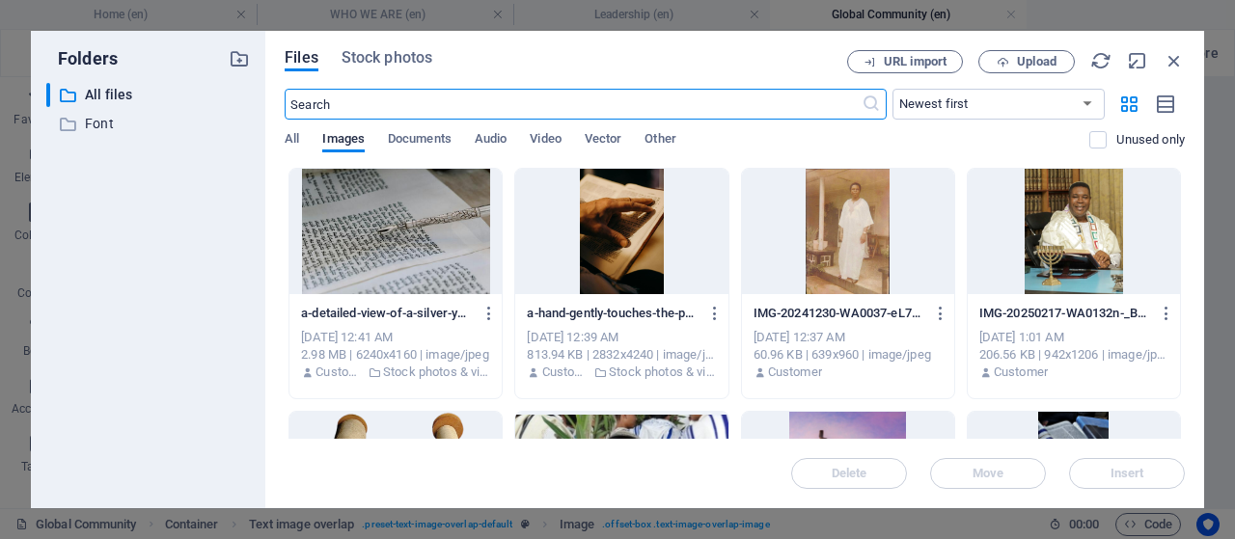
scroll to position [1081, 0]
click at [398, 251] on div at bounding box center [395, 231] width 212 height 125
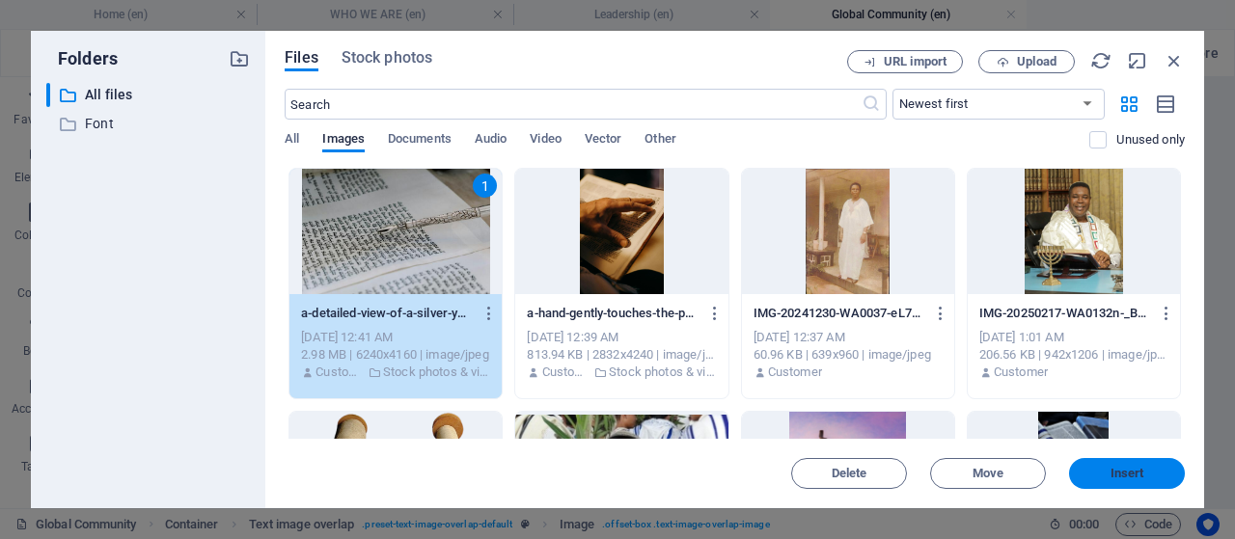
drag, startPoint x: 1134, startPoint y: 472, endPoint x: 717, endPoint y: 394, distance: 424.7
click at [1134, 472] on span "Insert" at bounding box center [1127, 474] width 34 height 12
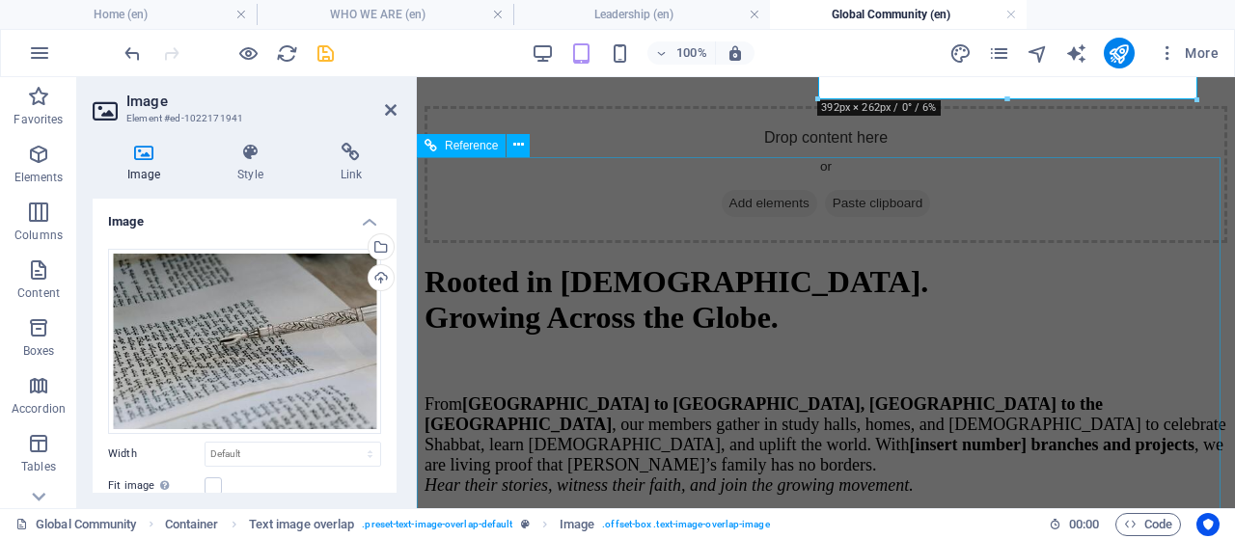
scroll to position [1008, 0]
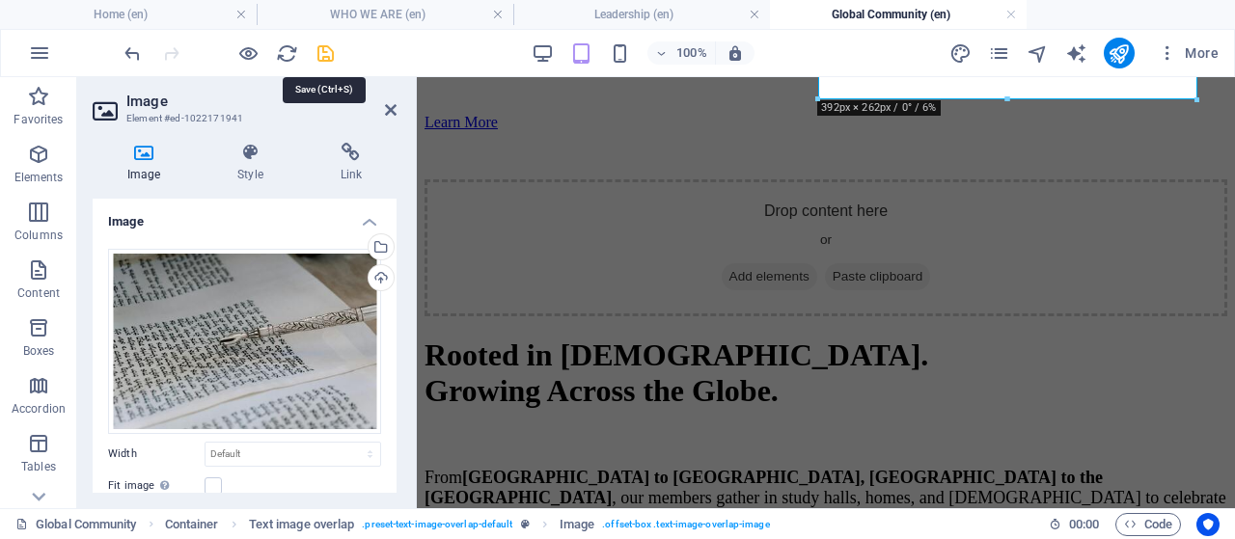
click at [326, 54] on icon "save" at bounding box center [325, 53] width 22 height 22
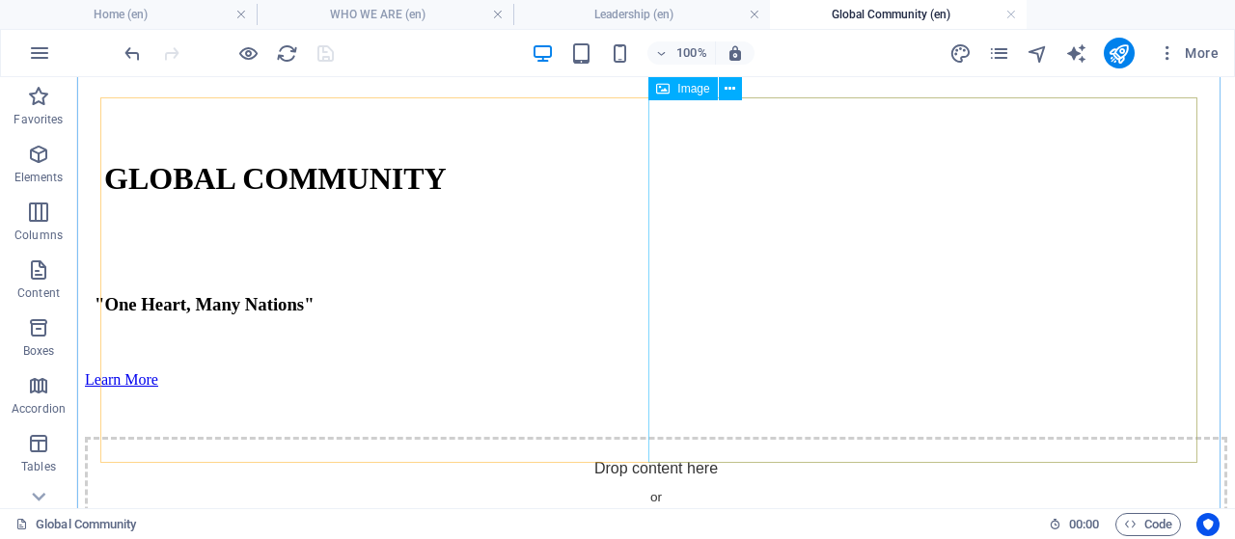
scroll to position [719, 0]
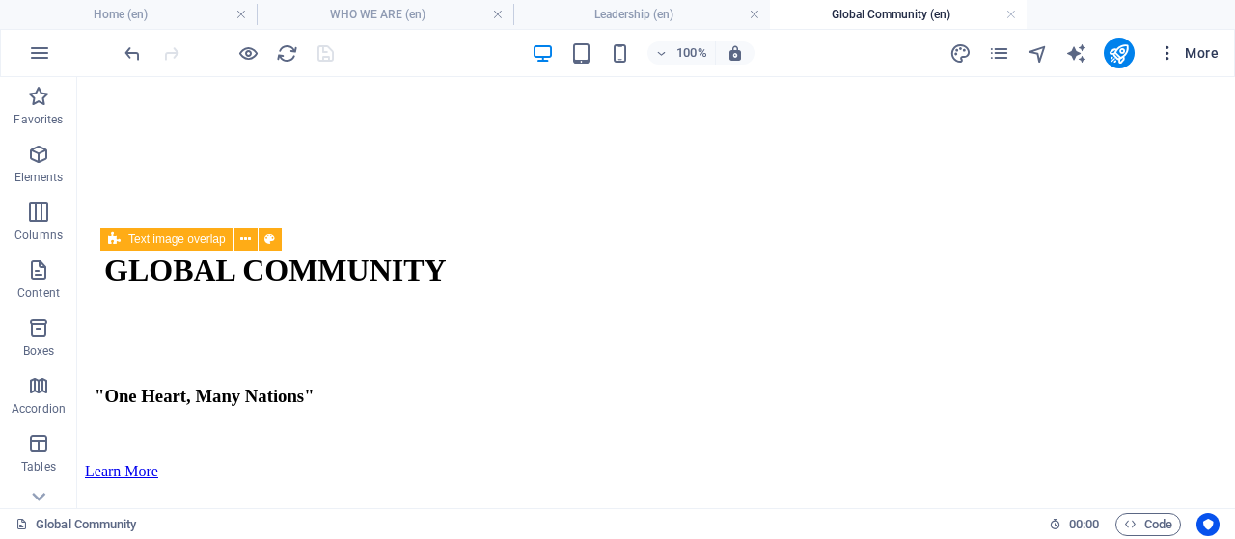
click at [1193, 47] on span "More" at bounding box center [1187, 52] width 61 height 19
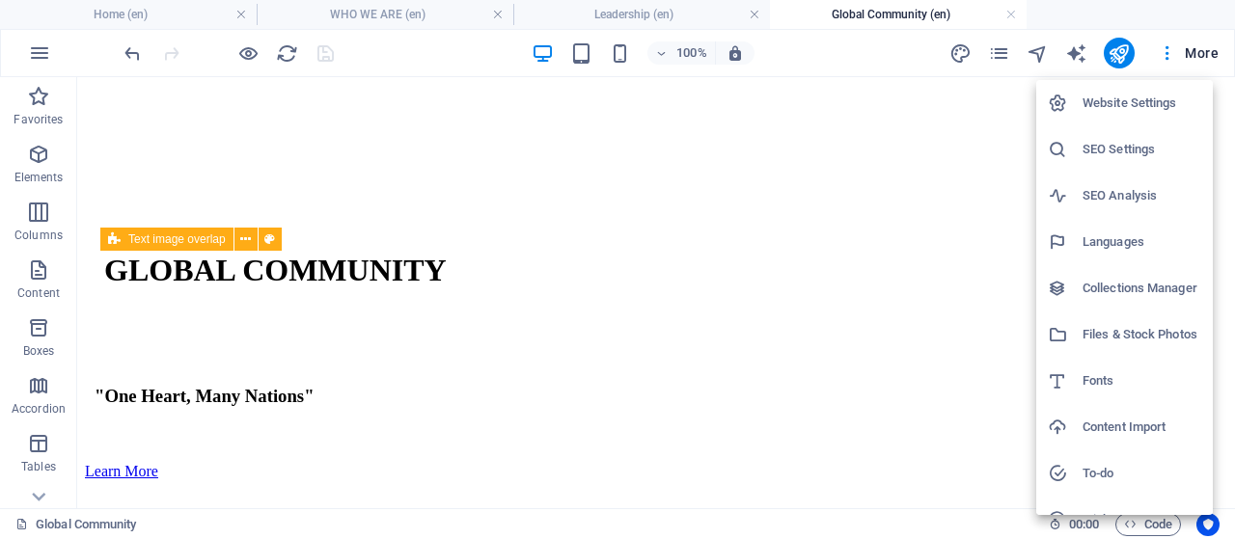
click at [1108, 330] on h6 "Files & Stock Photos" at bounding box center [1141, 334] width 119 height 23
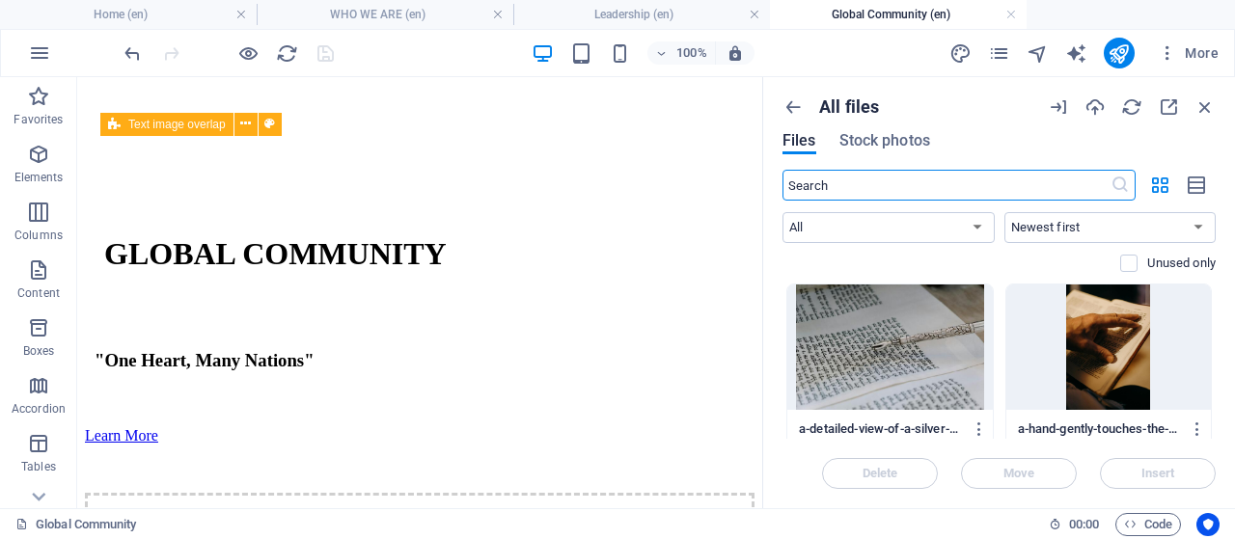
scroll to position [743, 0]
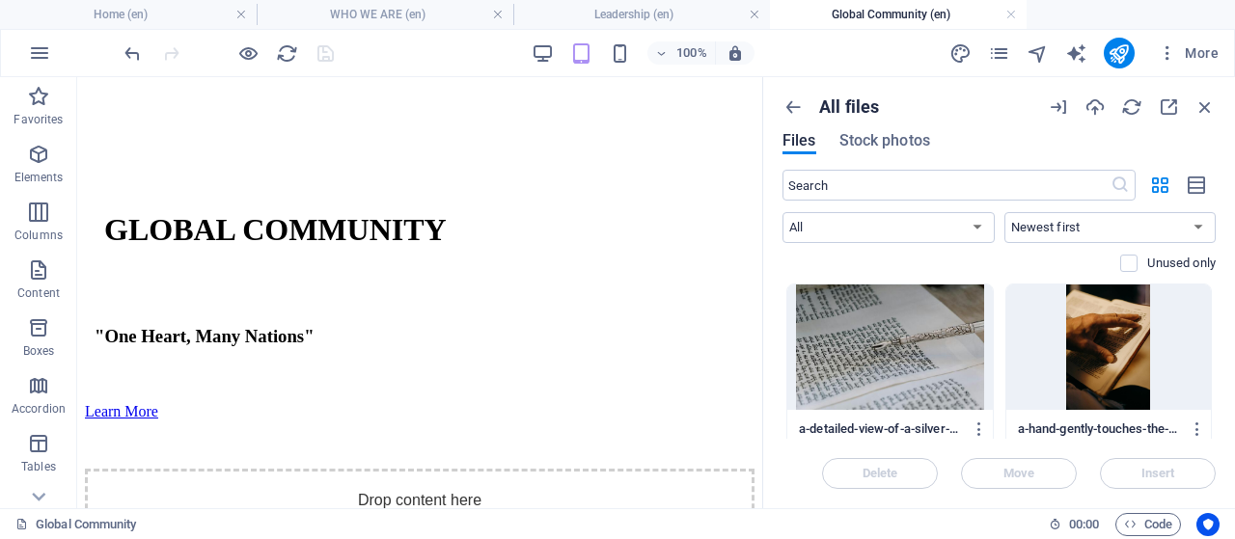
click at [882, 336] on div at bounding box center [889, 347] width 205 height 125
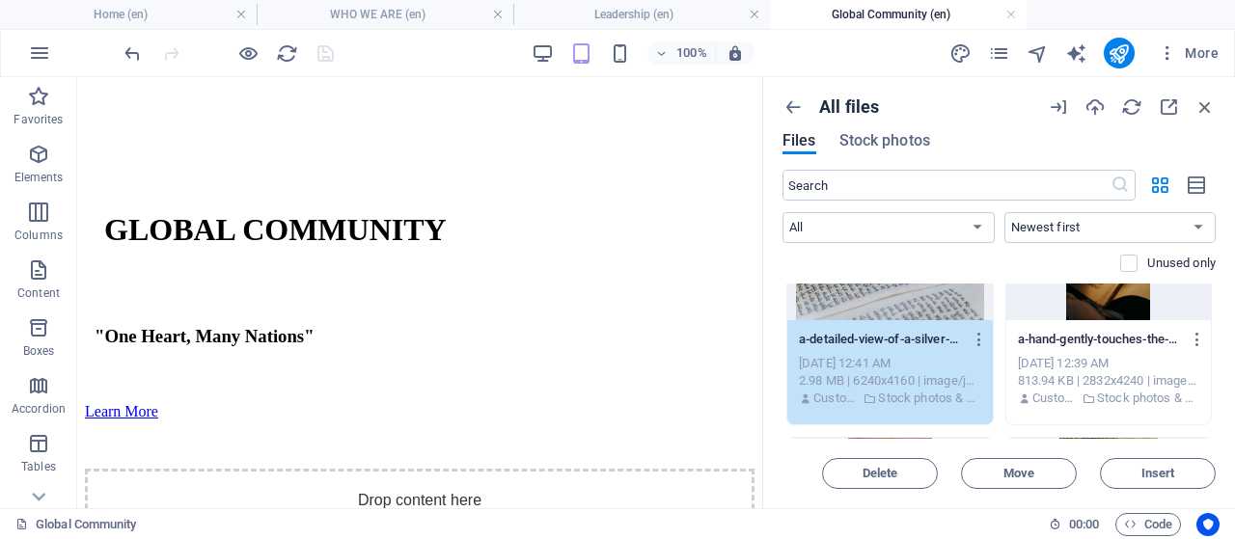
scroll to position [96, 0]
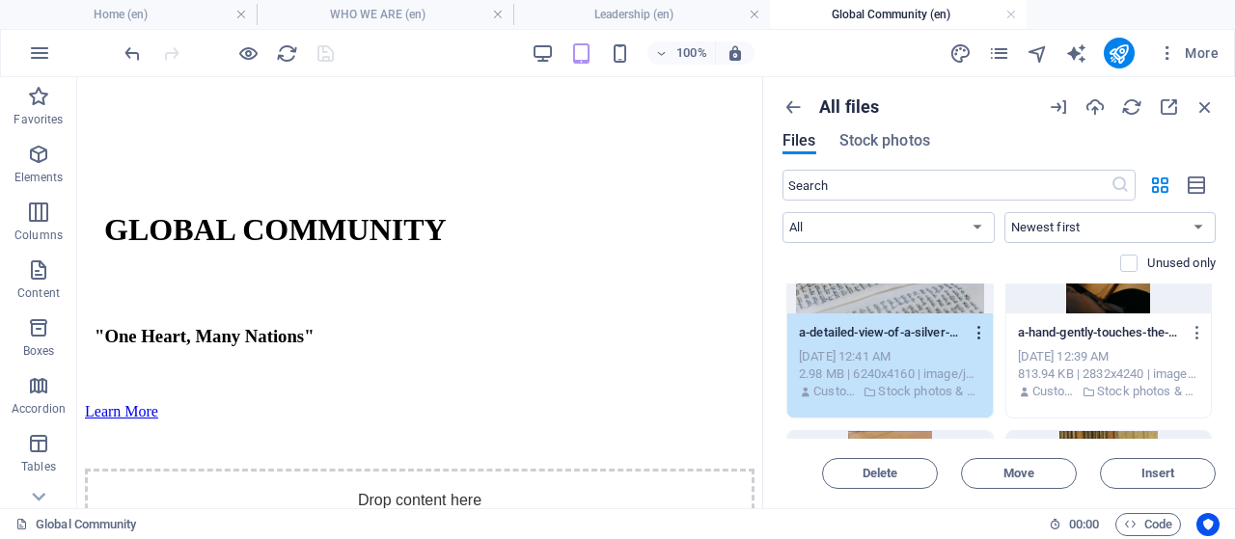
click at [976, 339] on icon "button" at bounding box center [979, 332] width 18 height 17
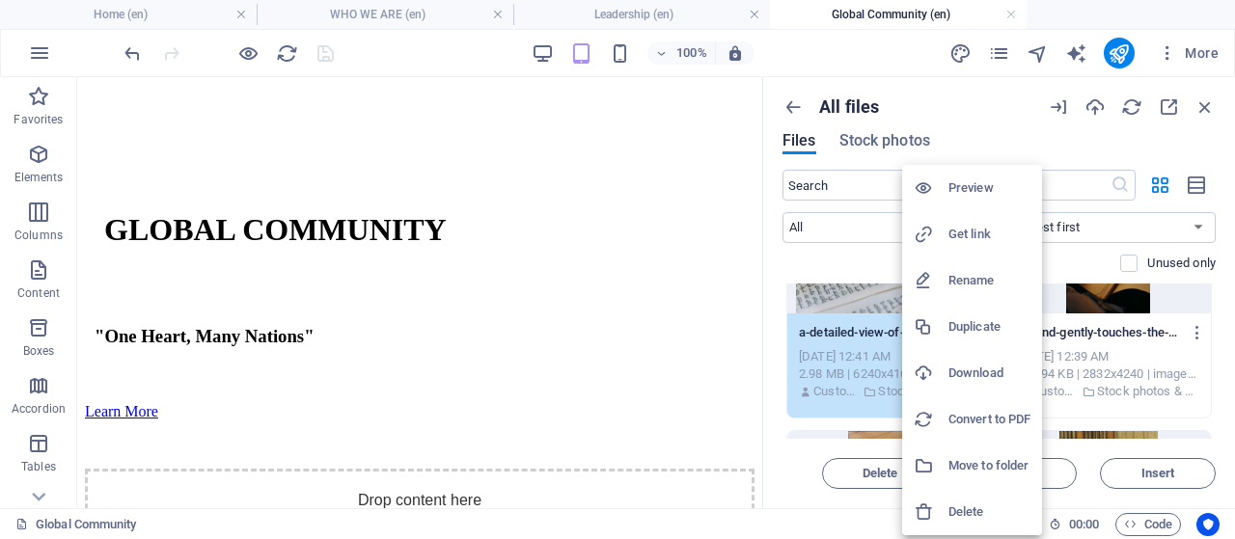
click at [976, 369] on h6 "Download" at bounding box center [989, 373] width 82 height 23
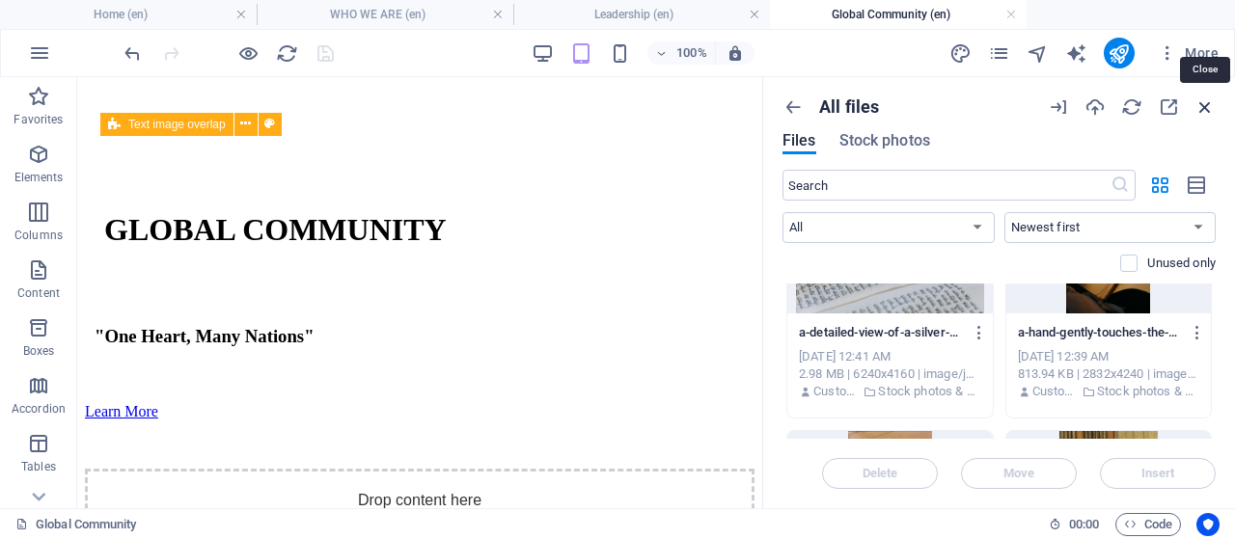
click at [1201, 105] on icon "button" at bounding box center [1204, 106] width 21 height 21
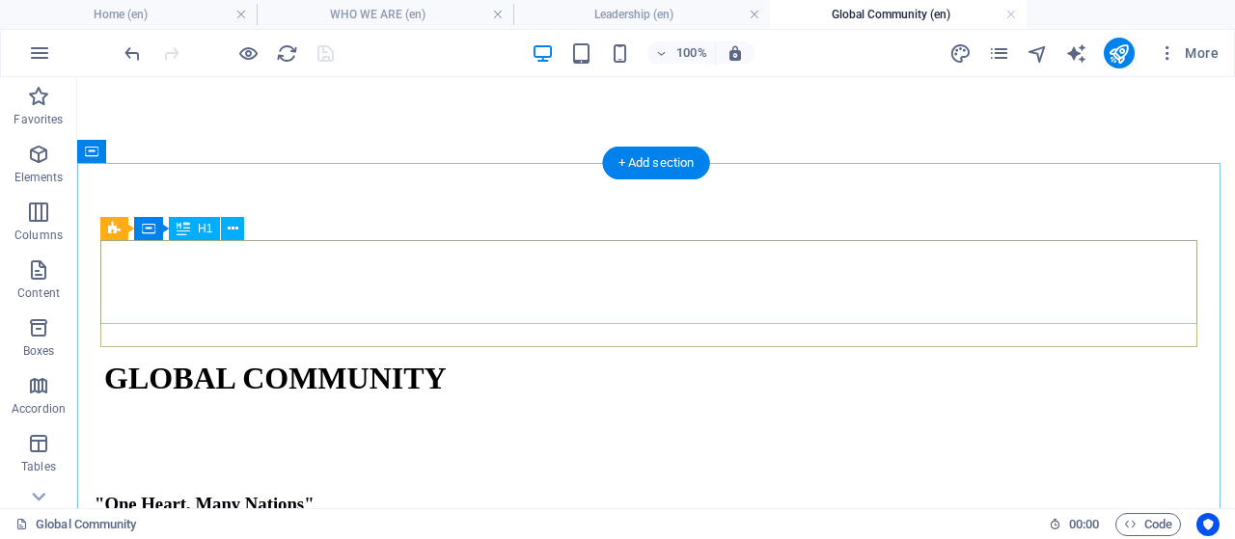
scroll to position [623, 0]
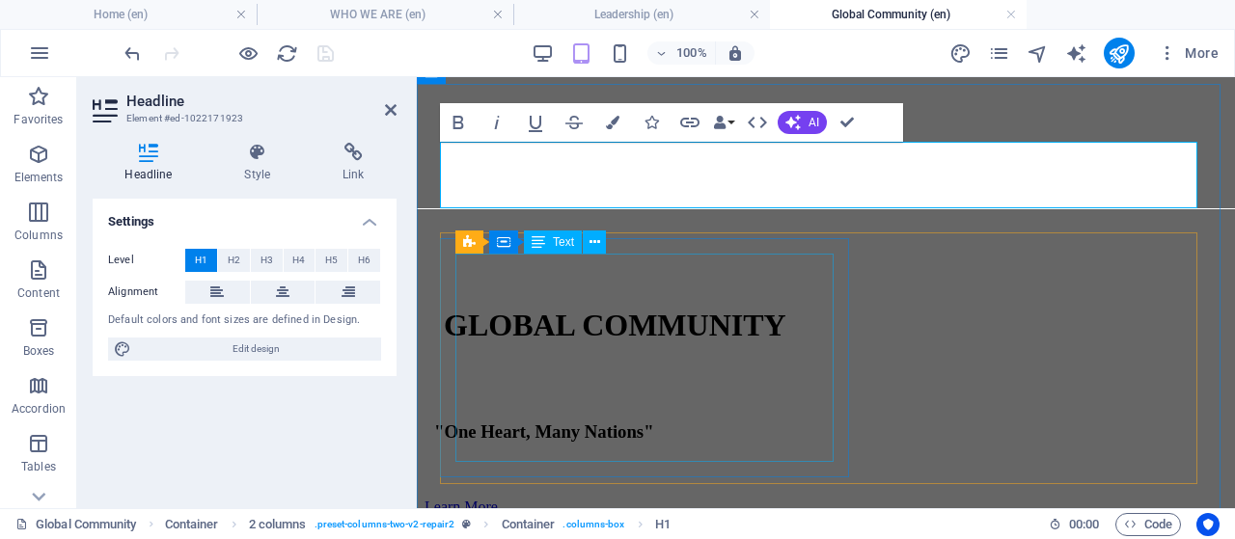
scroll to position [430, 0]
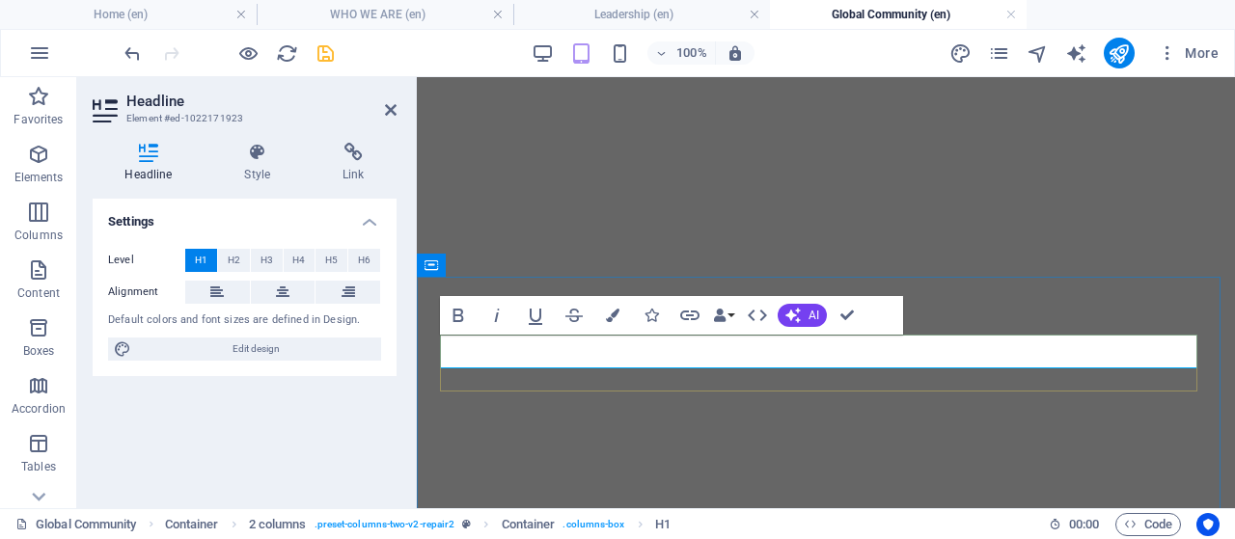
drag, startPoint x: 650, startPoint y: 357, endPoint x: 602, endPoint y: 356, distance: 48.2
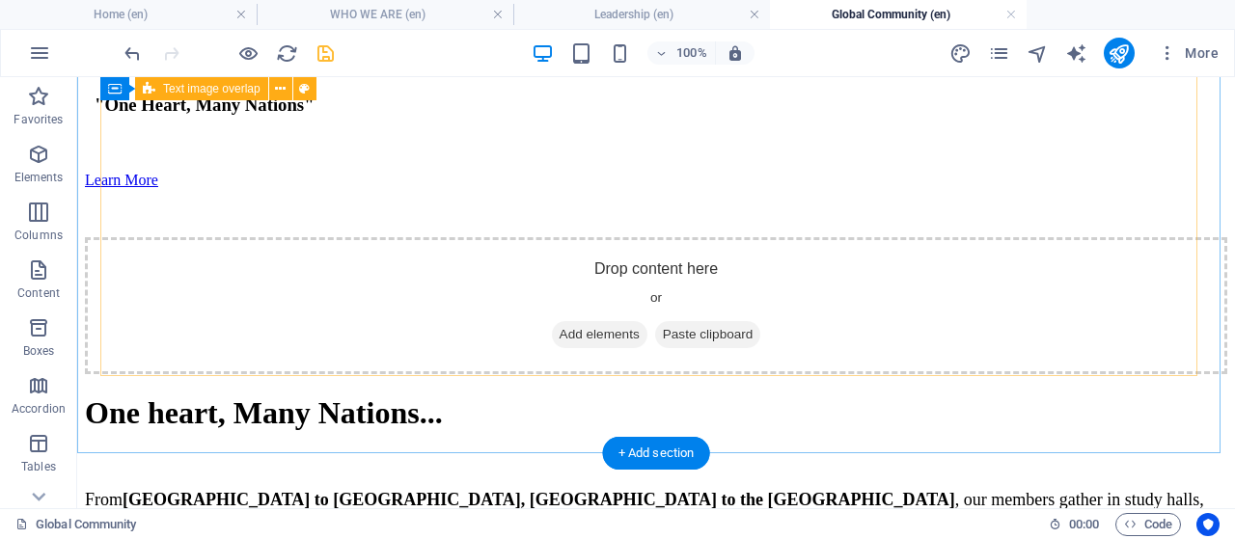
scroll to position [912, 0]
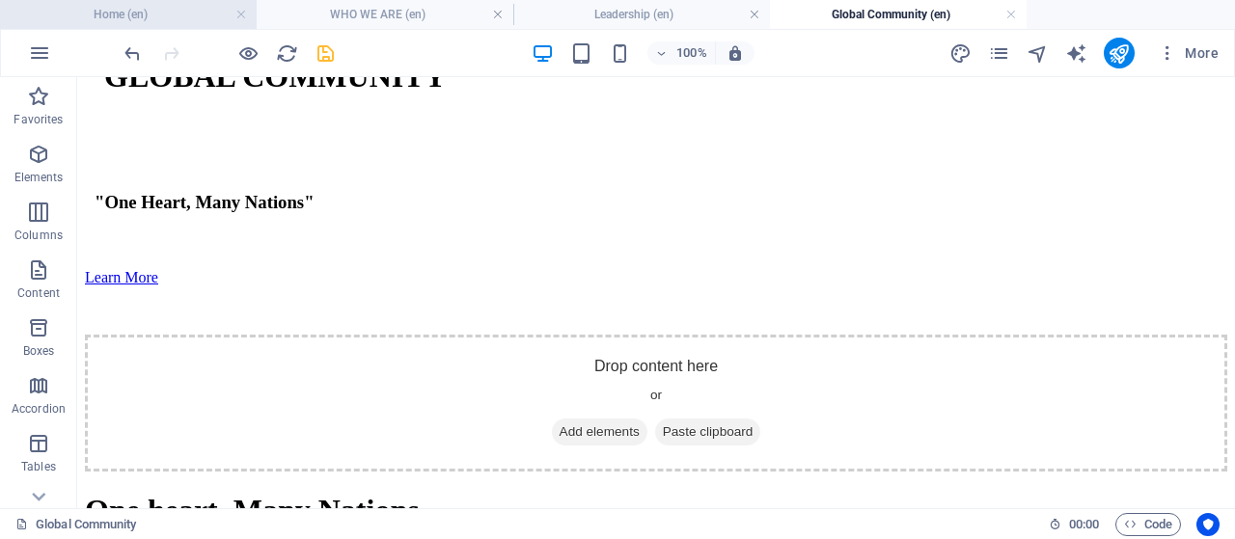
click at [124, 14] on h4 "Home (en)" at bounding box center [128, 14] width 257 height 21
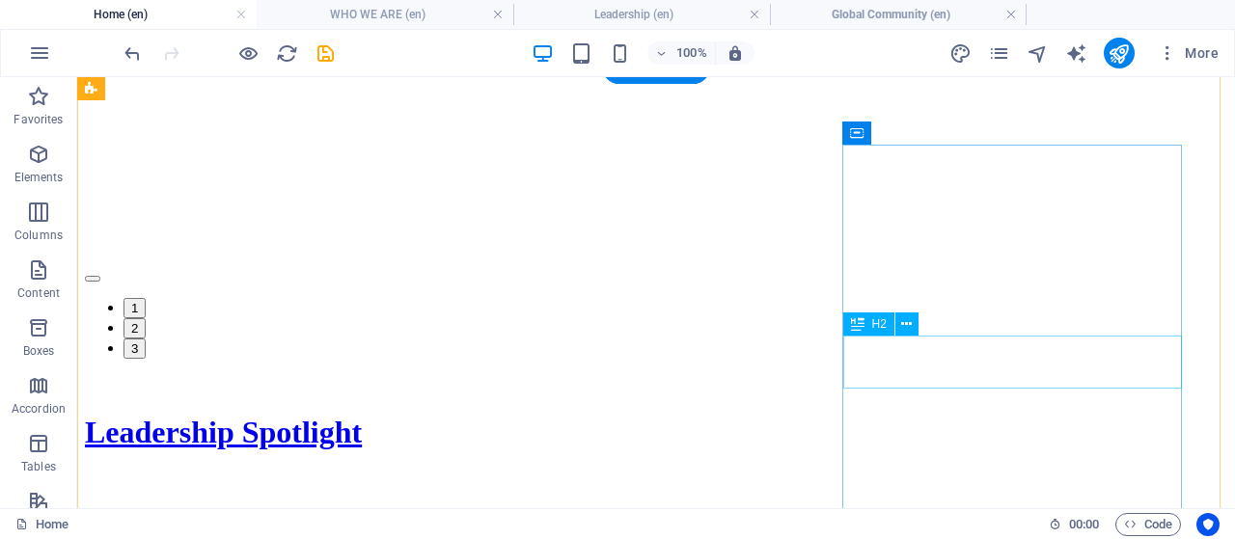
scroll to position [2580, 0]
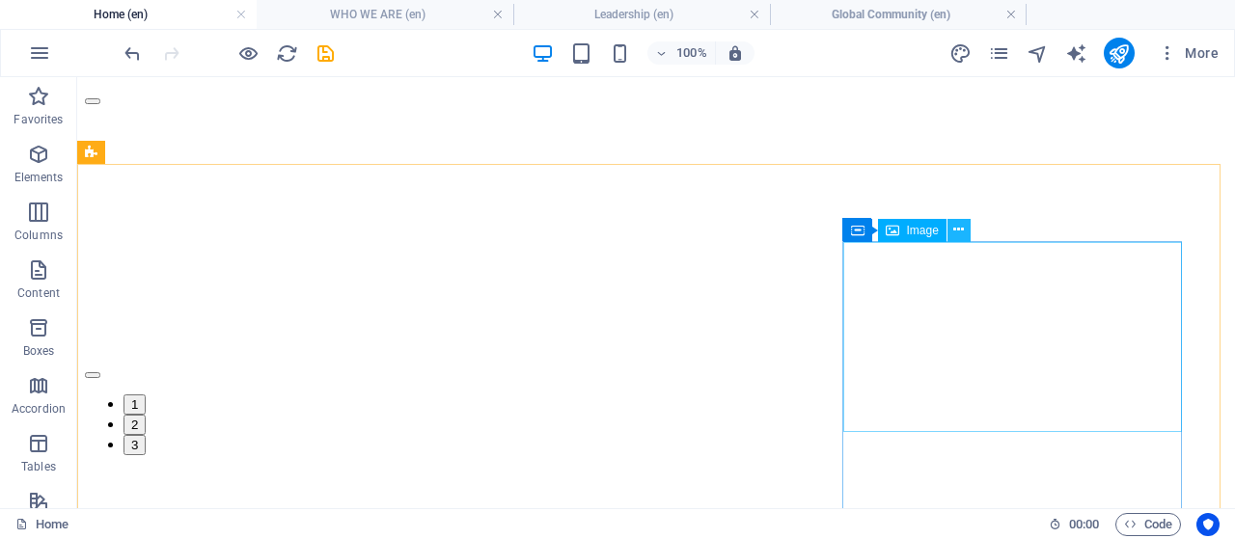
click at [954, 232] on icon at bounding box center [958, 230] width 11 height 20
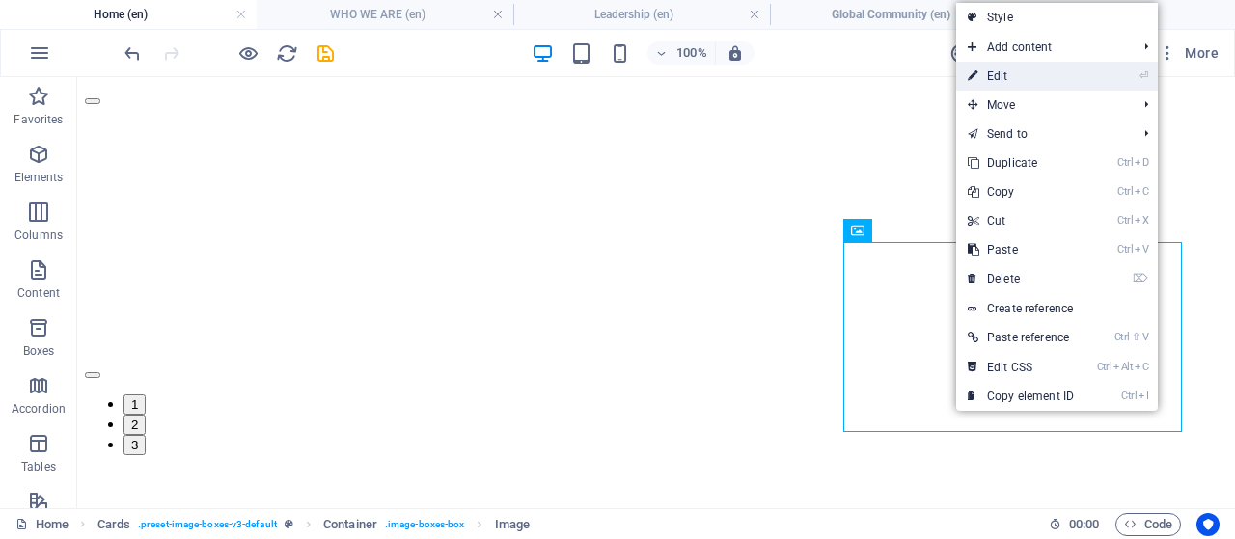
drag, startPoint x: 1012, startPoint y: 83, endPoint x: 122, endPoint y: 198, distance: 897.6
click at [1012, 83] on link "⏎ Edit" at bounding box center [1020, 76] width 129 height 29
select select "%"
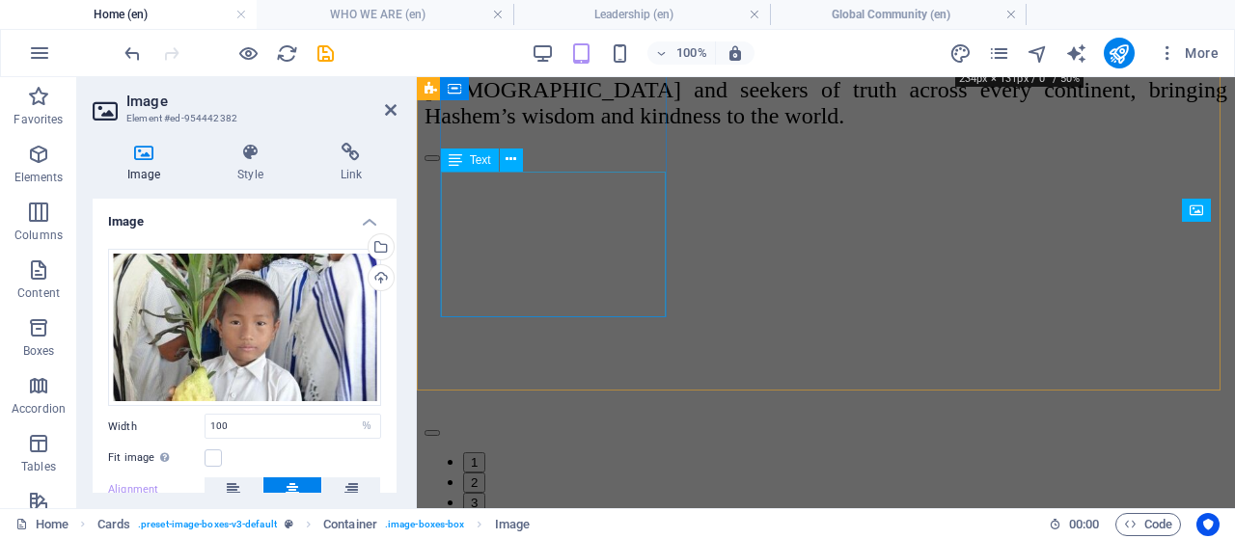
scroll to position [2600, 0]
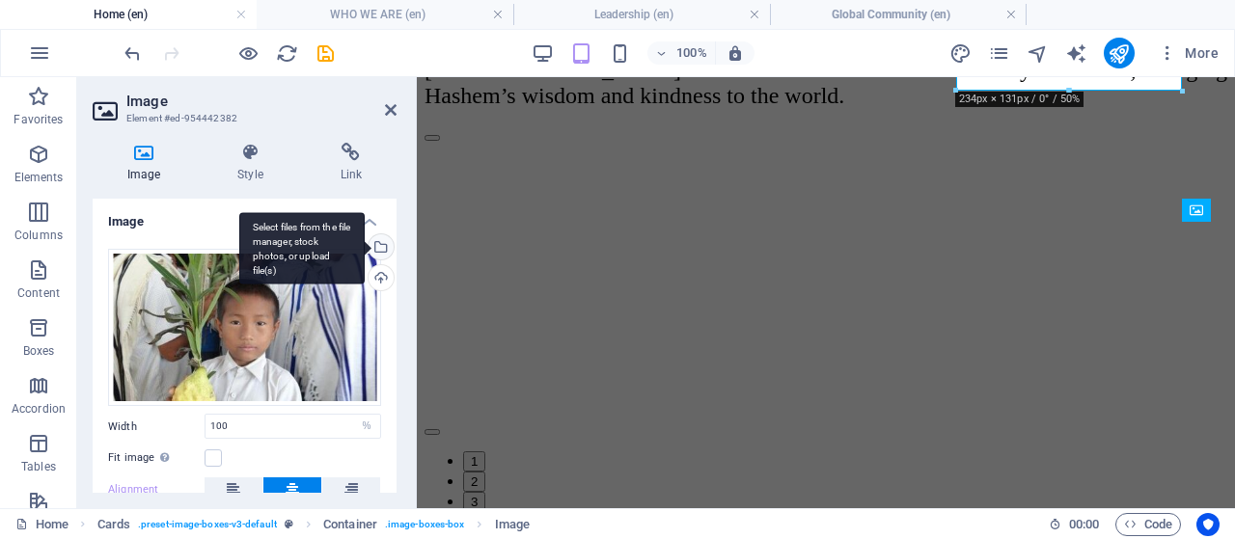
click at [377, 252] on div "Select files from the file manager, stock photos, or upload file(s)" at bounding box center [379, 248] width 29 height 29
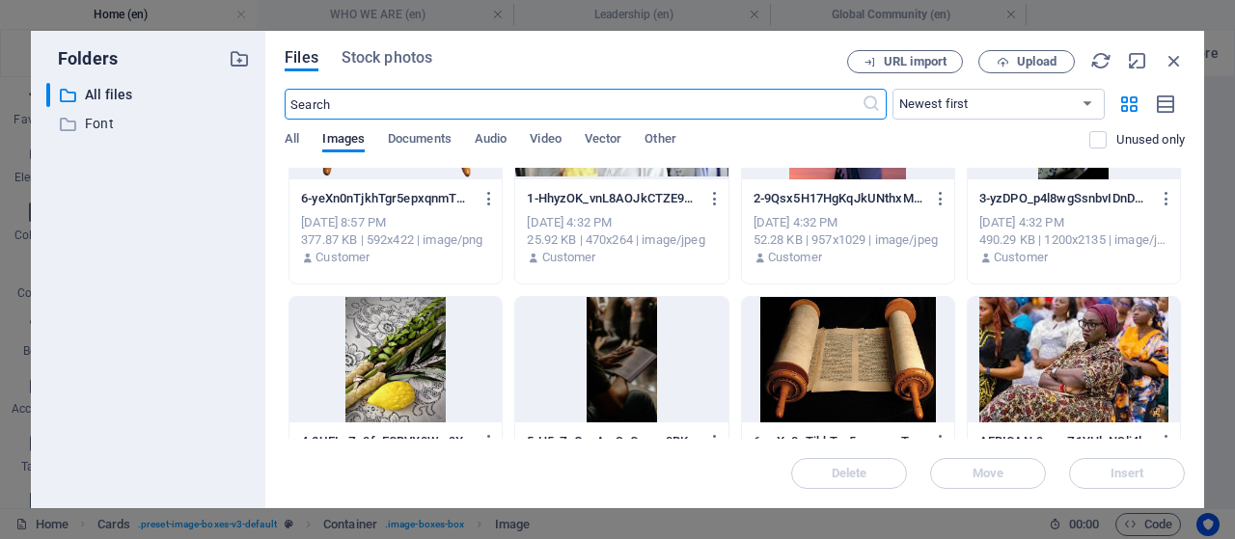
scroll to position [386, 0]
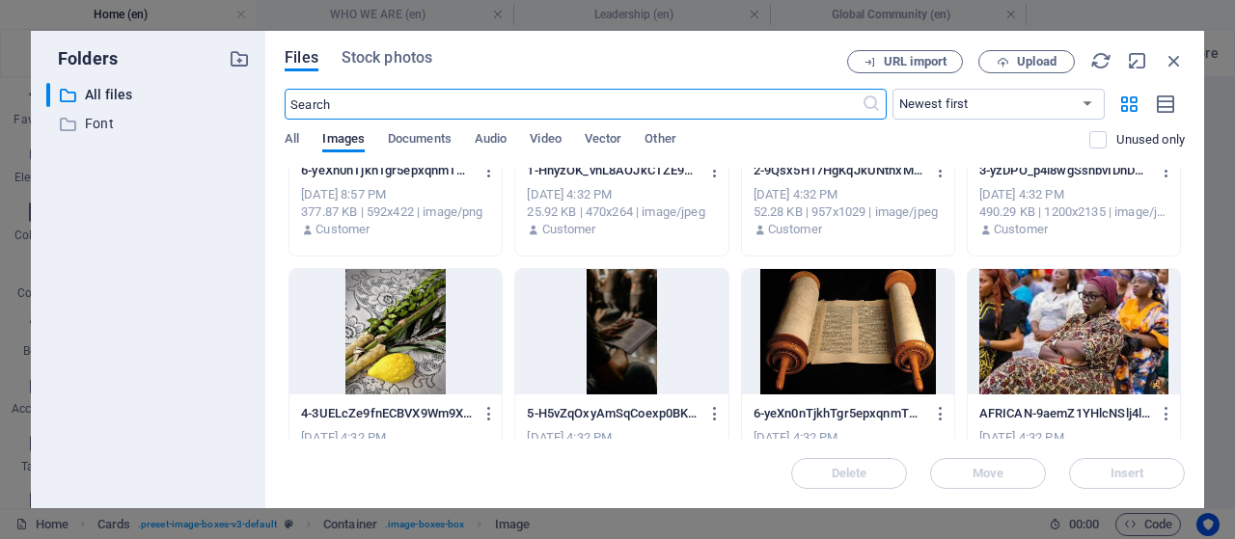
click at [849, 317] on div at bounding box center [848, 331] width 212 height 125
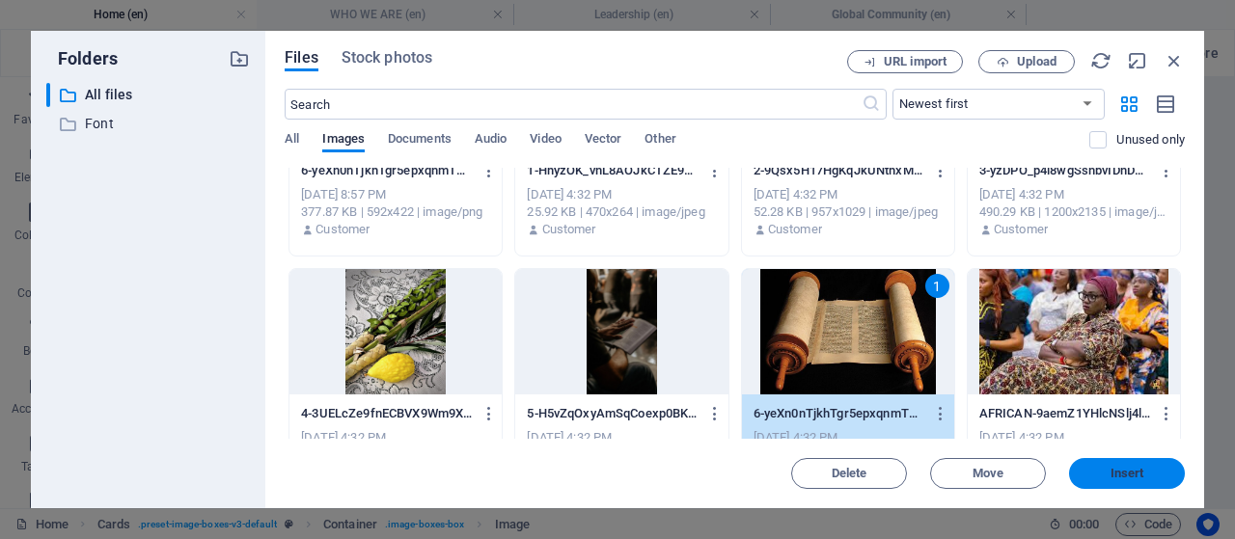
click at [1138, 477] on span "Insert" at bounding box center [1127, 474] width 34 height 12
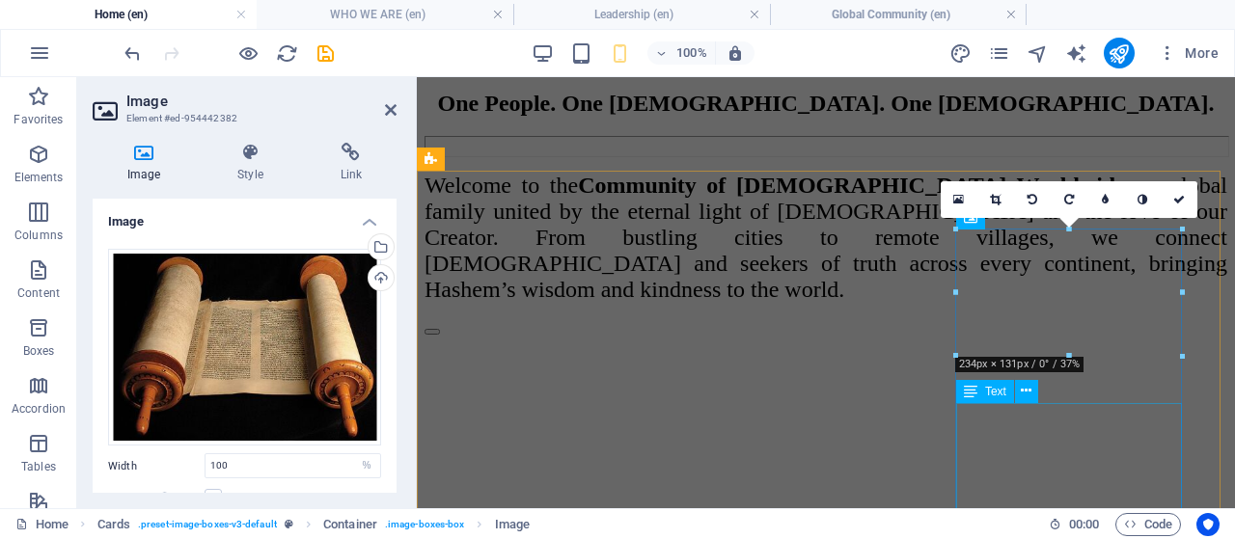
scroll to position [2389, 0]
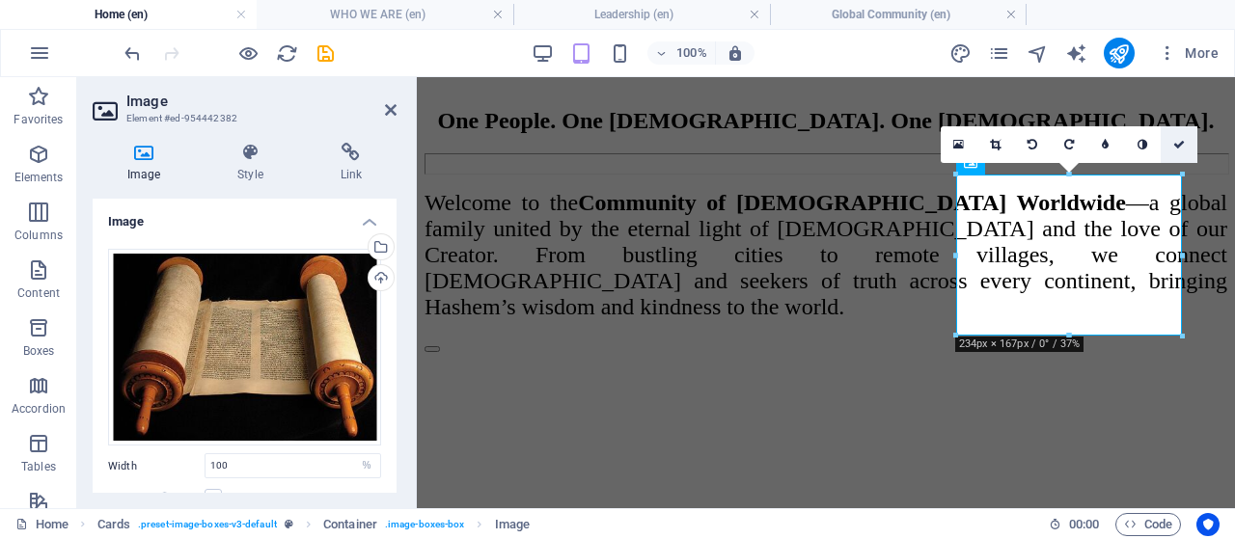
click at [1175, 144] on icon at bounding box center [1179, 145] width 12 height 12
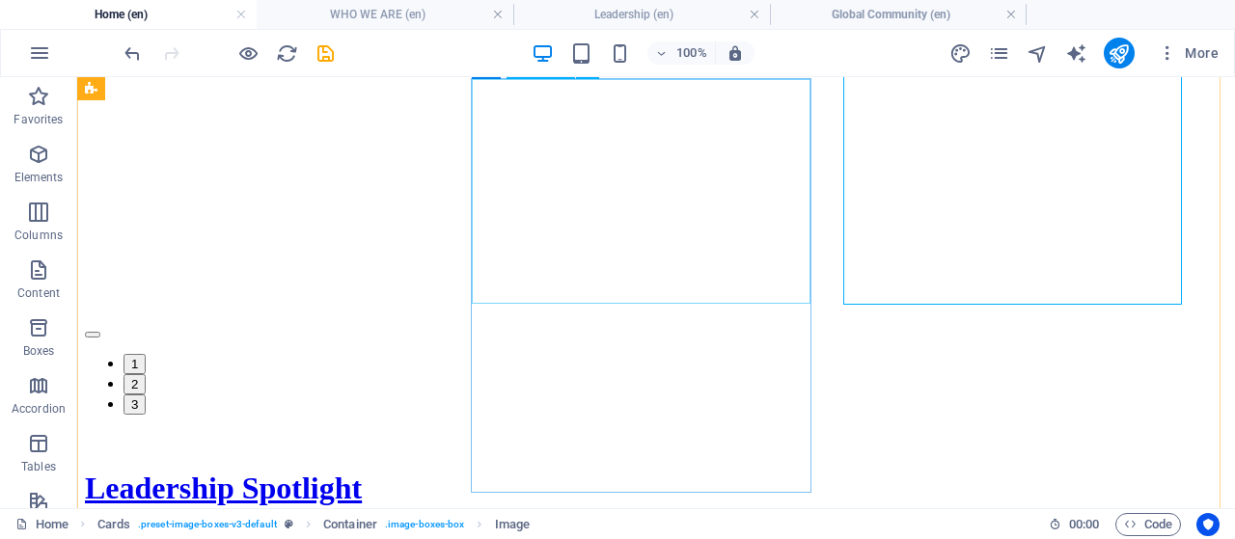
scroll to position [2582, 0]
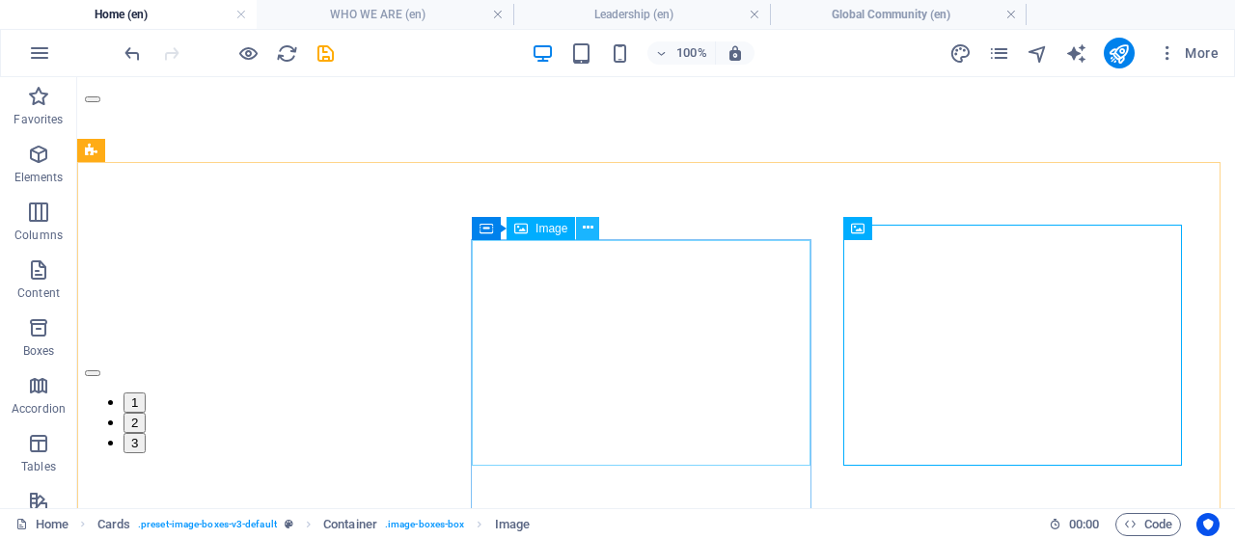
click at [591, 230] on icon at bounding box center [588, 228] width 11 height 20
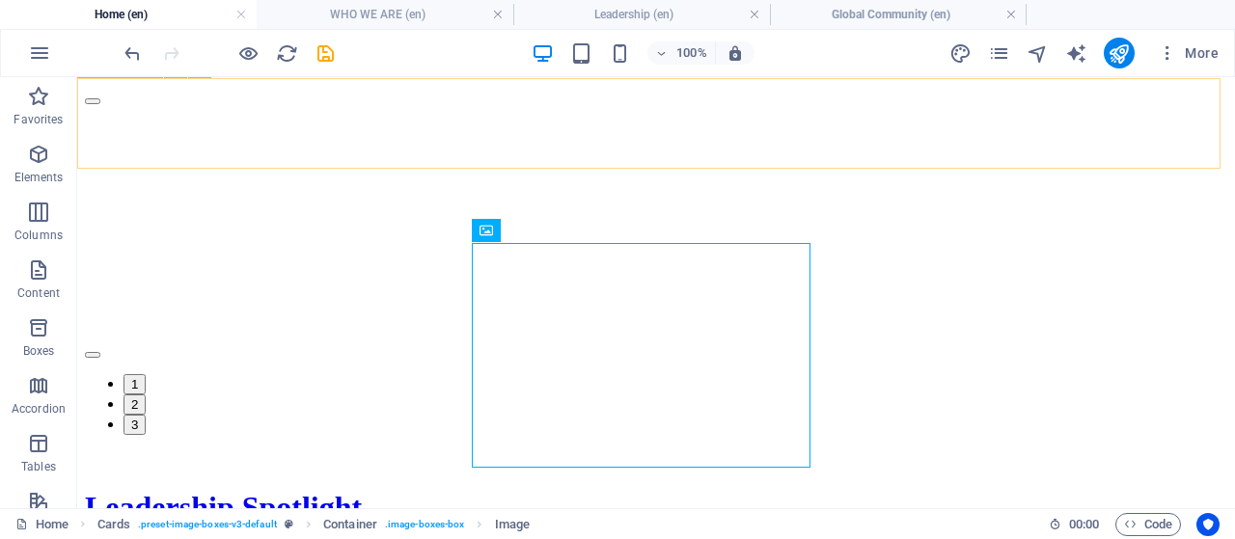
scroll to position [2579, 0]
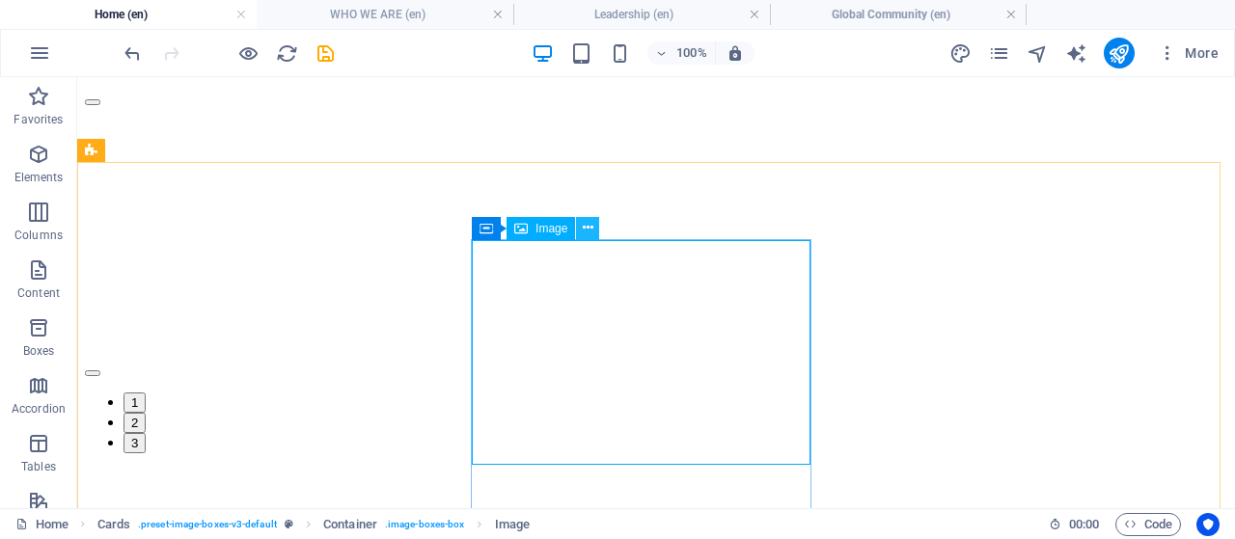
click at [591, 232] on icon at bounding box center [588, 228] width 11 height 20
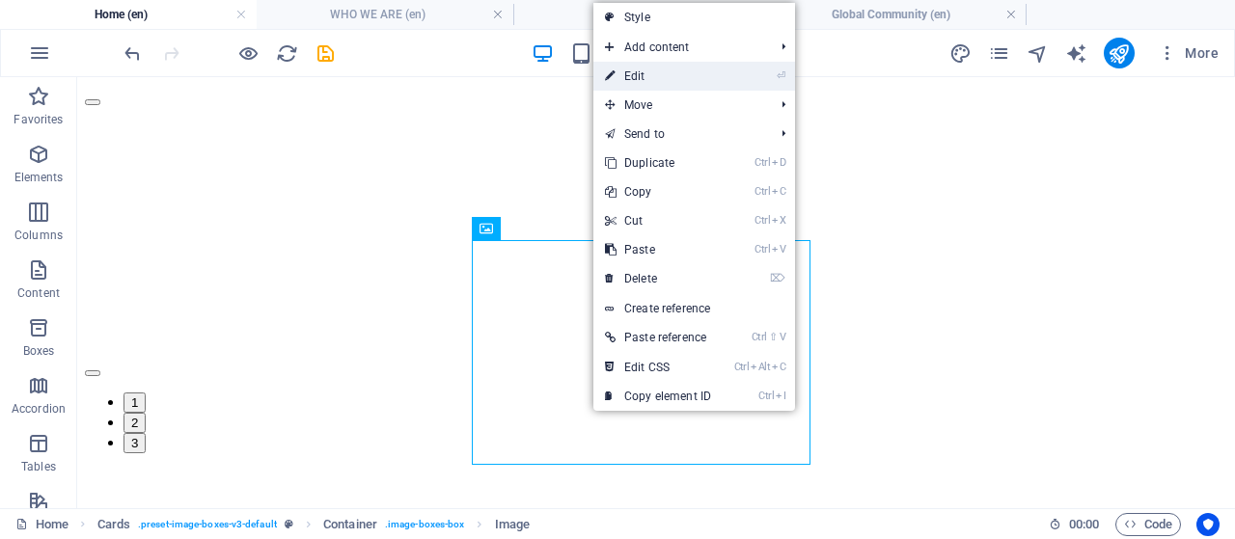
drag, startPoint x: 643, startPoint y: 69, endPoint x: 379, endPoint y: 238, distance: 313.6
click at [643, 69] on link "⏎ Edit" at bounding box center [657, 76] width 129 height 29
select select "%"
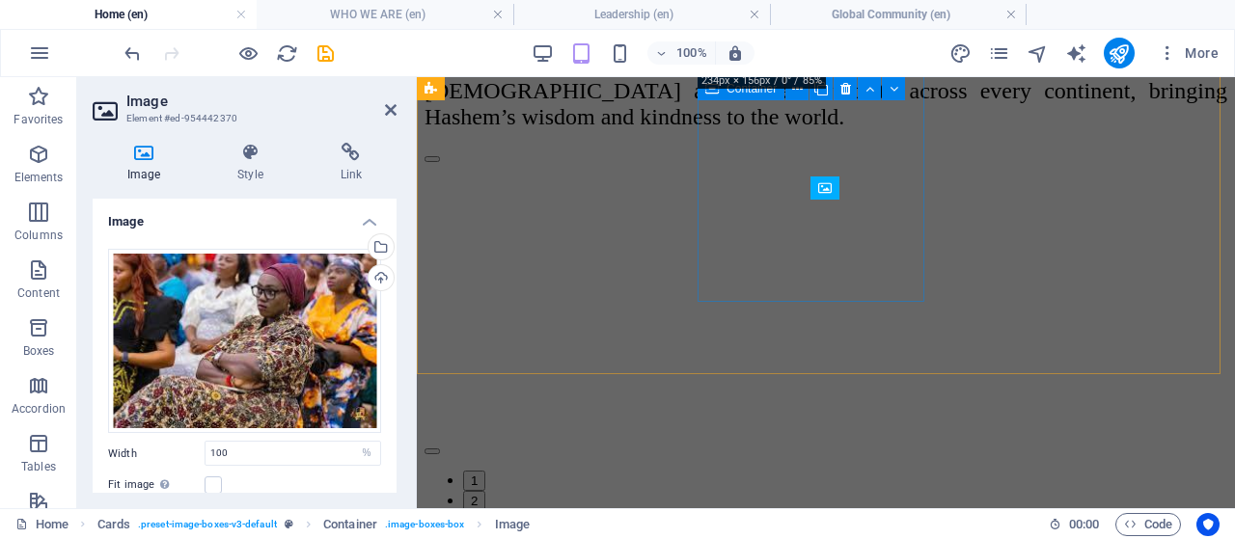
scroll to position [2620, 0]
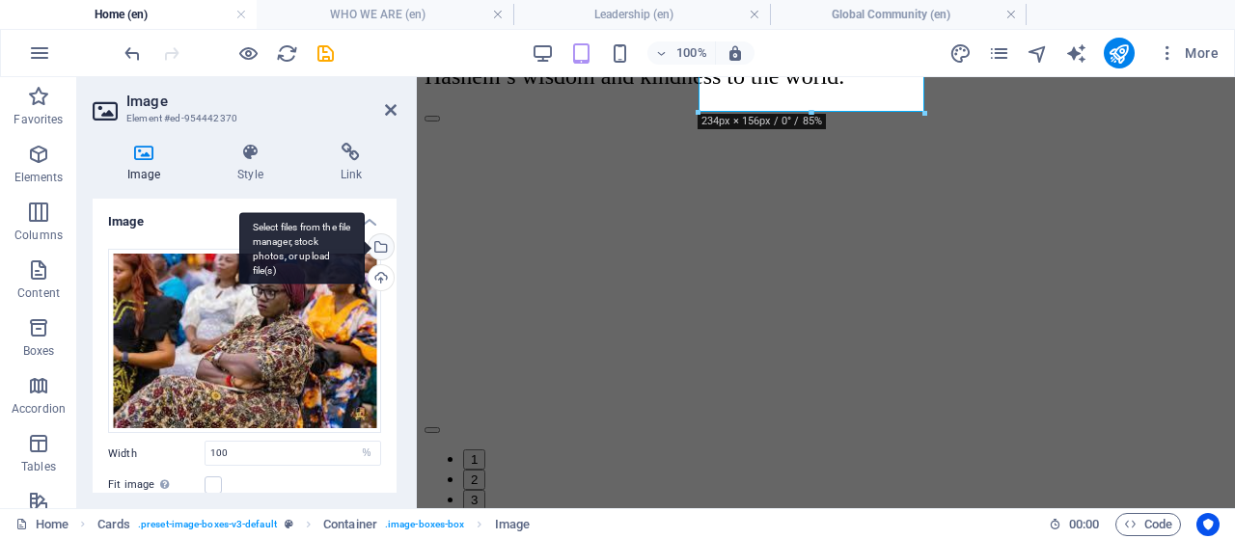
click at [378, 242] on div "Select files from the file manager, stock photos, or upload file(s)" at bounding box center [379, 248] width 29 height 29
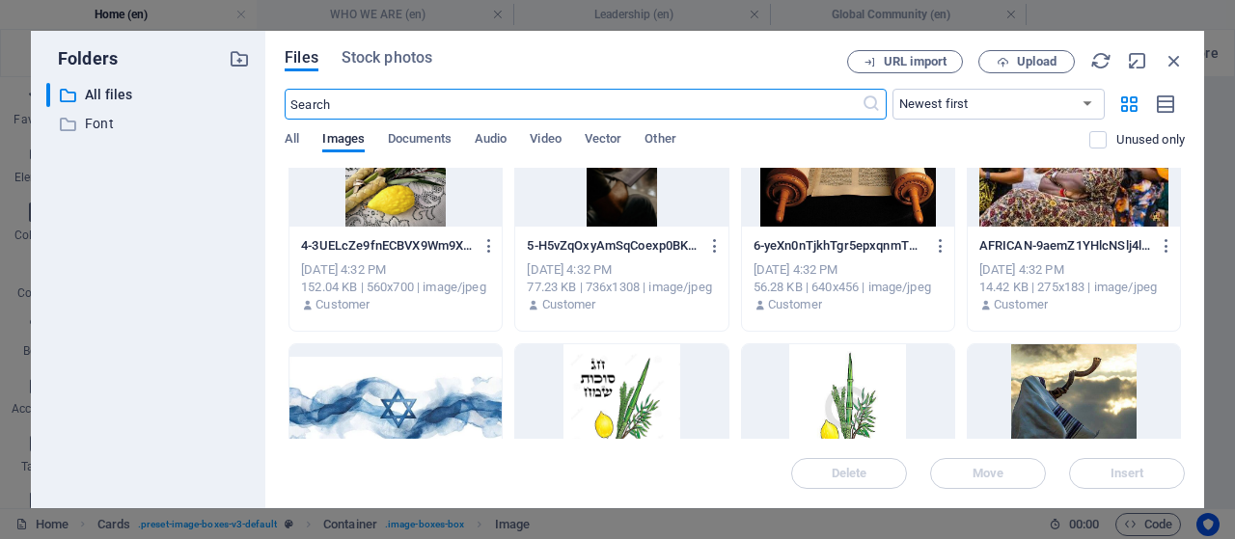
scroll to position [579, 0]
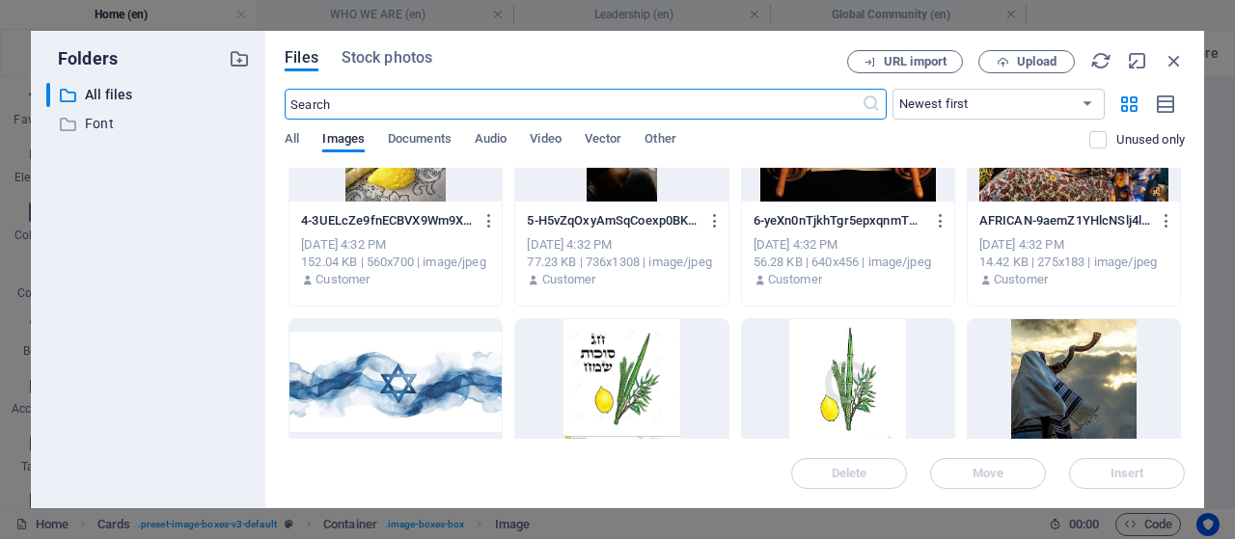
click at [802, 181] on div at bounding box center [848, 138] width 212 height 125
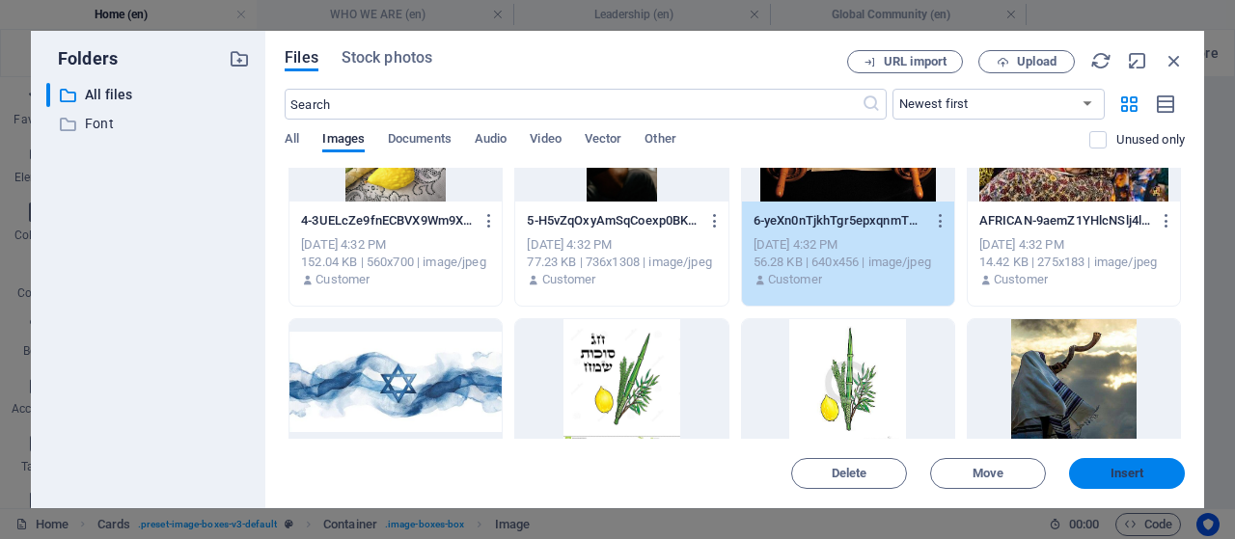
drag, startPoint x: 1130, startPoint y: 464, endPoint x: 714, endPoint y: 385, distance: 424.1
click at [1130, 464] on button "Insert" at bounding box center [1127, 473] width 116 height 31
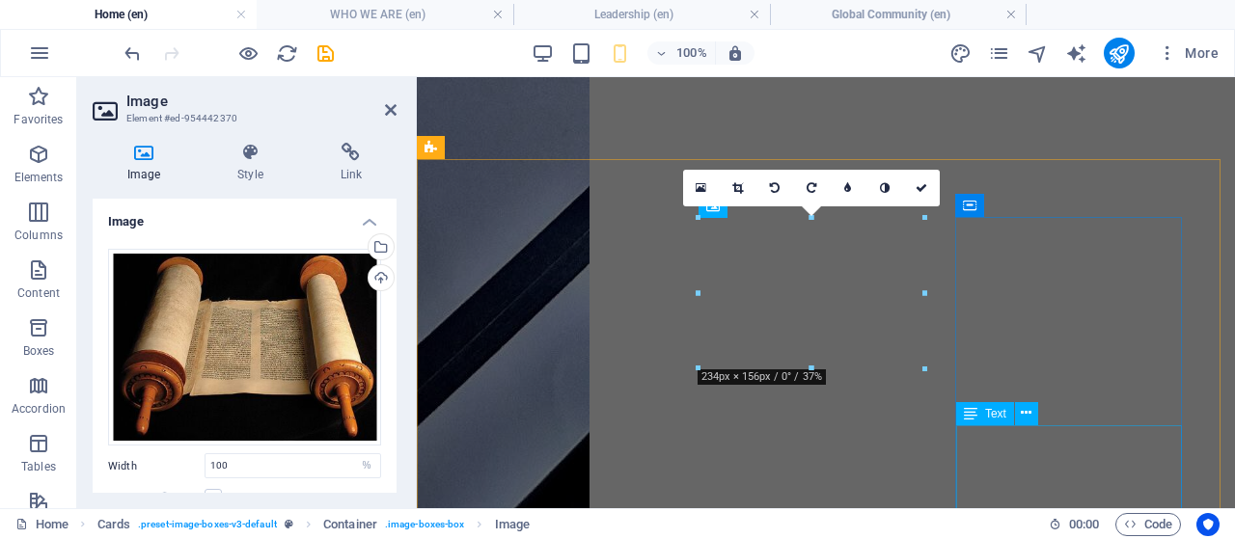
scroll to position [2450, 0]
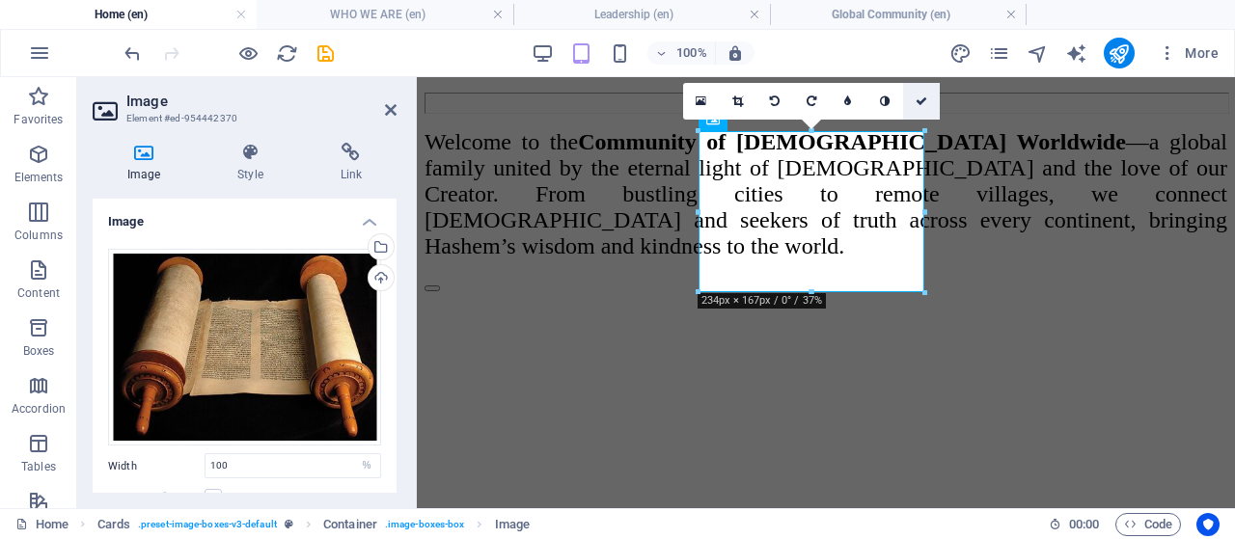
click at [923, 97] on icon at bounding box center [921, 101] width 12 height 12
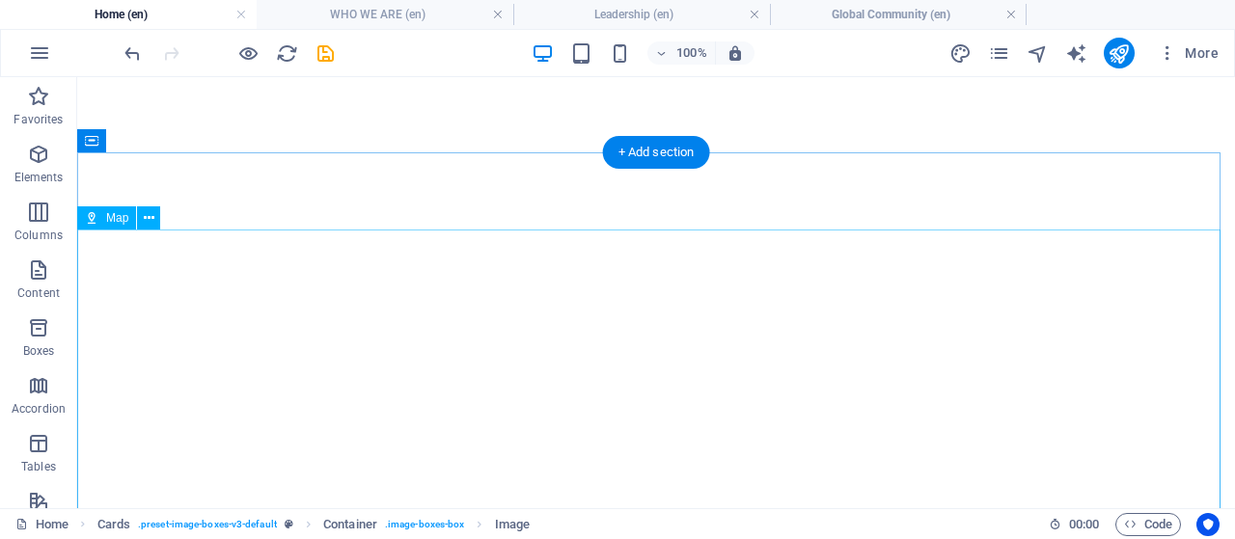
scroll to position [3569, 0]
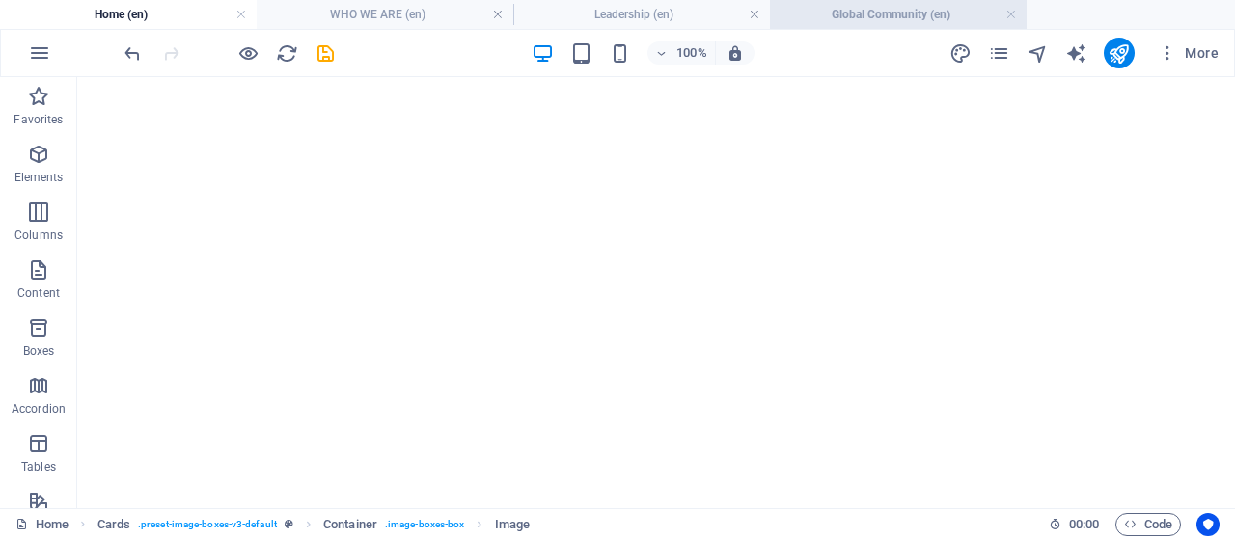
click at [895, 15] on h4 "Global Community (en)" at bounding box center [898, 14] width 257 height 21
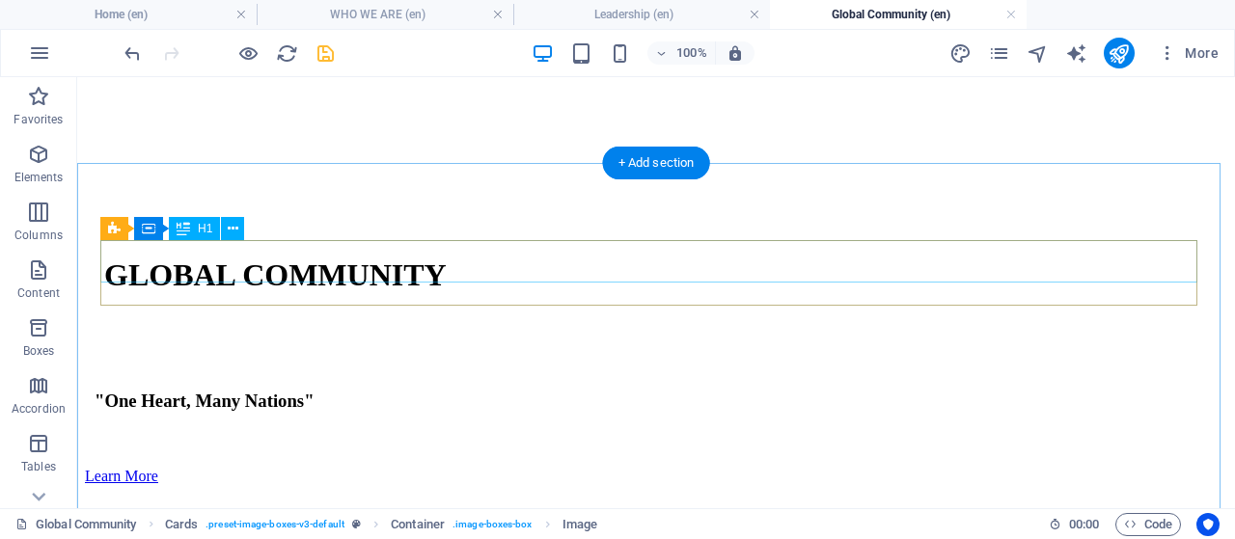
scroll to position [334, 0]
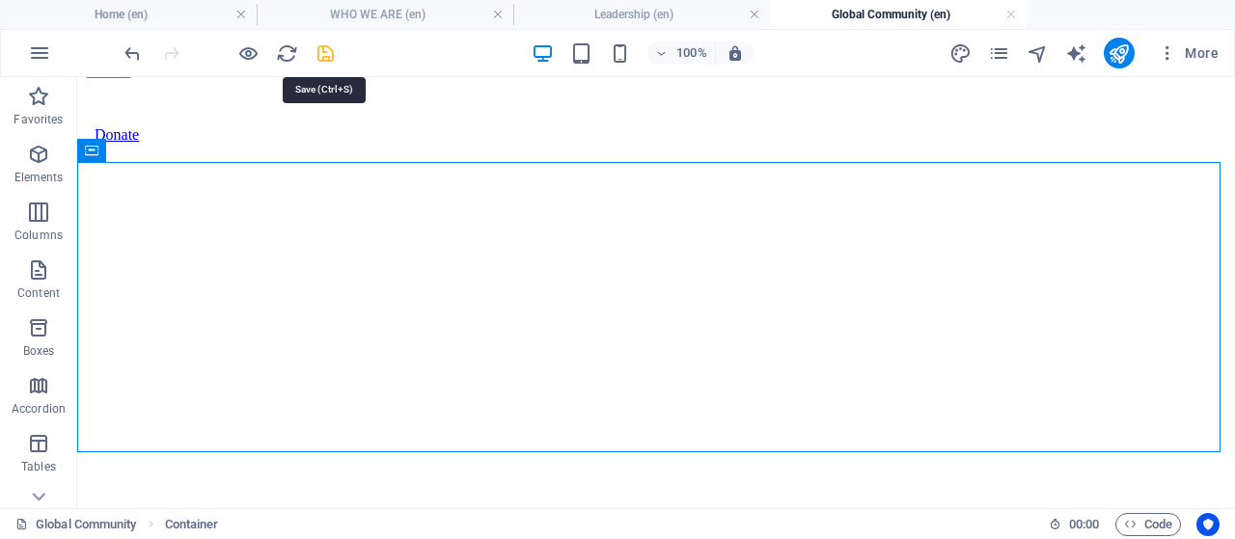
click at [332, 47] on icon "save" at bounding box center [325, 53] width 22 height 22
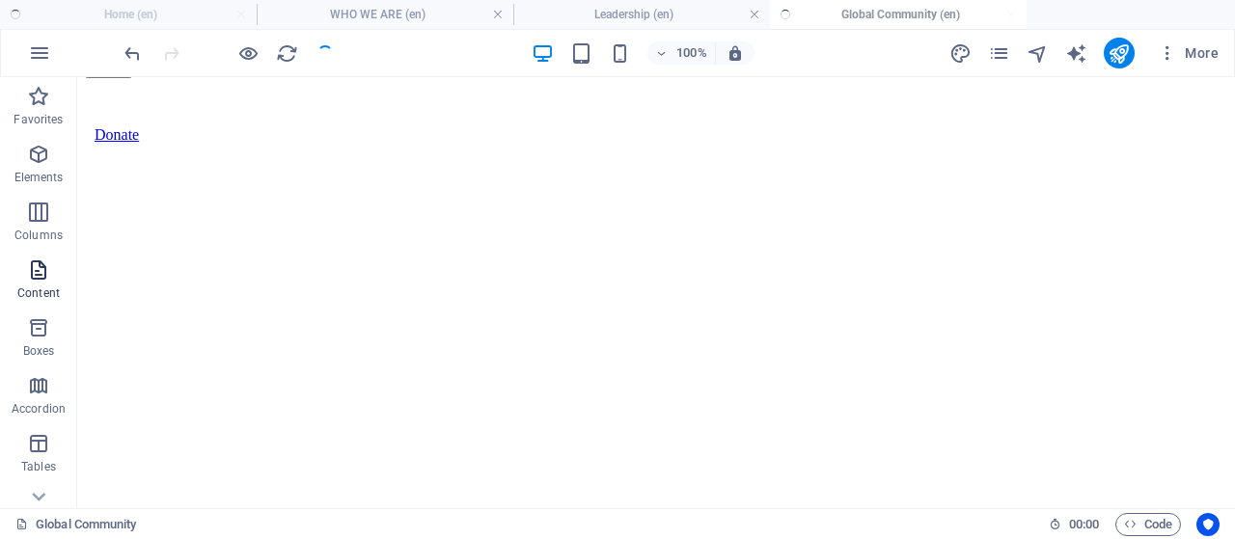
click at [40, 273] on icon "button" at bounding box center [38, 269] width 23 height 23
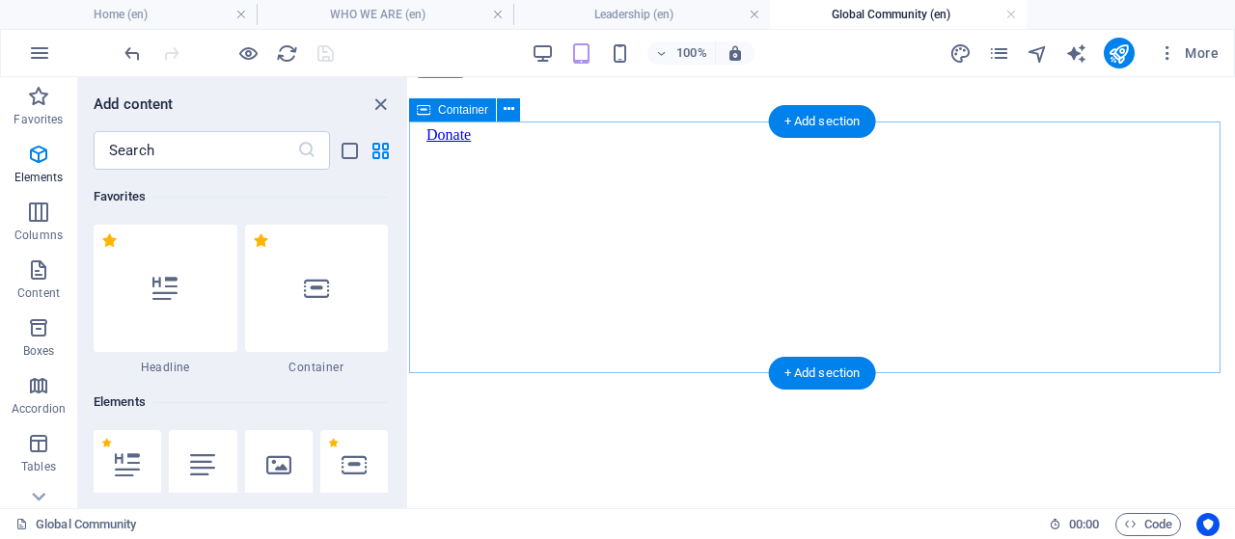
scroll to position [3375, 0]
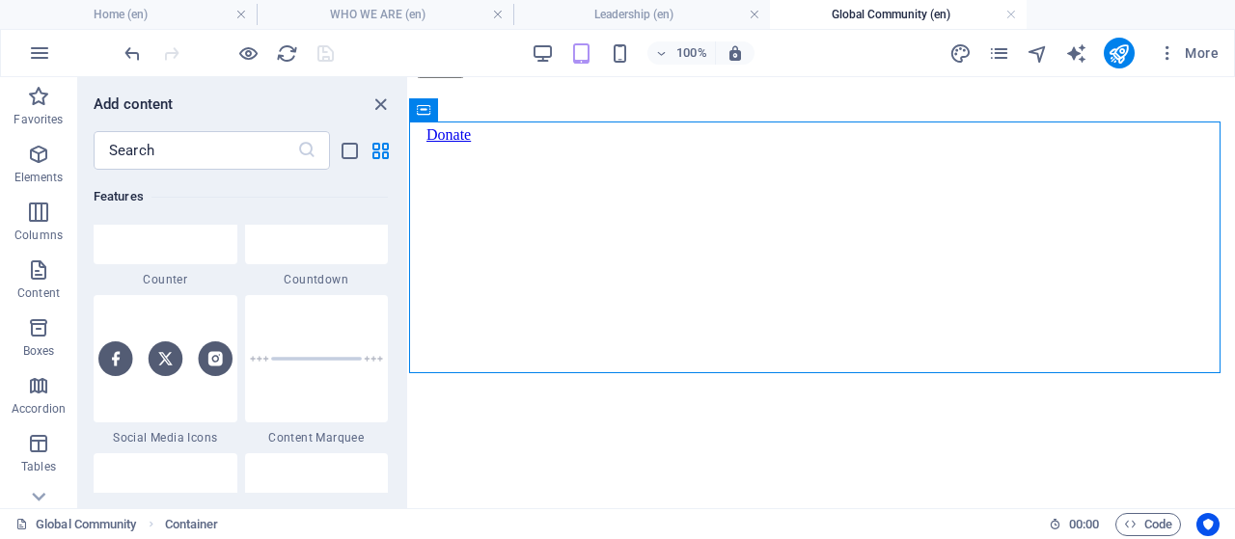
scroll to position [8873, 0]
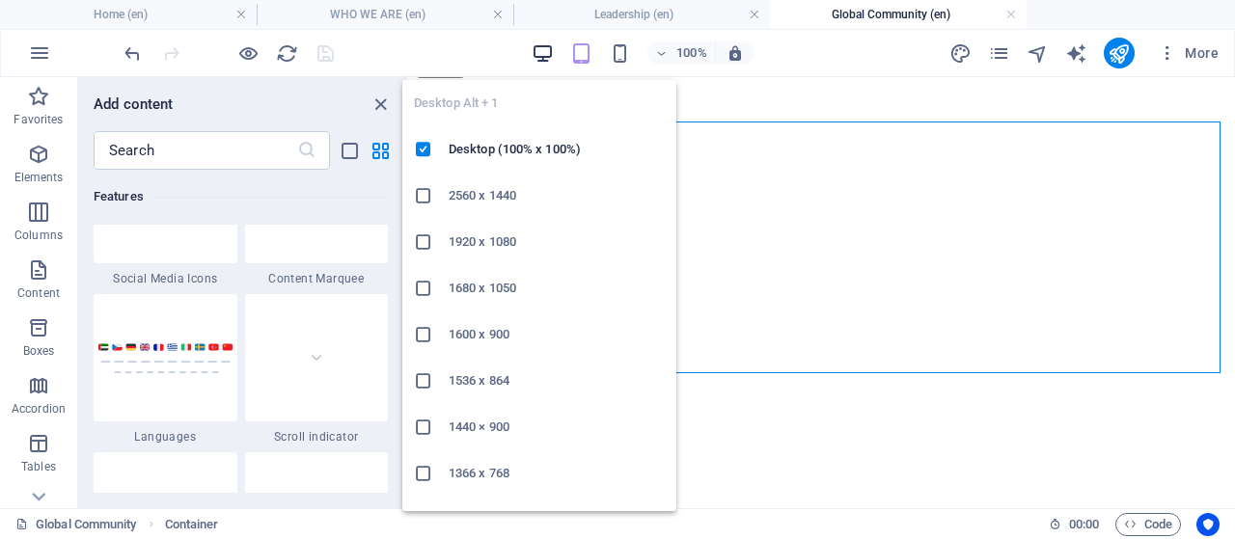
click at [538, 43] on icon "button" at bounding box center [542, 53] width 22 height 22
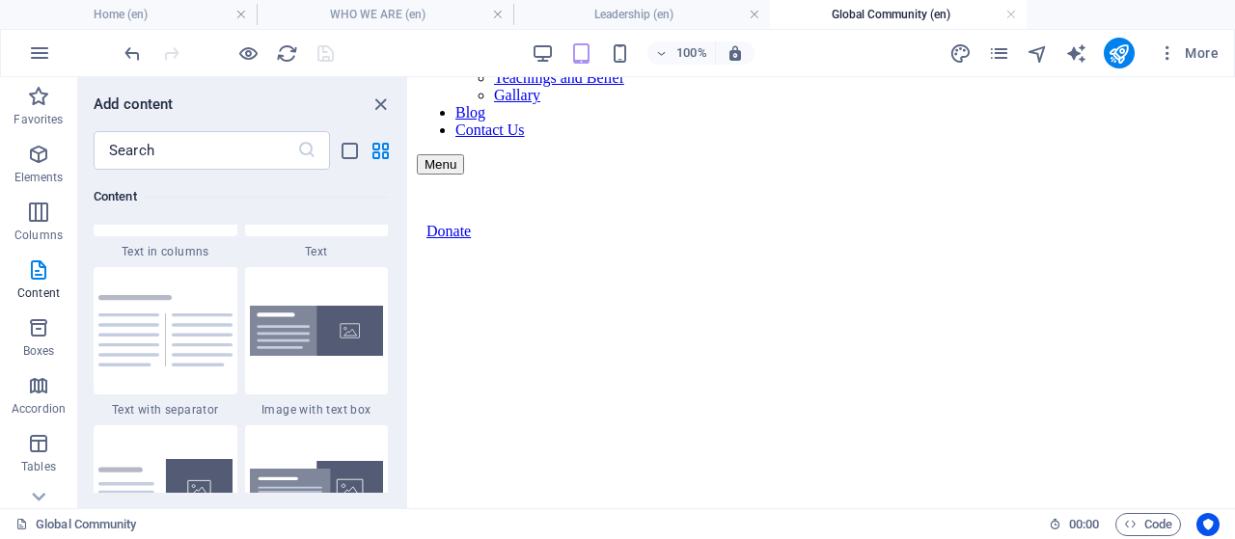
scroll to position [3278, 0]
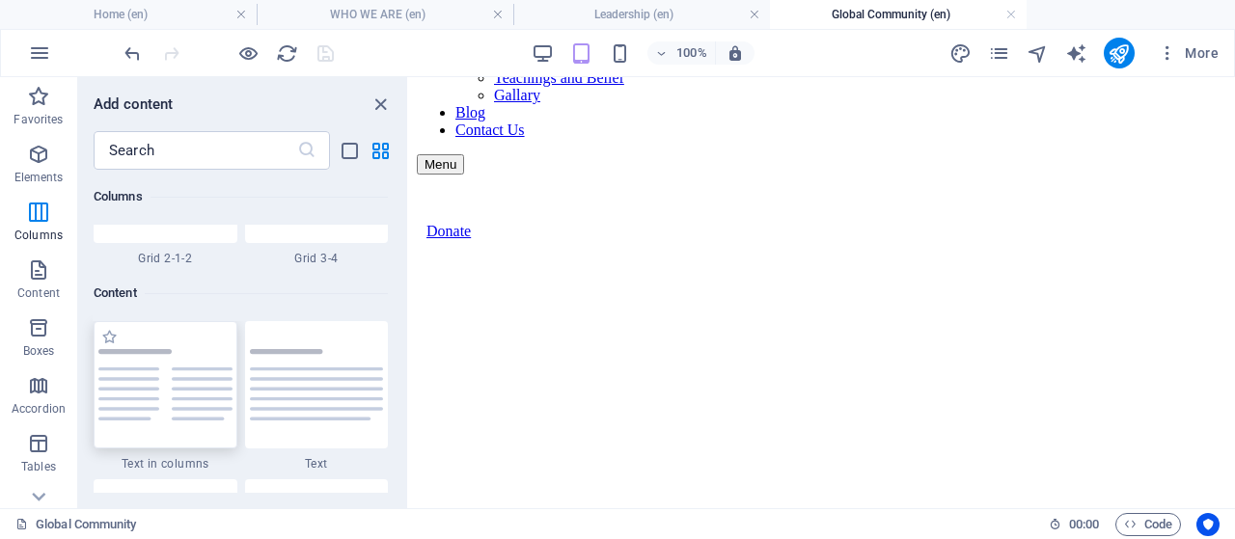
click at [161, 392] on img at bounding box center [165, 384] width 134 height 71
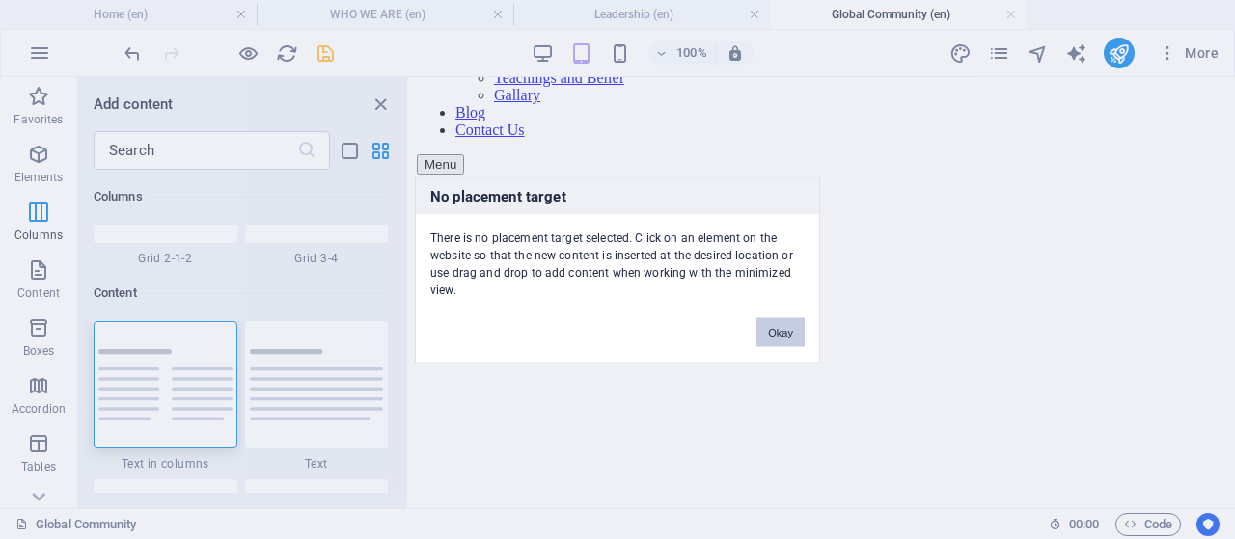
click at [782, 331] on button "Okay" at bounding box center [780, 331] width 48 height 29
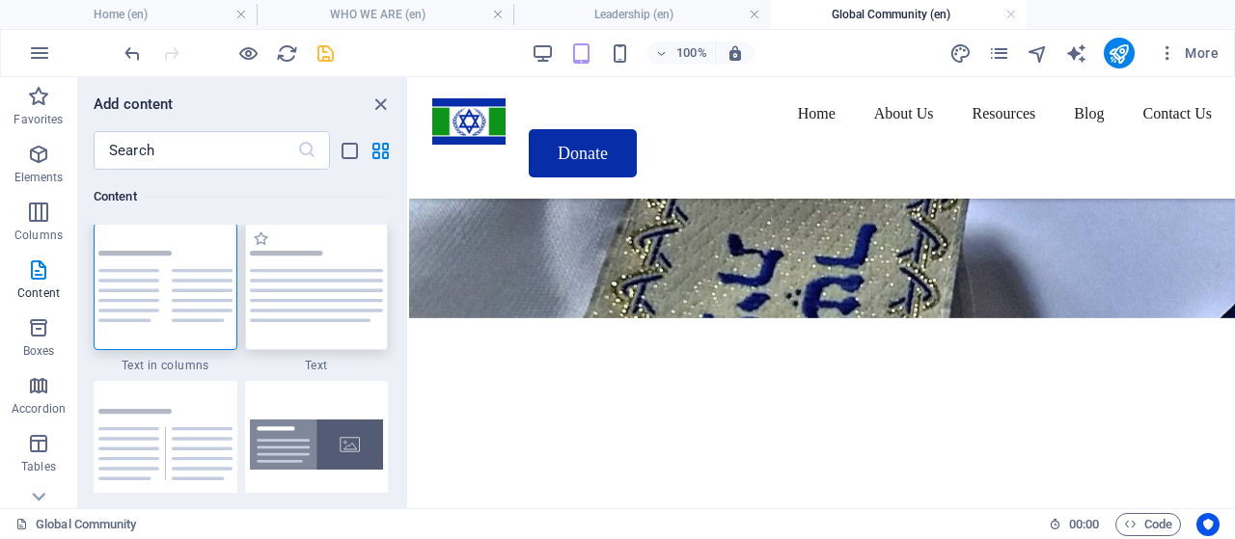
scroll to position [3375, 0]
click at [316, 311] on img at bounding box center [317, 288] width 134 height 71
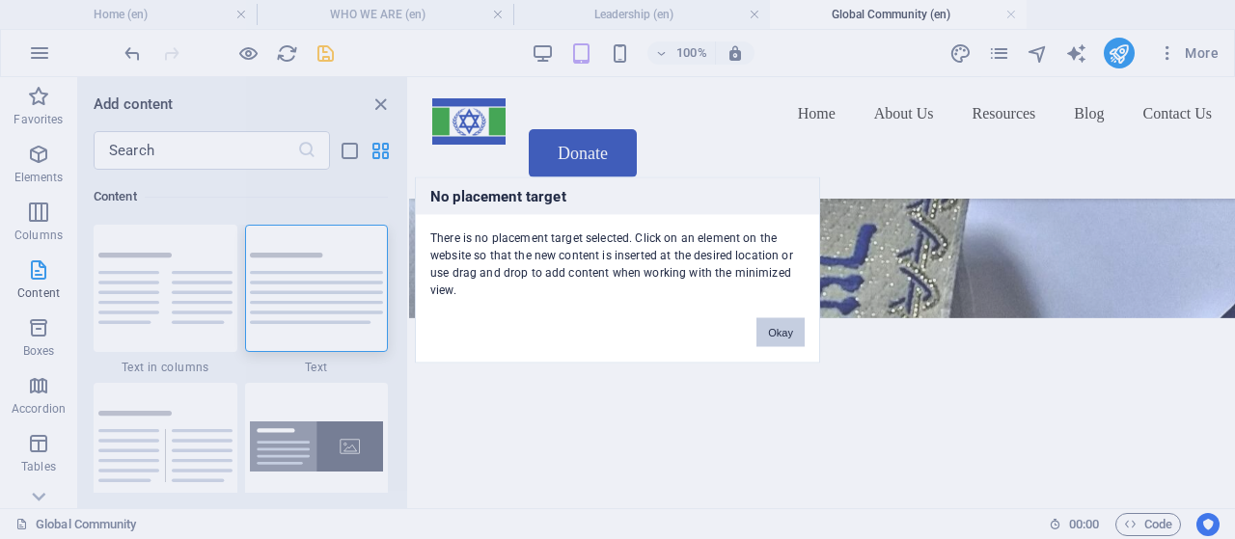
click at [763, 326] on button "Okay" at bounding box center [780, 331] width 48 height 29
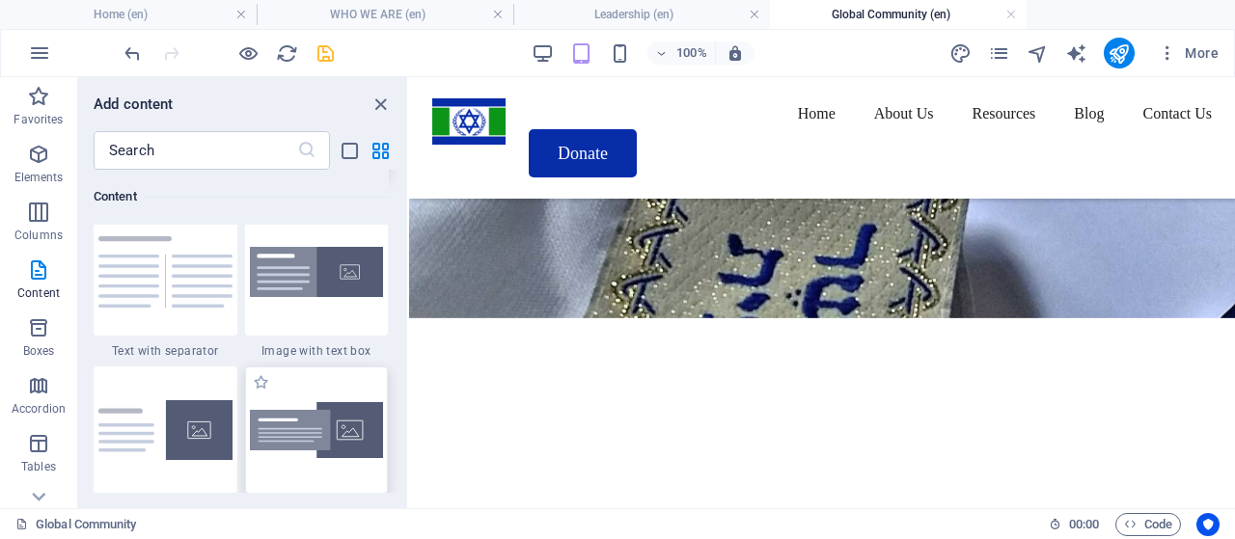
scroll to position [3568, 0]
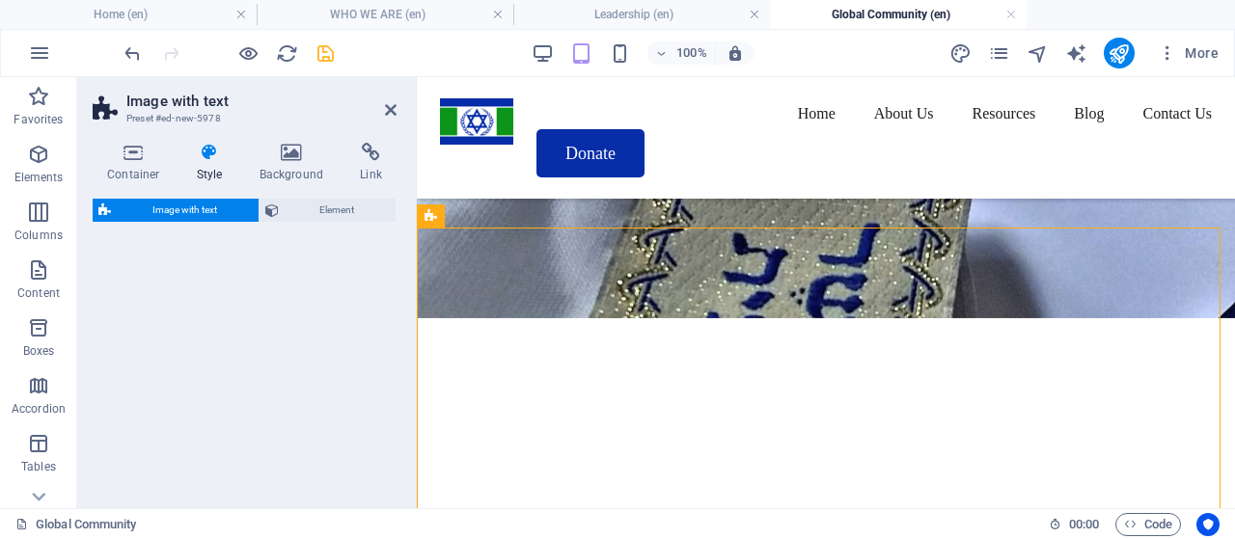
select select "rem"
select select "px"
select select "preset-text-with-image-v4-default"
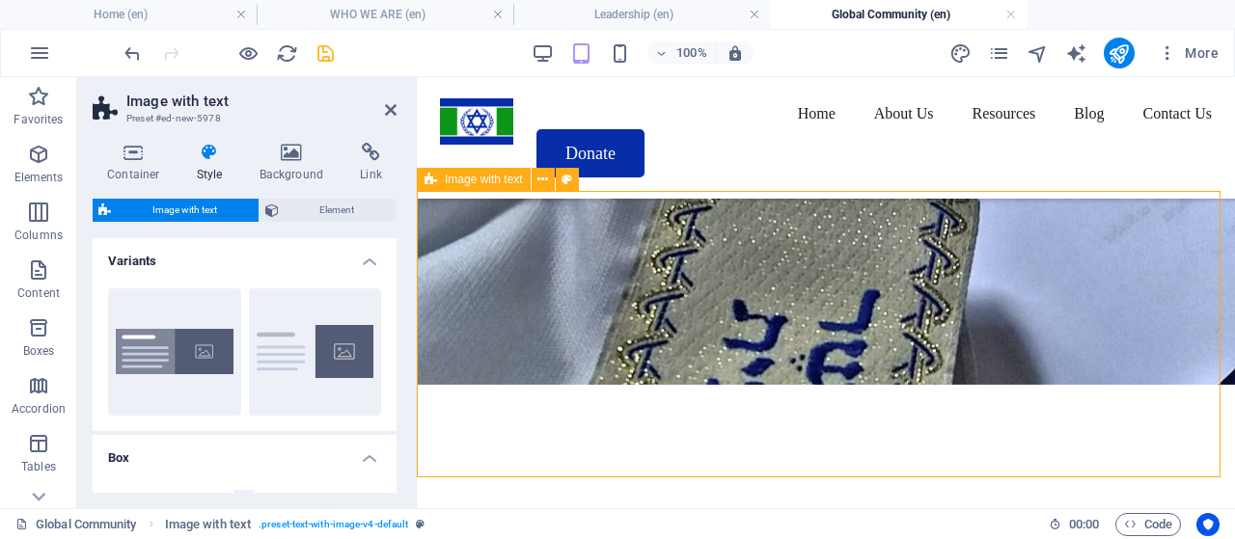
scroll to position [81, 0]
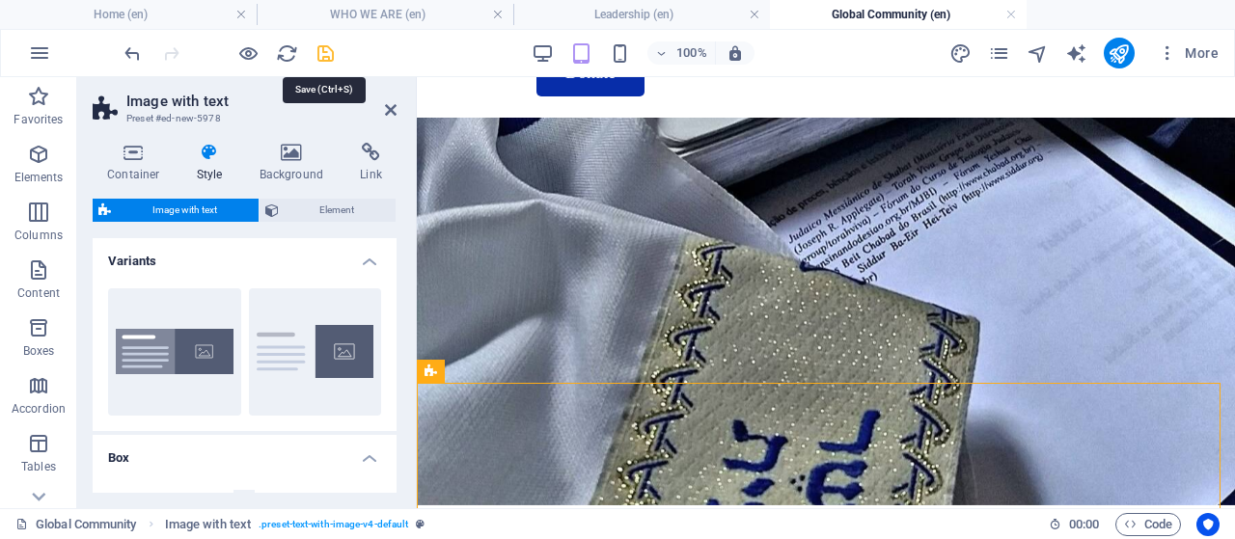
click at [323, 58] on icon "save" at bounding box center [325, 53] width 22 height 22
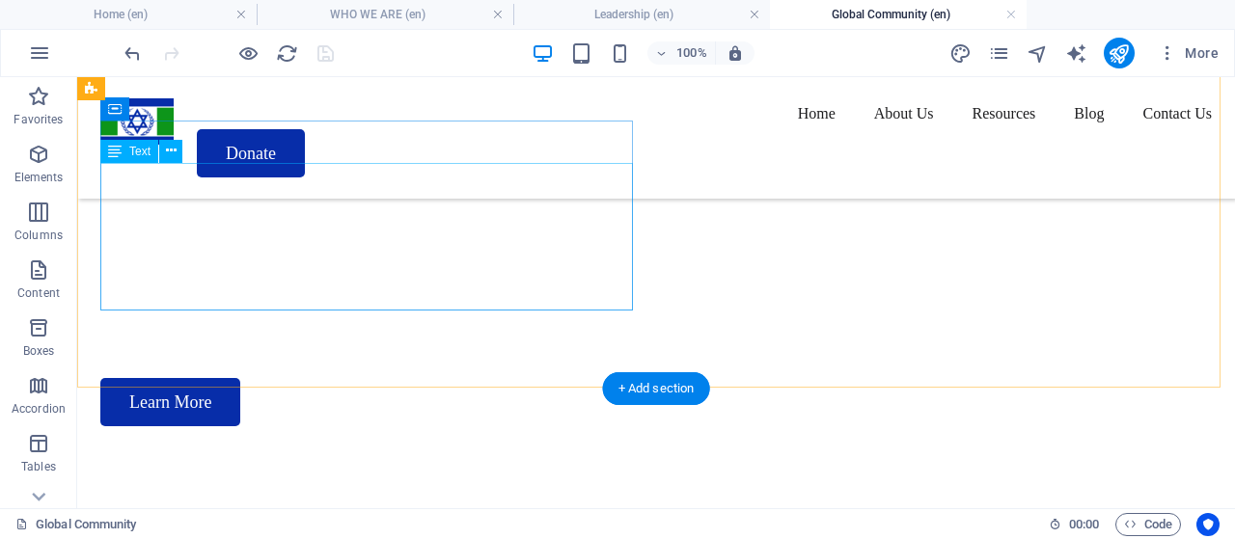
scroll to position [370, 0]
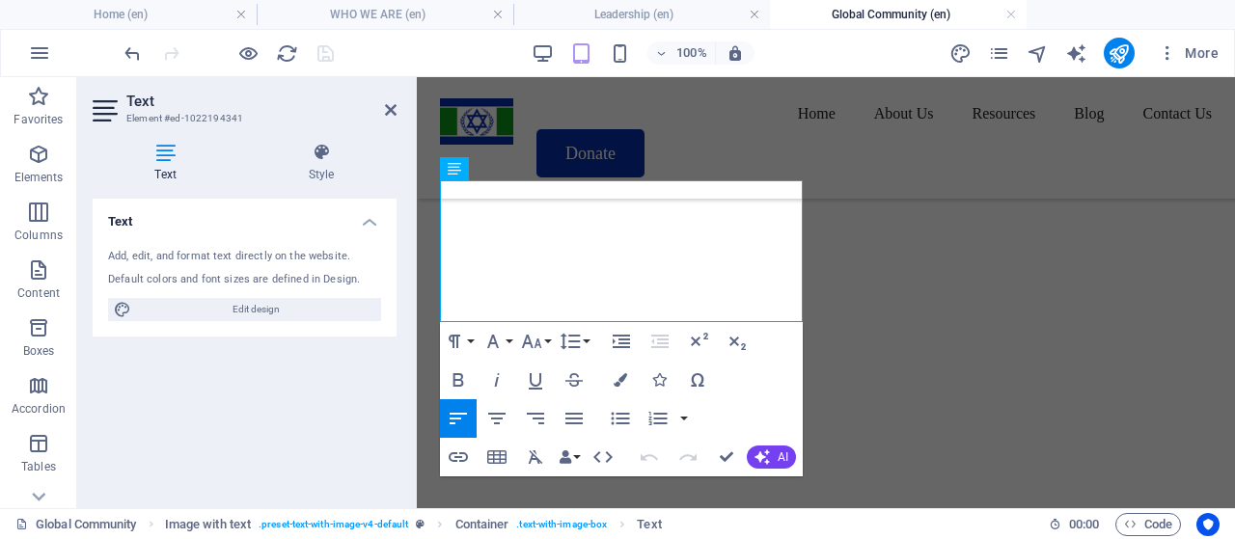
drag, startPoint x: 636, startPoint y: 315, endPoint x: 817, endPoint y: 269, distance: 187.1
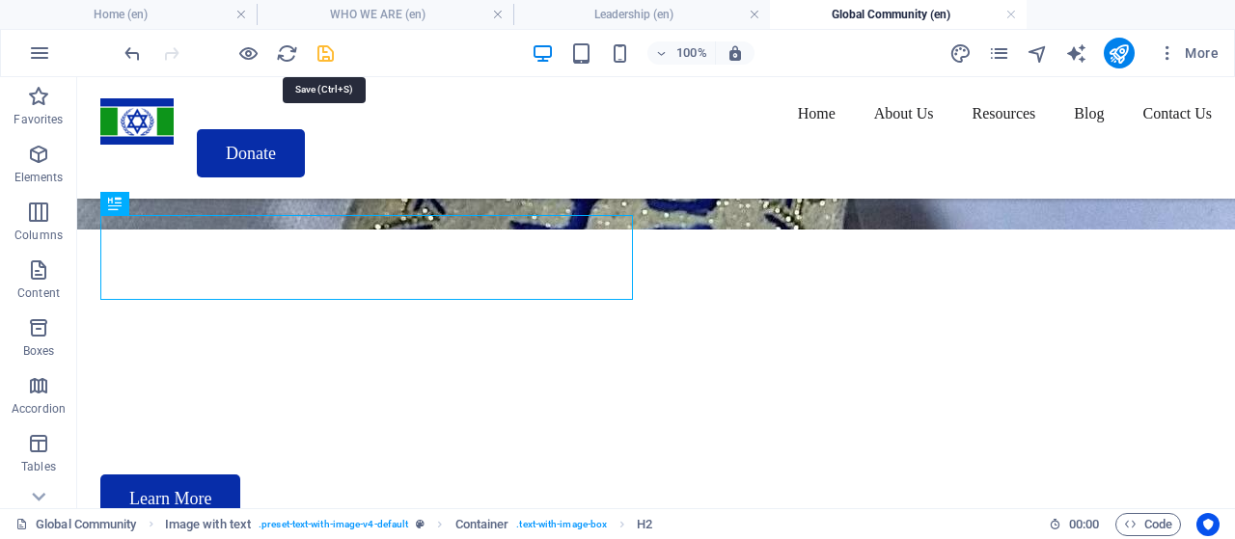
click at [324, 49] on icon "save" at bounding box center [325, 53] width 22 height 22
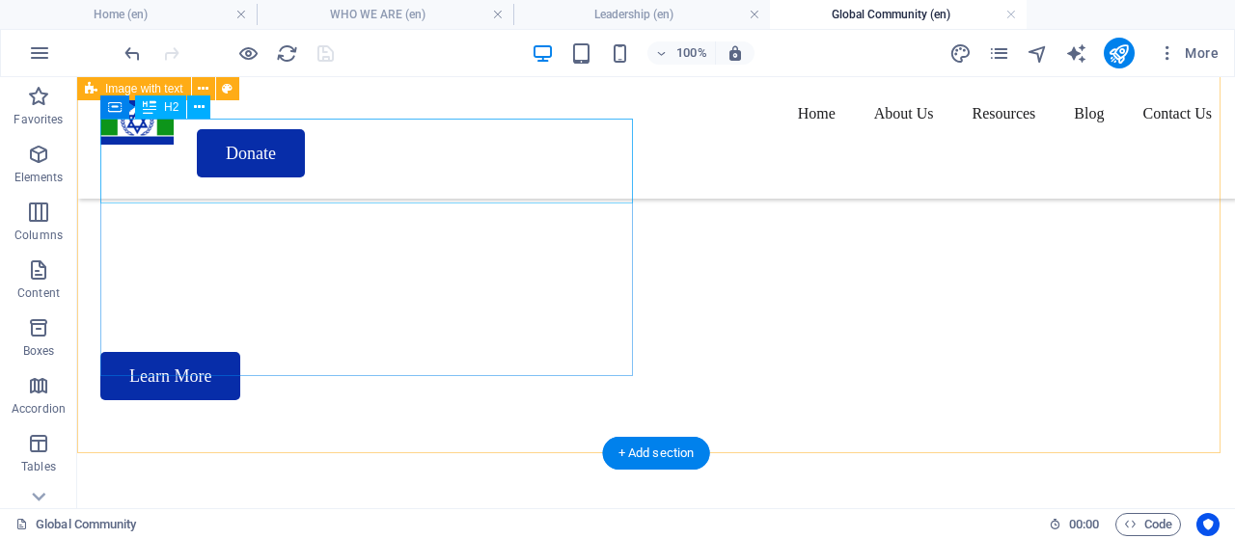
scroll to position [467, 0]
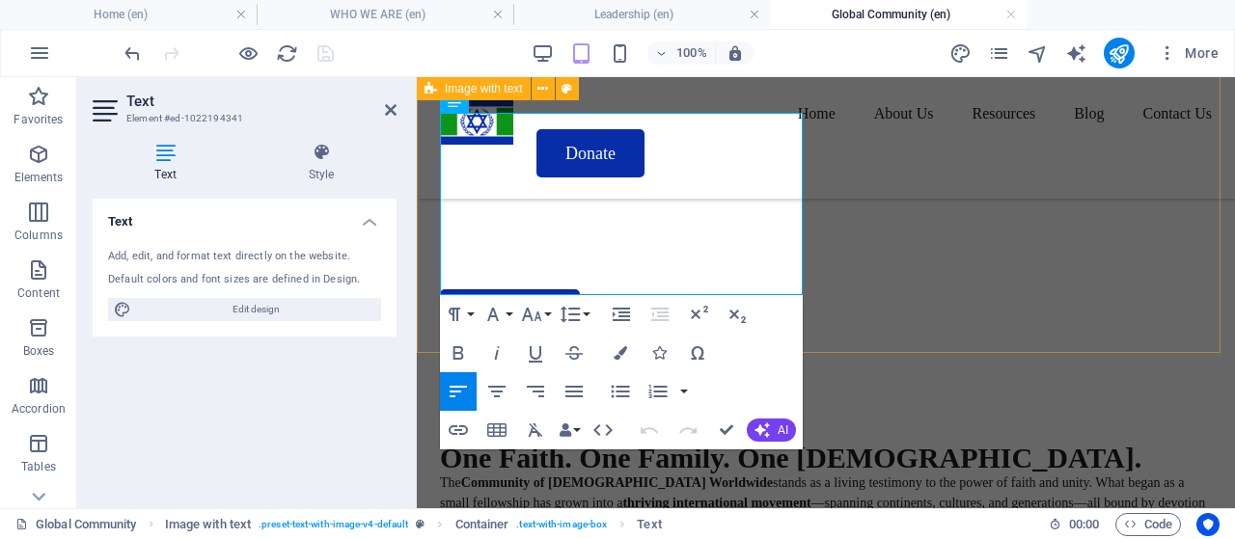
drag, startPoint x: 502, startPoint y: 288, endPoint x: 423, endPoint y: 180, distance: 133.3
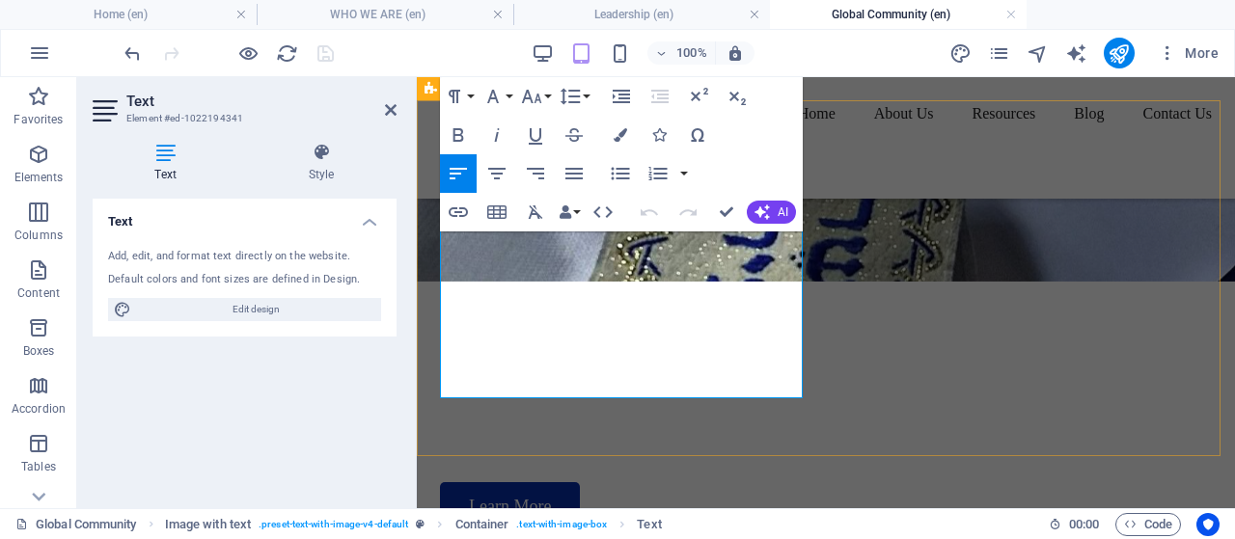
scroll to position [370, 0]
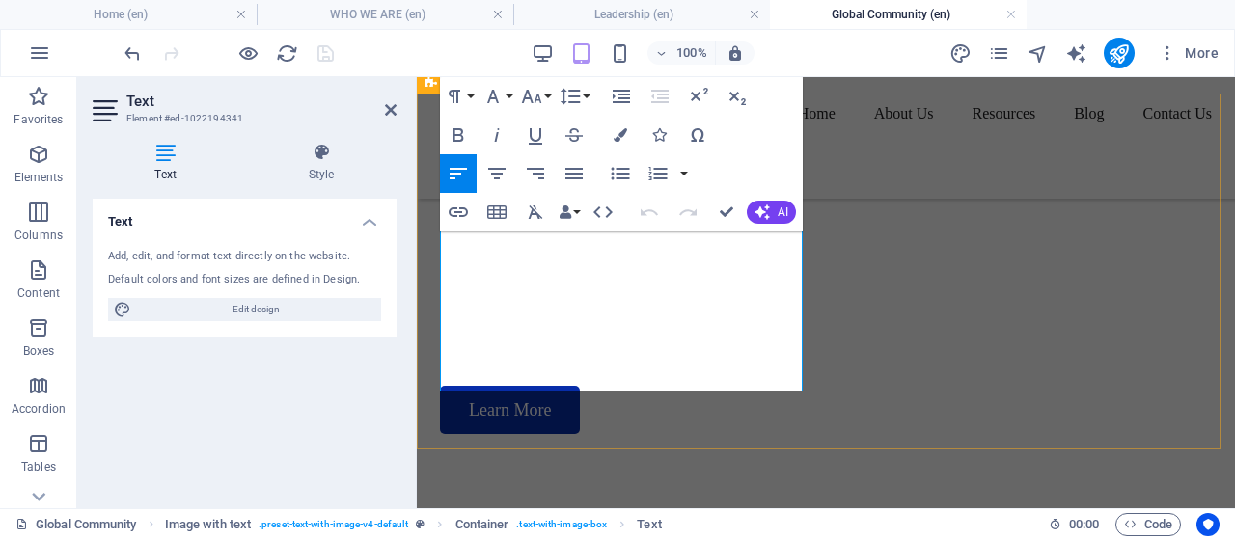
drag, startPoint x: 722, startPoint y: 218, endPoint x: 537, endPoint y: 234, distance: 185.9
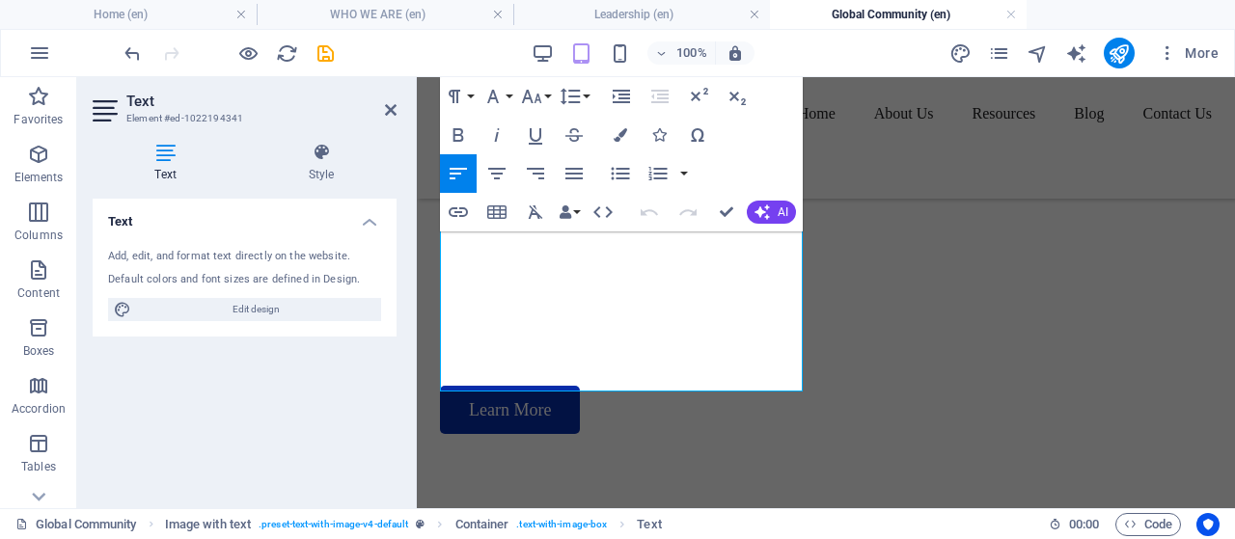
drag, startPoint x: 511, startPoint y: 381, endPoint x: 409, endPoint y: 150, distance: 253.1
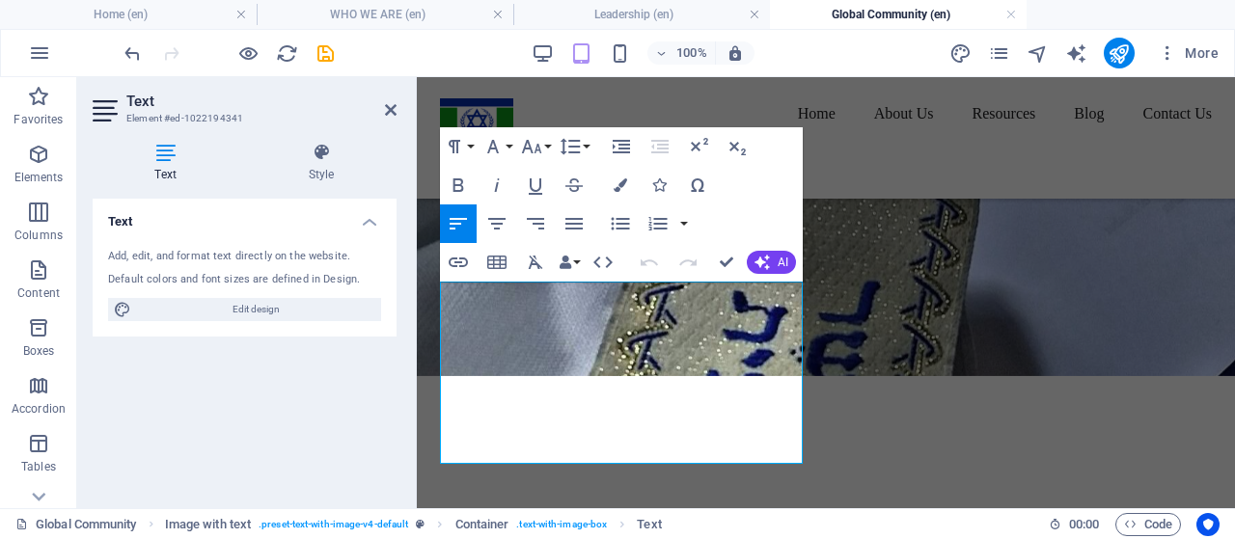
scroll to position [177, 0]
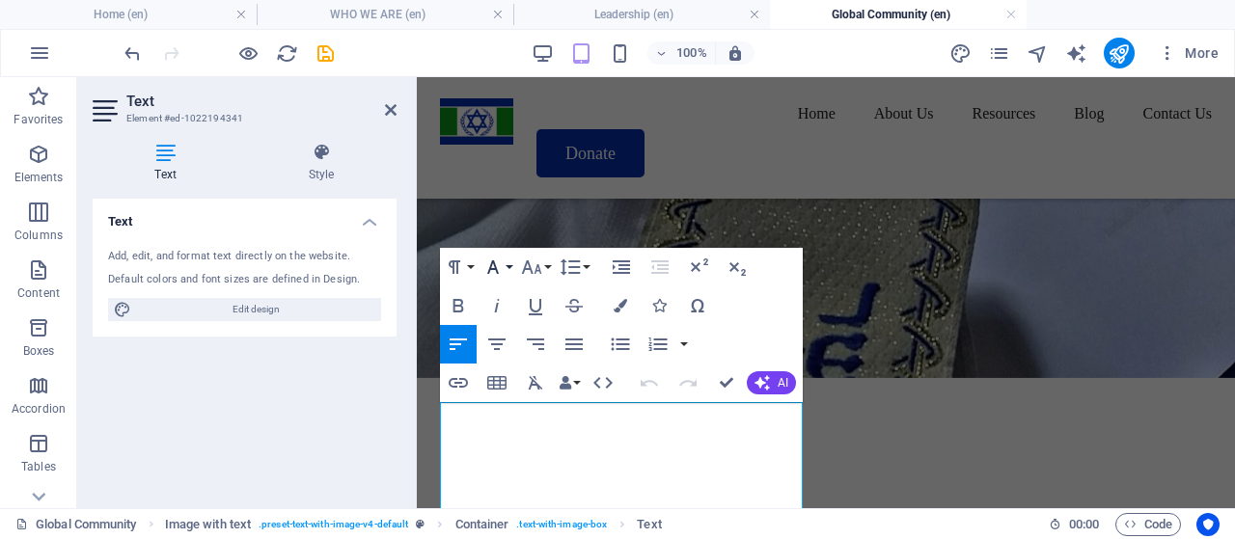
click at [507, 268] on button "Font Family" at bounding box center [496, 267] width 37 height 39
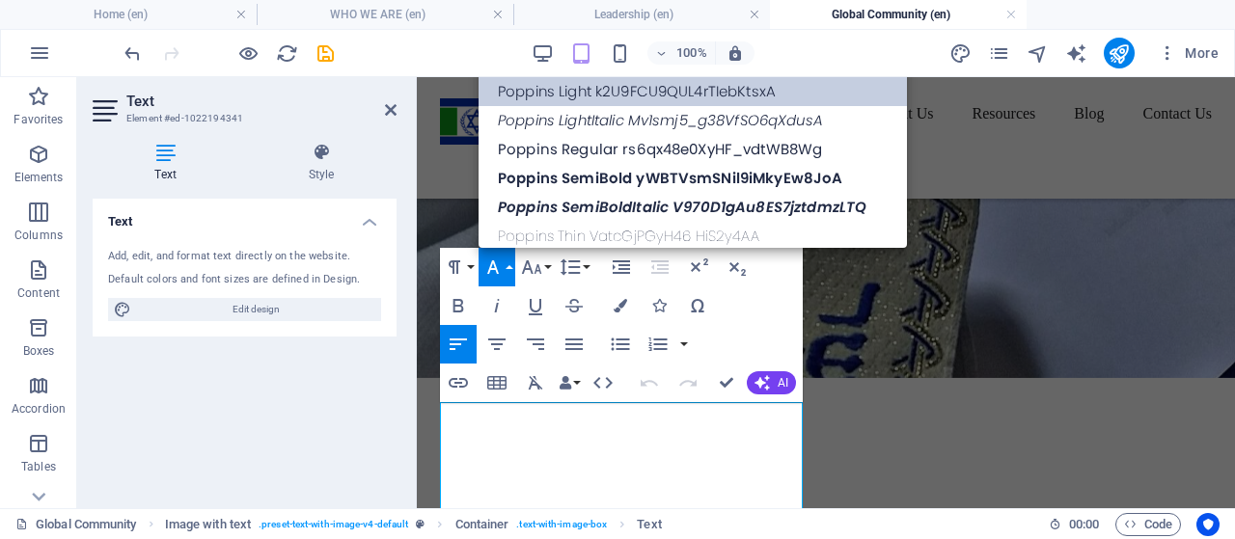
scroll to position [349, 0]
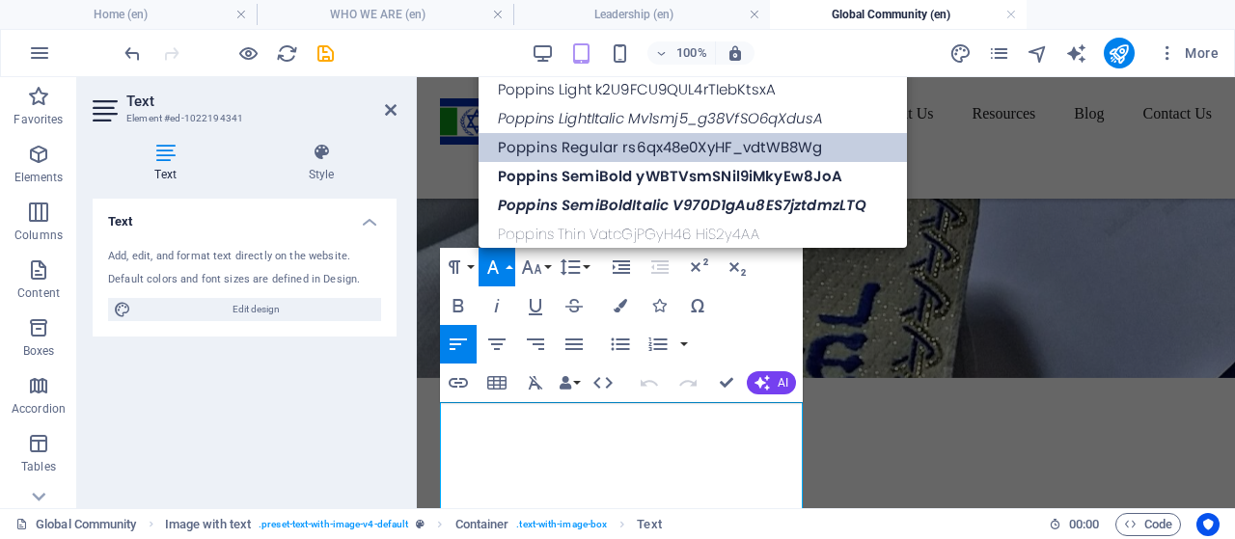
click at [588, 154] on link "Poppins Regular rs6qx48e0XyHF_vdtWB8Wg" at bounding box center [692, 147] width 428 height 29
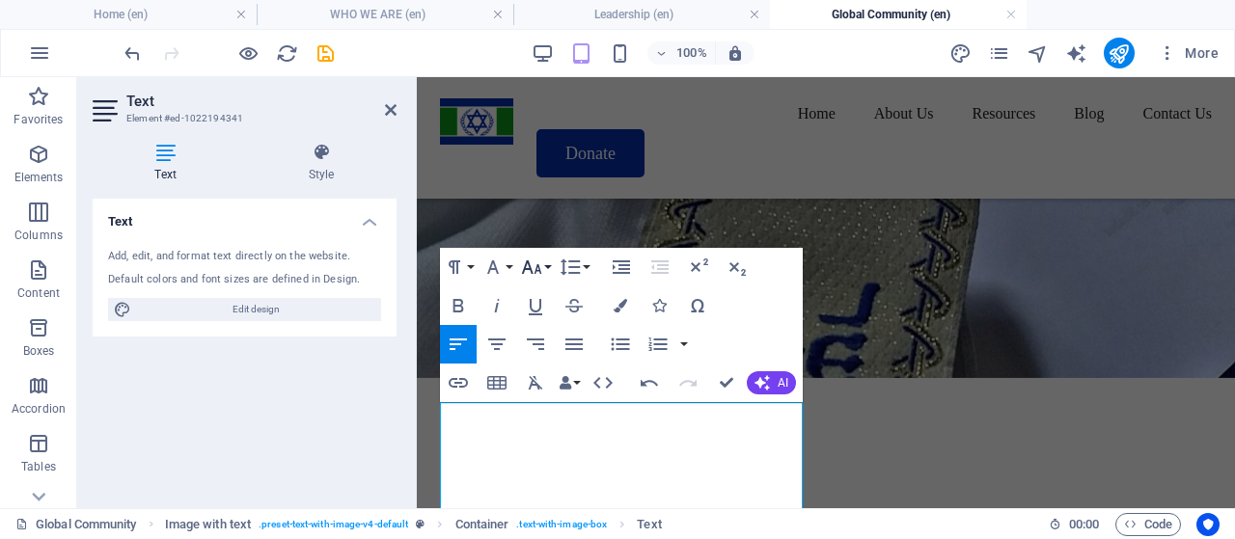
click at [536, 267] on icon "button" at bounding box center [532, 267] width 20 height 14
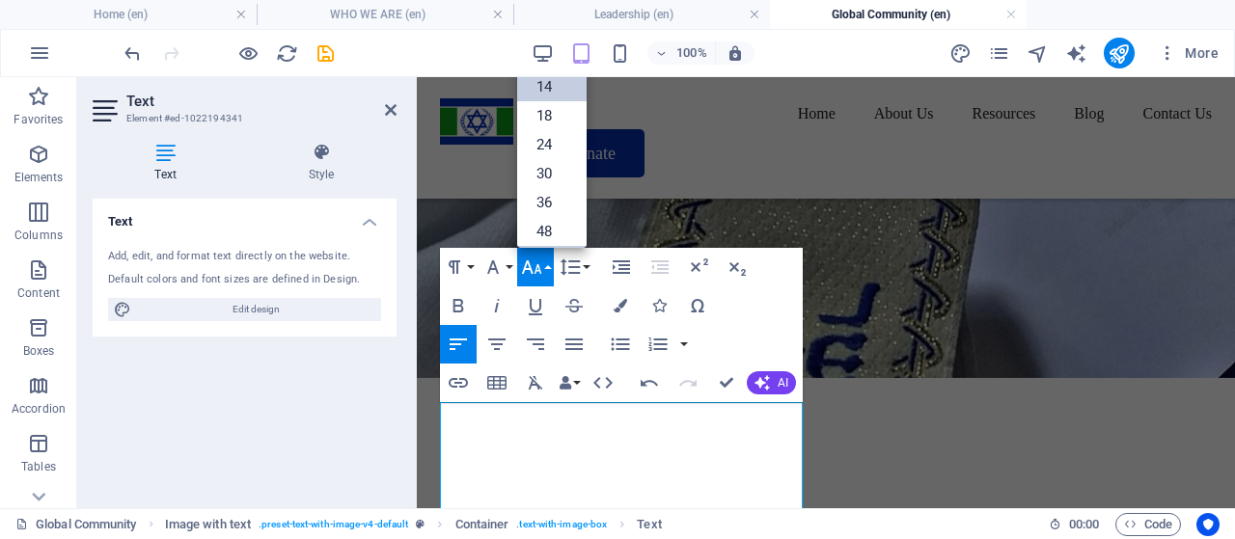
scroll to position [58, 0]
click at [548, 118] on link "18" at bounding box center [551, 120] width 69 height 29
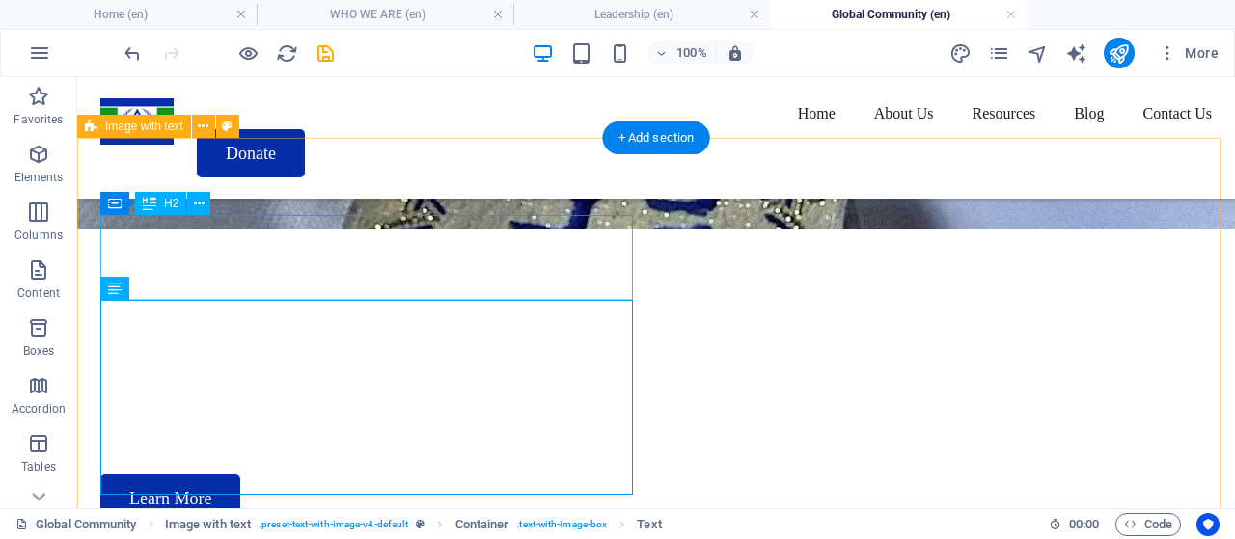
scroll to position [467, 0]
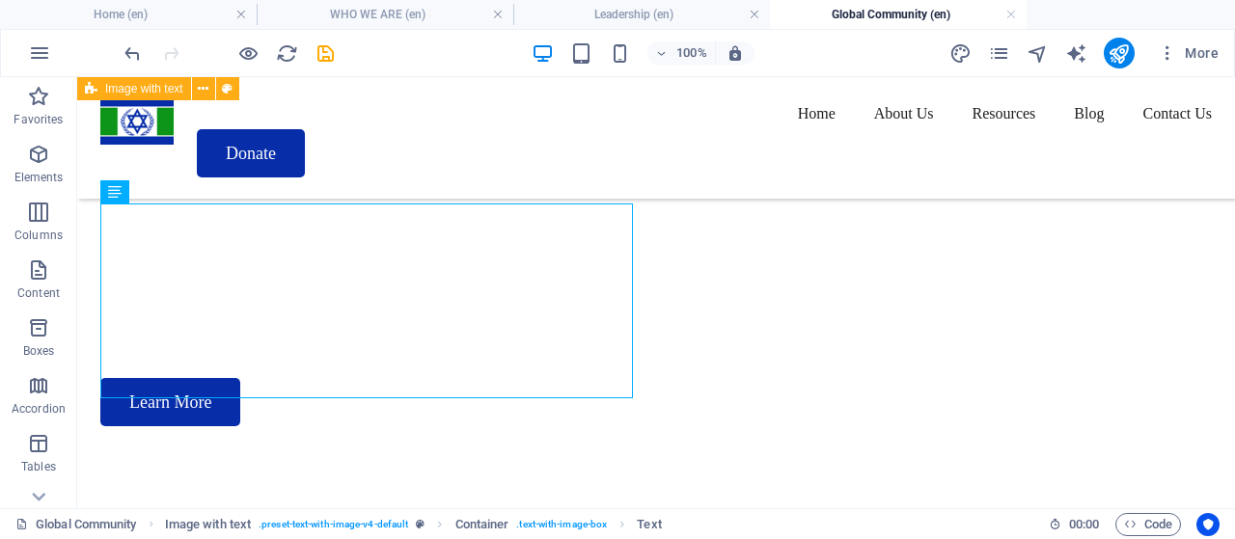
click at [308, 53] on div at bounding box center [229, 53] width 216 height 31
click at [318, 49] on icon "save" at bounding box center [325, 53] width 22 height 22
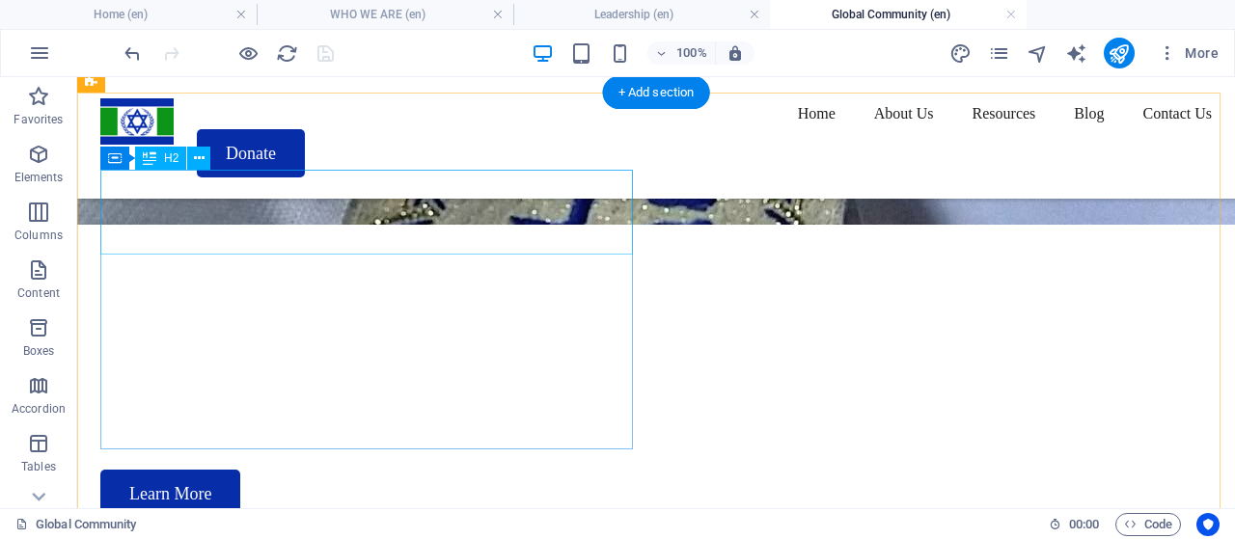
scroll to position [370, 0]
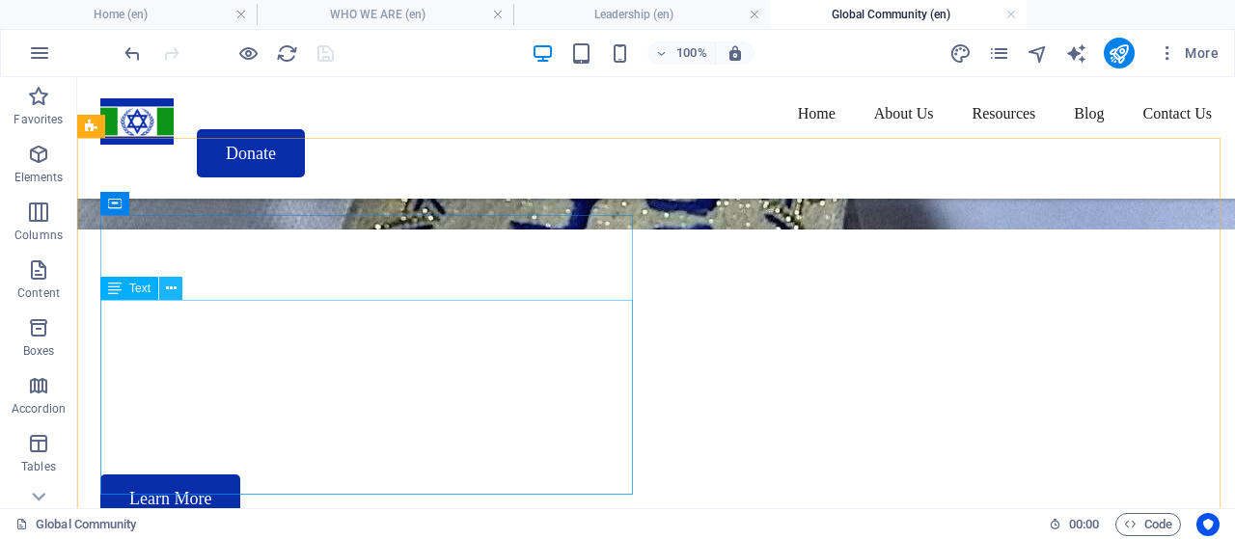
click at [170, 293] on icon at bounding box center [171, 289] width 11 height 20
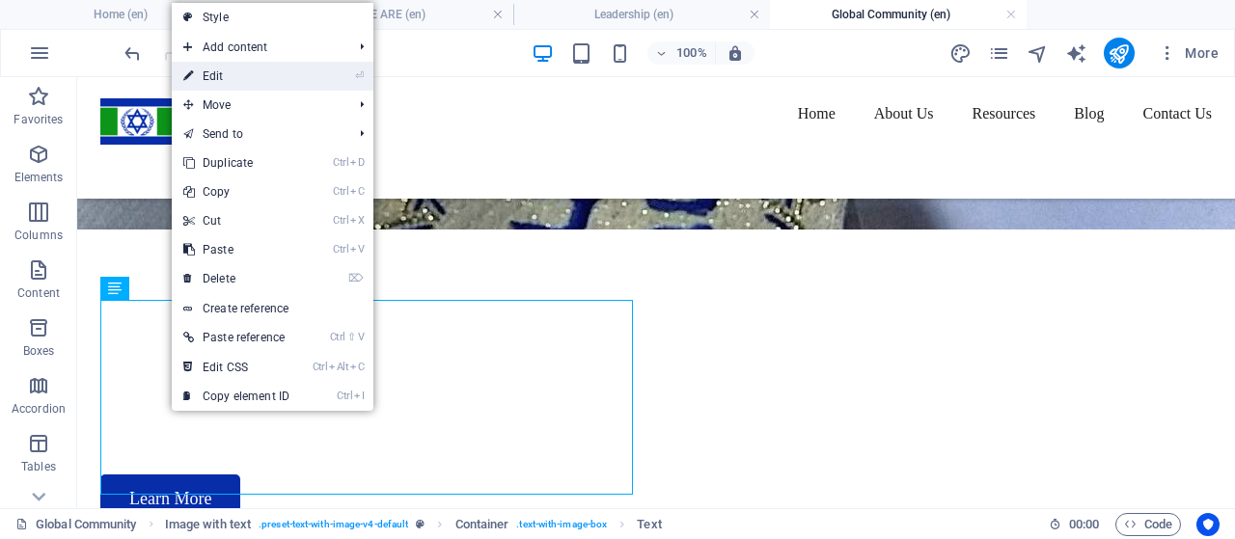
click at [231, 76] on link "⏎ Edit" at bounding box center [236, 76] width 129 height 29
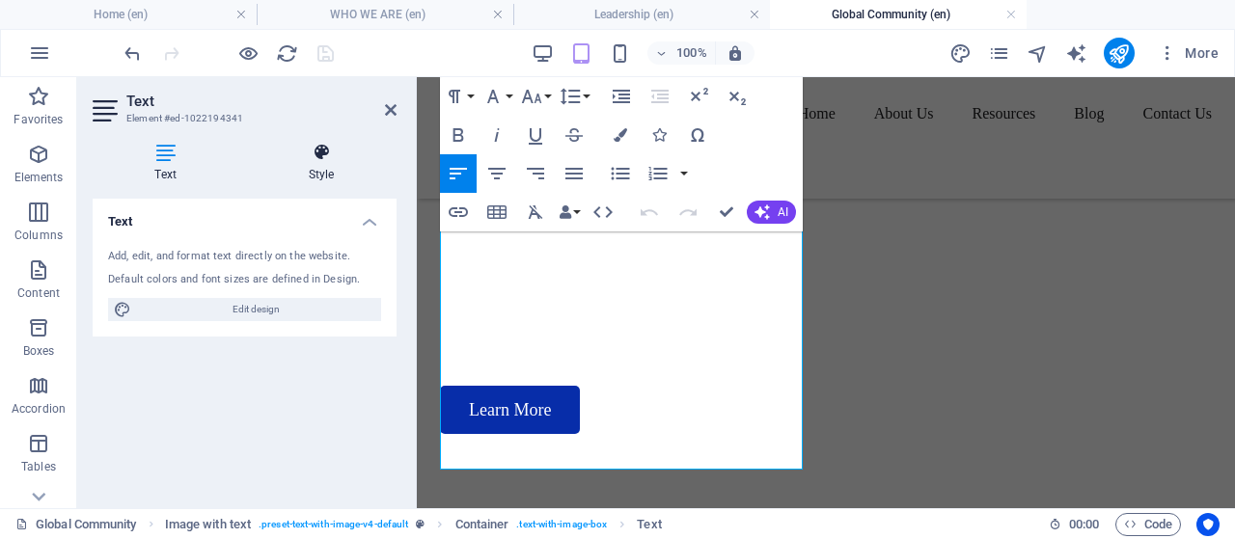
click at [316, 161] on icon at bounding box center [321, 152] width 150 height 19
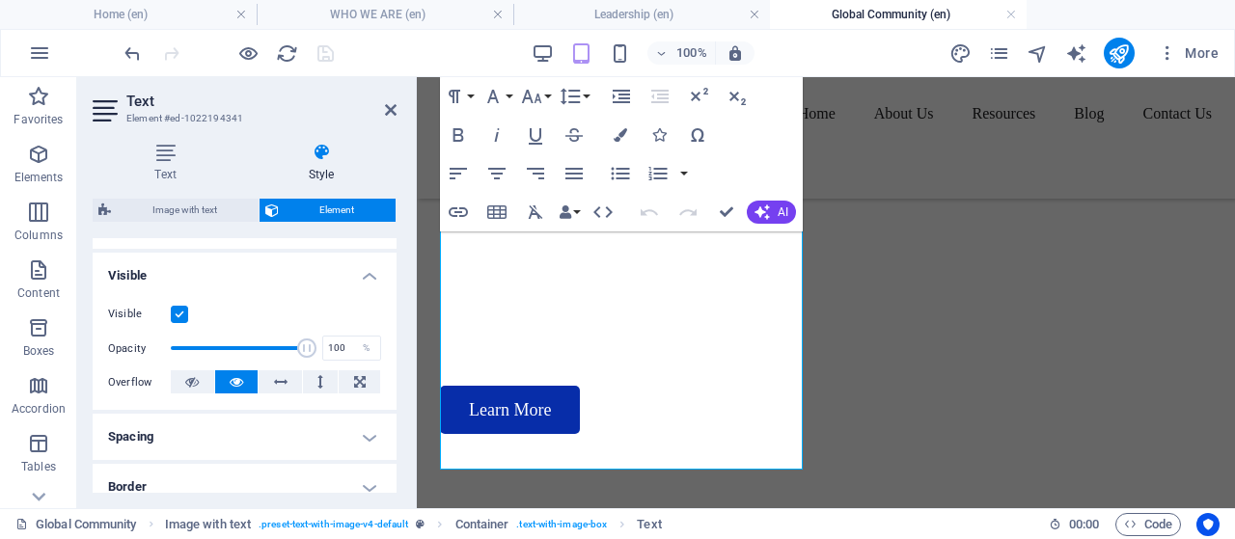
scroll to position [193, 0]
click at [365, 279] on h4 "Visible" at bounding box center [245, 269] width 304 height 35
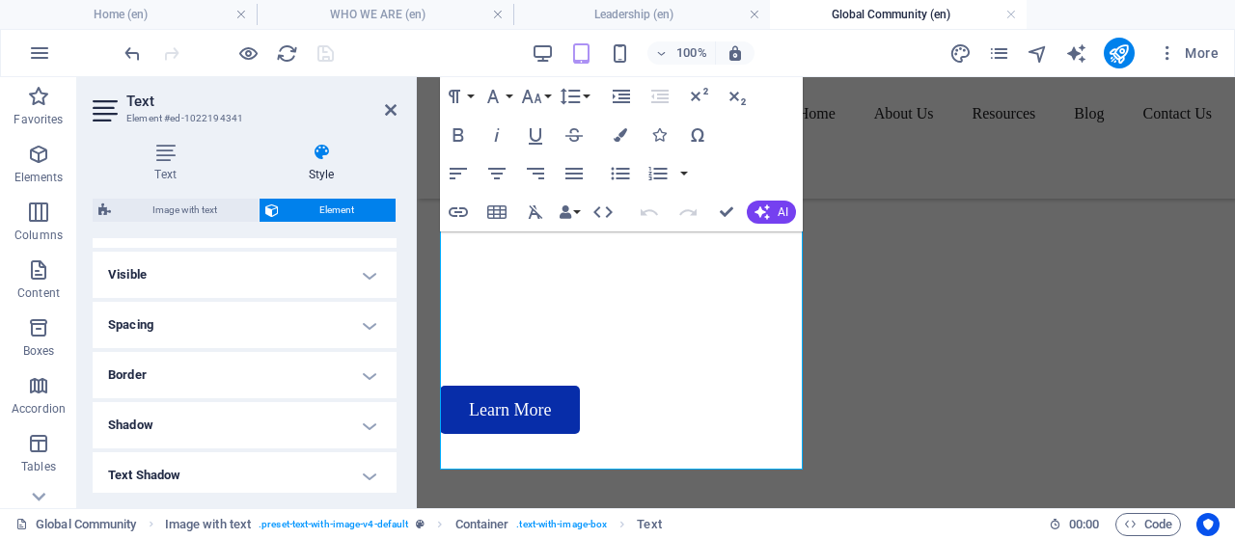
click at [369, 328] on h4 "Spacing" at bounding box center [245, 325] width 304 height 46
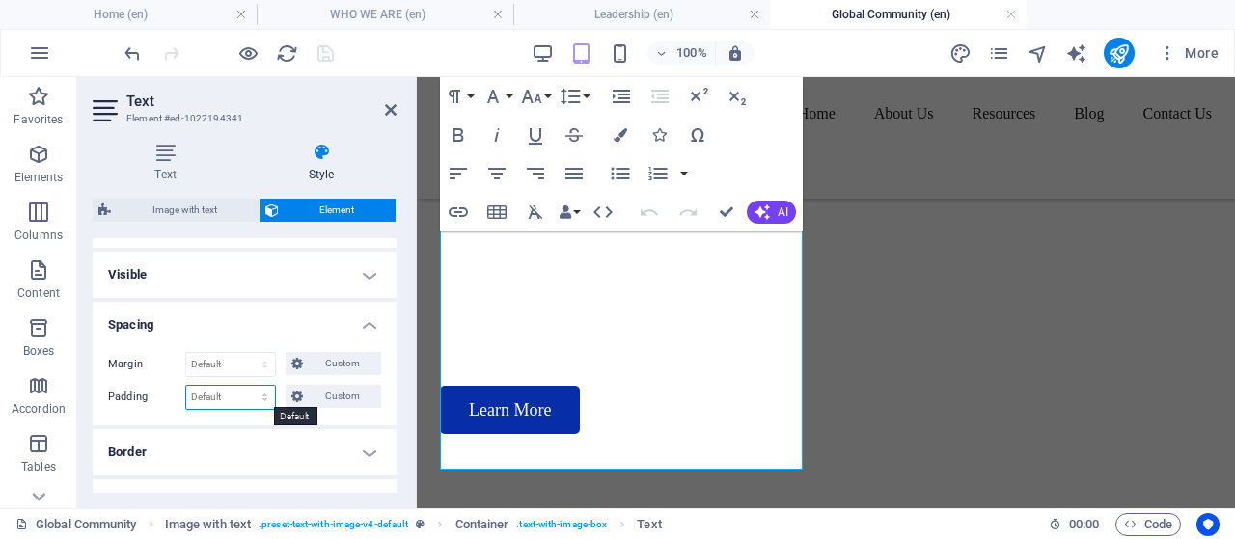
click at [264, 393] on select "Default px rem % vh vw Custom" at bounding box center [230, 397] width 89 height 23
select select "px"
click at [247, 386] on select "Default px rem % vh vw Custom" at bounding box center [230, 397] width 89 height 23
click at [341, 396] on span "Custom" at bounding box center [342, 396] width 67 height 23
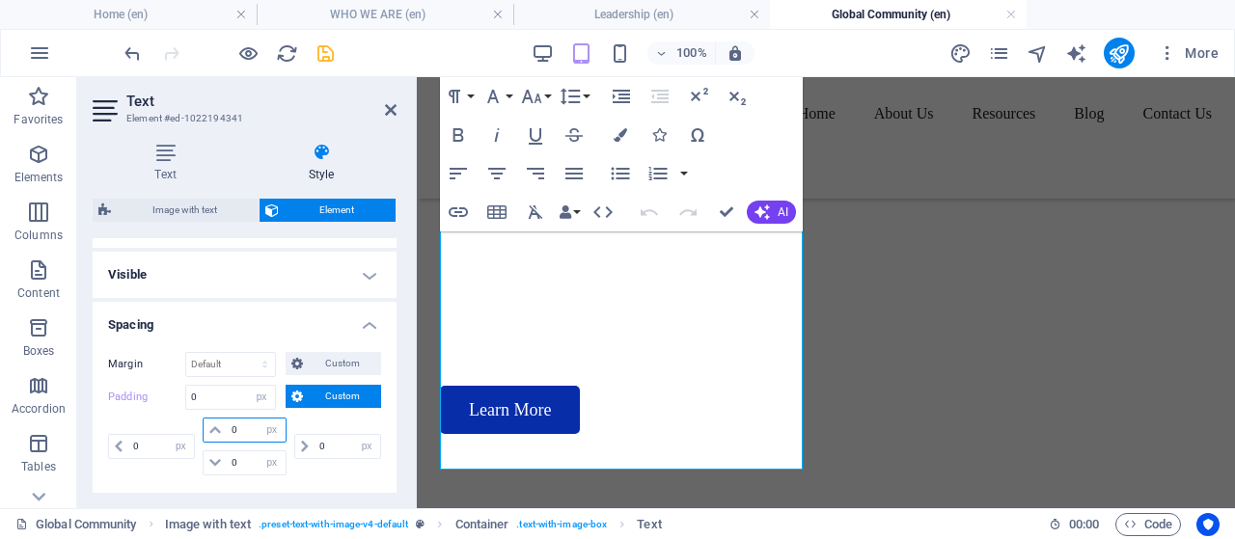
drag, startPoint x: 239, startPoint y: 430, endPoint x: 220, endPoint y: 429, distance: 19.3
click at [220, 429] on div "px rem % vh vw" at bounding box center [244, 430] width 83 height 25
type input "5"
select select "DISABLED_OPTION_VALUE"
type input "5"
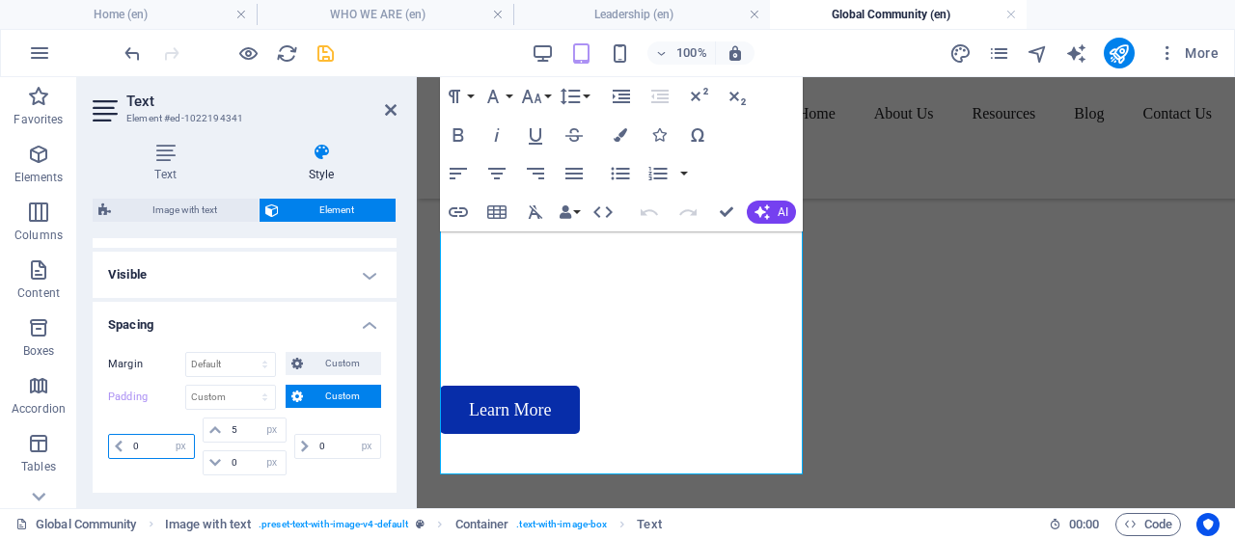
drag, startPoint x: 141, startPoint y: 447, endPoint x: 120, endPoint y: 446, distance: 21.2
click at [120, 446] on div "px rem % vh vw" at bounding box center [151, 446] width 87 height 25
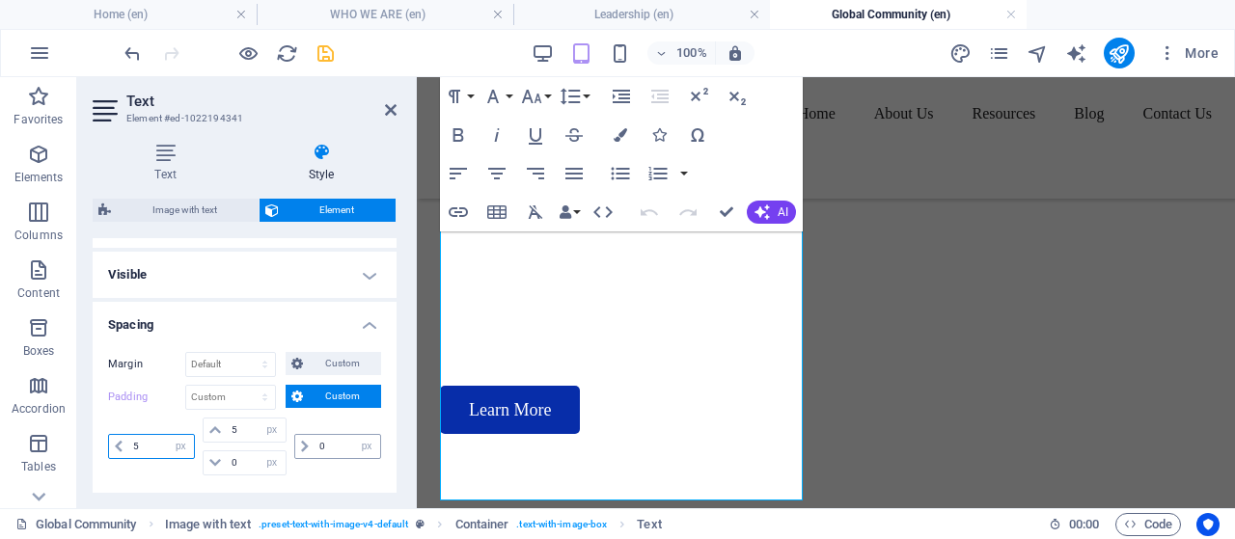
type input "5"
drag, startPoint x: 326, startPoint y: 446, endPoint x: 307, endPoint y: 449, distance: 19.5
click at [307, 449] on div "px rem % vh vw" at bounding box center [337, 446] width 87 height 25
type input "5"
drag, startPoint x: 243, startPoint y: 464, endPoint x: 208, endPoint y: 464, distance: 34.7
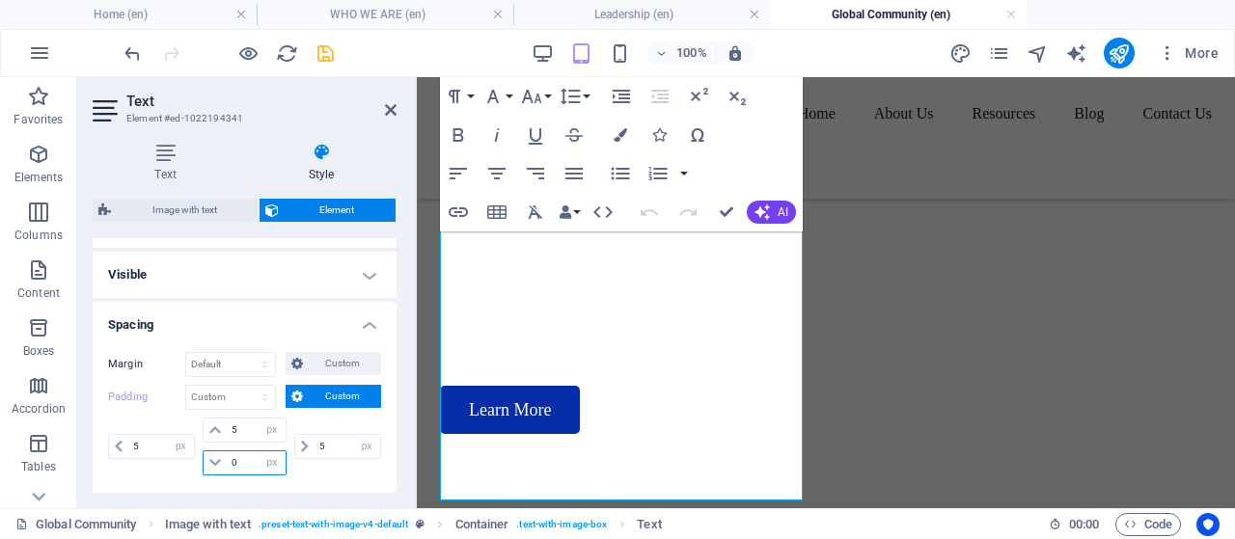
click at [208, 464] on div "px rem % vh vw" at bounding box center [244, 462] width 83 height 25
type input "5"
select select "px"
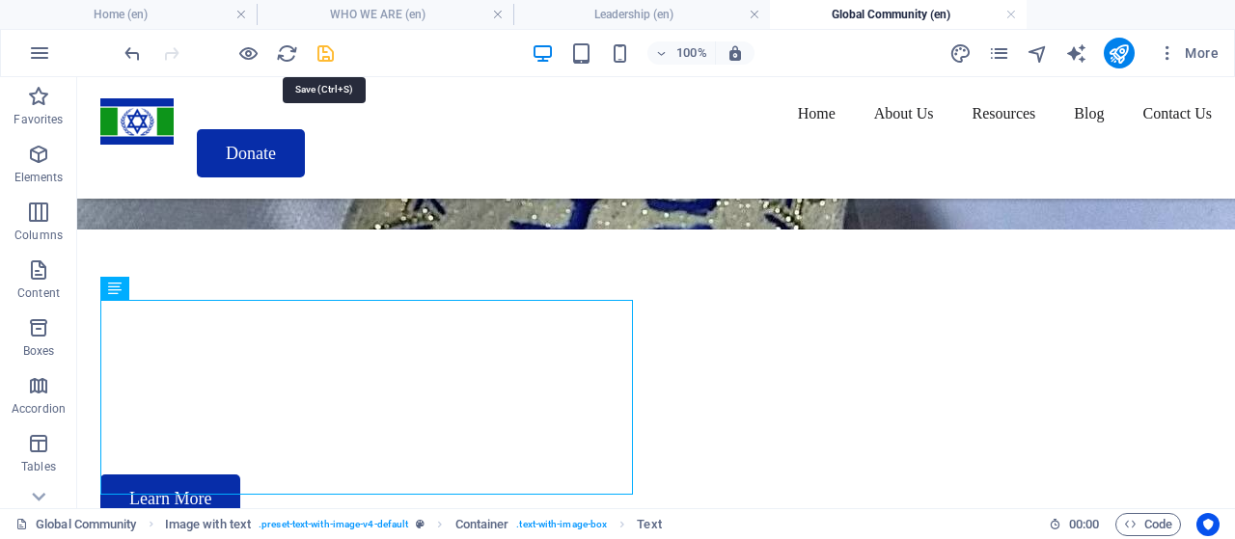
click at [326, 54] on icon "save" at bounding box center [325, 53] width 22 height 22
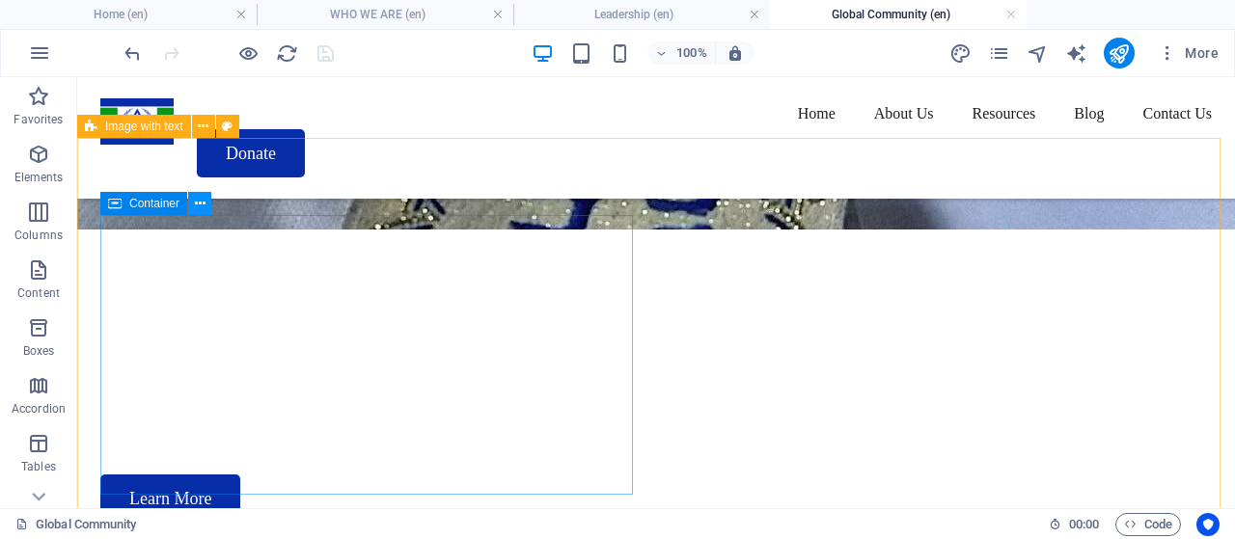
click at [200, 207] on icon at bounding box center [200, 204] width 11 height 20
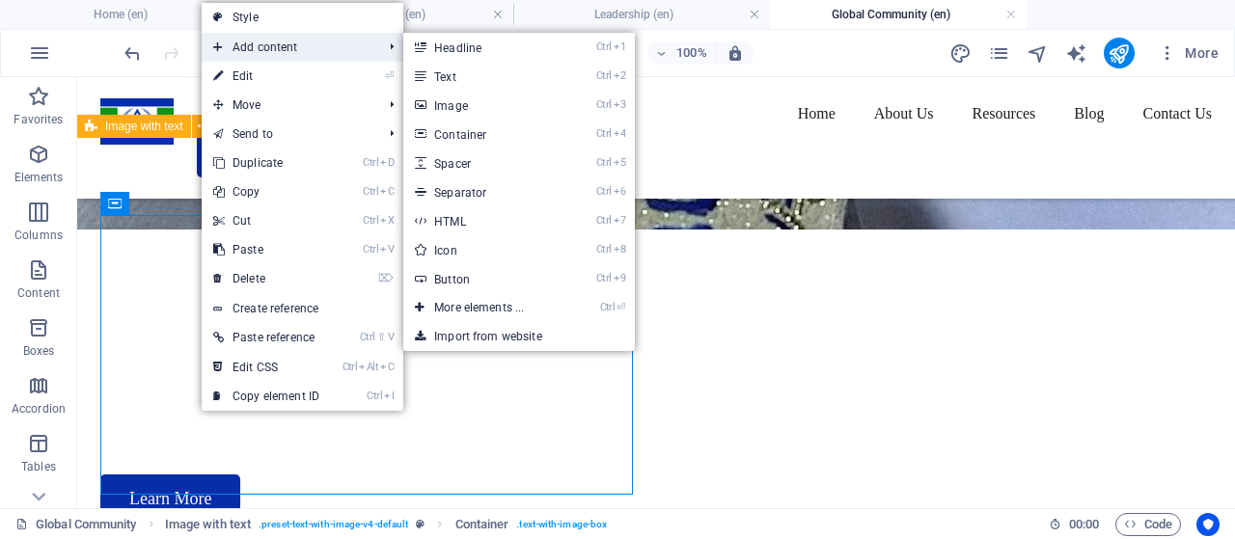
click at [266, 51] on span "Add content" at bounding box center [288, 47] width 173 height 29
drag, startPoint x: 461, startPoint y: 163, endPoint x: 41, endPoint y: 87, distance: 426.4
click at [461, 163] on link "Ctrl 5 Spacer" at bounding box center [482, 163] width 159 height 29
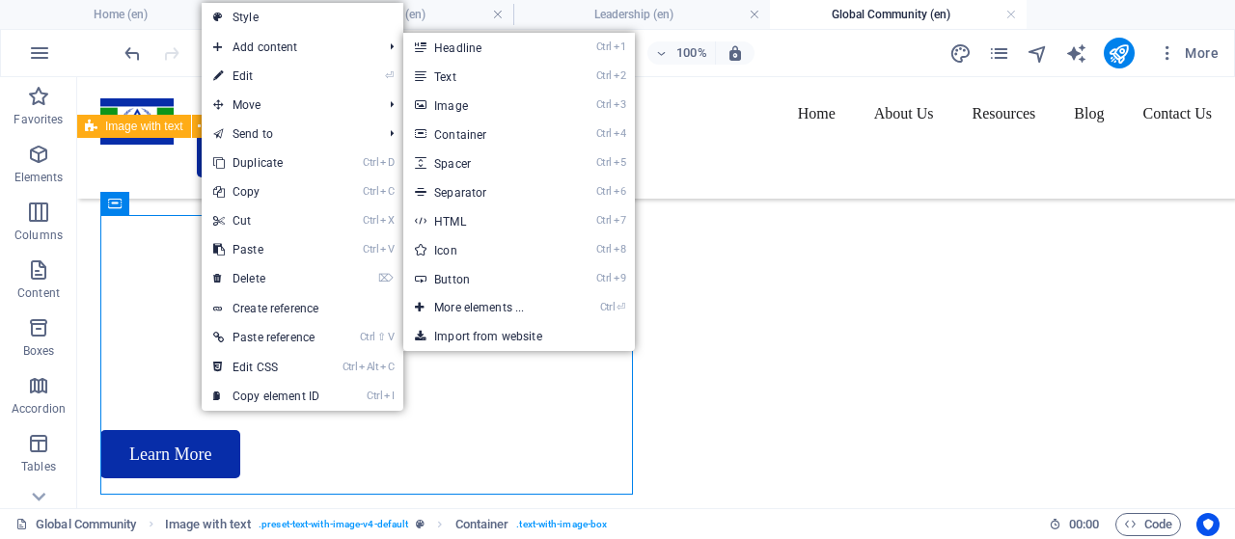
select select "px"
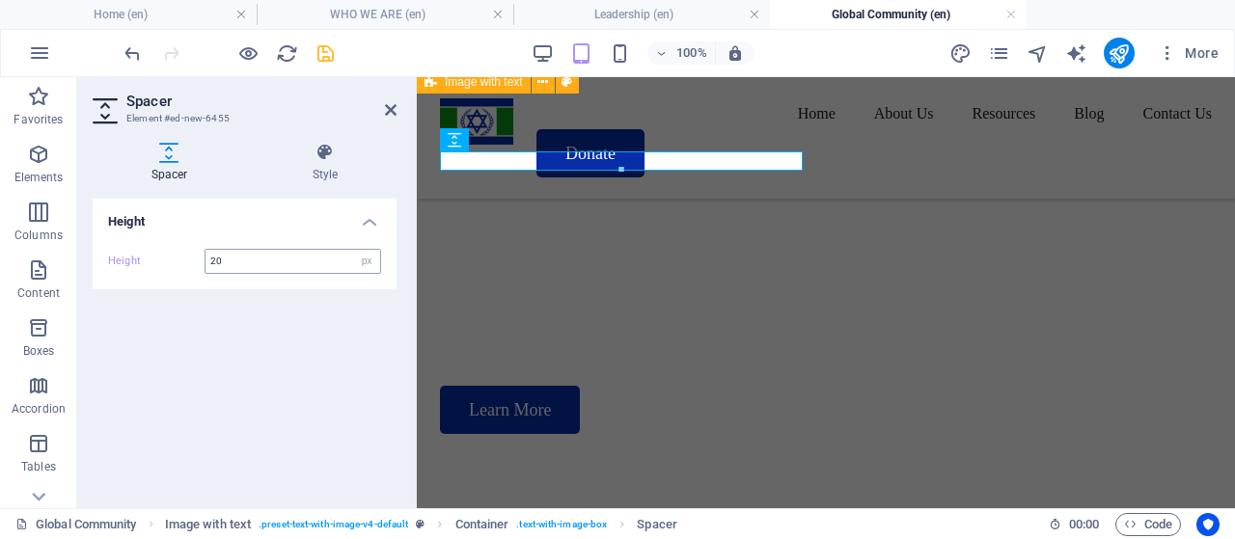
type input "20"
click at [521, 166] on div "Home About Us WHO WE ARE LEADERSHIP Resources Global Impact Global Community Pr…" at bounding box center [826, 138] width 818 height 122
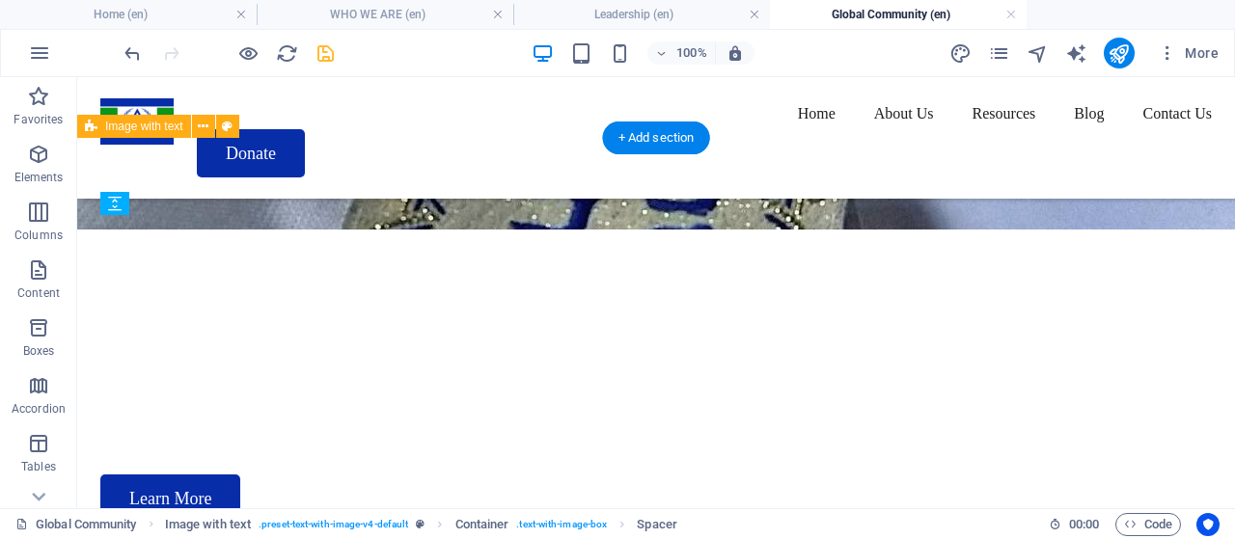
drag, startPoint x: 258, startPoint y: 284, endPoint x: 195, endPoint y: 335, distance: 80.9
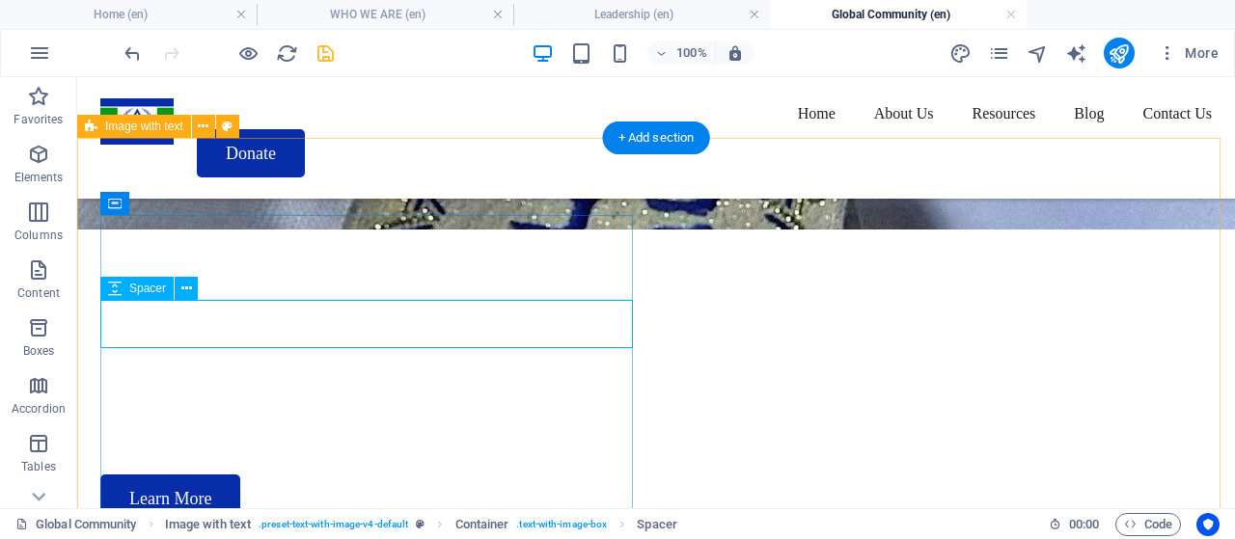
select select "px"
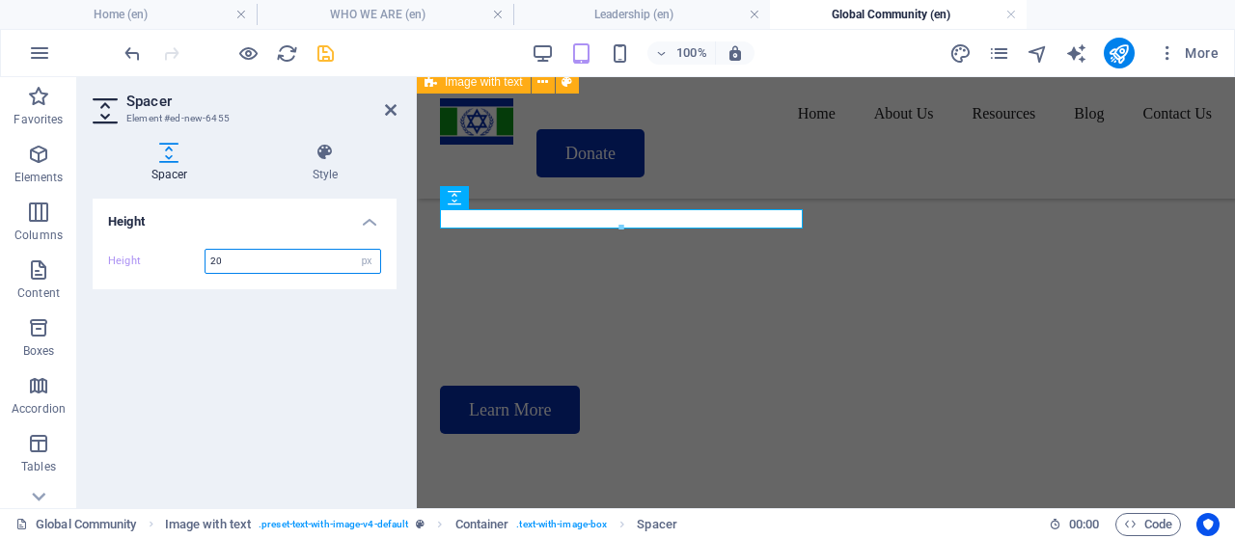
drag, startPoint x: 224, startPoint y: 257, endPoint x: 176, endPoint y: 261, distance: 48.5
click at [176, 261] on div "Height 20 px rem vh vw" at bounding box center [244, 261] width 273 height 25
type input "5"
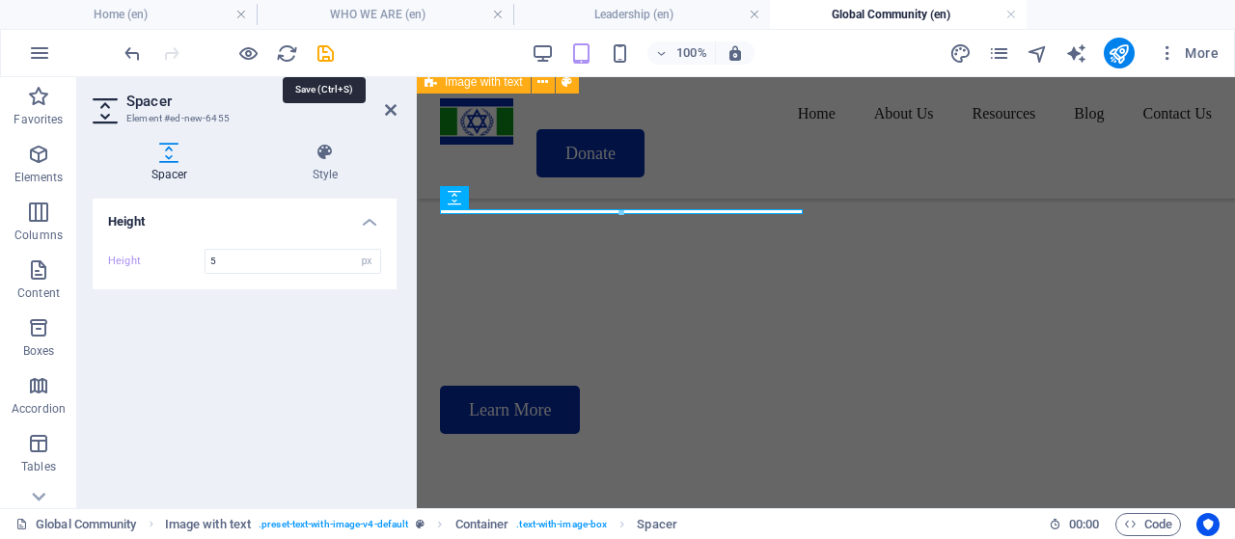
click at [318, 54] on icon "save" at bounding box center [325, 53] width 22 height 22
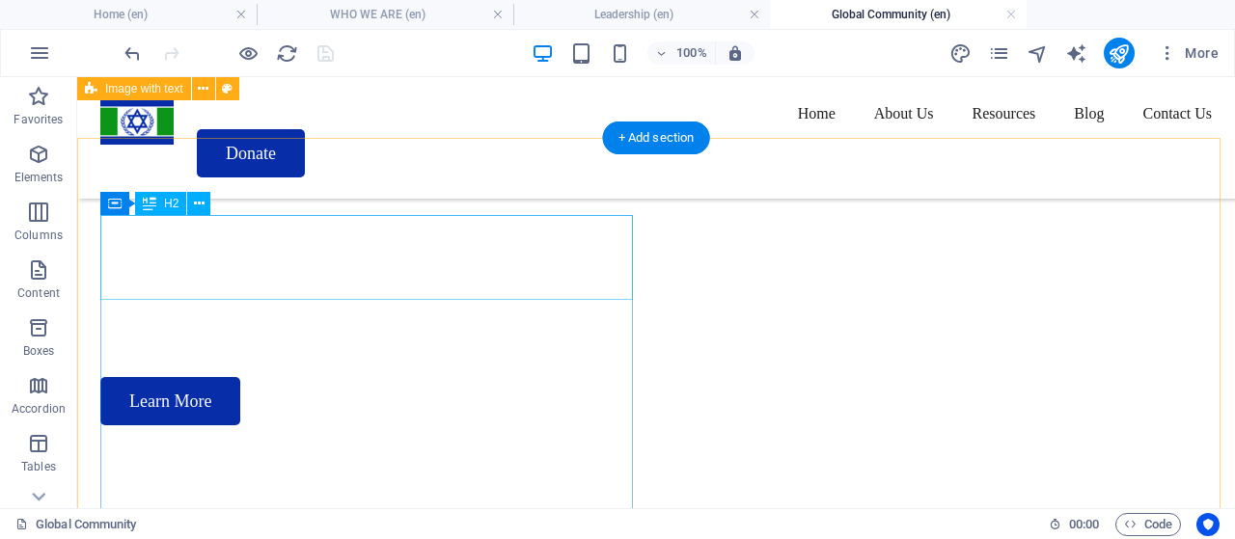
scroll to position [370, 0]
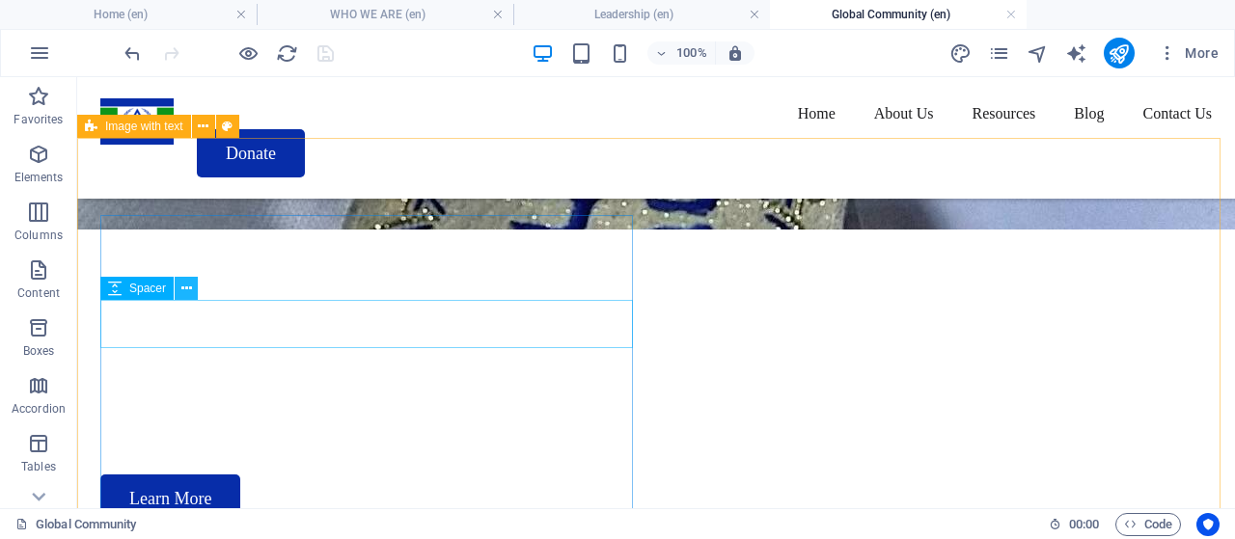
click at [181, 291] on icon at bounding box center [186, 289] width 11 height 20
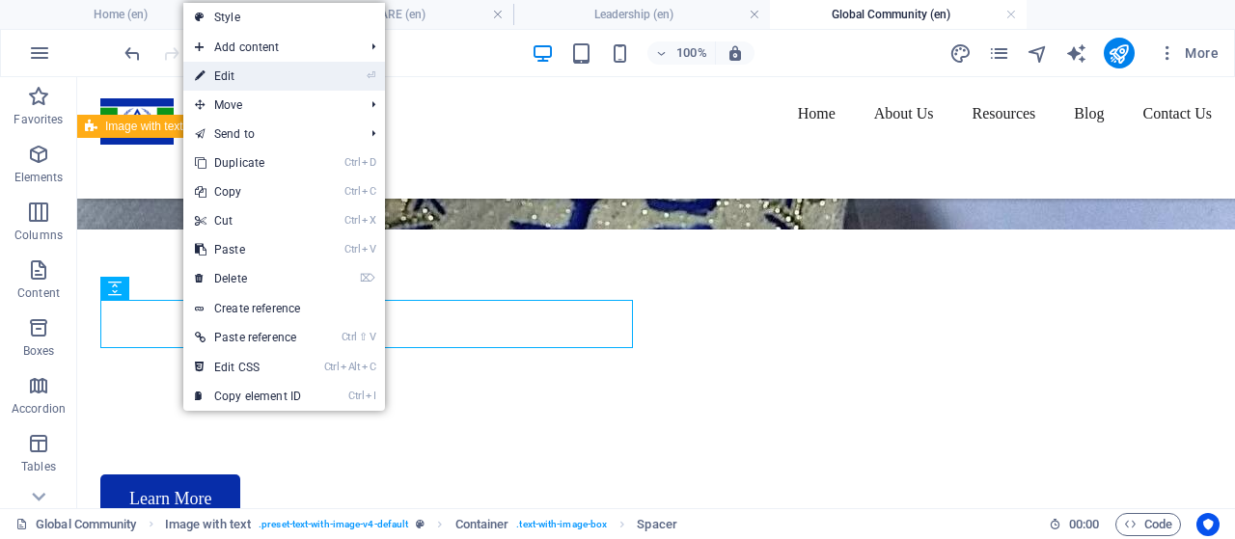
click at [251, 80] on link "⏎ Edit" at bounding box center [247, 76] width 129 height 29
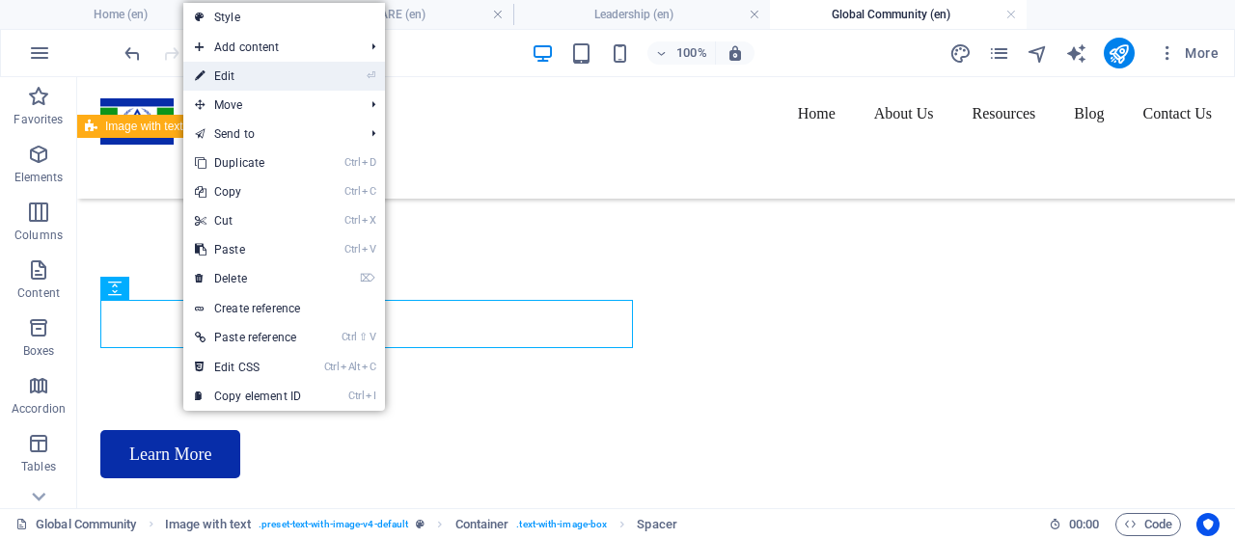
select select "px"
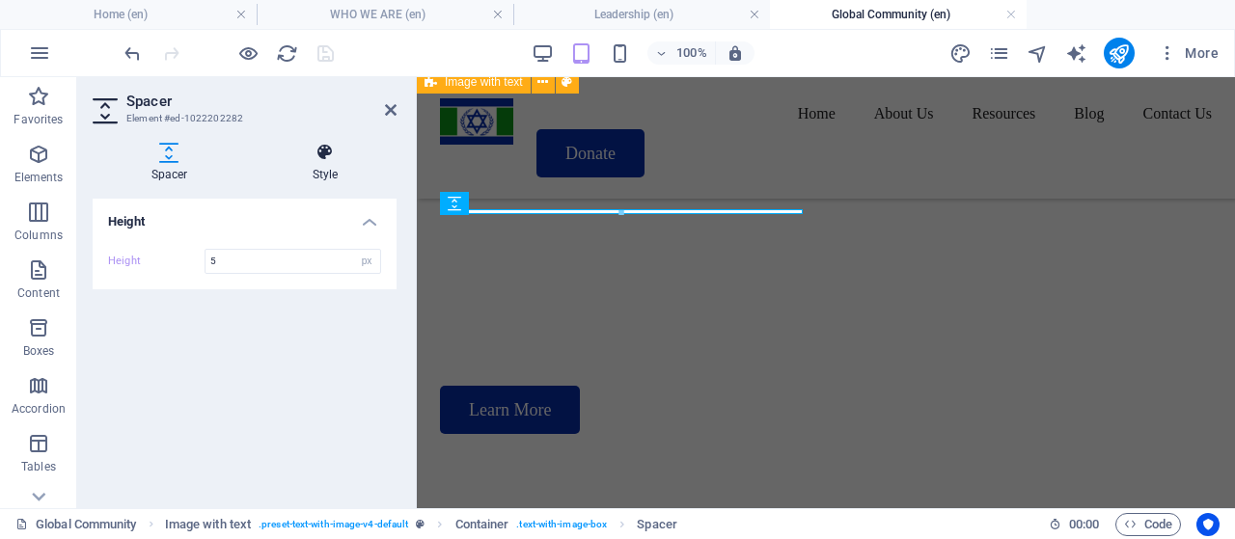
click at [330, 156] on icon at bounding box center [325, 152] width 143 height 19
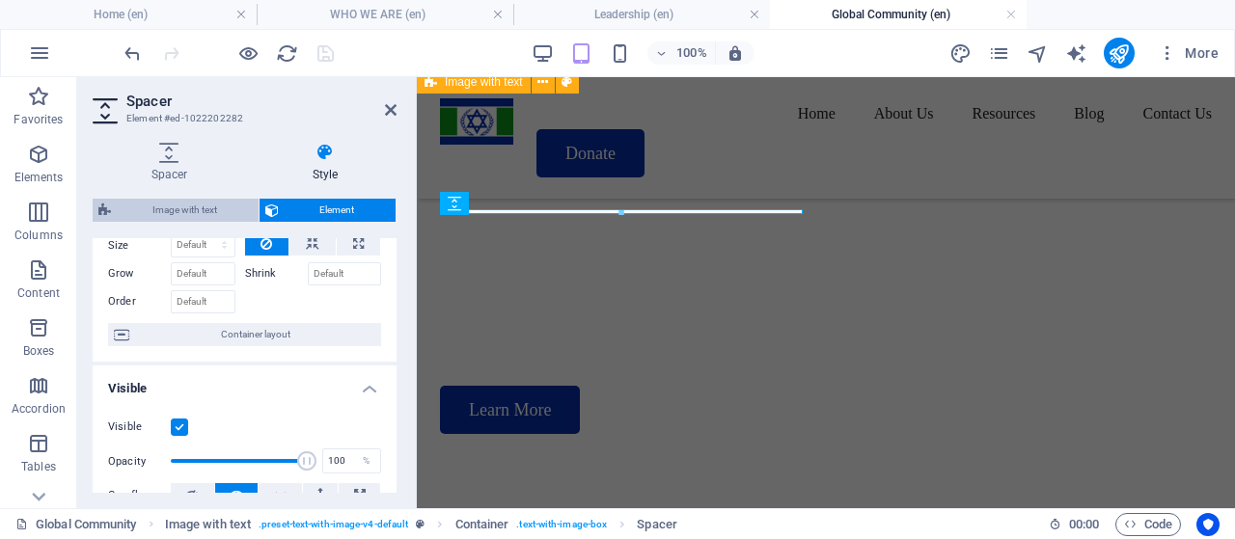
scroll to position [77, 0]
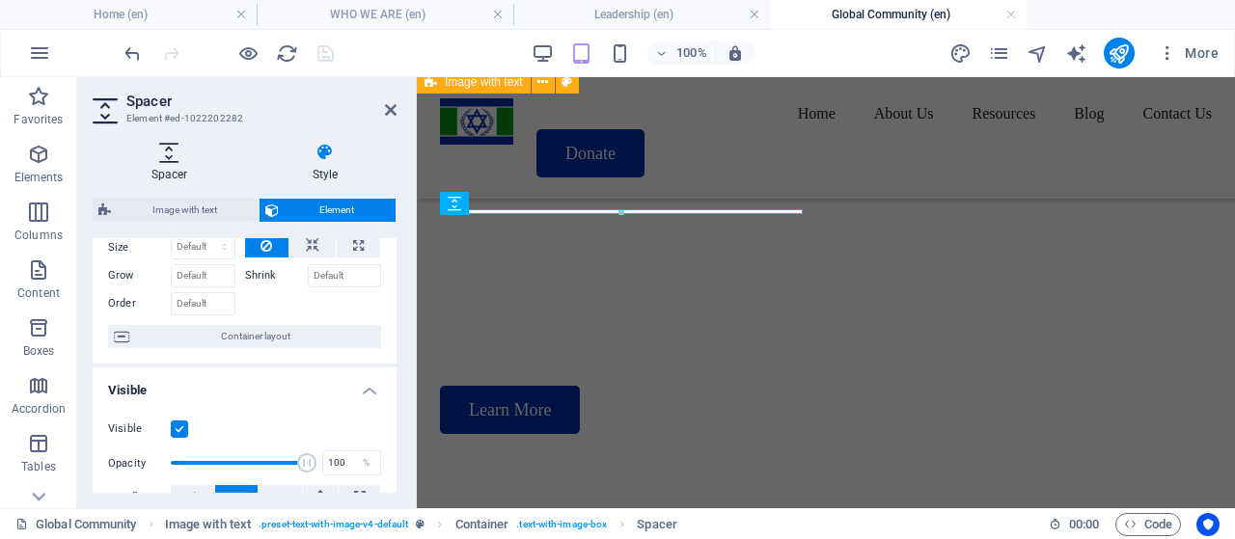
click at [177, 165] on h4 "Spacer" at bounding box center [173, 163] width 161 height 41
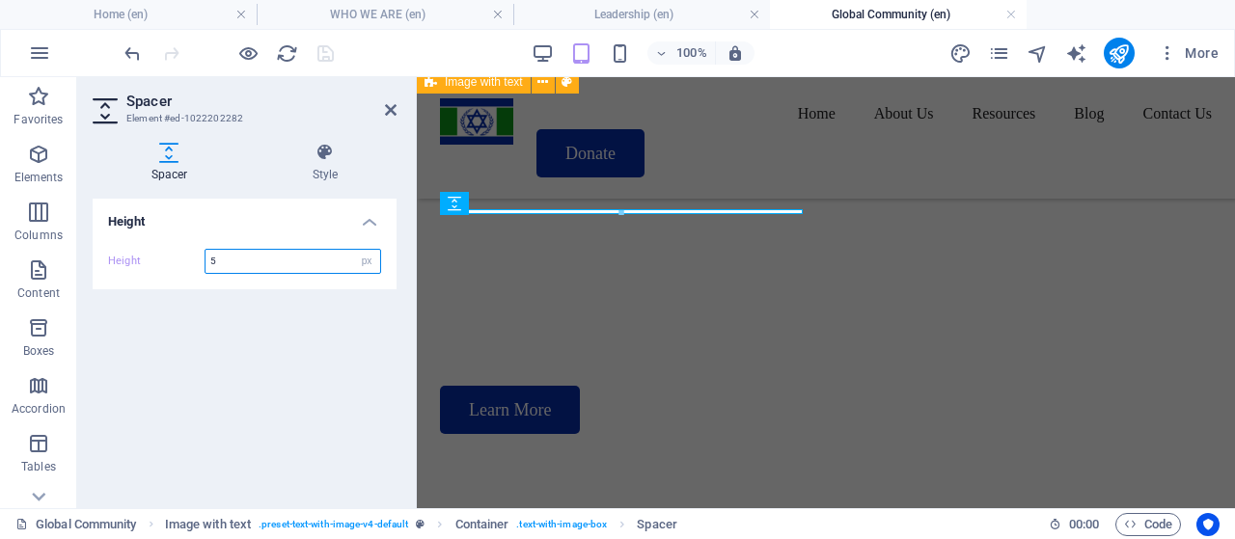
drag, startPoint x: 228, startPoint y: 260, endPoint x: 187, endPoint y: 264, distance: 40.7
click at [187, 264] on div "Height 5 px rem vh vw" at bounding box center [244, 261] width 273 height 25
type input "3"
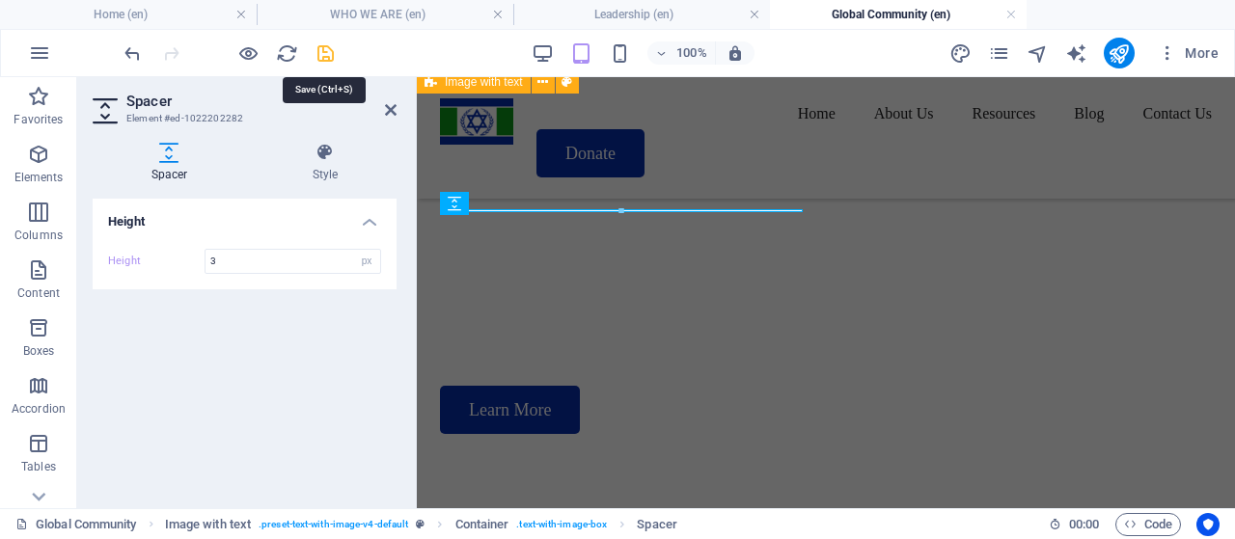
drag, startPoint x: 322, startPoint y: 47, endPoint x: 264, endPoint y: 14, distance: 67.0
click at [322, 47] on icon "save" at bounding box center [325, 53] width 22 height 22
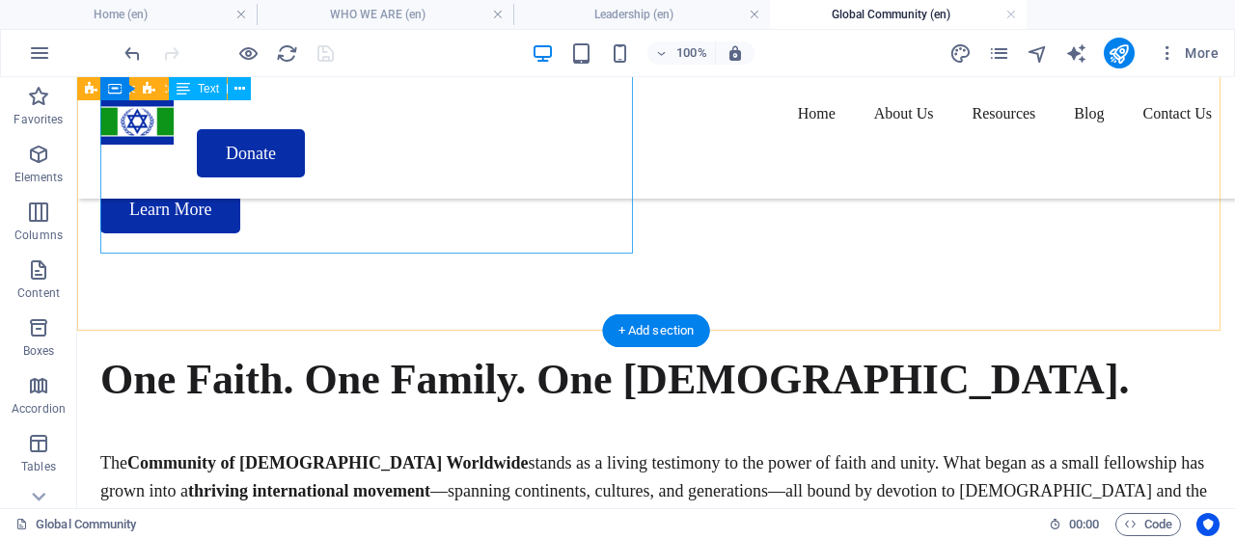
scroll to position [756, 0]
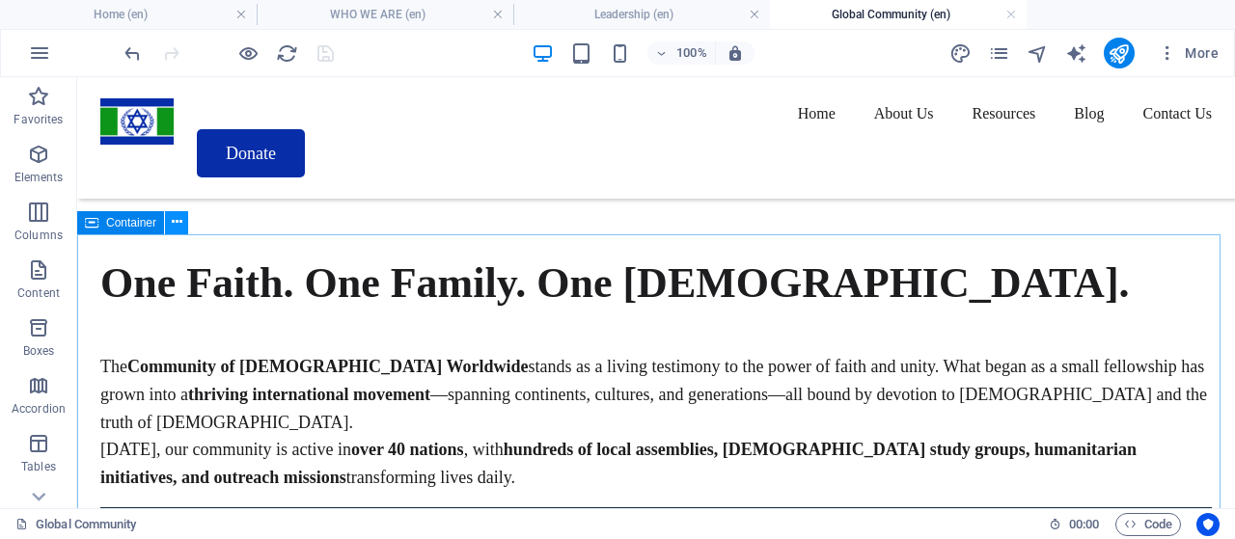
click at [174, 225] on icon at bounding box center [177, 222] width 11 height 20
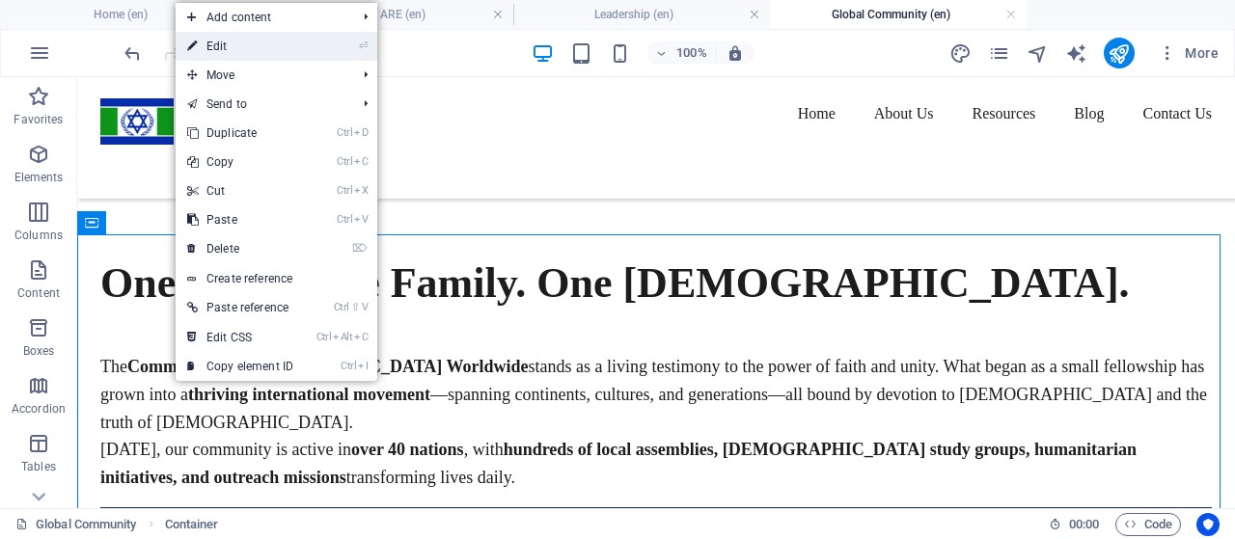
click at [204, 49] on link "⏎ Edit" at bounding box center [240, 46] width 129 height 29
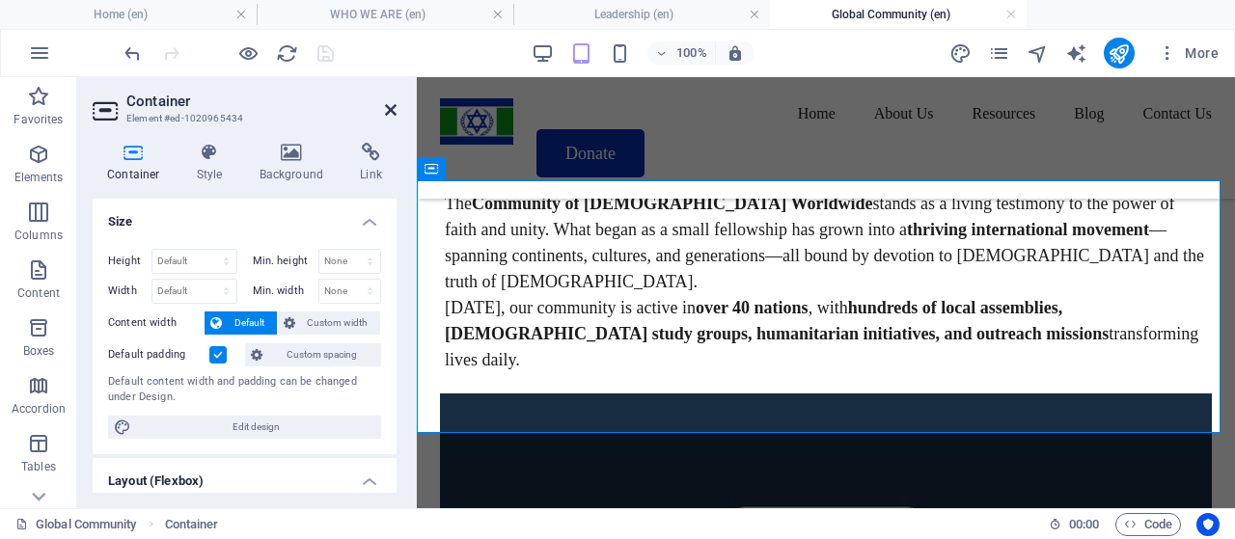
drag, startPoint x: 394, startPoint y: 108, endPoint x: 203, endPoint y: 171, distance: 201.9
click at [394, 108] on icon at bounding box center [391, 109] width 12 height 15
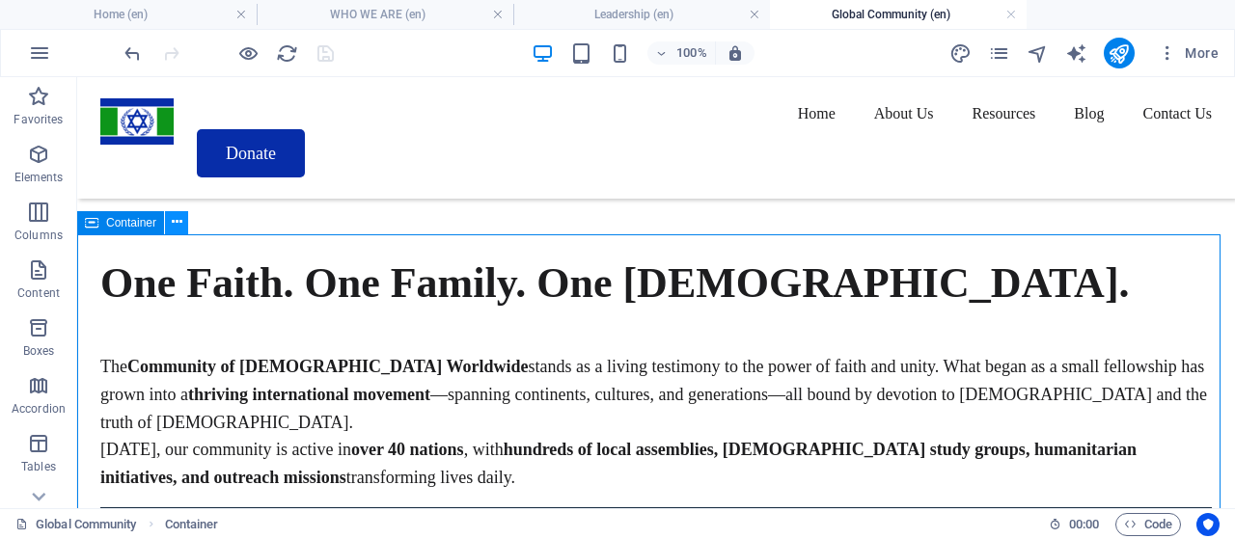
click at [172, 227] on icon at bounding box center [177, 222] width 11 height 20
click at [174, 228] on icon at bounding box center [177, 222] width 11 height 20
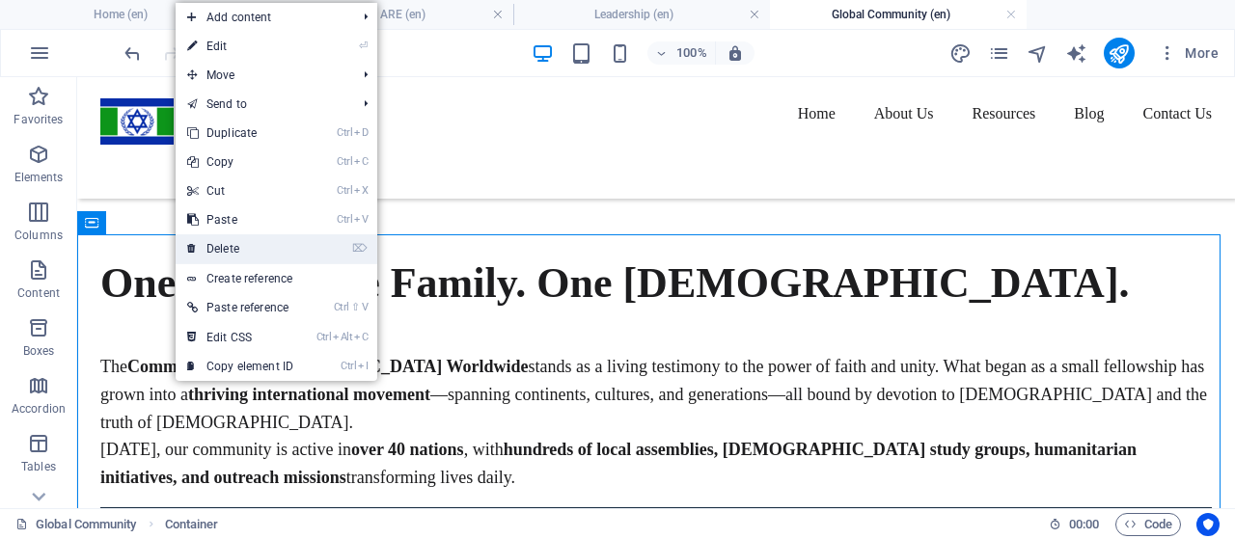
click at [216, 242] on link "⌦ Delete" at bounding box center [240, 248] width 129 height 29
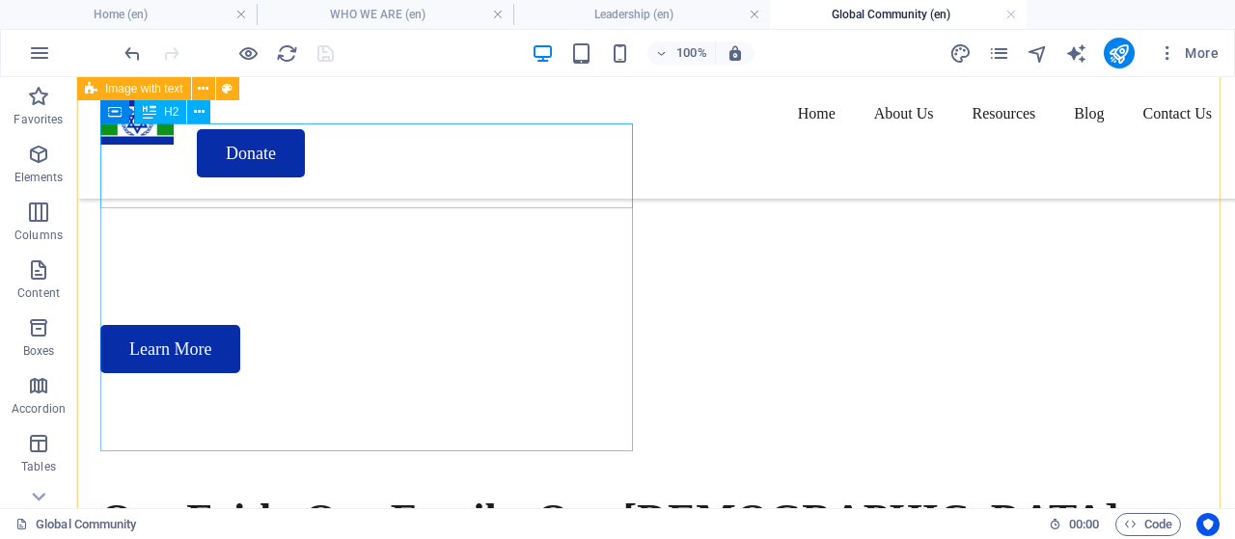
scroll to position [386, 0]
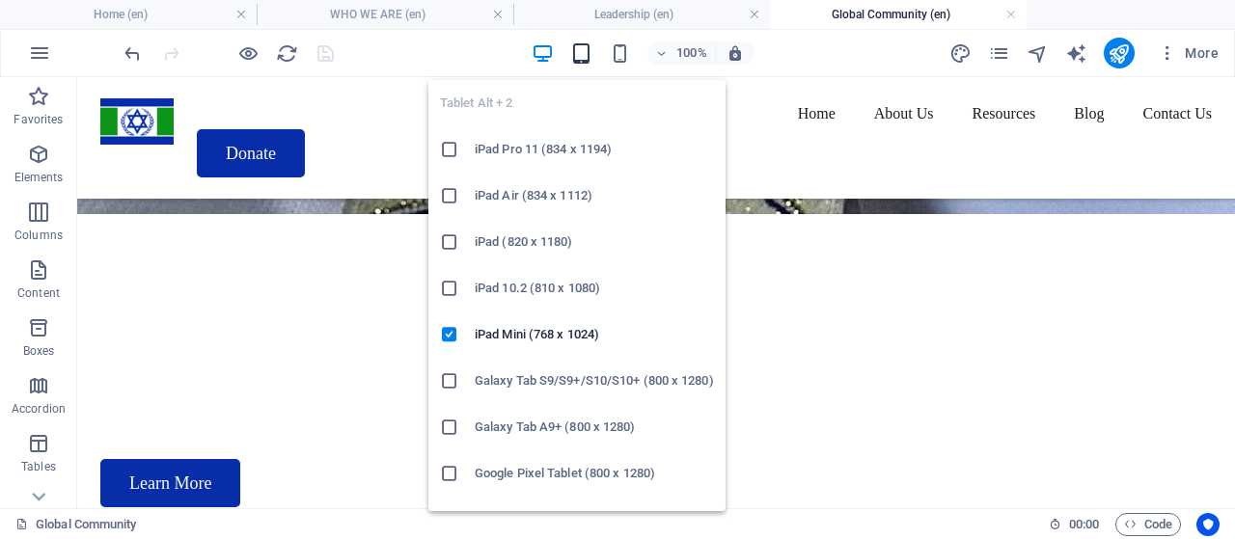
click at [581, 47] on icon "button" at bounding box center [581, 53] width 22 height 22
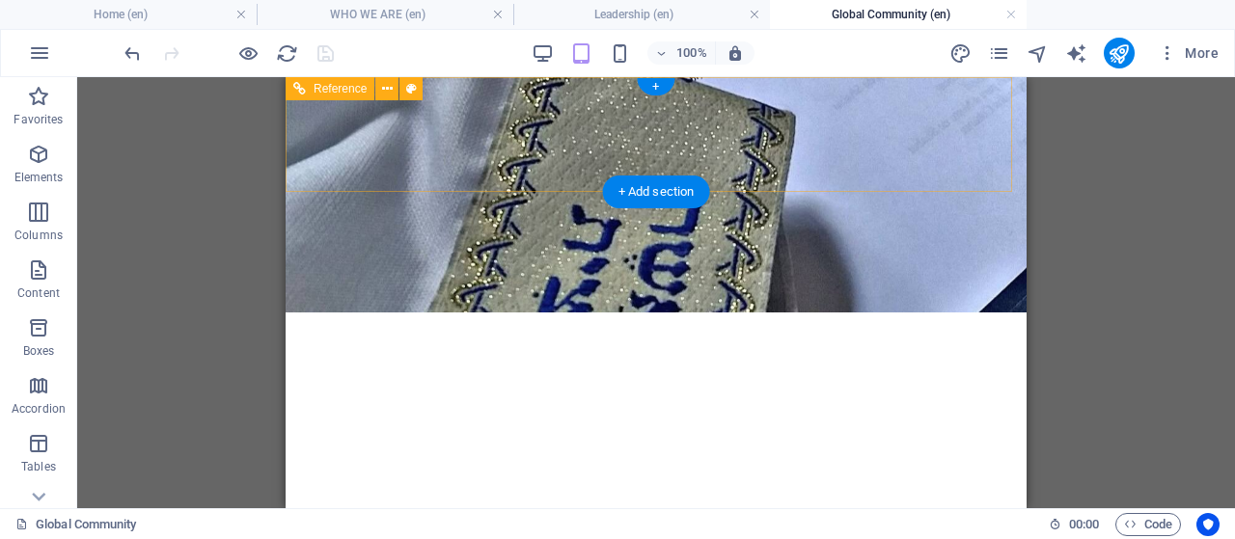
scroll to position [0, 0]
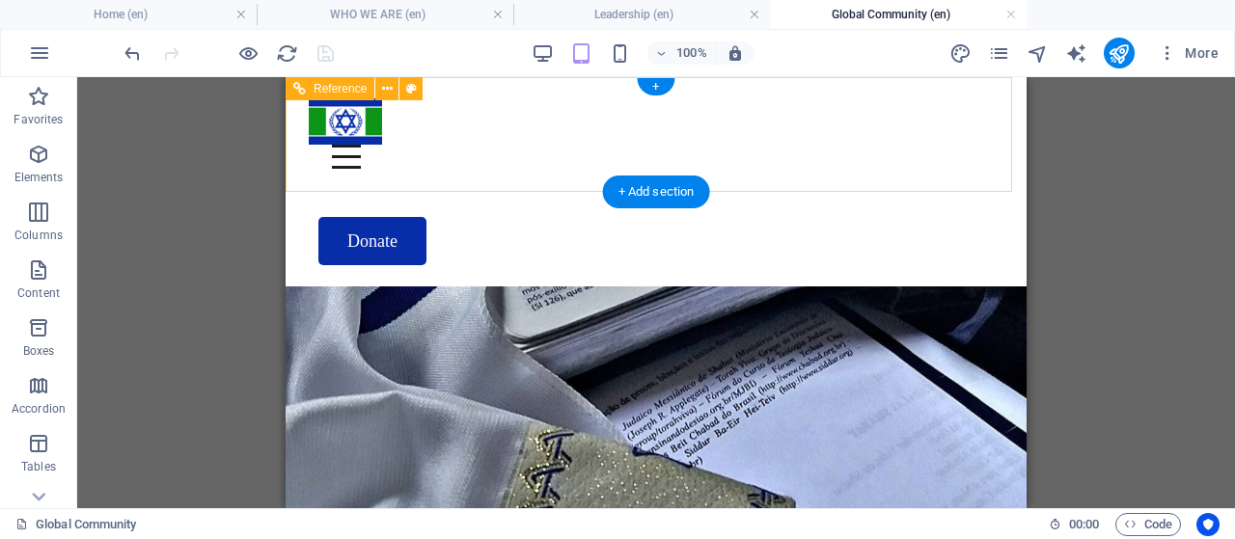
click at [332, 145] on div "Menu" at bounding box center [332, 157] width 0 height 24
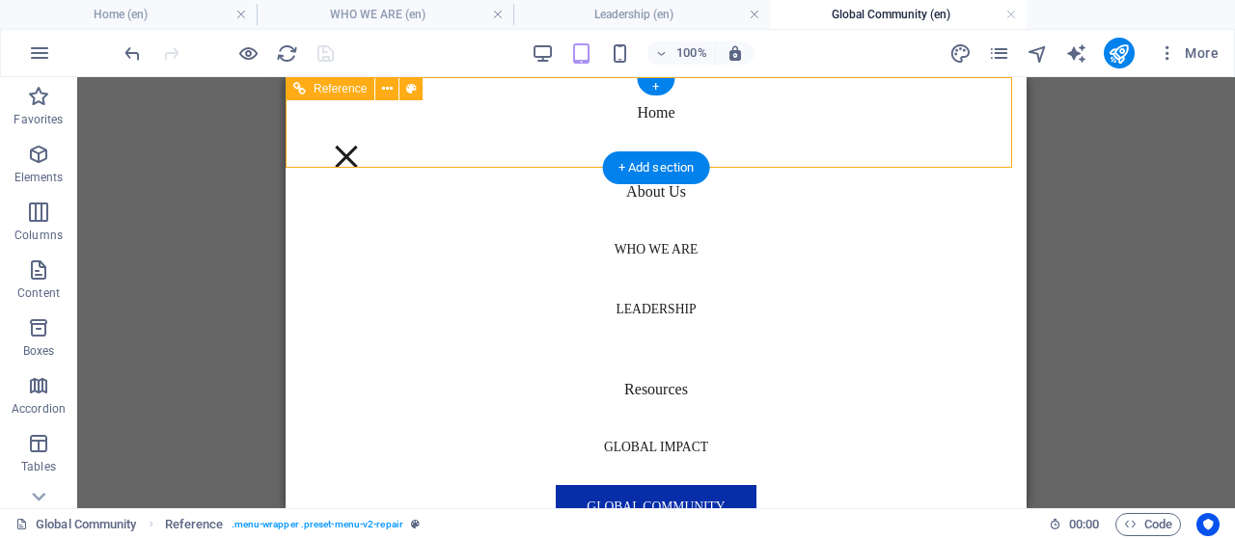
click at [361, 145] on div "Menu" at bounding box center [346, 157] width 29 height 24
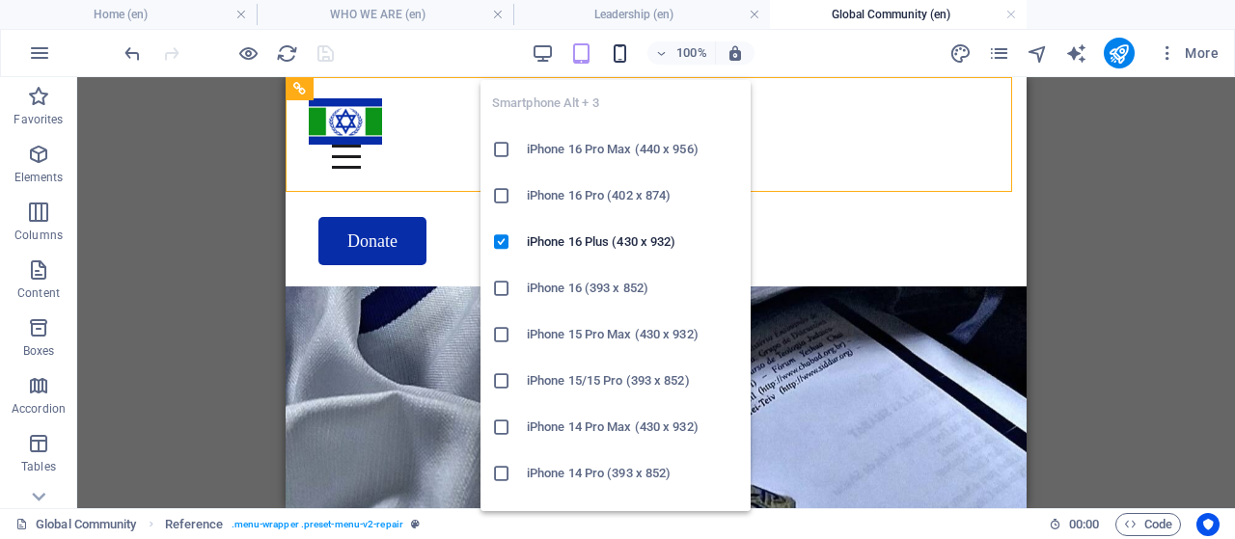
click at [626, 56] on icon "button" at bounding box center [620, 53] width 22 height 22
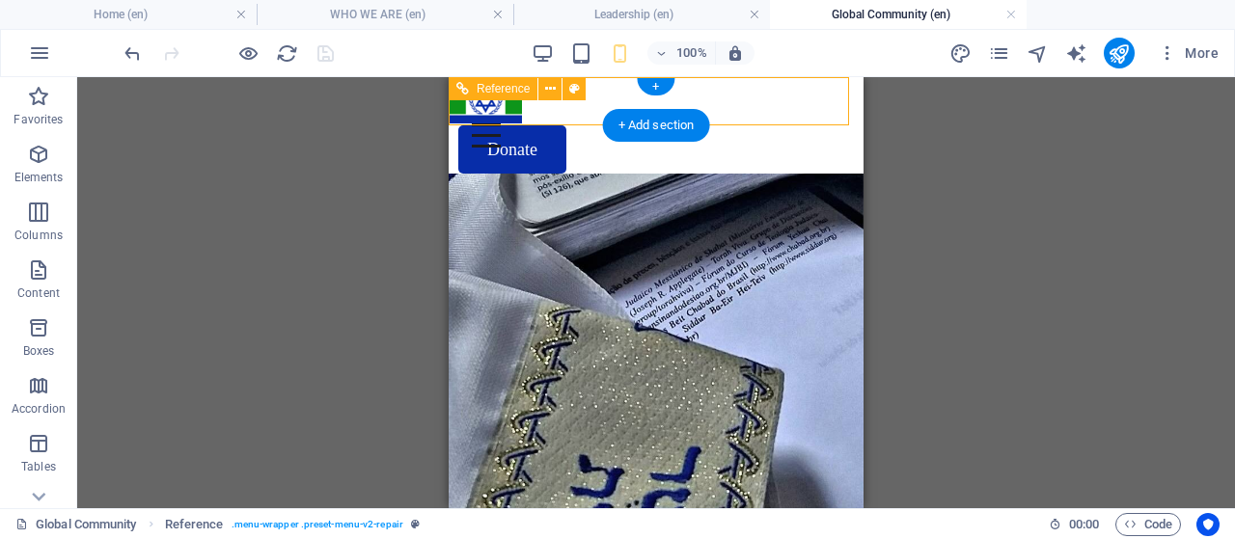
click at [472, 123] on div "Menu" at bounding box center [472, 135] width 0 height 24
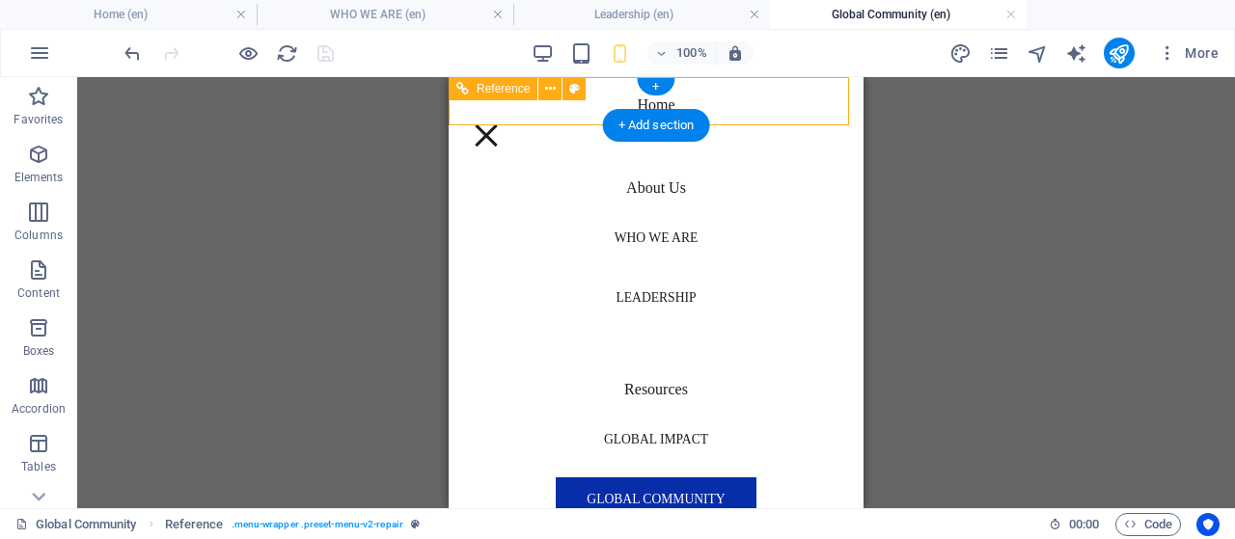
click at [501, 123] on div "Menu" at bounding box center [486, 135] width 29 height 24
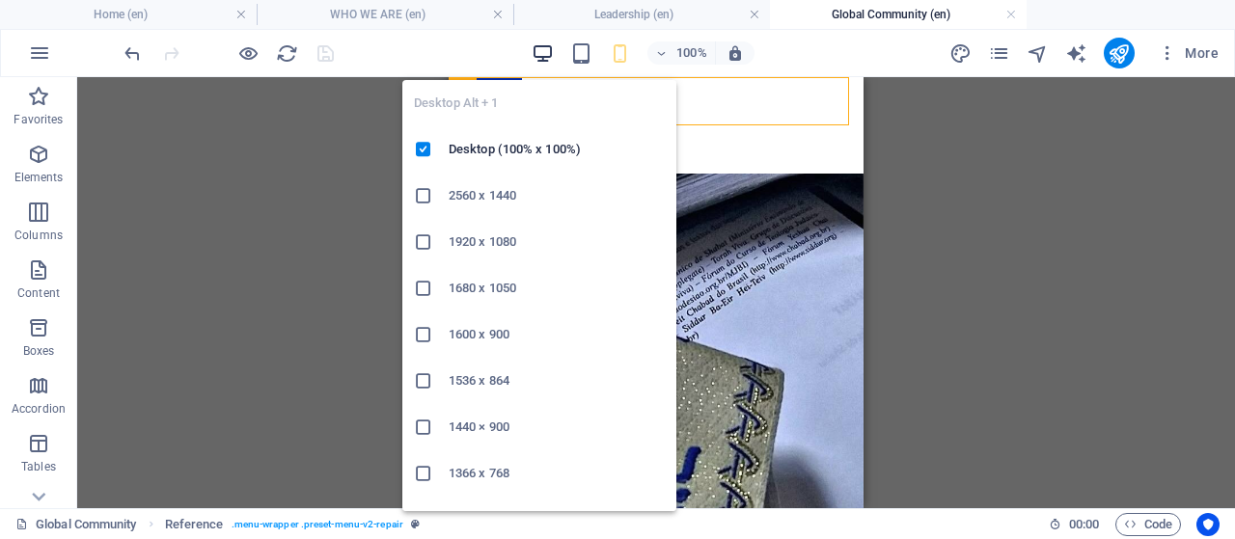
click at [546, 52] on icon "button" at bounding box center [542, 53] width 22 height 22
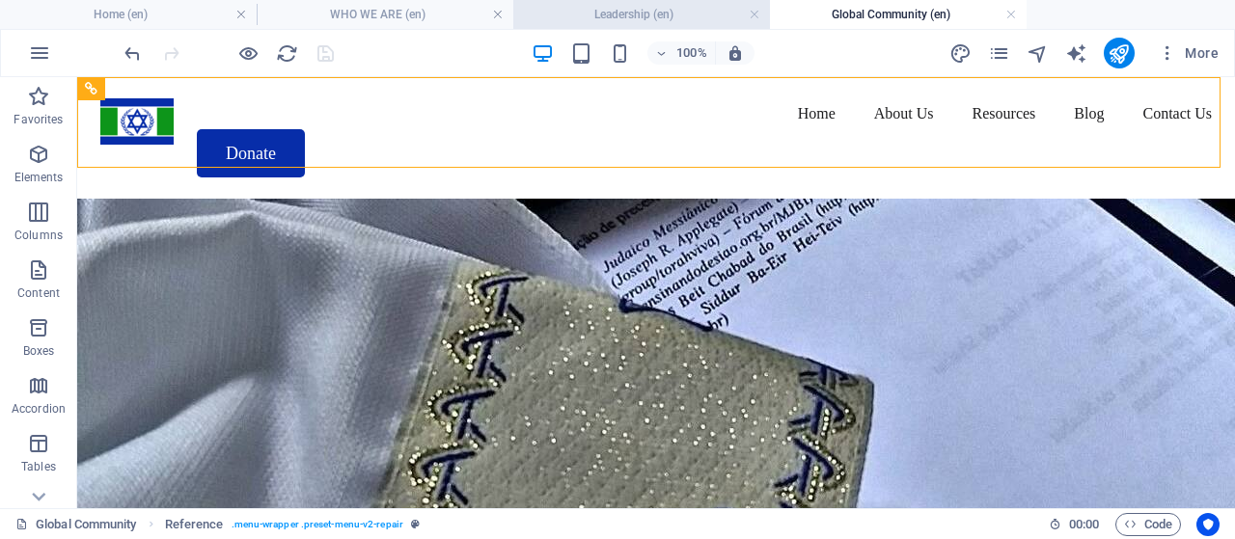
click at [630, 5] on h4 "Leadership (en)" at bounding box center [641, 14] width 257 height 21
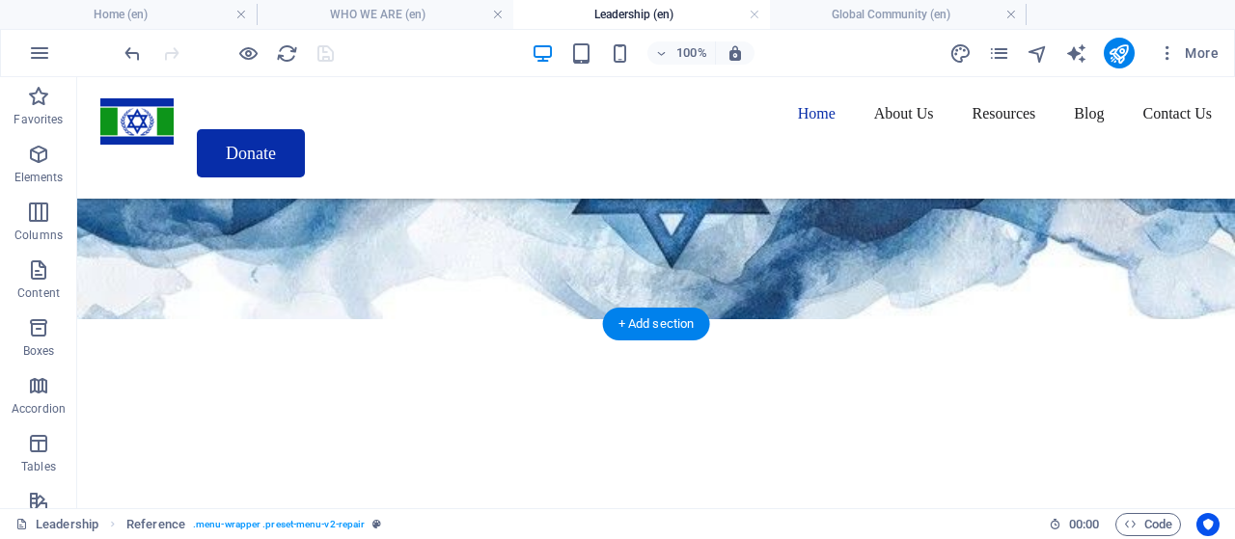
scroll to position [89, 0]
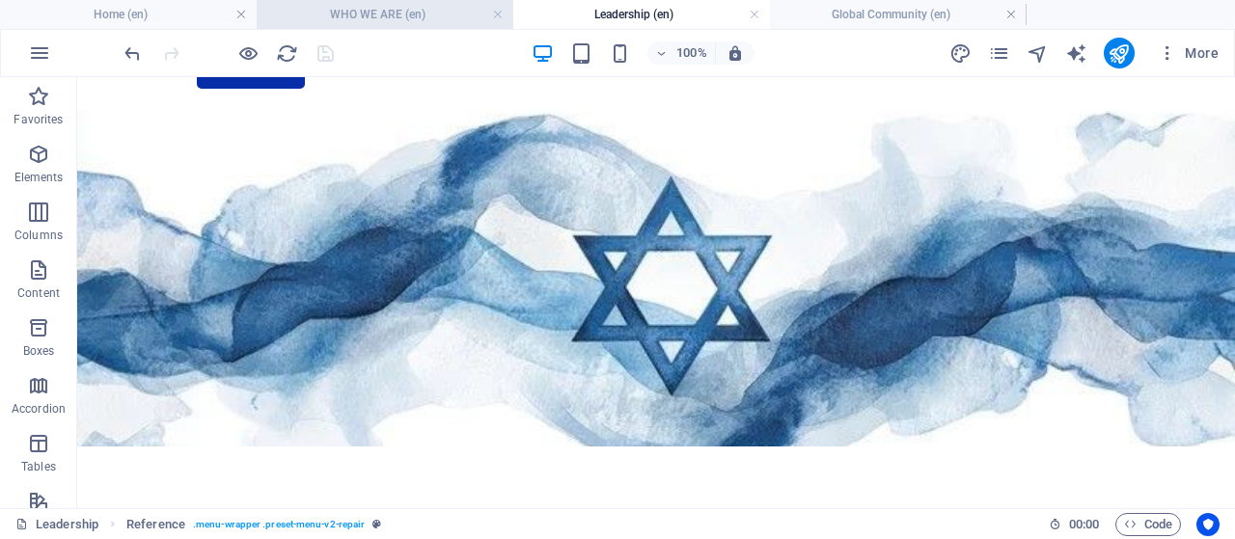
click at [387, 11] on h4 "WHO WE ARE (en)" at bounding box center [385, 14] width 257 height 21
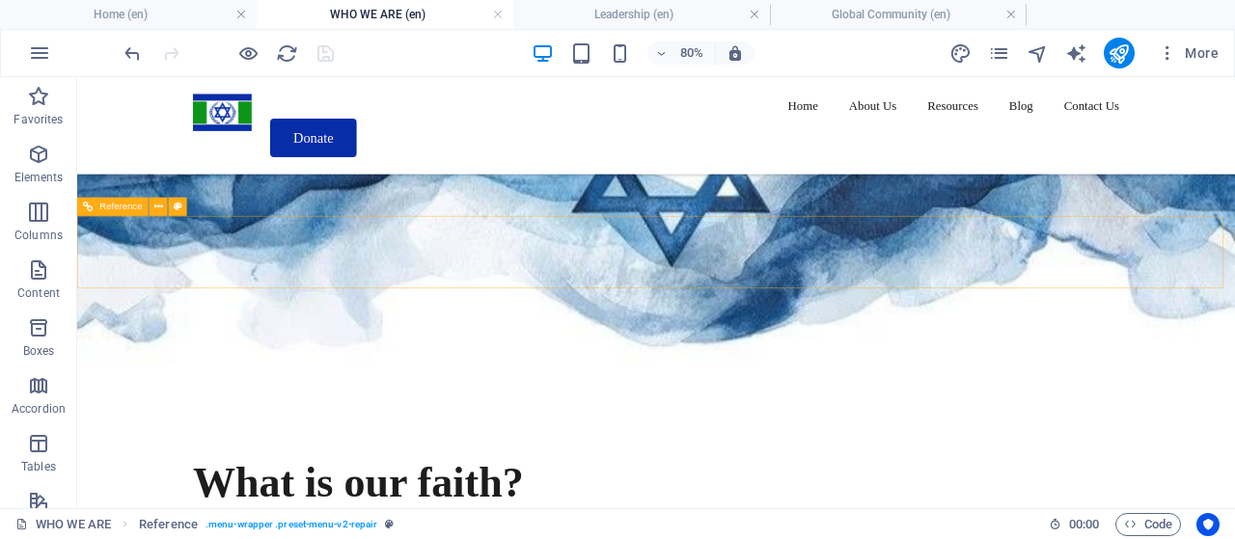
scroll to position [244, 0]
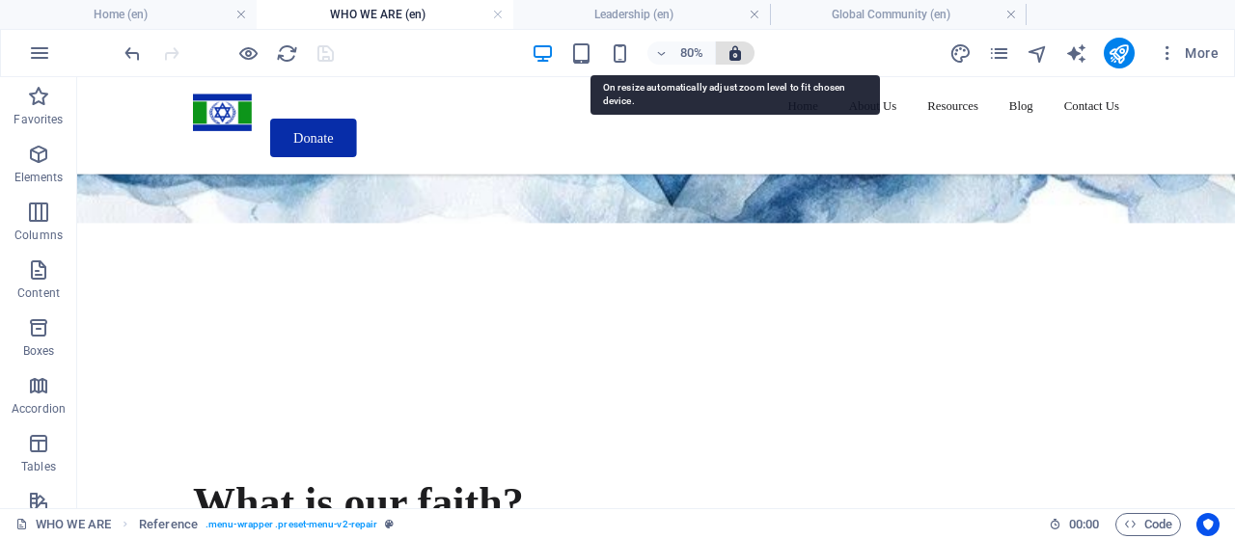
click at [741, 55] on icon "button" at bounding box center [734, 52] width 17 height 17
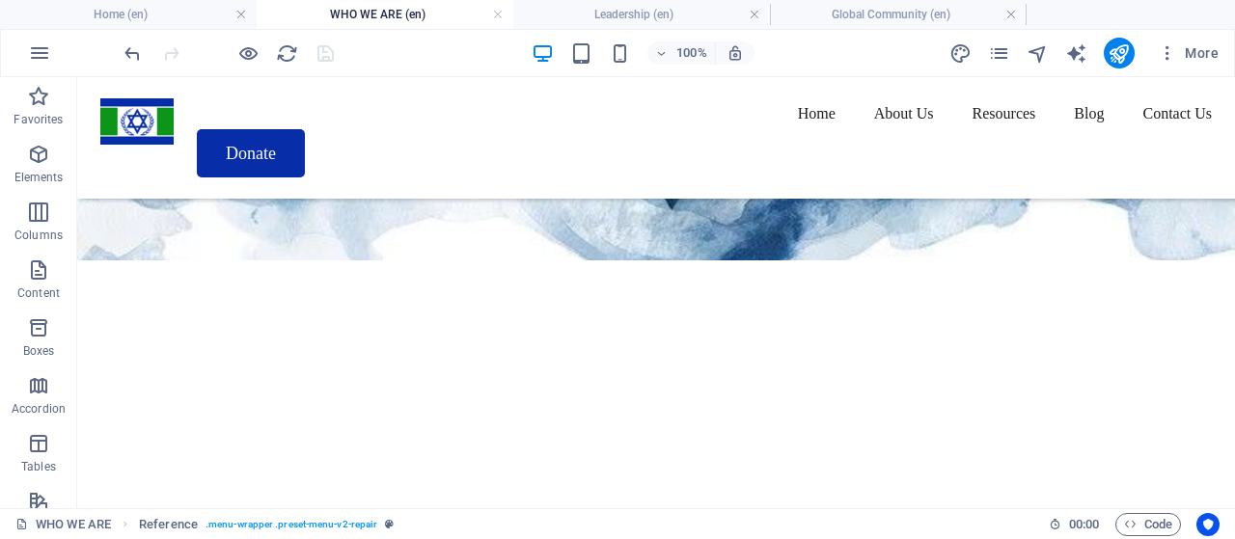
drag, startPoint x: 714, startPoint y: 82, endPoint x: 657, endPoint y: 107, distance: 62.2
